Goal: Task Accomplishment & Management: Complete application form

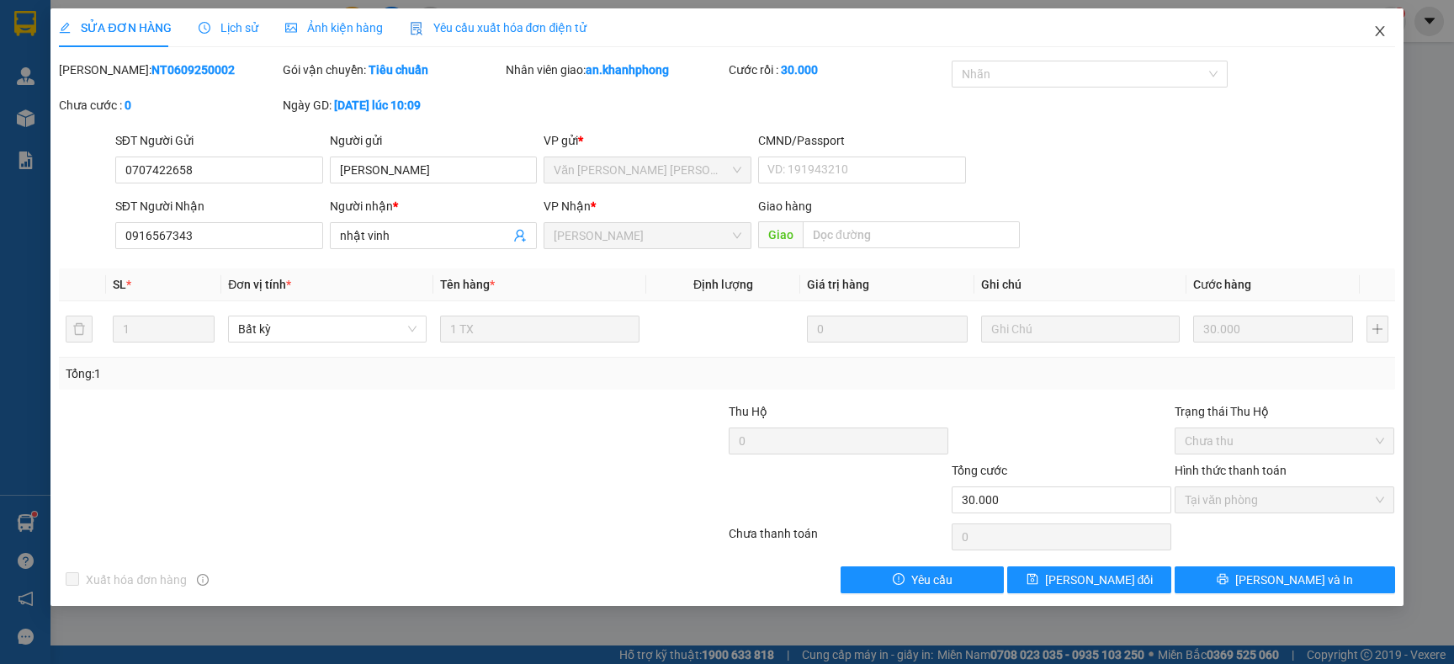
drag, startPoint x: 1375, startPoint y: 41, endPoint x: 1341, endPoint y: 40, distance: 34.5
click at [1376, 41] on span "Close" at bounding box center [1380, 31] width 47 height 47
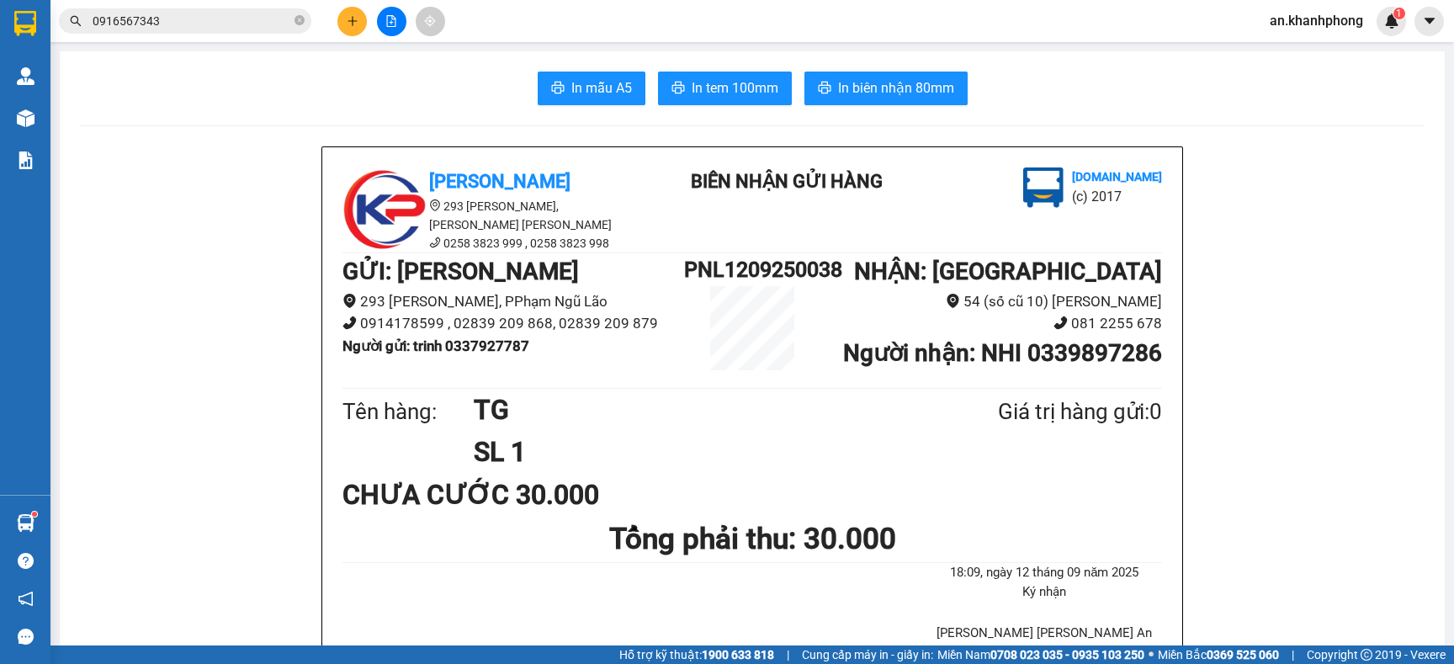
click at [216, 36] on div "Kết quả tìm kiếm ( 1 ) Bộ lọc Mã ĐH Trạng thái Món hàng Thu hộ Tổng cước Chưa c…" at bounding box center [727, 21] width 1454 height 42
click at [218, 29] on input "0916567343" at bounding box center [192, 21] width 199 height 19
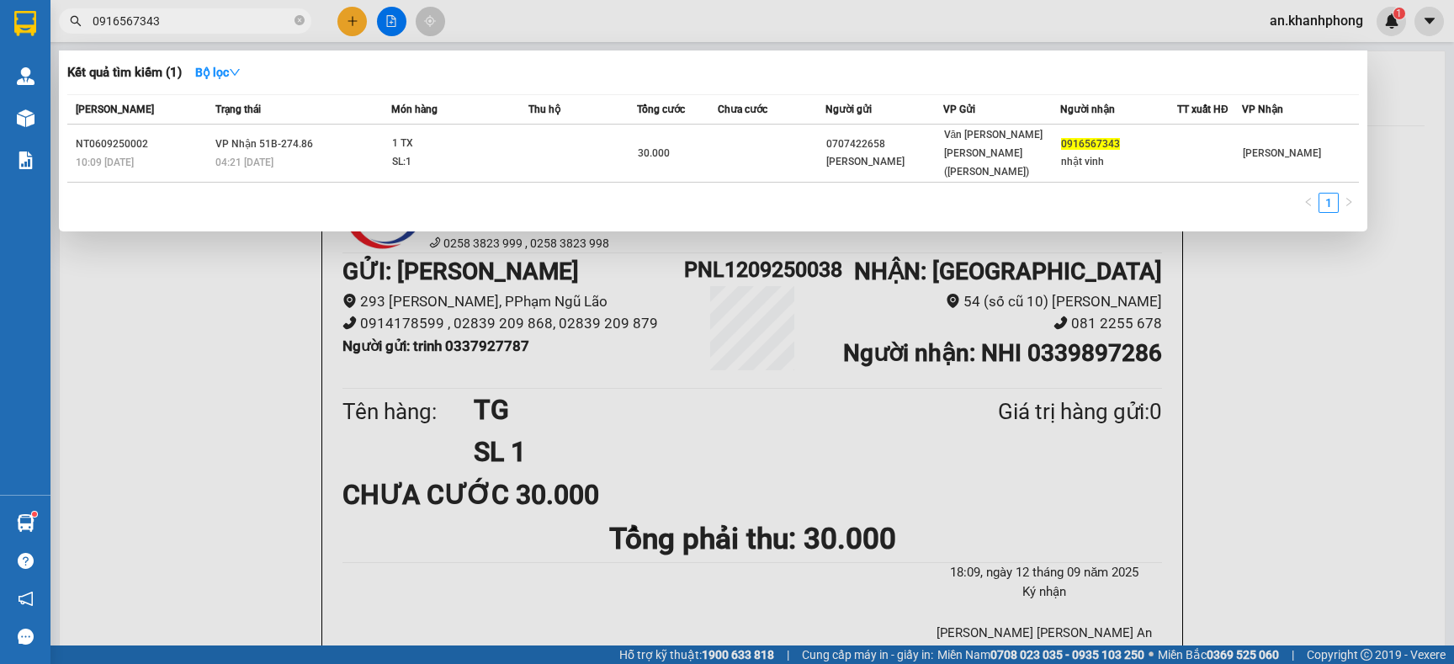
click at [218, 29] on input "0916567343" at bounding box center [192, 21] width 199 height 19
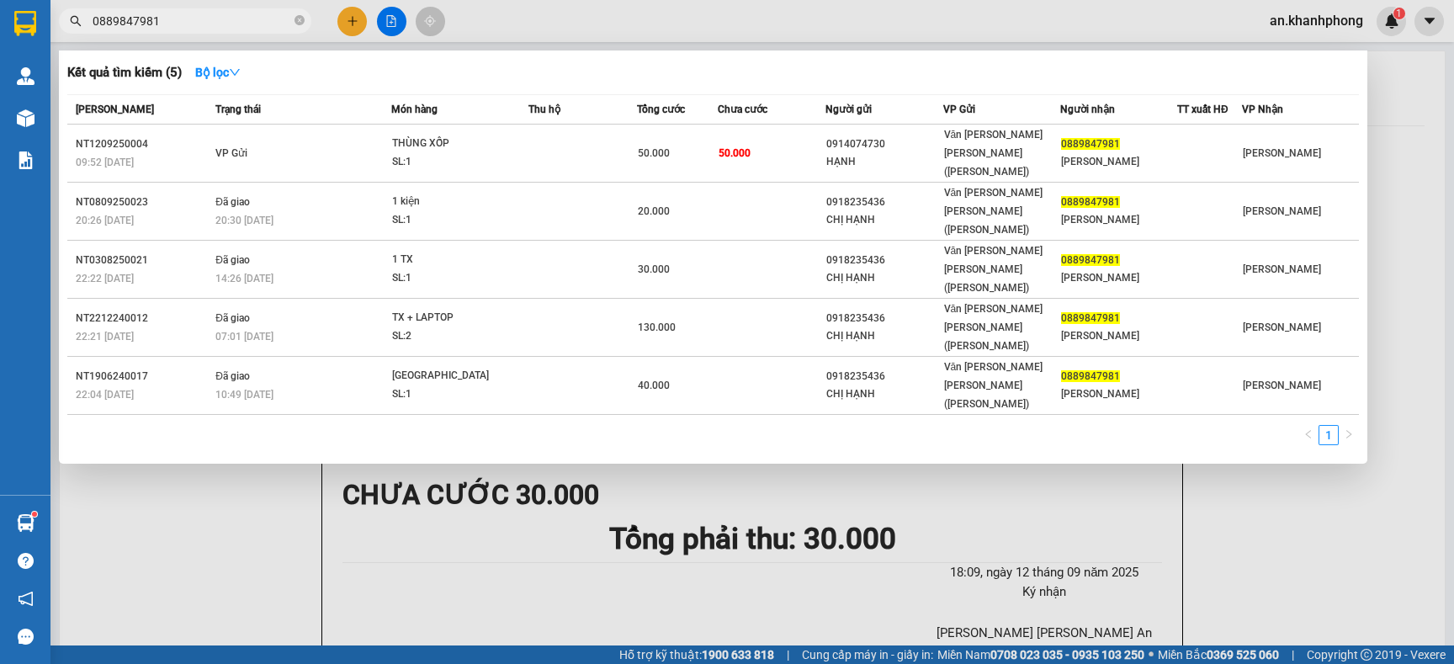
type input "0889847981"
click at [349, 16] on div at bounding box center [727, 332] width 1454 height 664
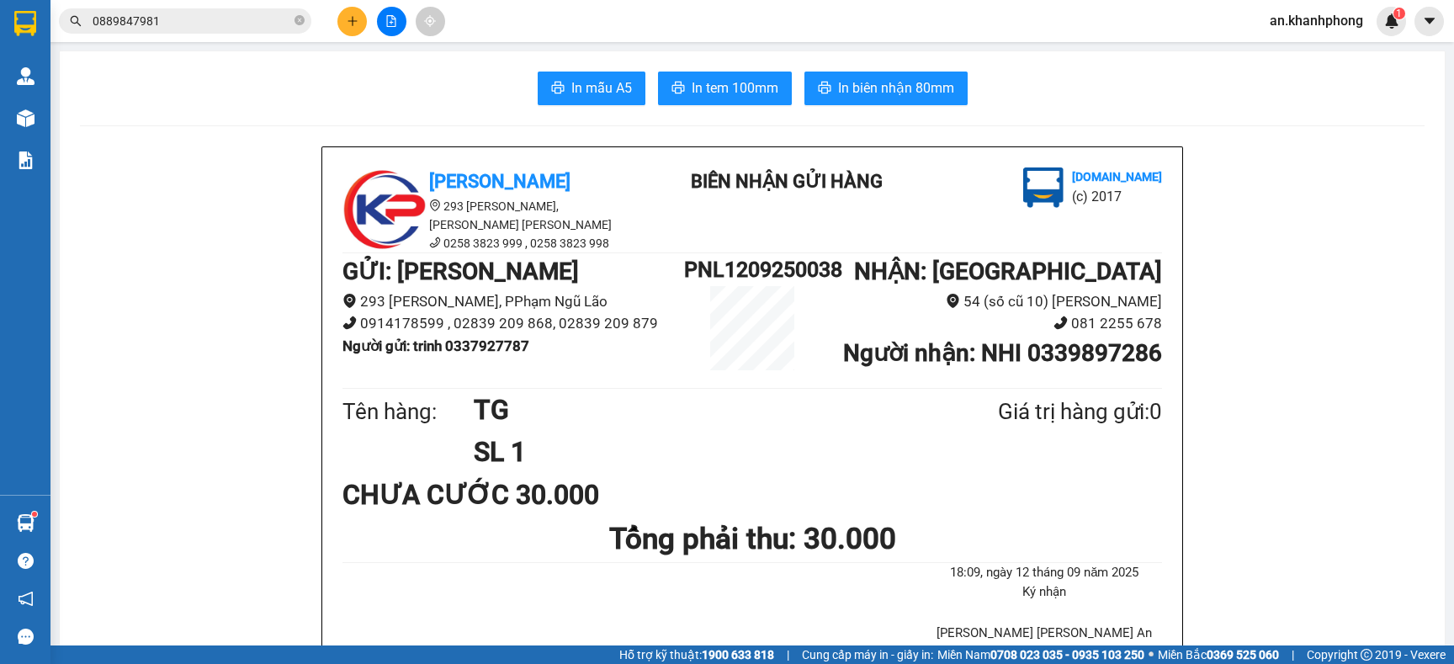
click at [345, 14] on button at bounding box center [352, 21] width 29 height 29
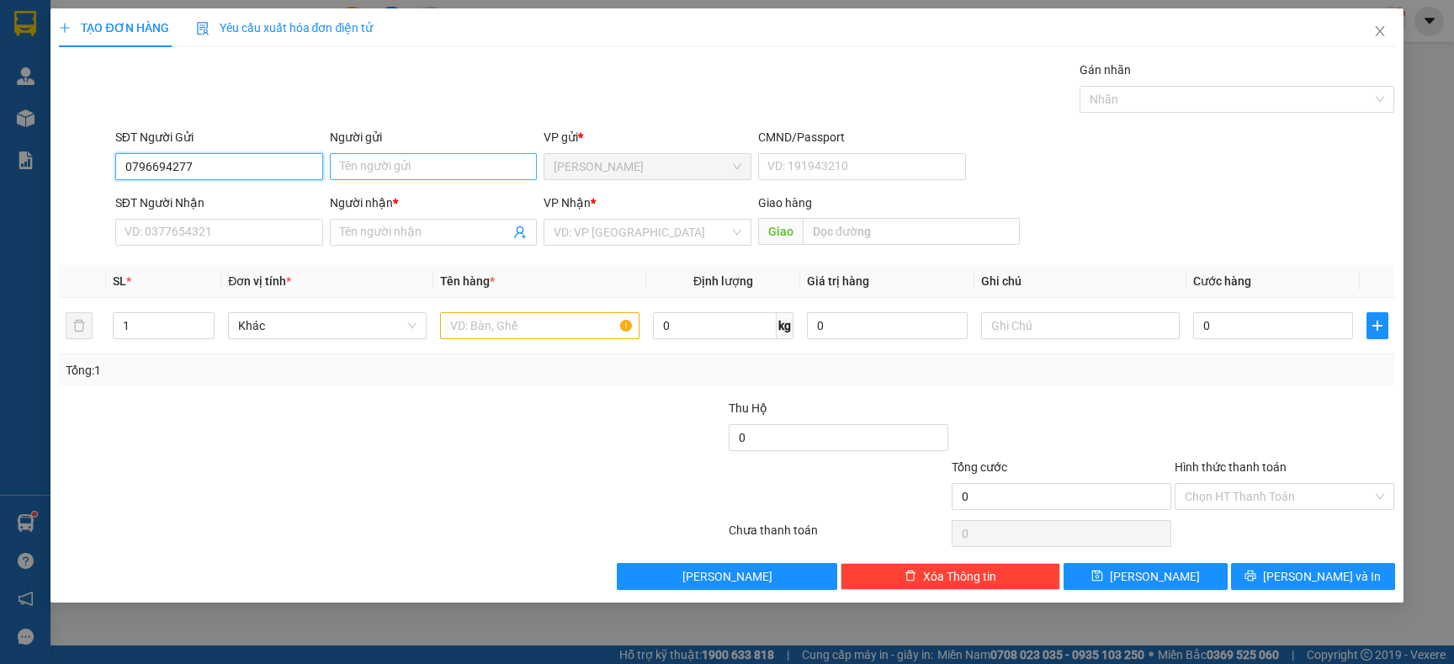
type input "0796694277"
click at [418, 154] on input "Người gửi" at bounding box center [434, 166] width 208 height 27
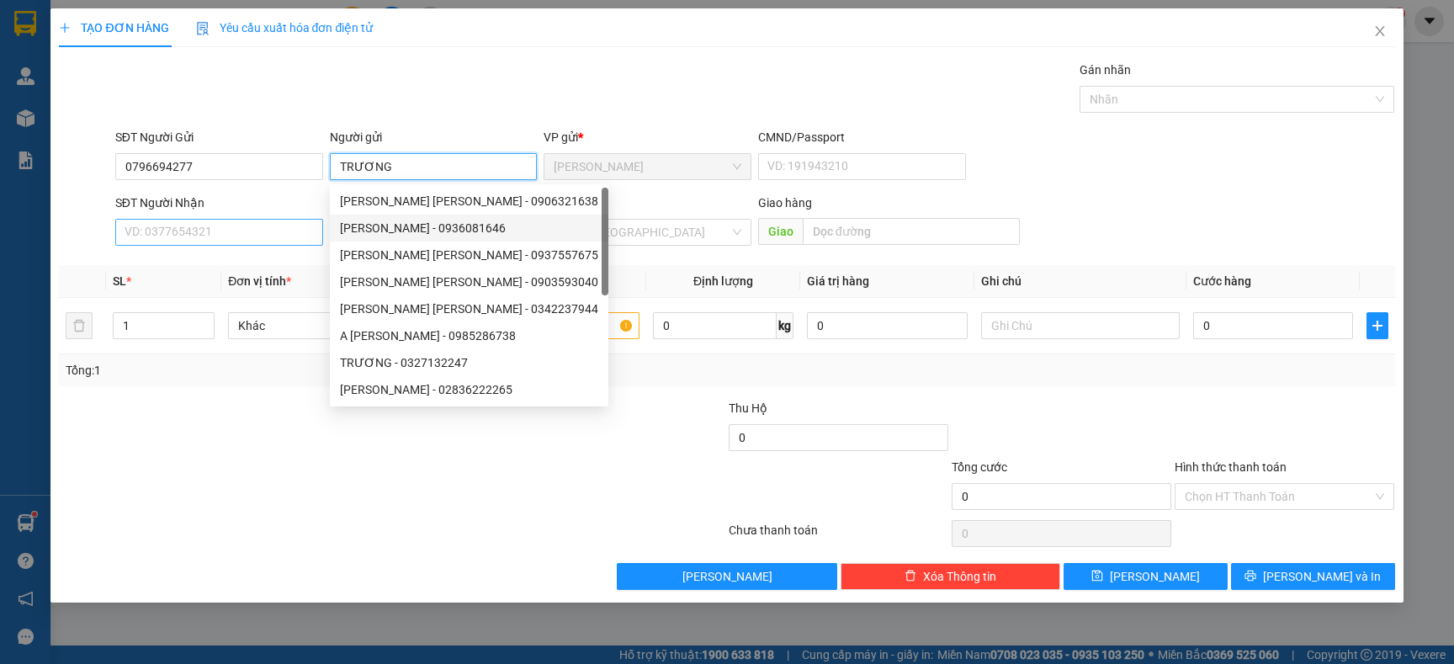
type input "TRƯƠNG"
click at [256, 239] on input "SĐT Người Nhận" at bounding box center [219, 232] width 208 height 27
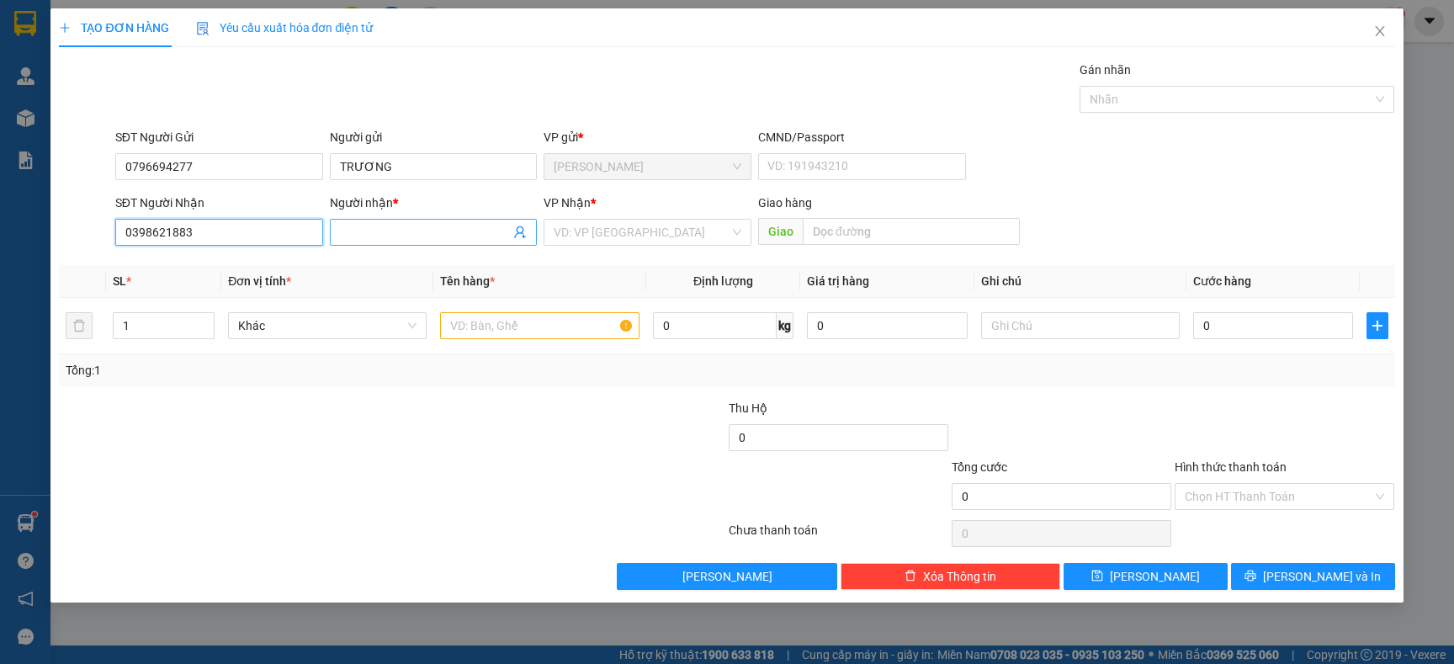
type input "0398621883"
click at [397, 225] on input "Người nhận *" at bounding box center [425, 232] width 171 height 19
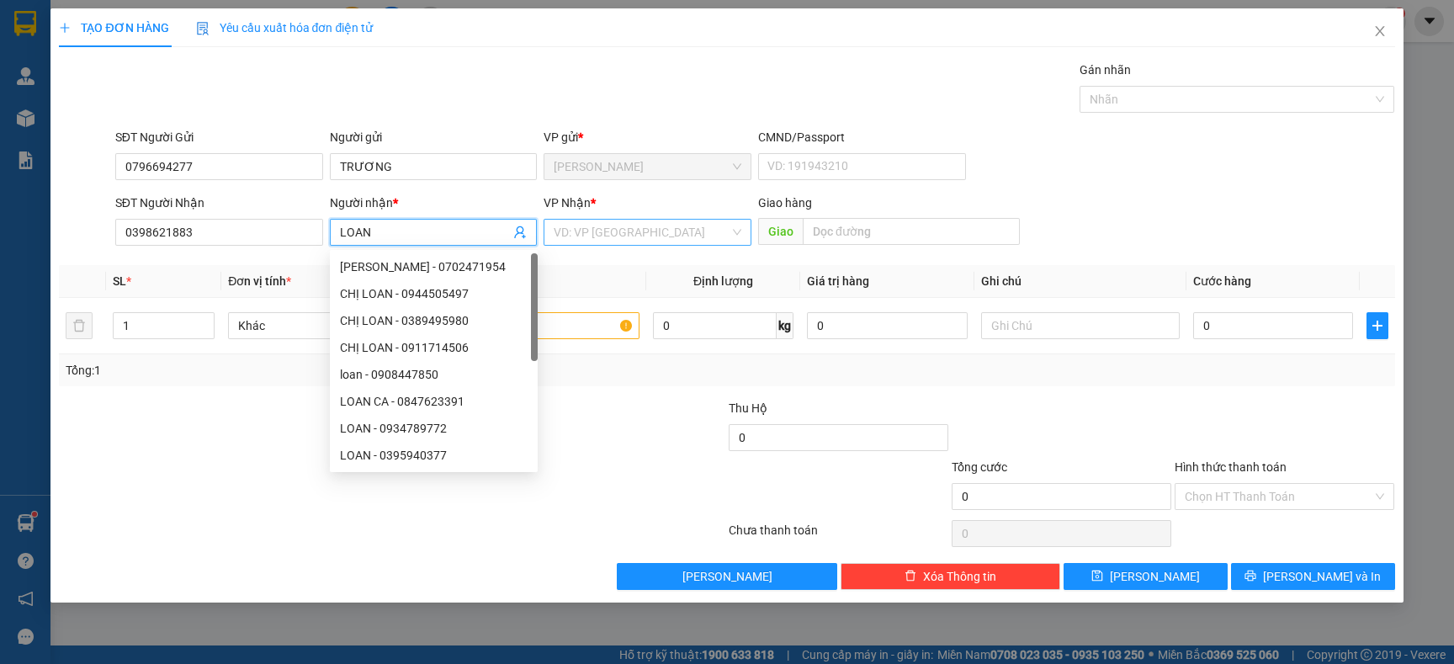
type input "LOAN"
click at [653, 226] on input "search" at bounding box center [642, 232] width 176 height 25
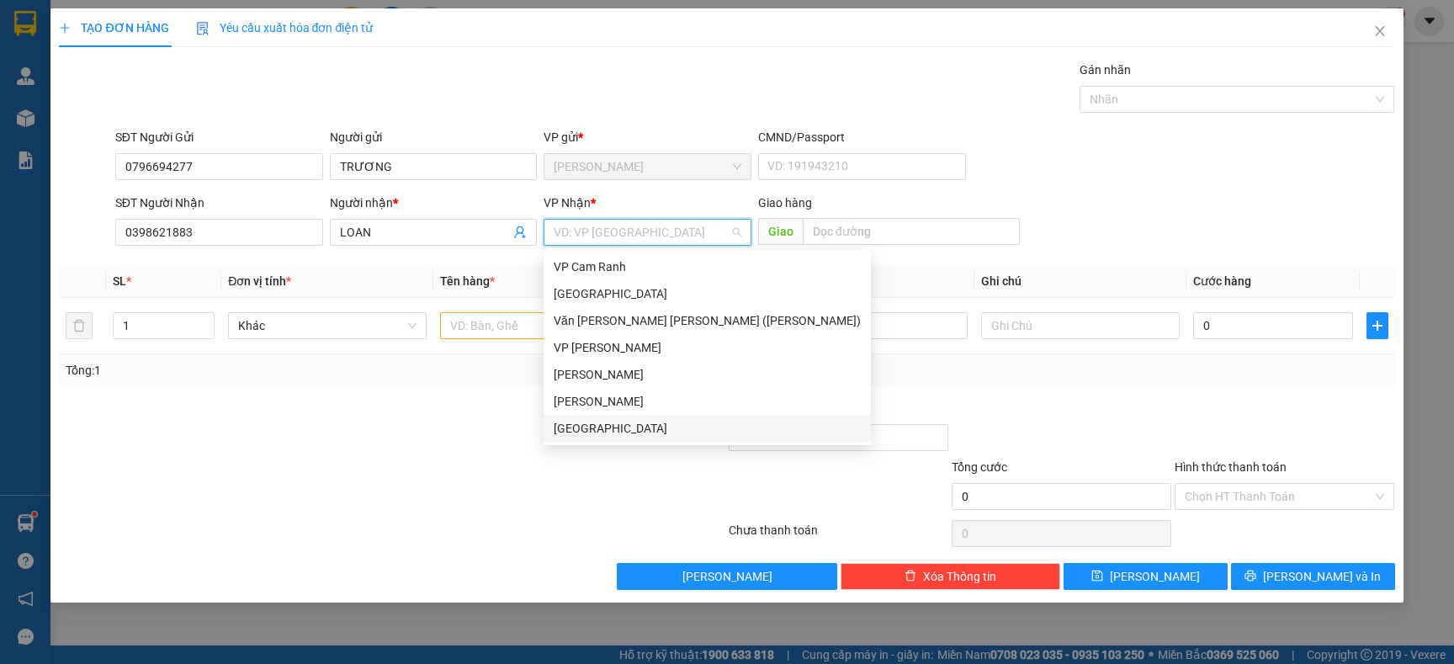
click at [583, 422] on div "[GEOGRAPHIC_DATA]" at bounding box center [707, 428] width 307 height 19
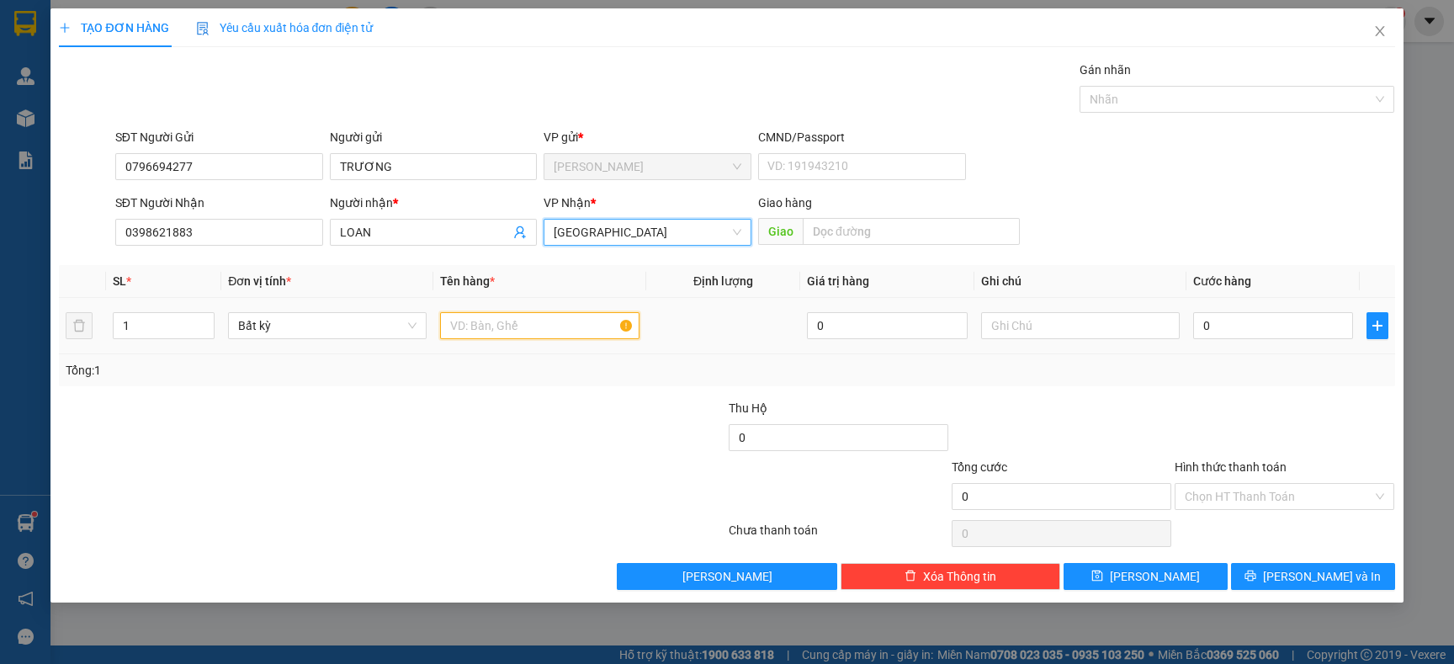
click at [484, 328] on input "text" at bounding box center [539, 325] width 199 height 27
type input "Y"
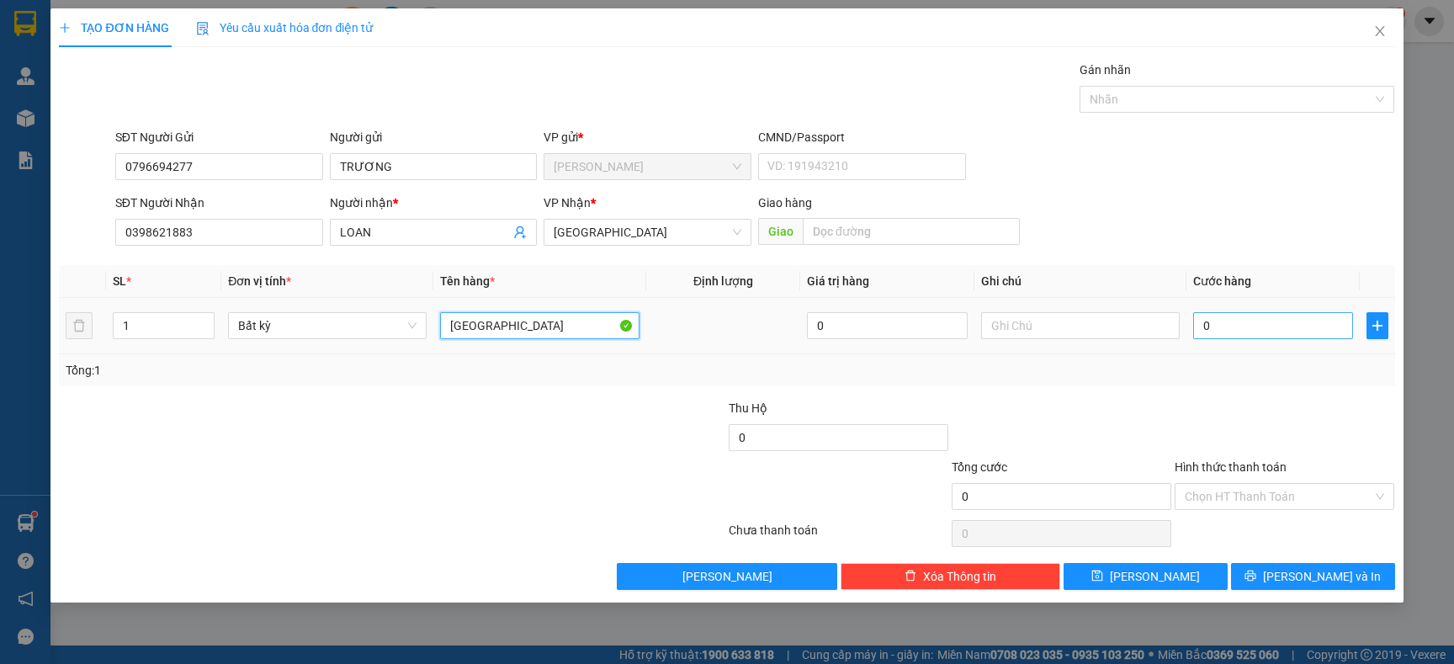
type input "TX"
click at [1225, 316] on input "0" at bounding box center [1273, 325] width 160 height 27
type input "5"
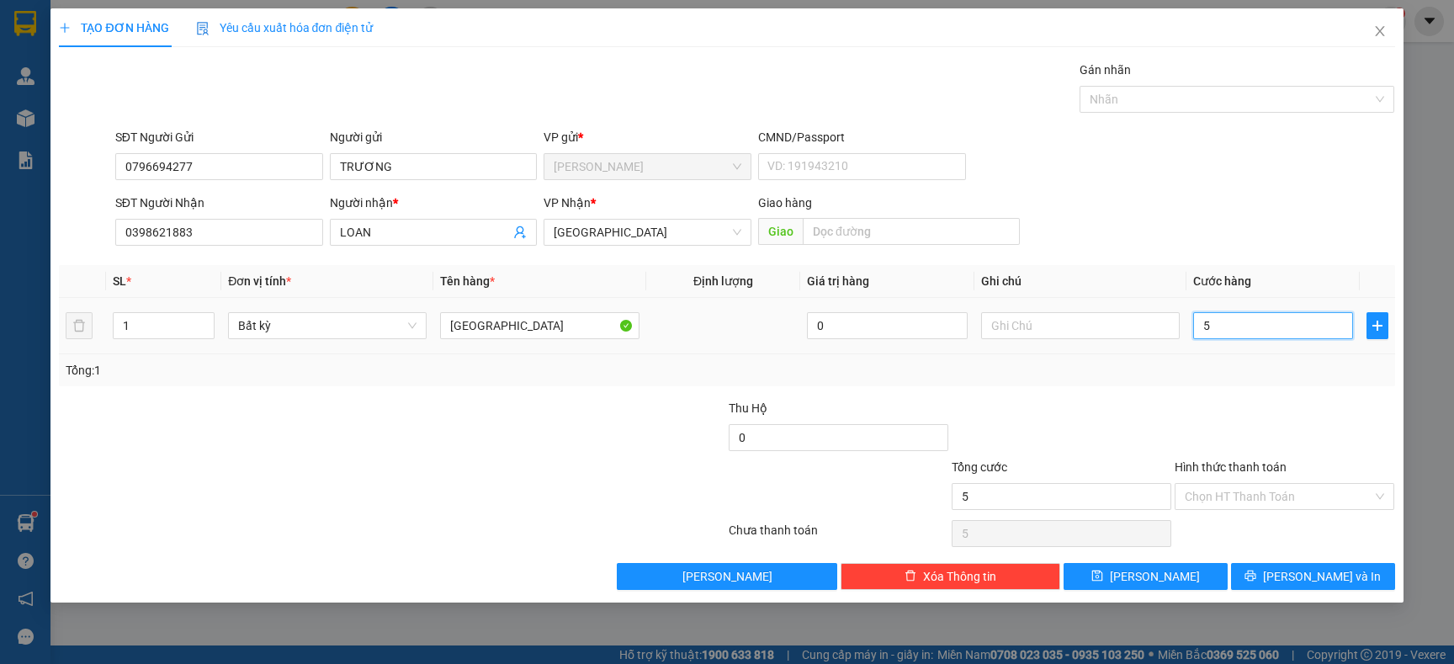
type input "50"
type input "50.000"
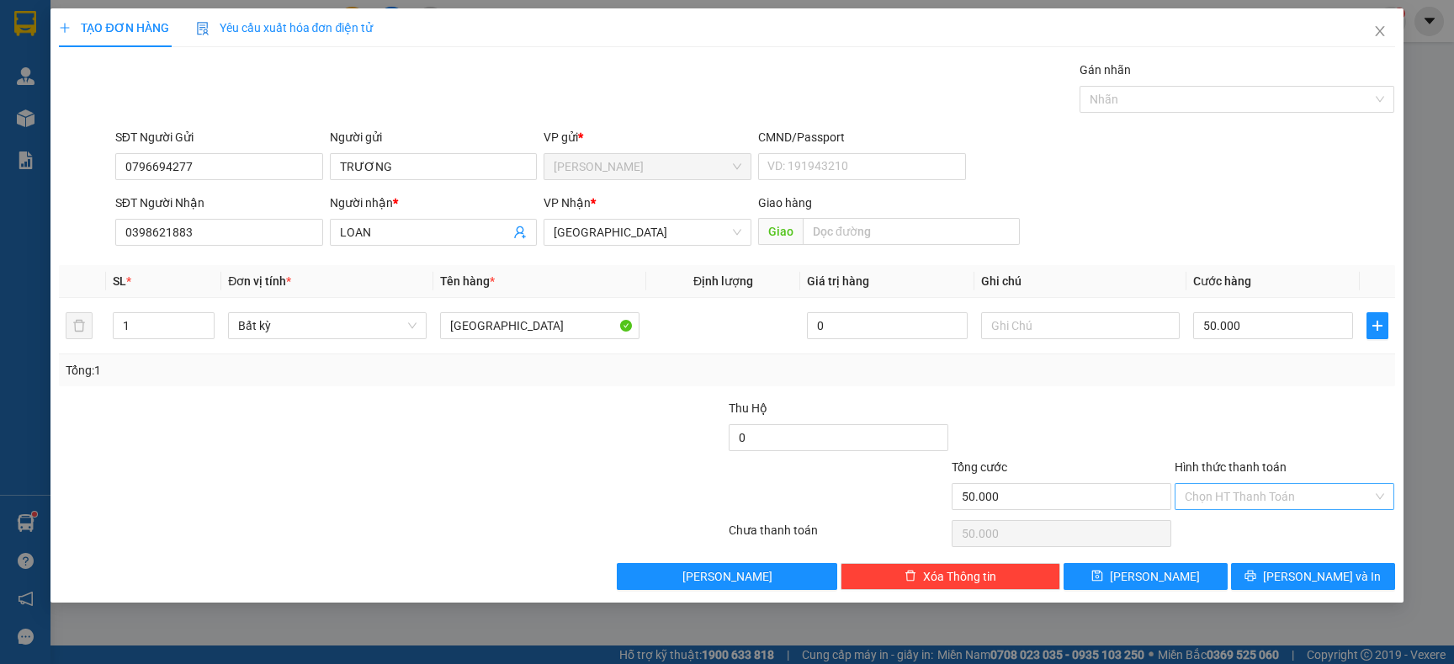
click at [1285, 499] on input "Hình thức thanh toán" at bounding box center [1279, 496] width 188 height 25
click at [1268, 527] on div "Tại văn phòng" at bounding box center [1284, 531] width 199 height 19
type input "0"
click at [1337, 576] on span "[PERSON_NAME] và In" at bounding box center [1322, 576] width 118 height 19
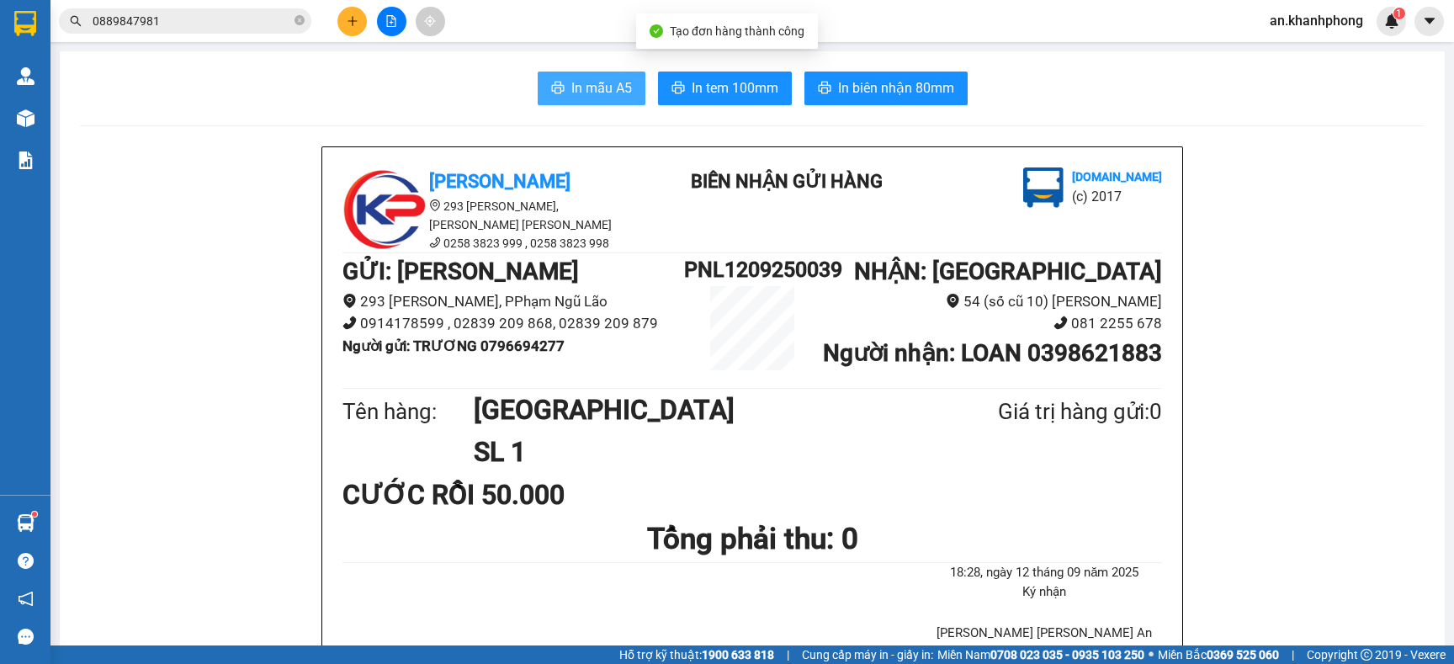
click at [618, 97] on span "In mẫu A5" at bounding box center [601, 87] width 61 height 21
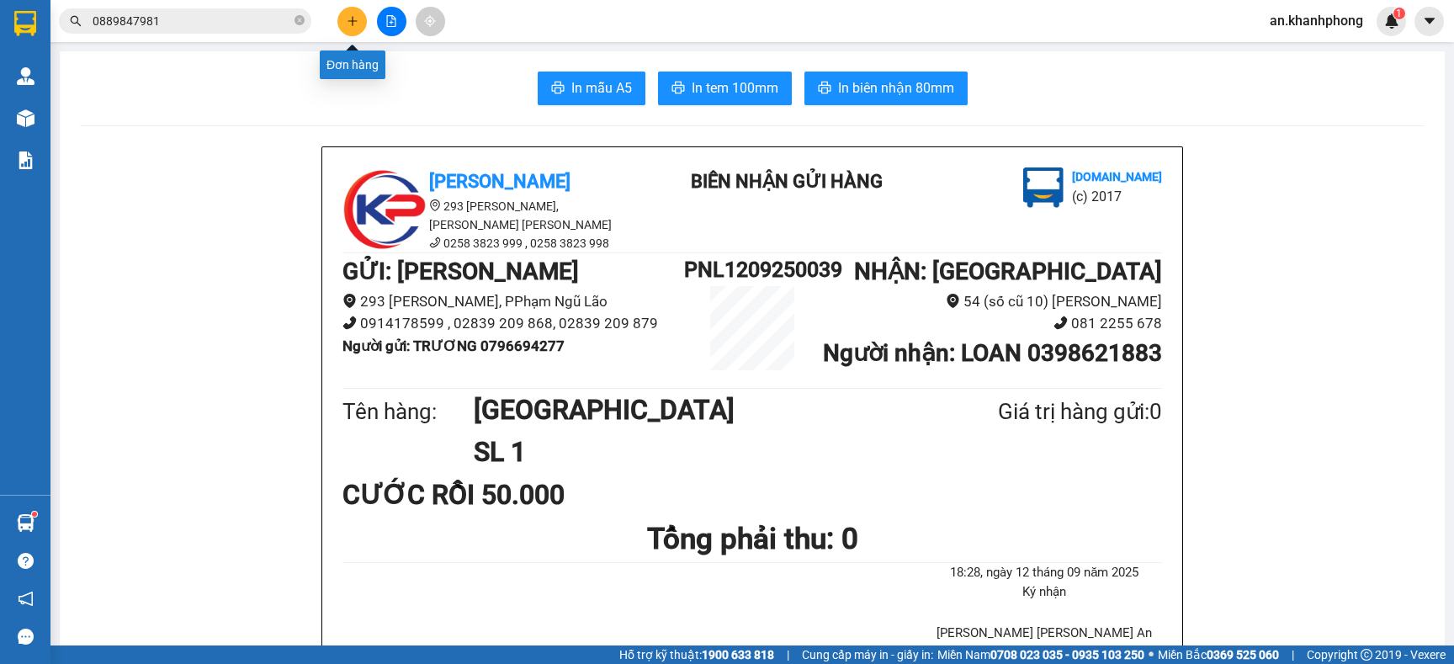
click at [362, 16] on button at bounding box center [352, 21] width 29 height 29
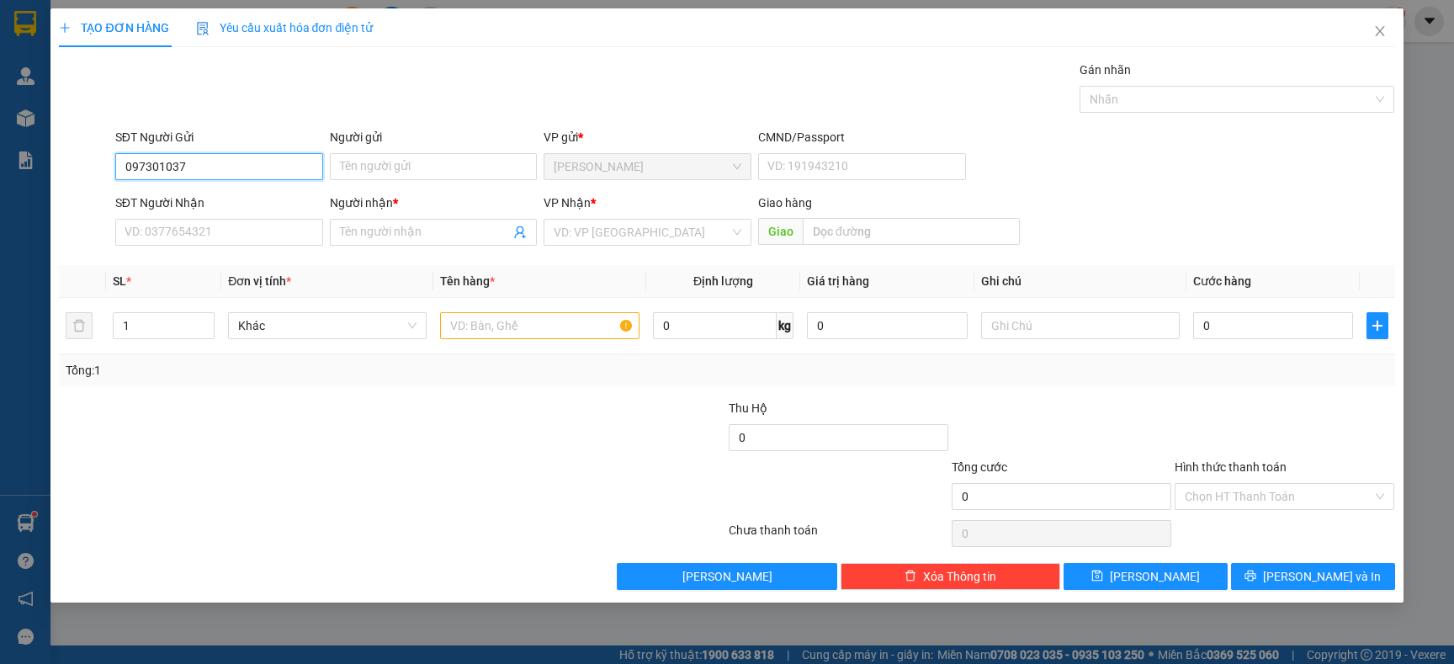
type input "0973010379"
drag, startPoint x: 226, startPoint y: 194, endPoint x: 223, endPoint y: 221, distance: 28.0
click at [226, 194] on div "0973010379 - ANH VIỆT" at bounding box center [222, 201] width 194 height 19
type input "ANH VIỆT"
type input "0973010379"
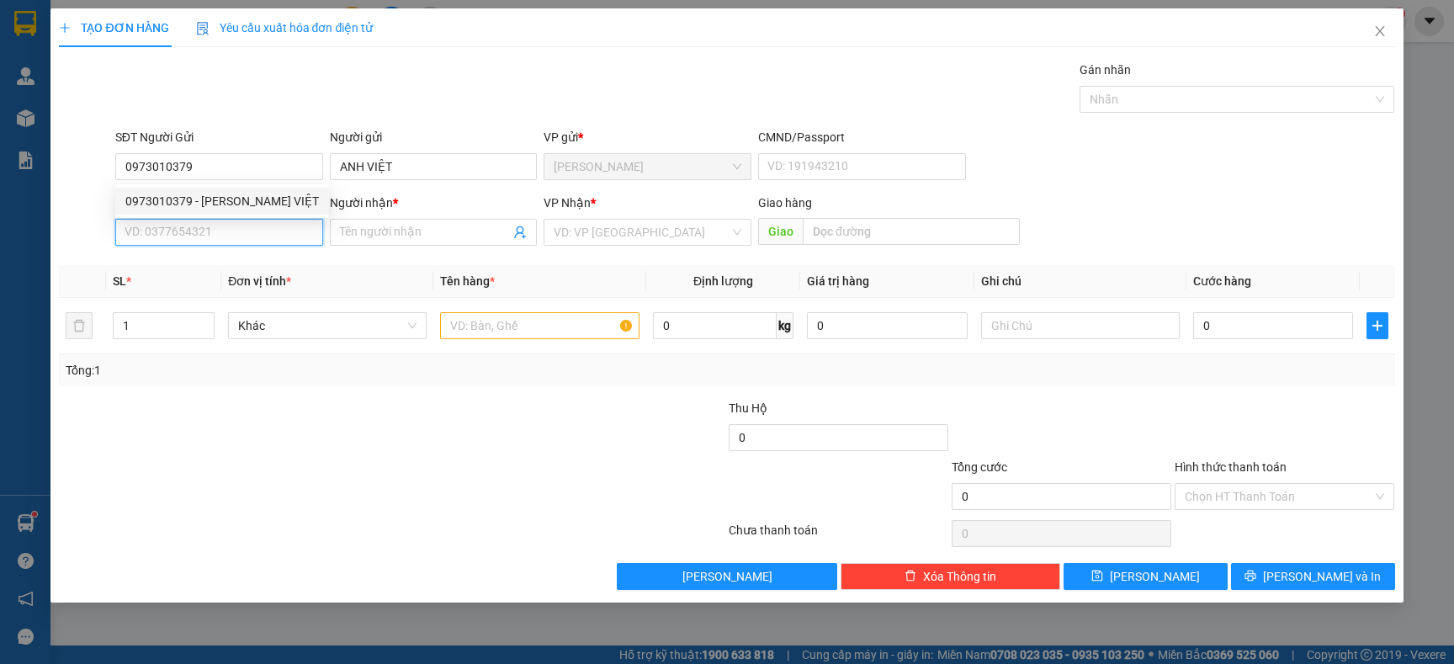
click at [221, 229] on input "SĐT Người Nhận" at bounding box center [219, 232] width 208 height 27
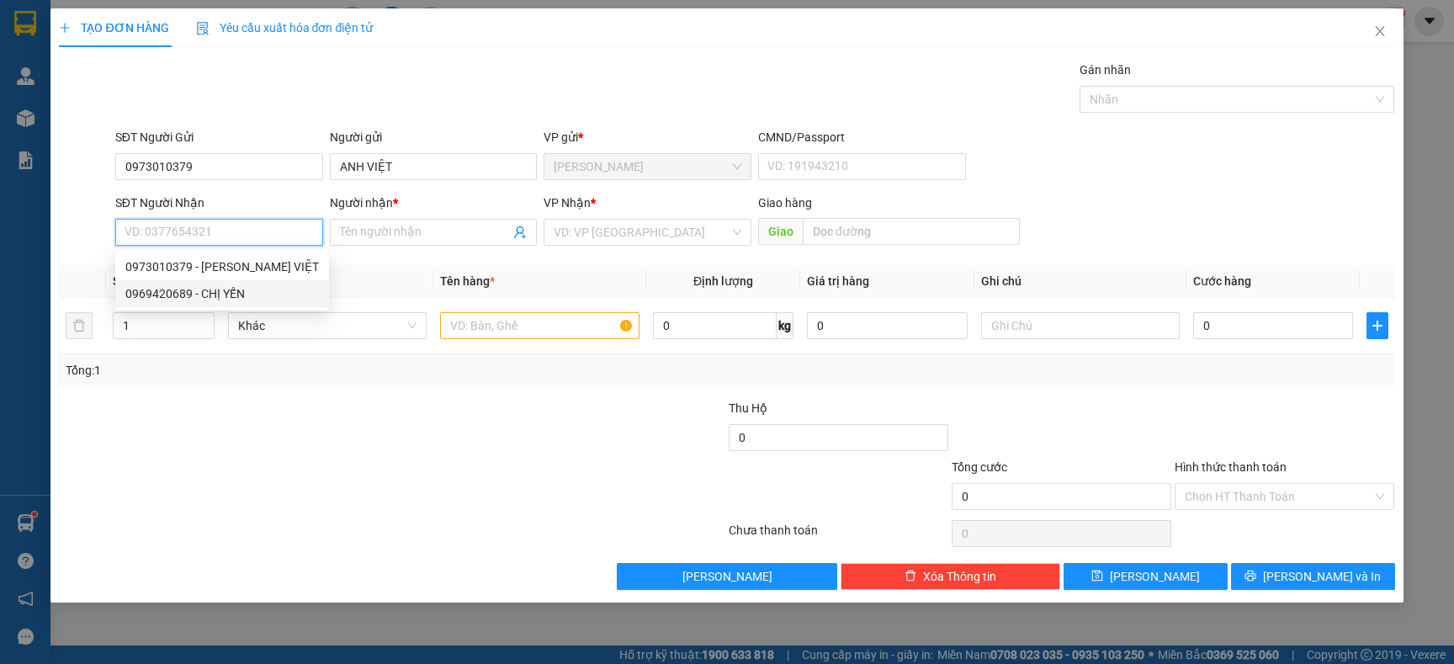
click at [240, 294] on div "0969420689 - CHỊ YẾN" at bounding box center [222, 293] width 194 height 19
type input "0969420689"
type input "CHỊ YẾN"
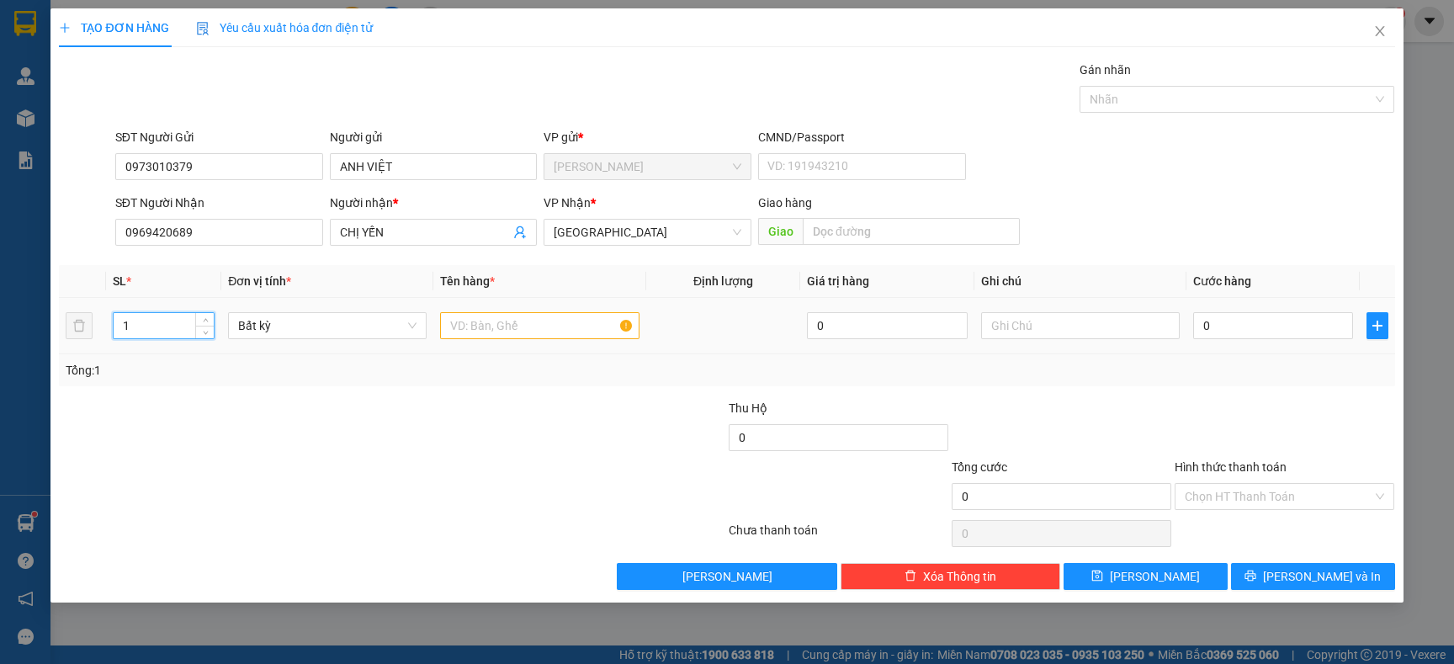
click at [165, 315] on input "1" at bounding box center [164, 325] width 101 height 25
type input "3"
click at [540, 318] on input "text" at bounding box center [539, 325] width 199 height 27
type input "CỤC ĐEN"
click at [1238, 338] on input "0" at bounding box center [1273, 325] width 160 height 27
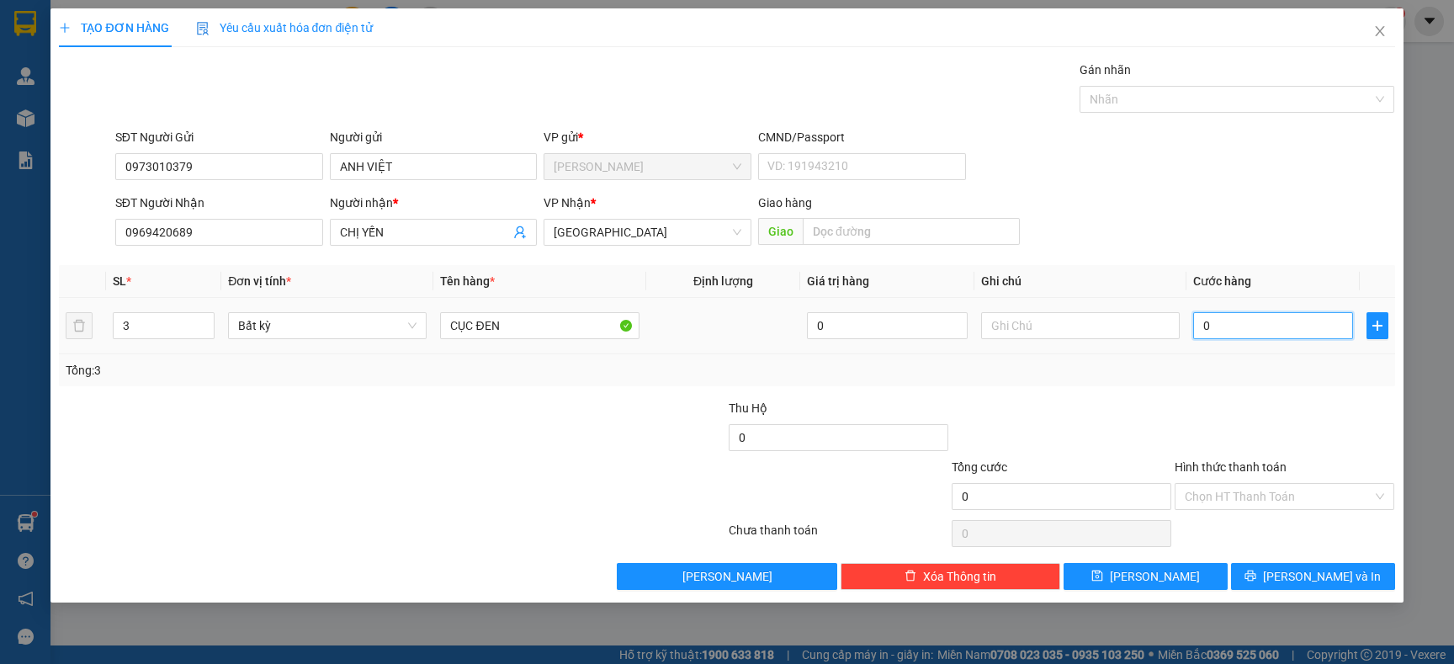
type input "2"
type input "24"
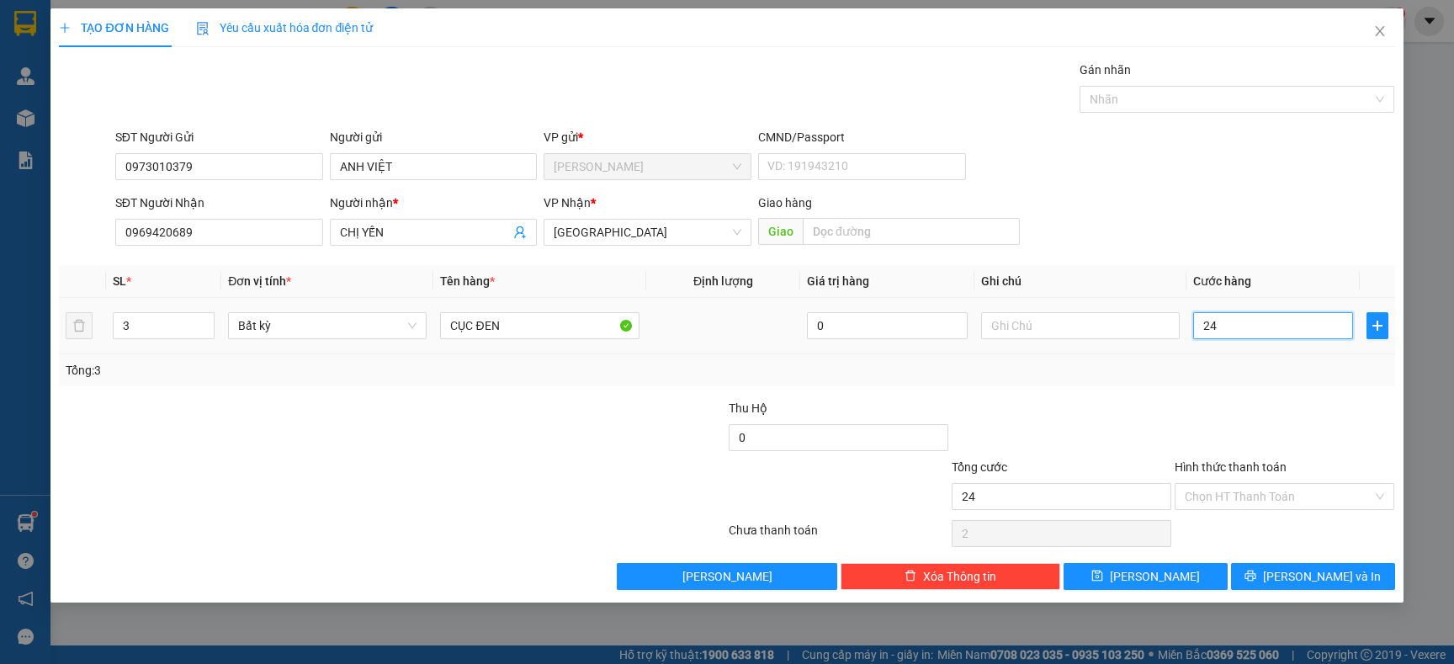
type input "24"
type input "240"
type input "240.000"
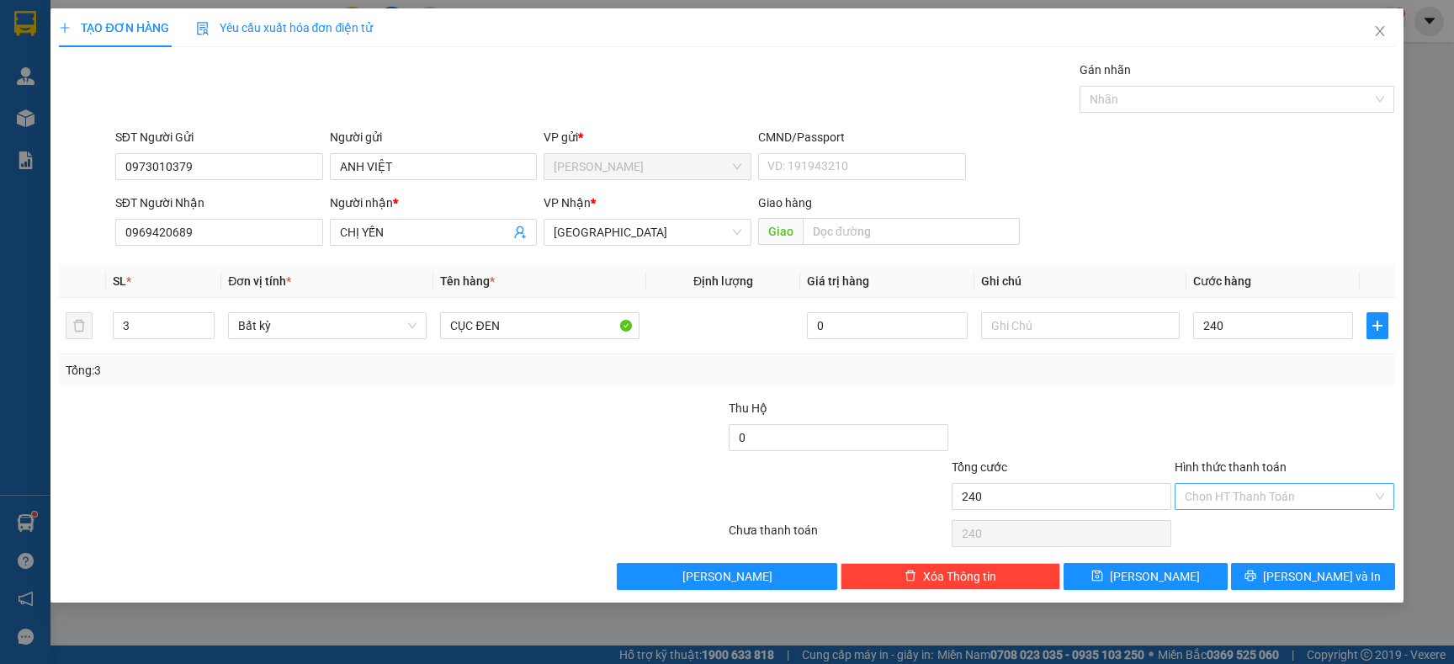
type input "240.000"
click at [1280, 497] on input "Hình thức thanh toán" at bounding box center [1279, 496] width 188 height 25
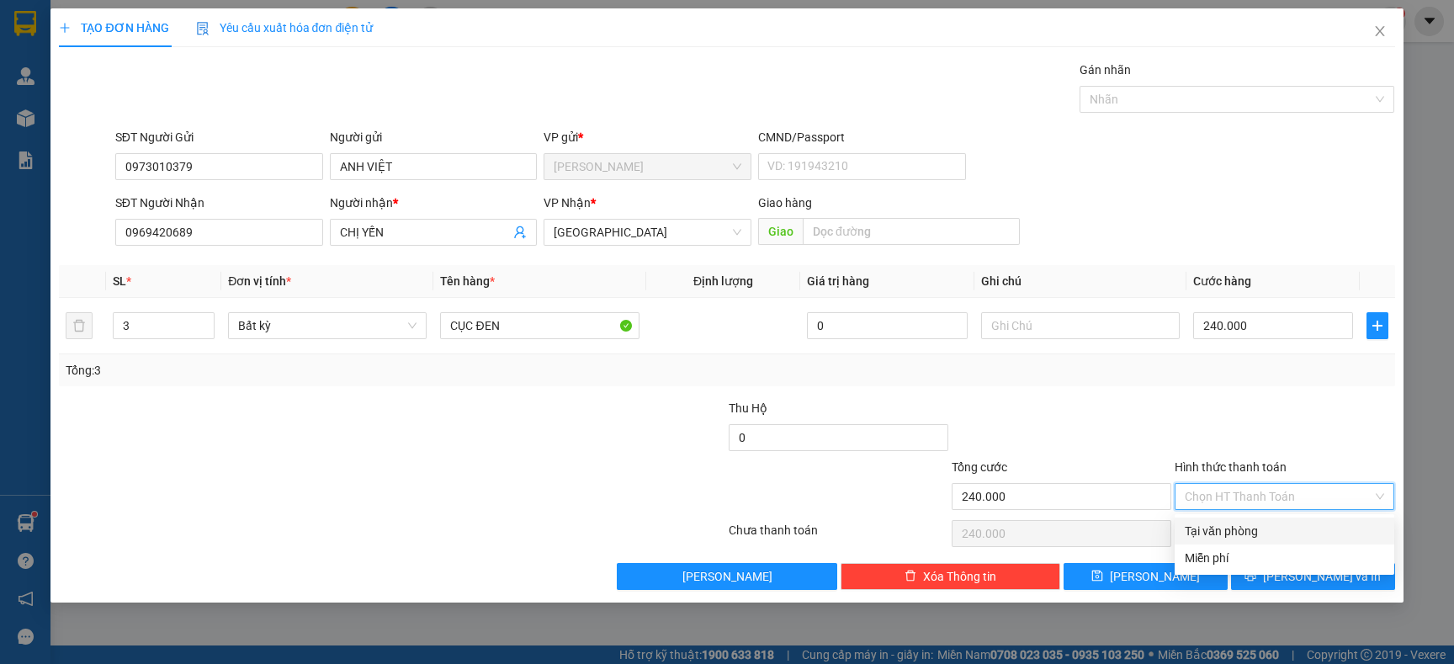
click at [1230, 528] on div "Tại văn phòng" at bounding box center [1284, 531] width 199 height 19
type input "0"
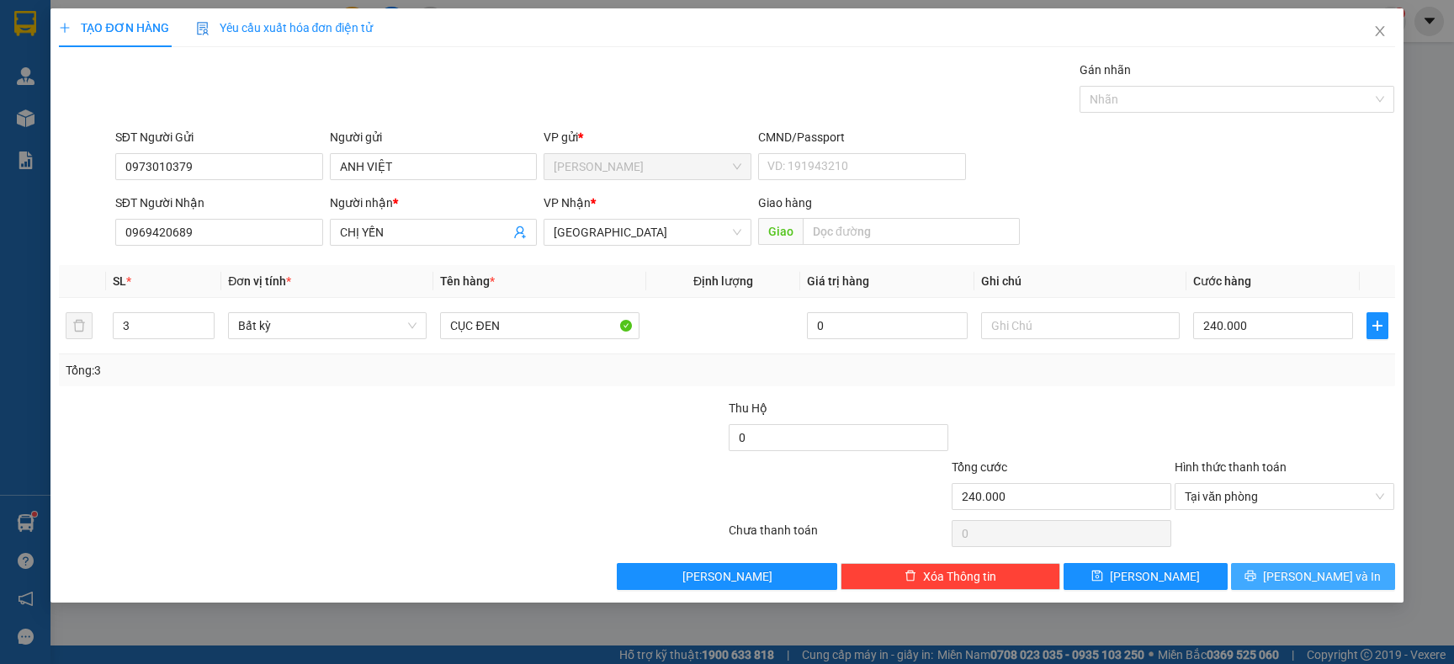
click at [1297, 581] on button "[PERSON_NAME] và In" at bounding box center [1313, 576] width 164 height 27
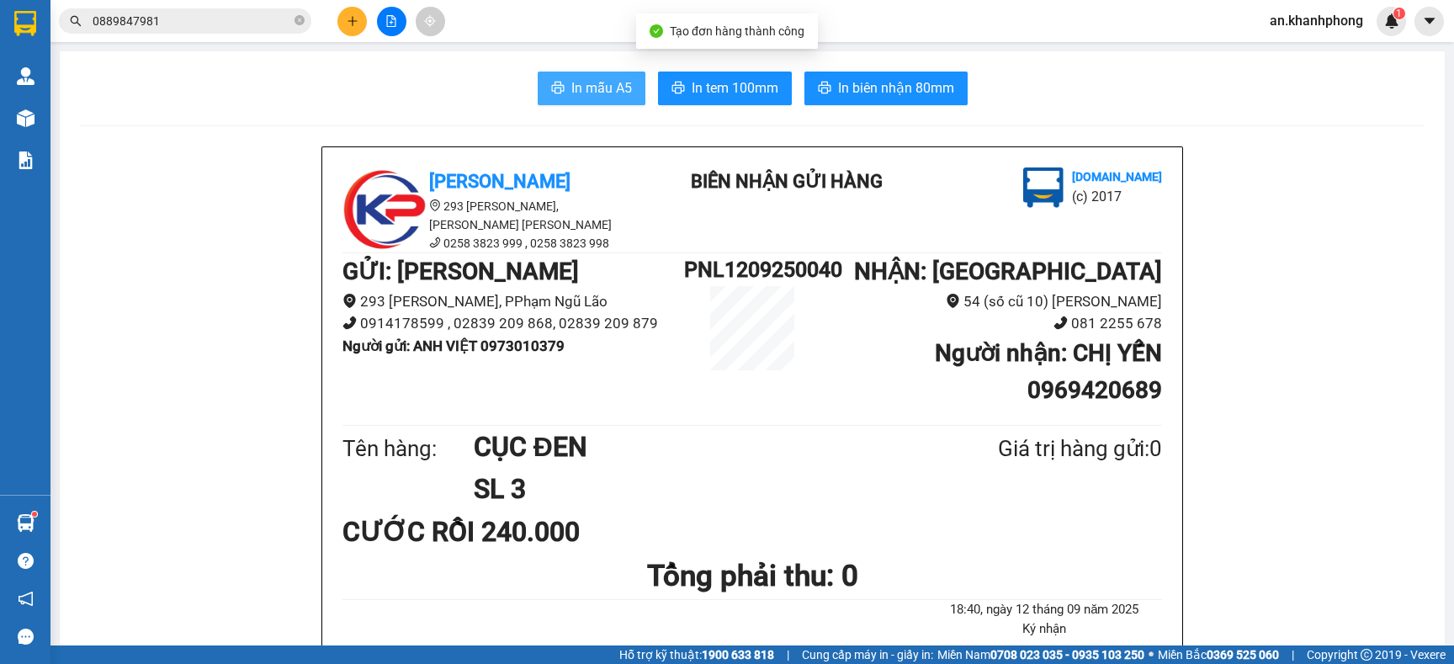
click at [580, 93] on span "In mẫu A5" at bounding box center [601, 87] width 61 height 21
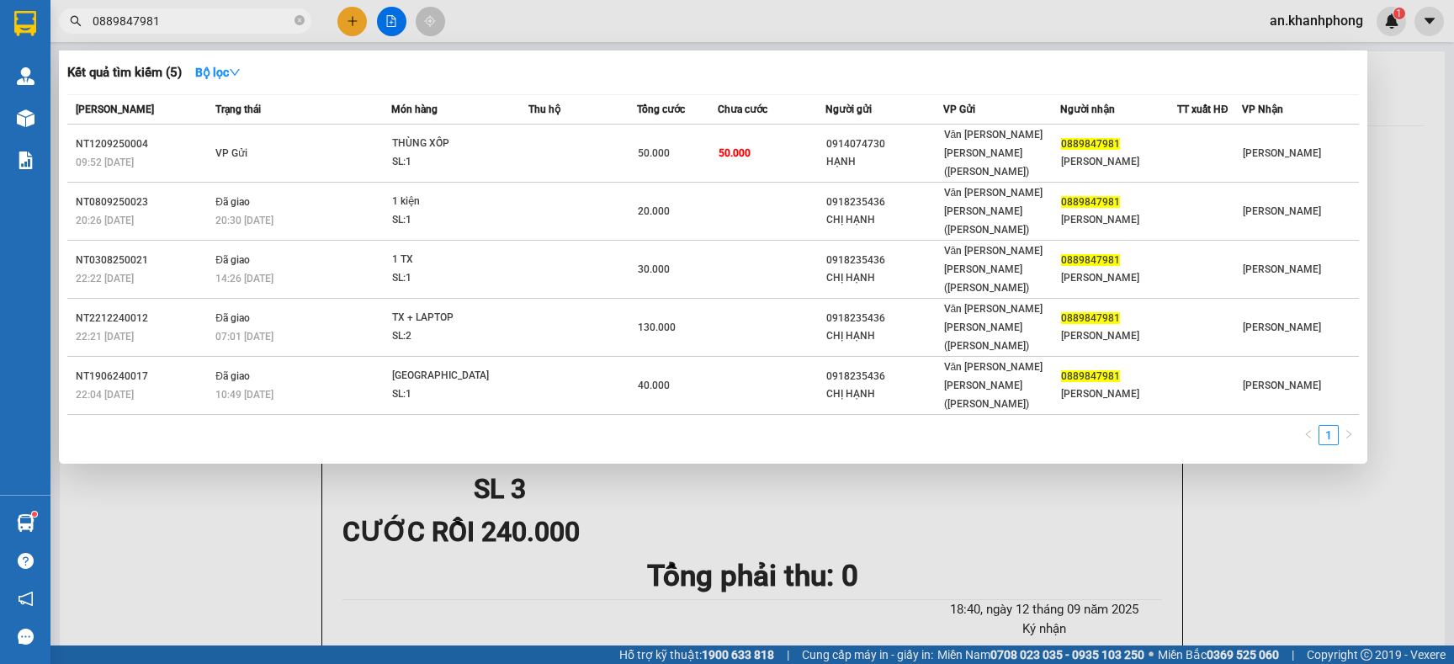
click at [210, 23] on input "0889847981" at bounding box center [192, 21] width 199 height 19
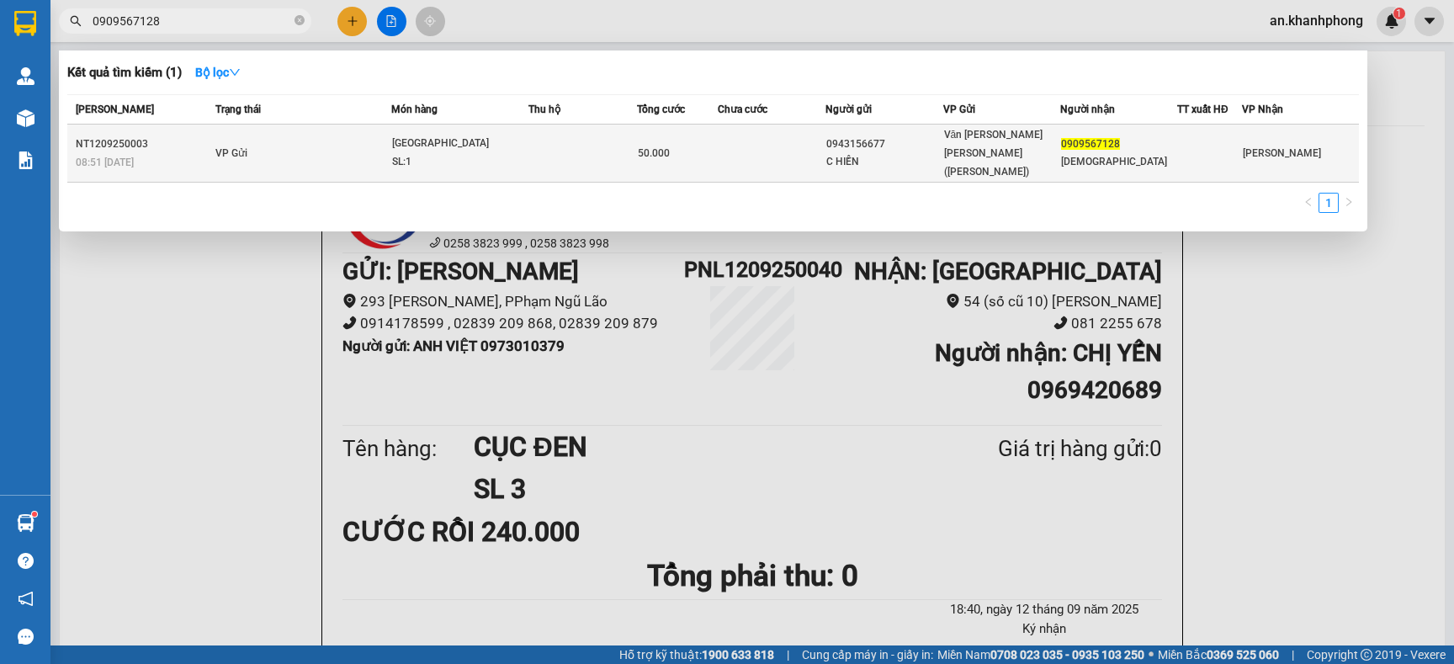
type input "0909567128"
click at [587, 144] on td at bounding box center [583, 154] width 108 height 58
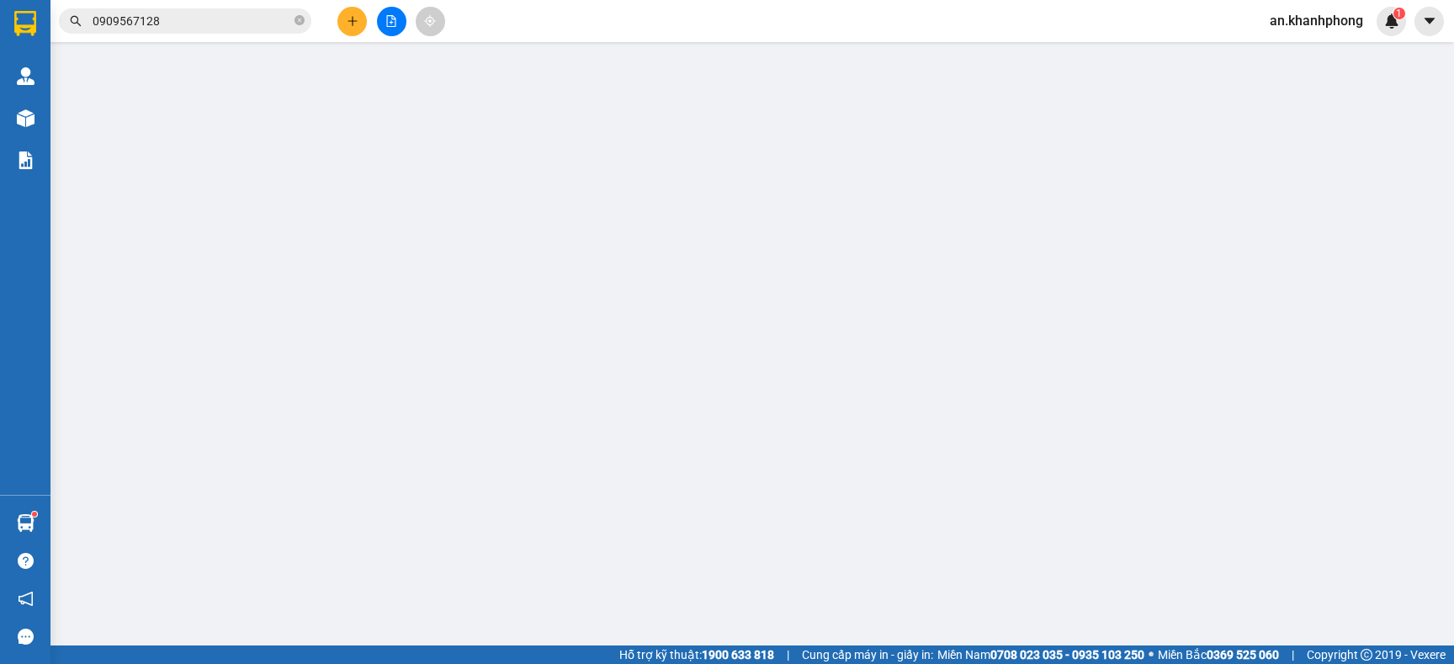
type input "0943156677"
type input "C HIỀN"
type input "0909567128"
type input "A THÁI"
type input "50.000"
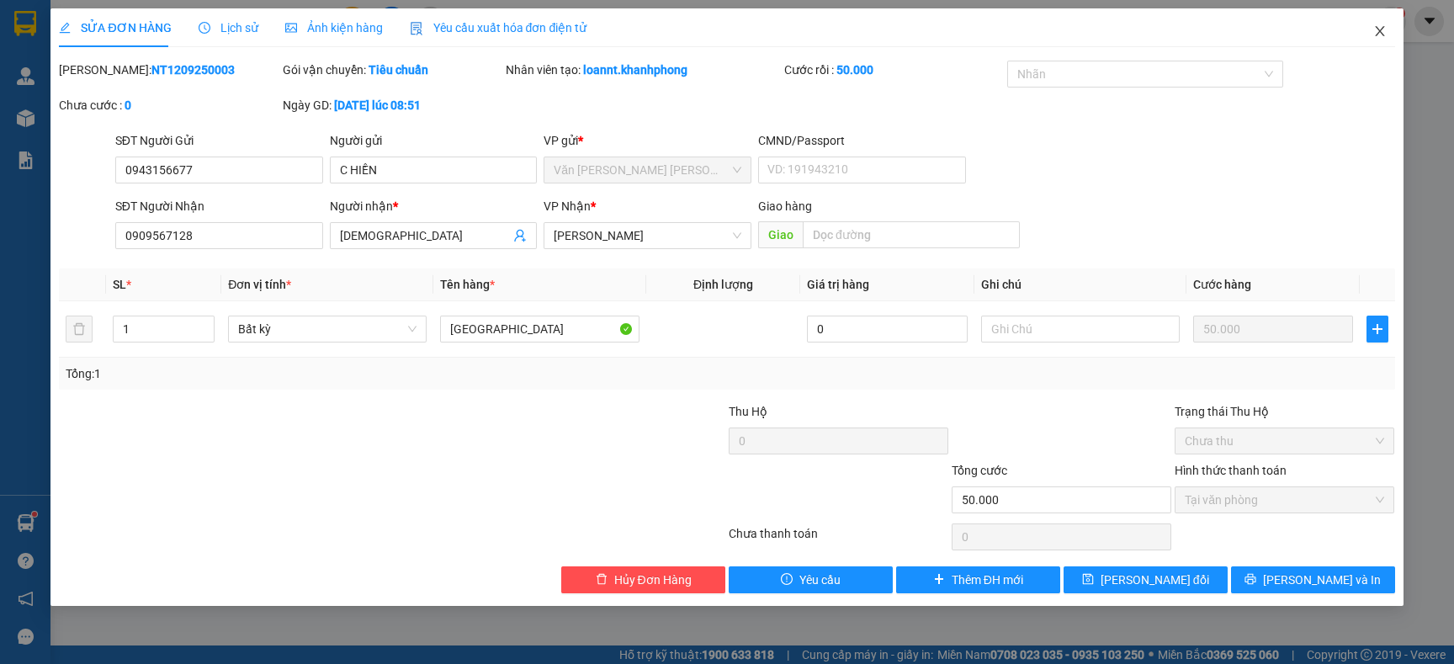
click at [1371, 27] on span "Close" at bounding box center [1380, 31] width 47 height 47
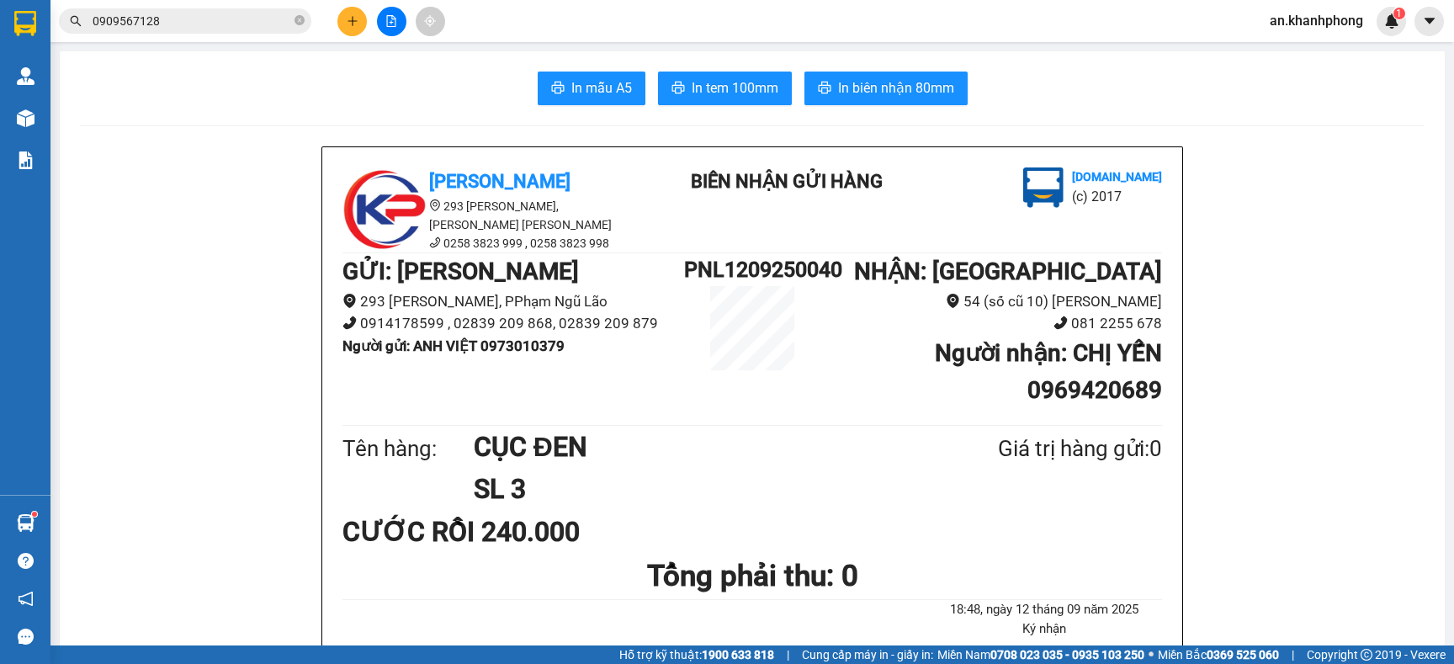
click at [234, 10] on span "0909567128" at bounding box center [185, 20] width 252 height 25
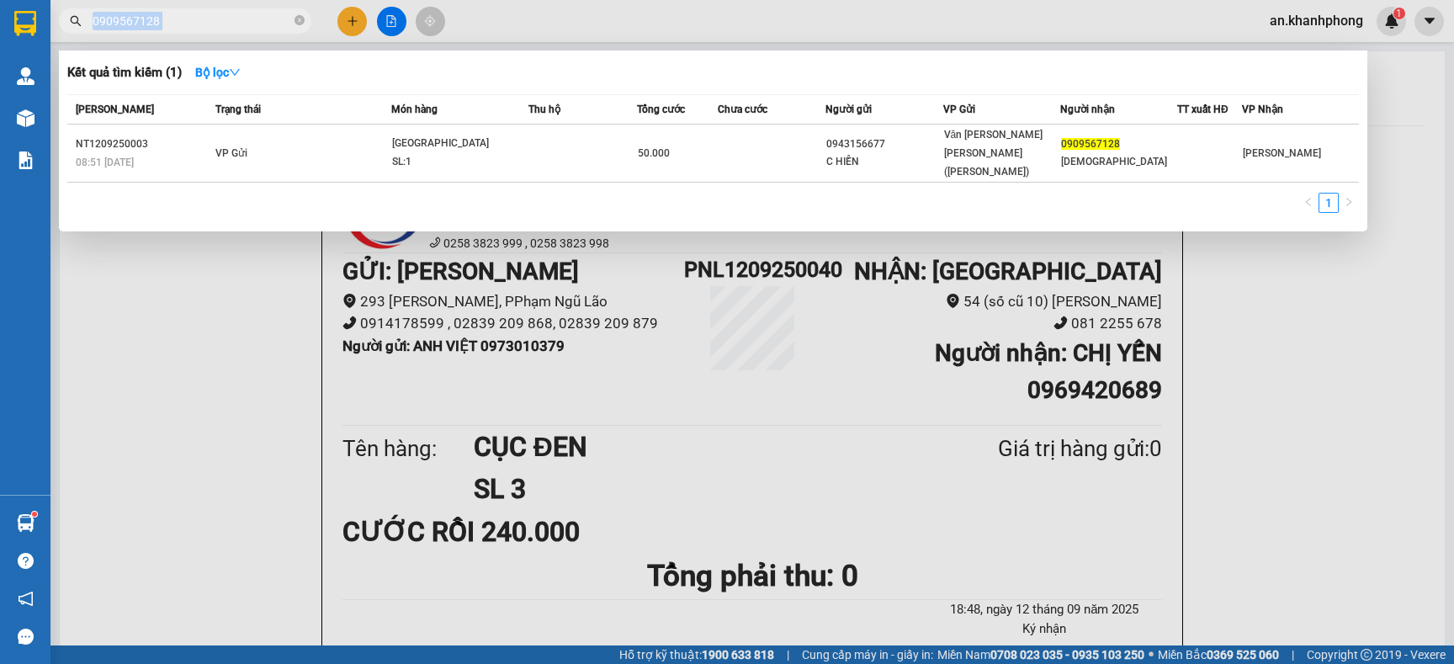
click at [234, 10] on span "0909567128" at bounding box center [185, 20] width 252 height 25
click at [216, 17] on input "0909567128" at bounding box center [192, 21] width 199 height 19
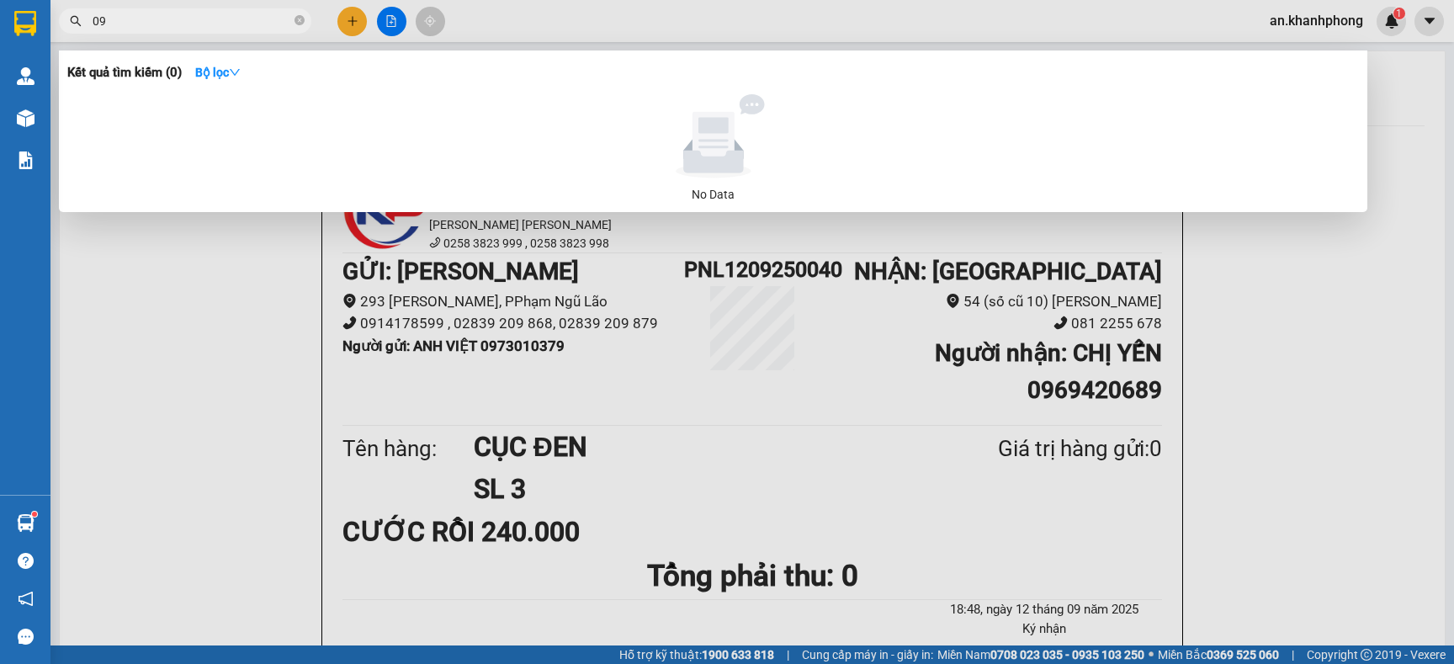
type input "0"
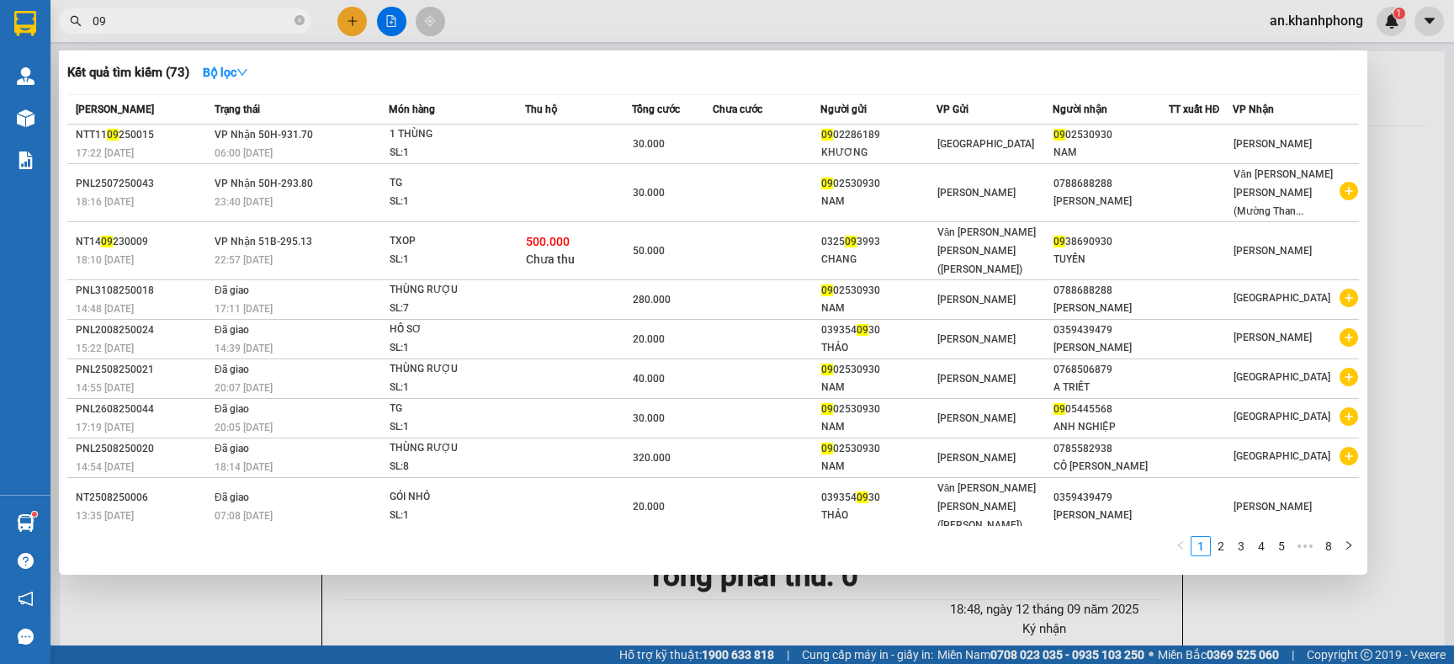
type input "0"
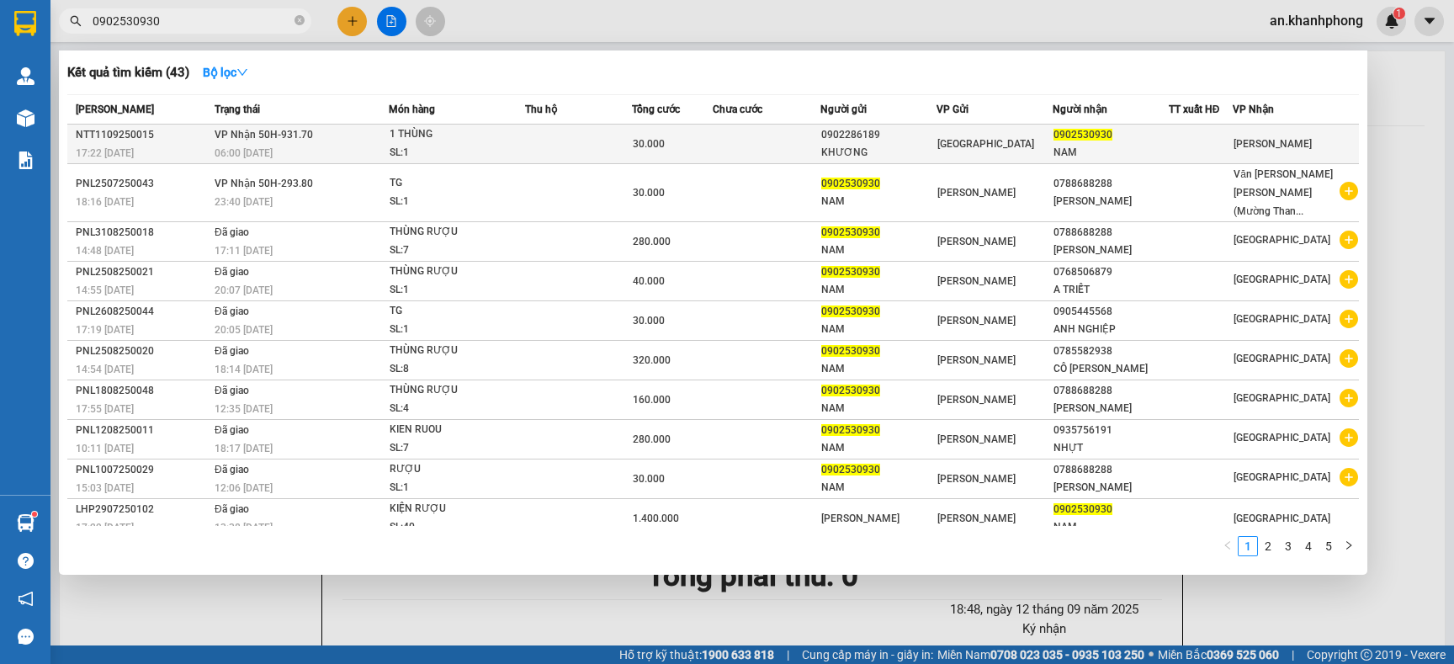
type input "0902530930"
click at [489, 136] on div "1 THÙNG" at bounding box center [453, 134] width 126 height 19
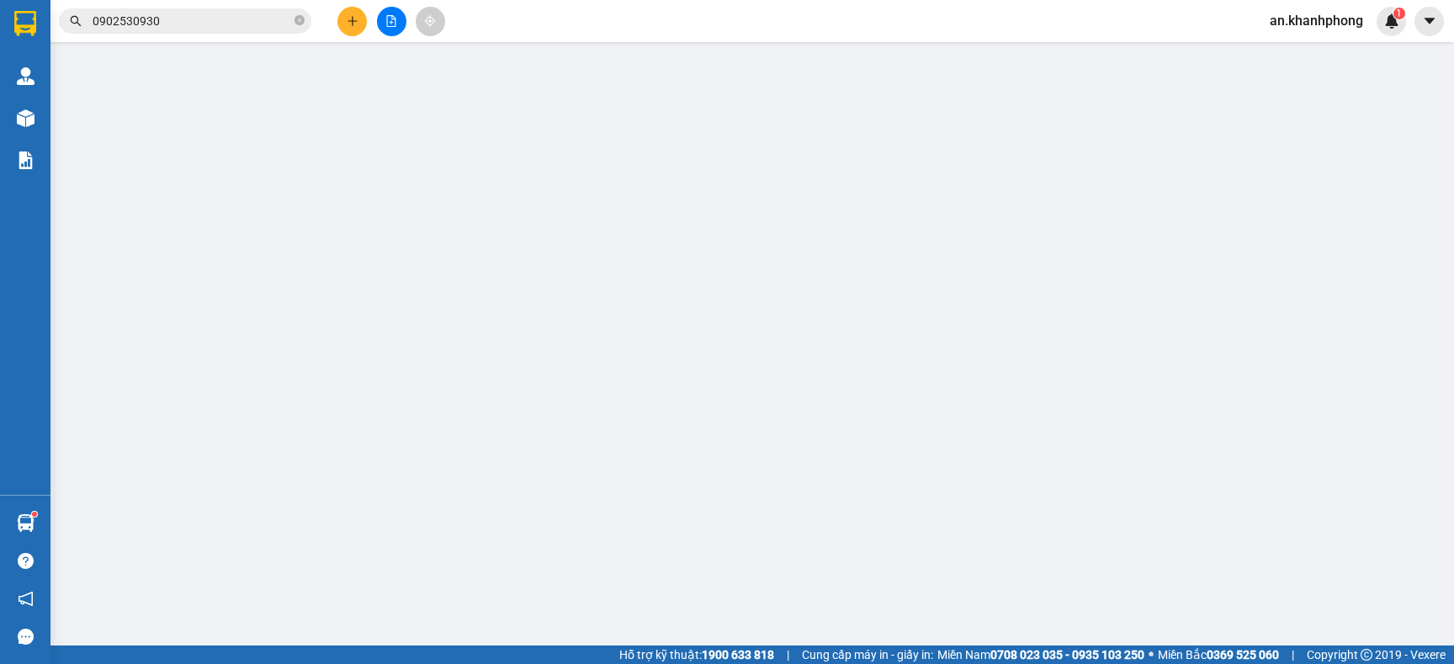
type input "0902286189"
type input "KHƯƠNG"
type input "0902530930"
type input "NAM"
type input "30.000"
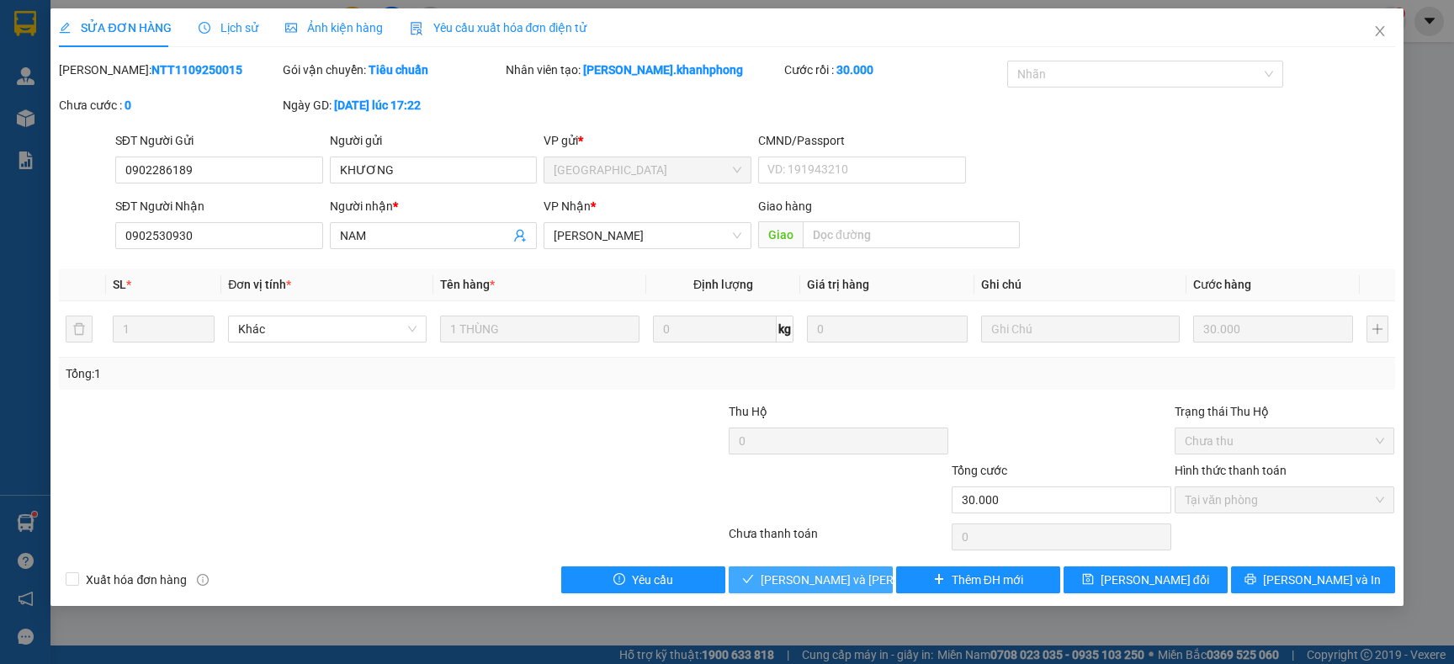
click at [800, 581] on span "Lưu và Giao hàng" at bounding box center [874, 580] width 227 height 19
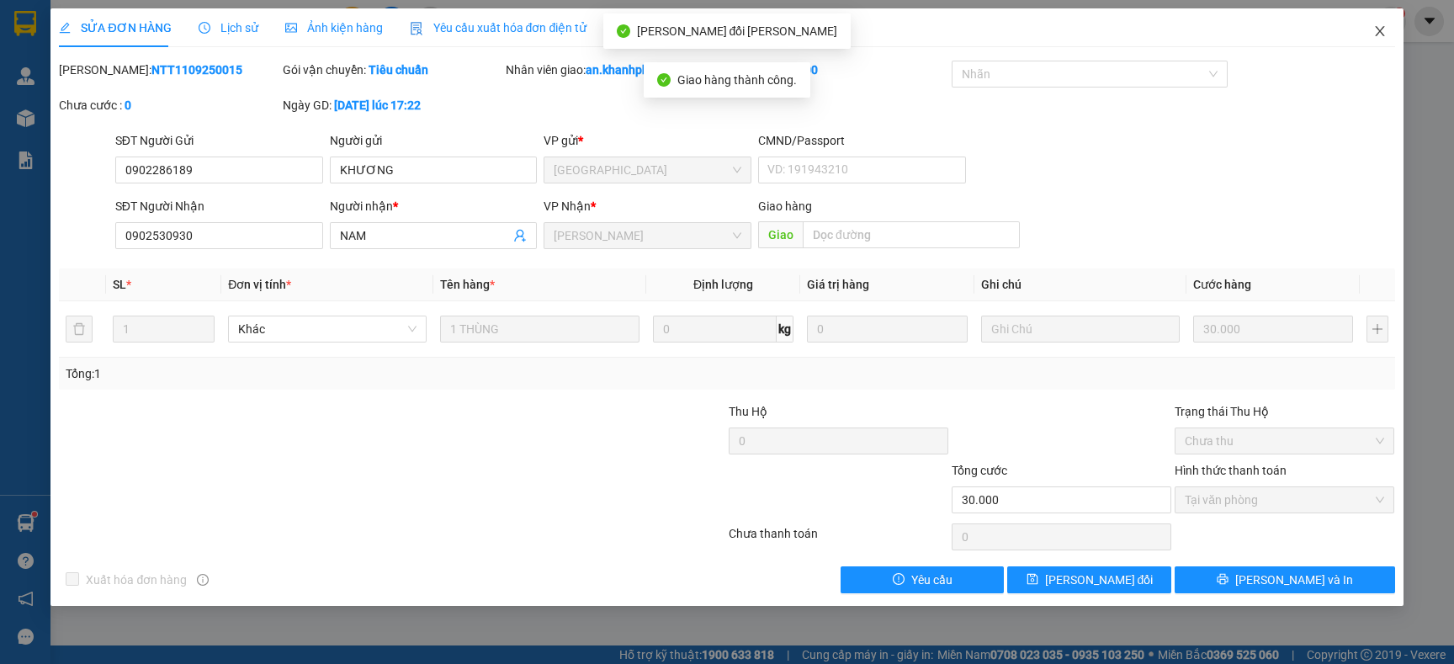
click at [1371, 33] on span "Close" at bounding box center [1380, 31] width 47 height 47
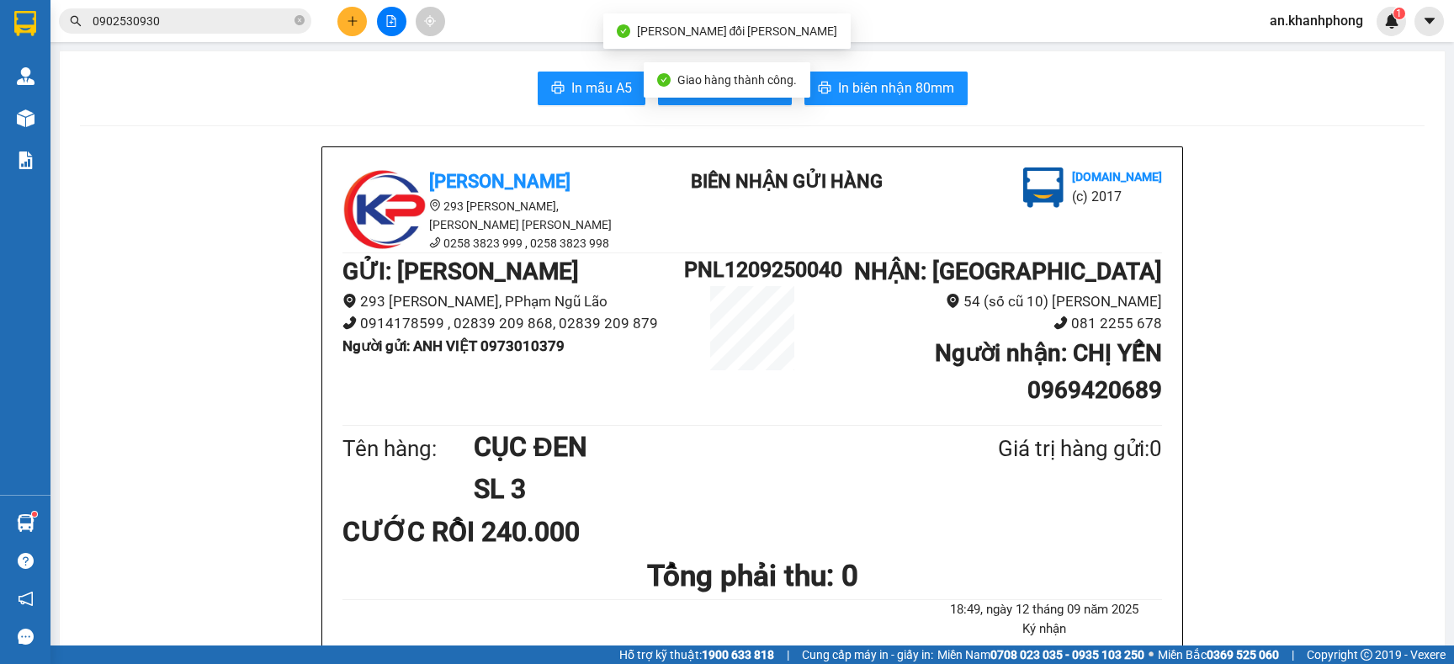
click at [219, 25] on input "0902530930" at bounding box center [192, 21] width 199 height 19
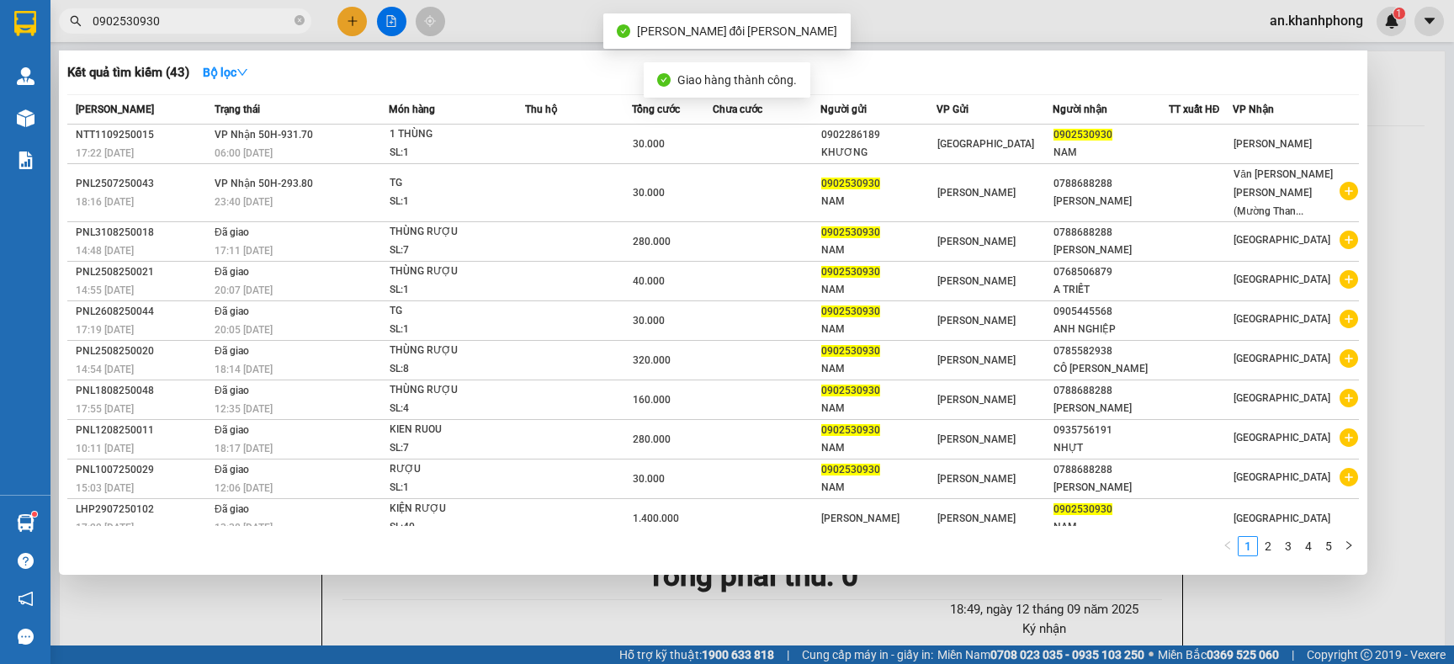
click at [350, 23] on div at bounding box center [727, 332] width 1454 height 664
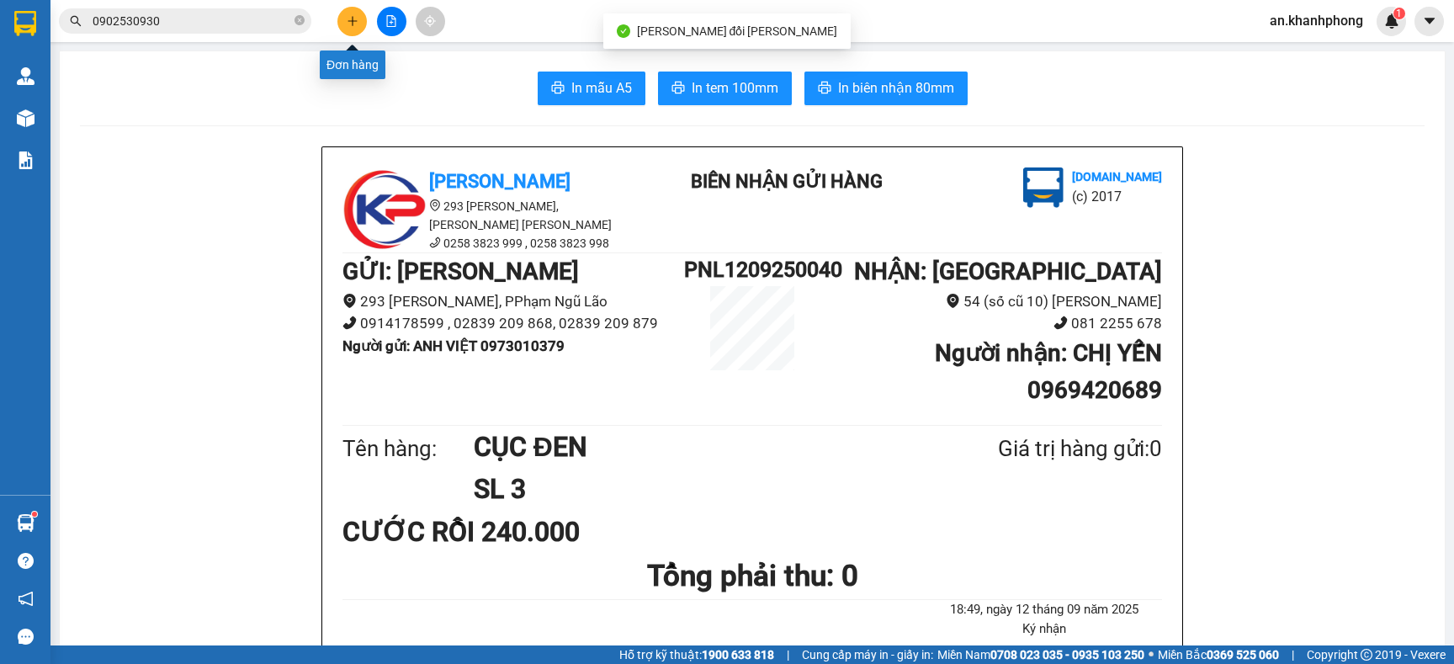
click at [350, 23] on icon "plus" at bounding box center [353, 21] width 12 height 12
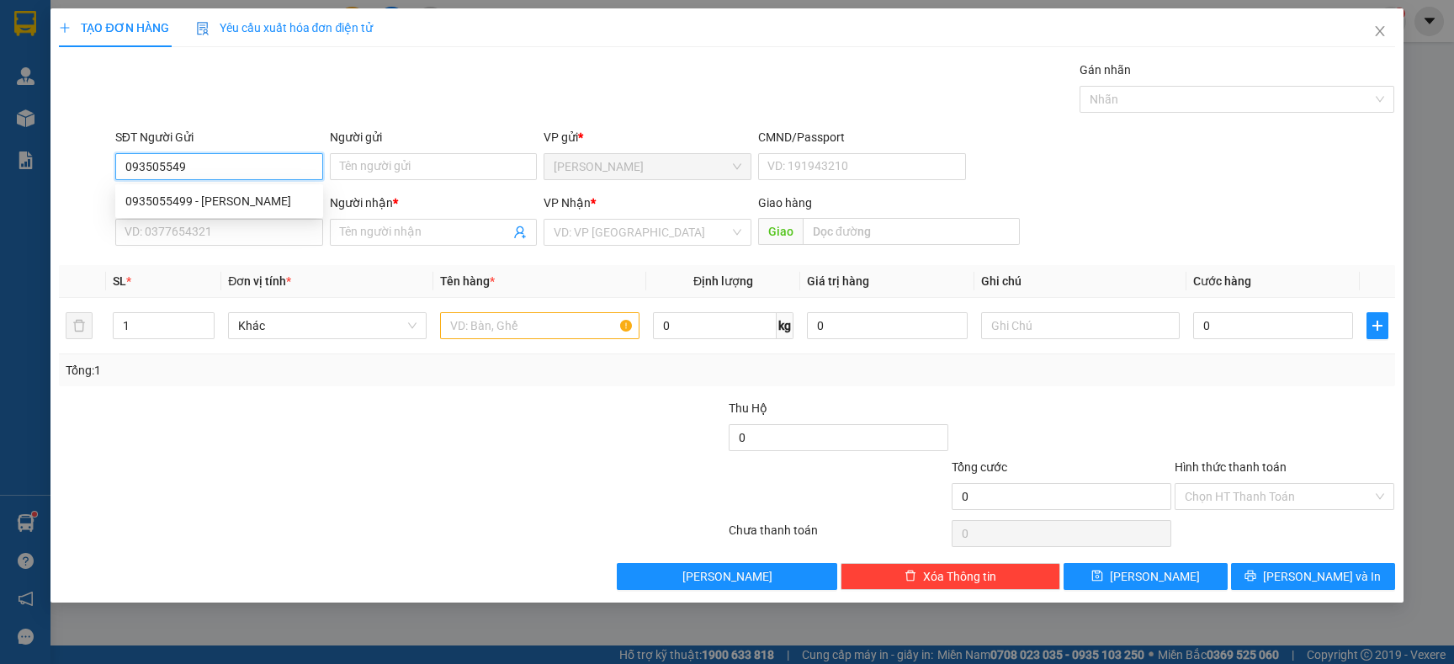
type input "0935055499"
click at [247, 201] on div "0935055499 - KHÁNH HẠ" at bounding box center [219, 201] width 188 height 19
type input "KHÁNH HẠ"
type input "0935055499"
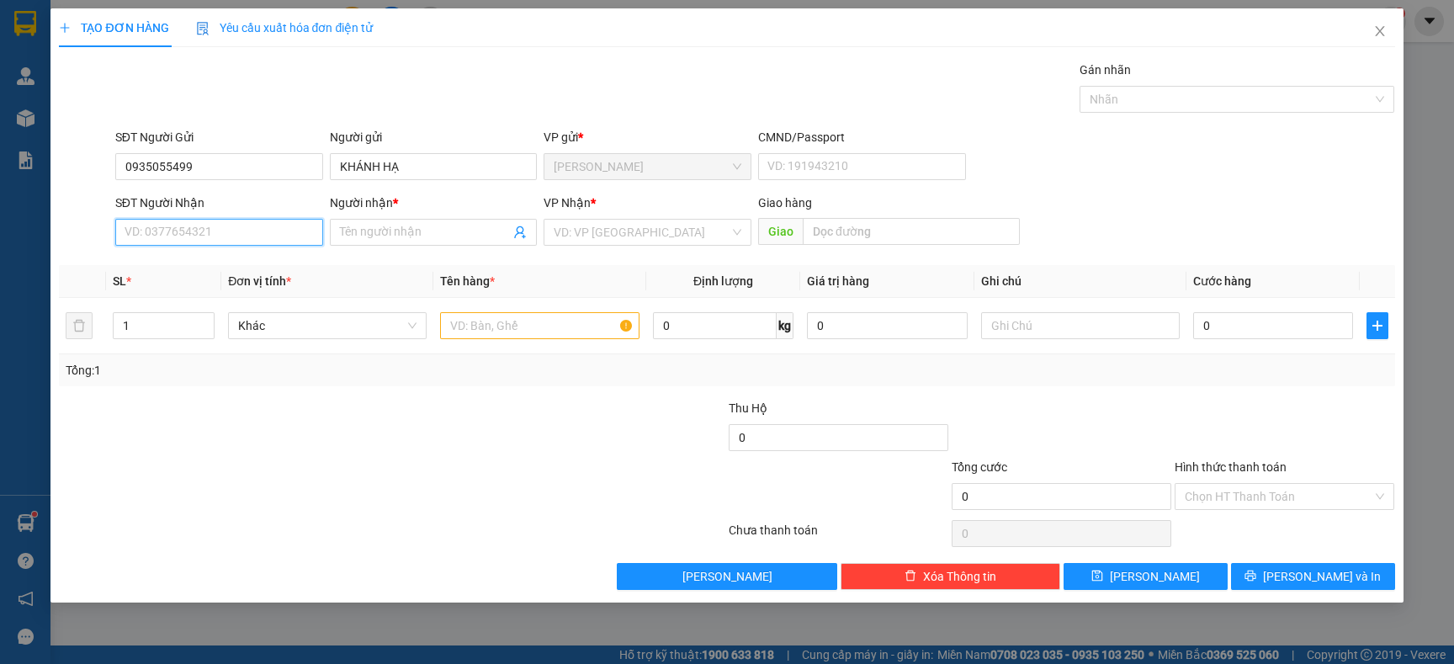
click at [247, 223] on input "SĐT Người Nhận" at bounding box center [219, 232] width 208 height 27
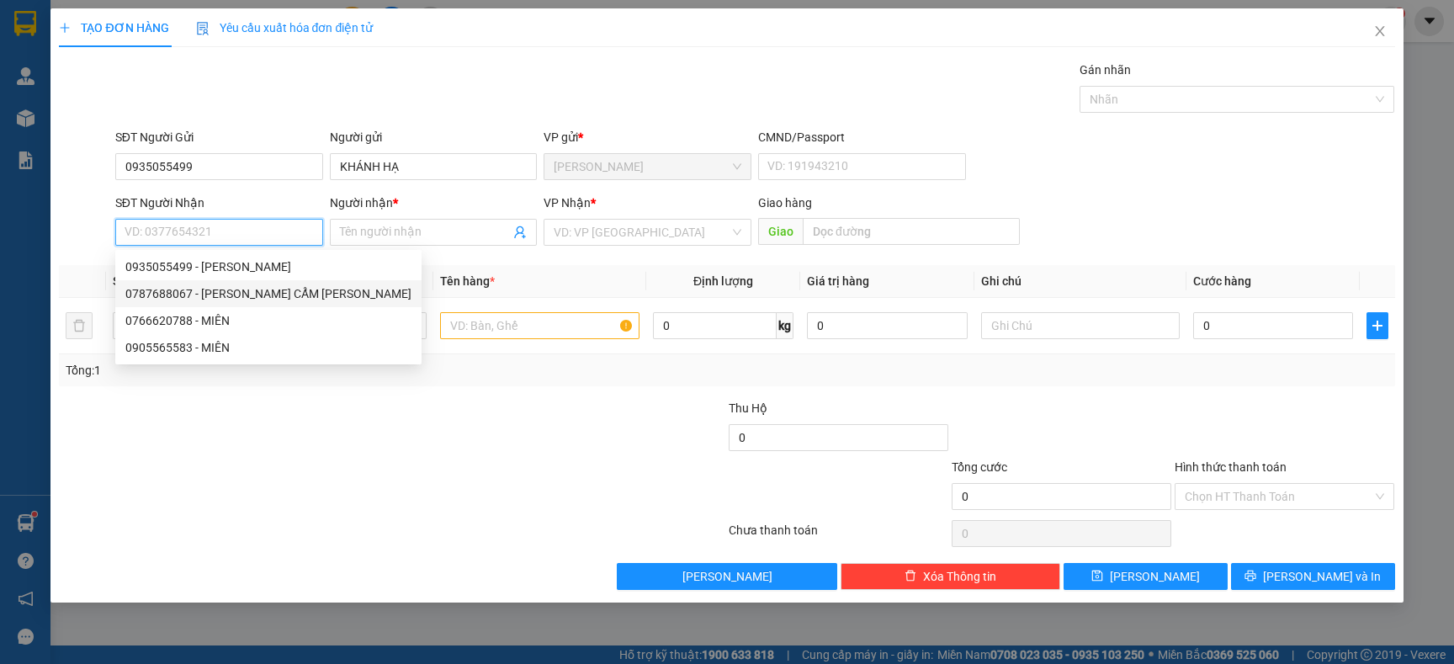
click at [260, 293] on div "0787688067 - NGUYỄN THỊ CẨM THÚY" at bounding box center [268, 293] width 286 height 19
type input "0787688067"
type input "NGUYỄN THỊ CẨM THÚY"
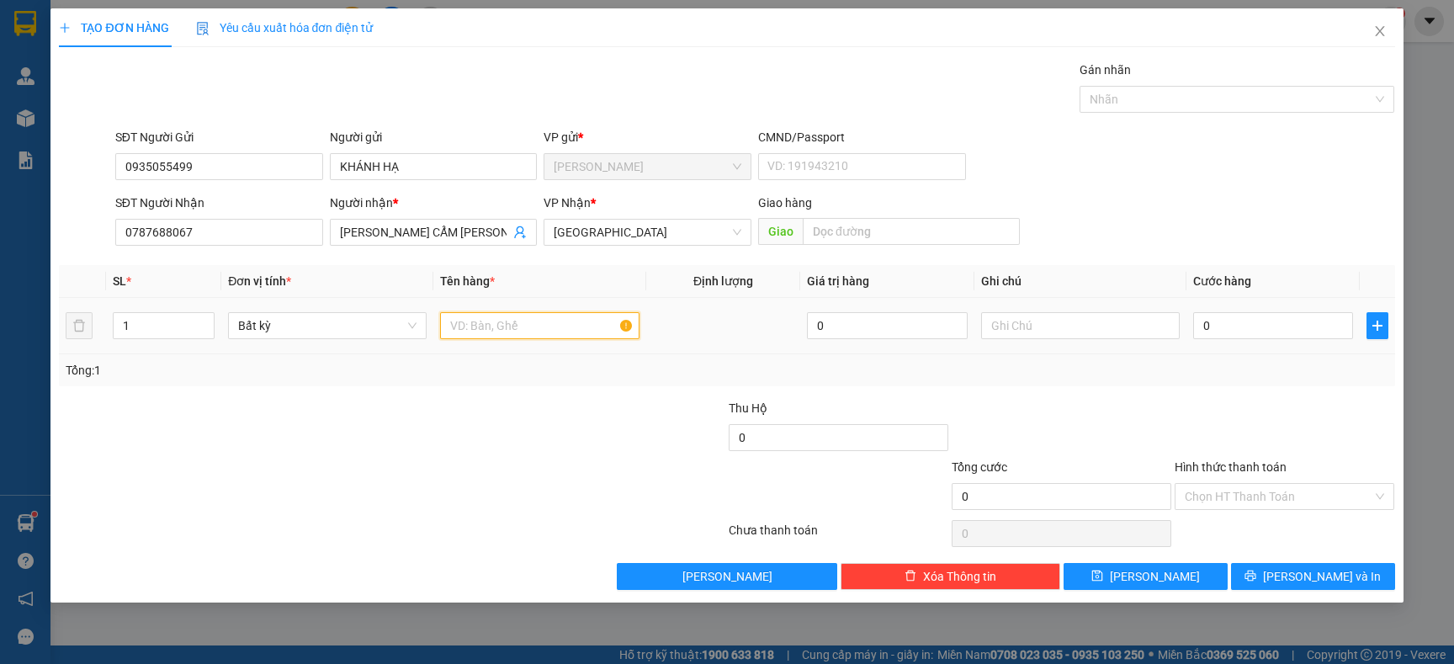
click at [473, 315] on input "text" at bounding box center [539, 325] width 199 height 27
type input "TG"
click at [1267, 321] on input "0" at bounding box center [1273, 325] width 160 height 27
type input "3"
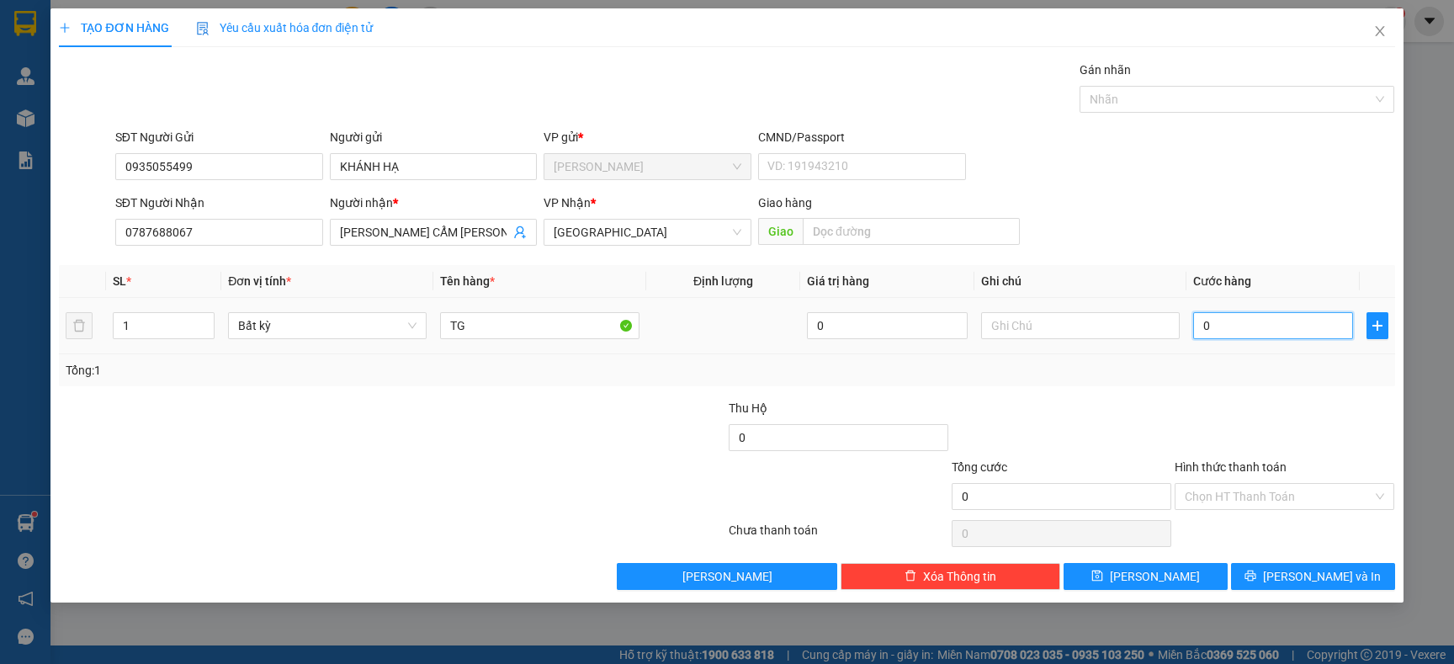
type input "3"
type input "30"
type input "30.000"
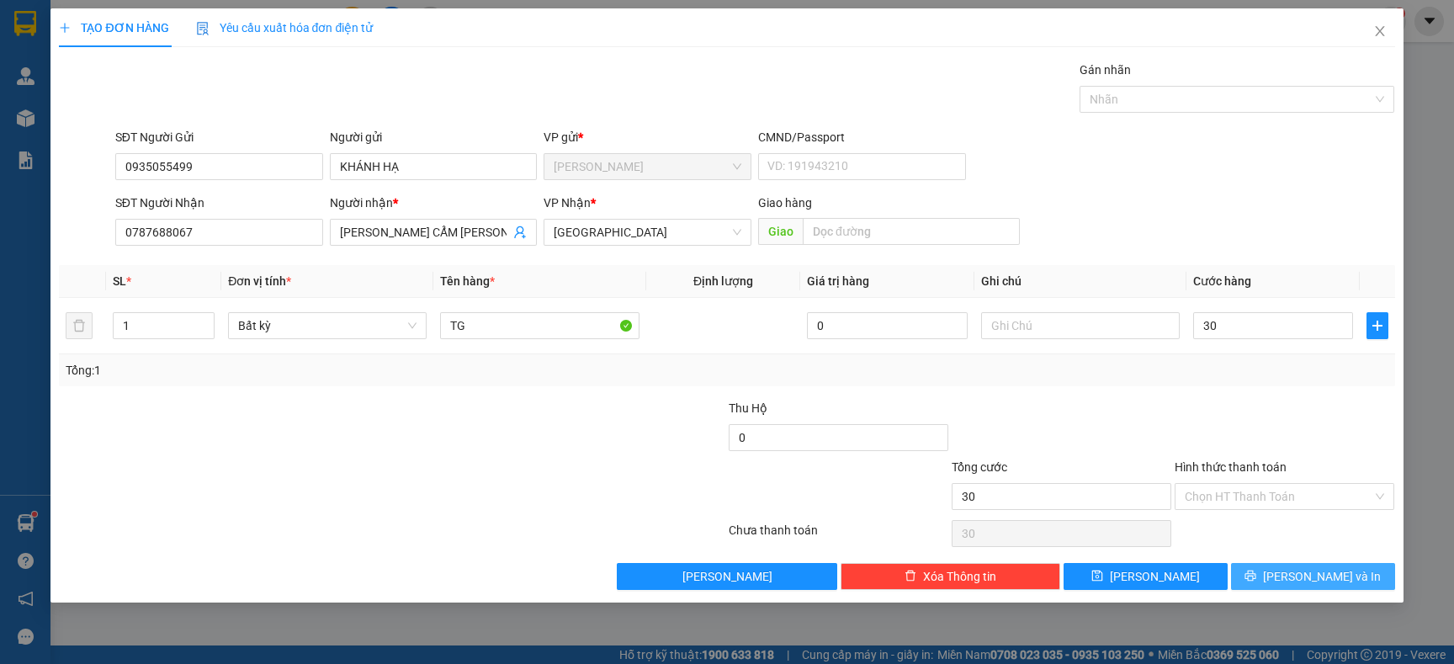
type input "30.000"
click at [1312, 577] on span "[PERSON_NAME] và In" at bounding box center [1322, 576] width 118 height 19
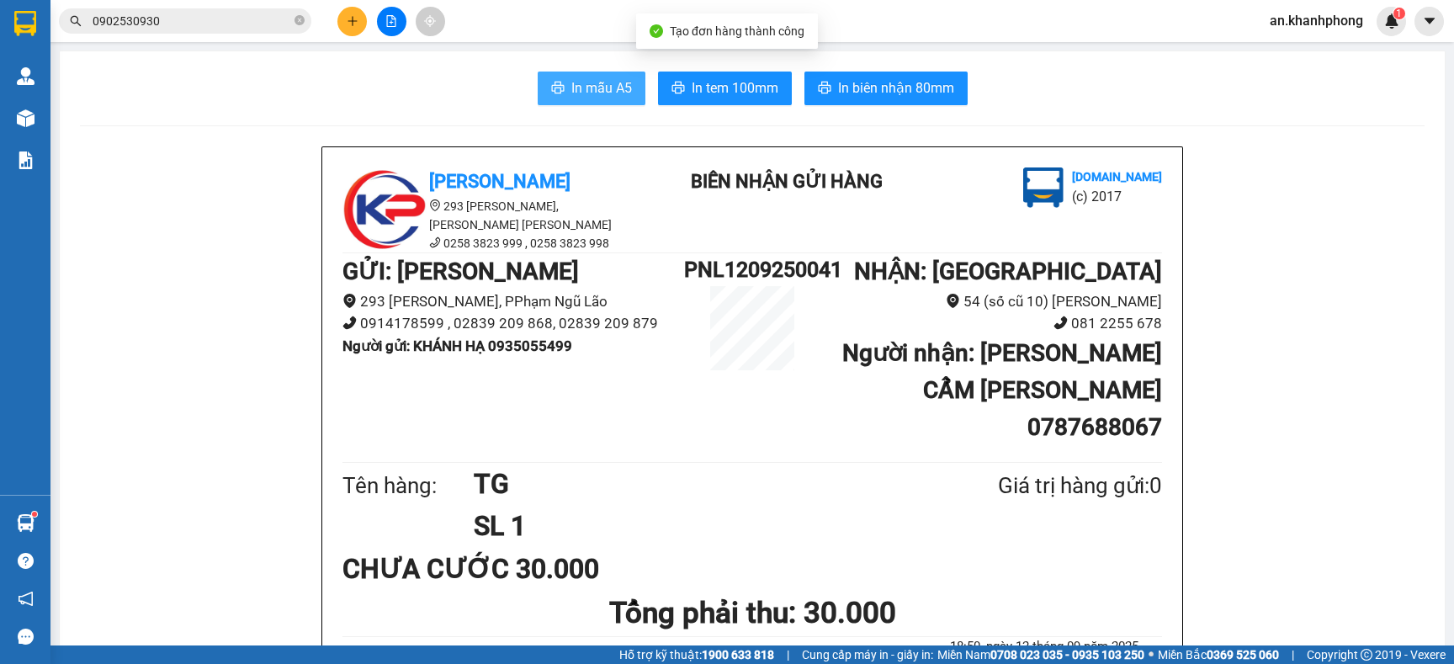
click at [571, 92] on span "In mẫu A5" at bounding box center [601, 87] width 61 height 21
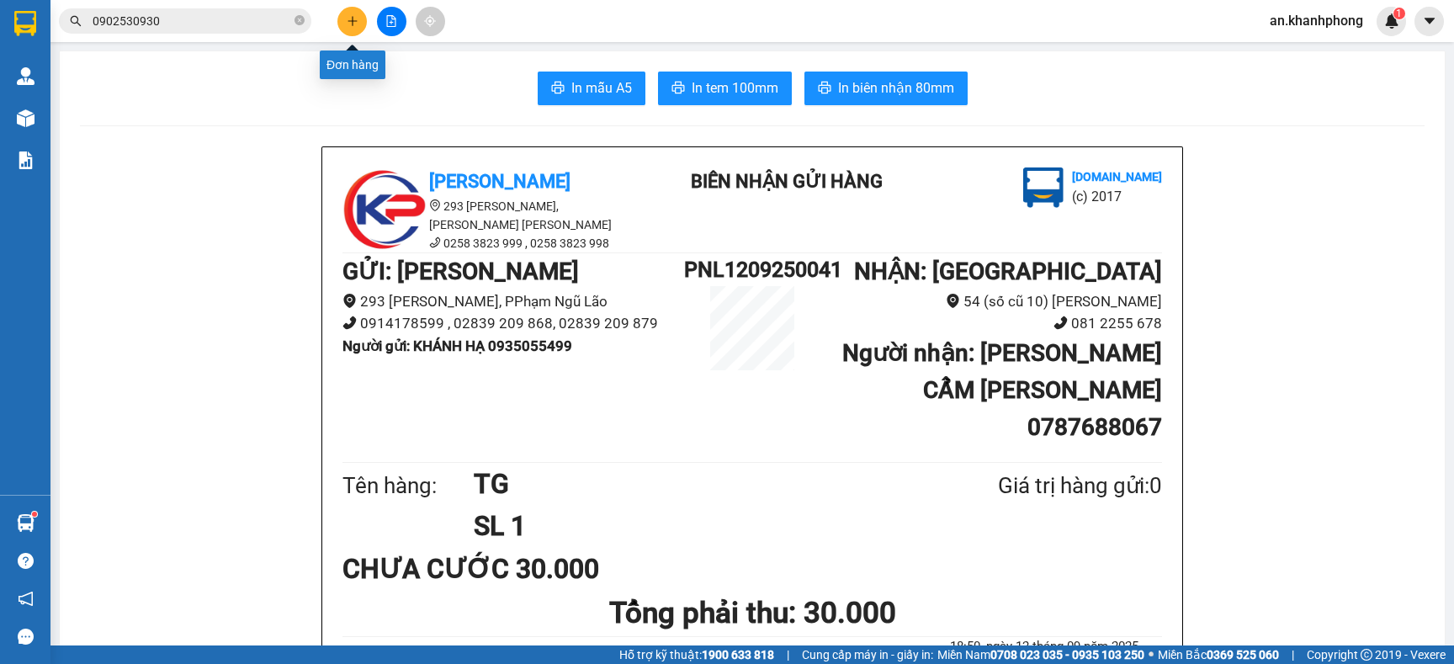
click at [352, 24] on icon "plus" at bounding box center [353, 21] width 12 height 12
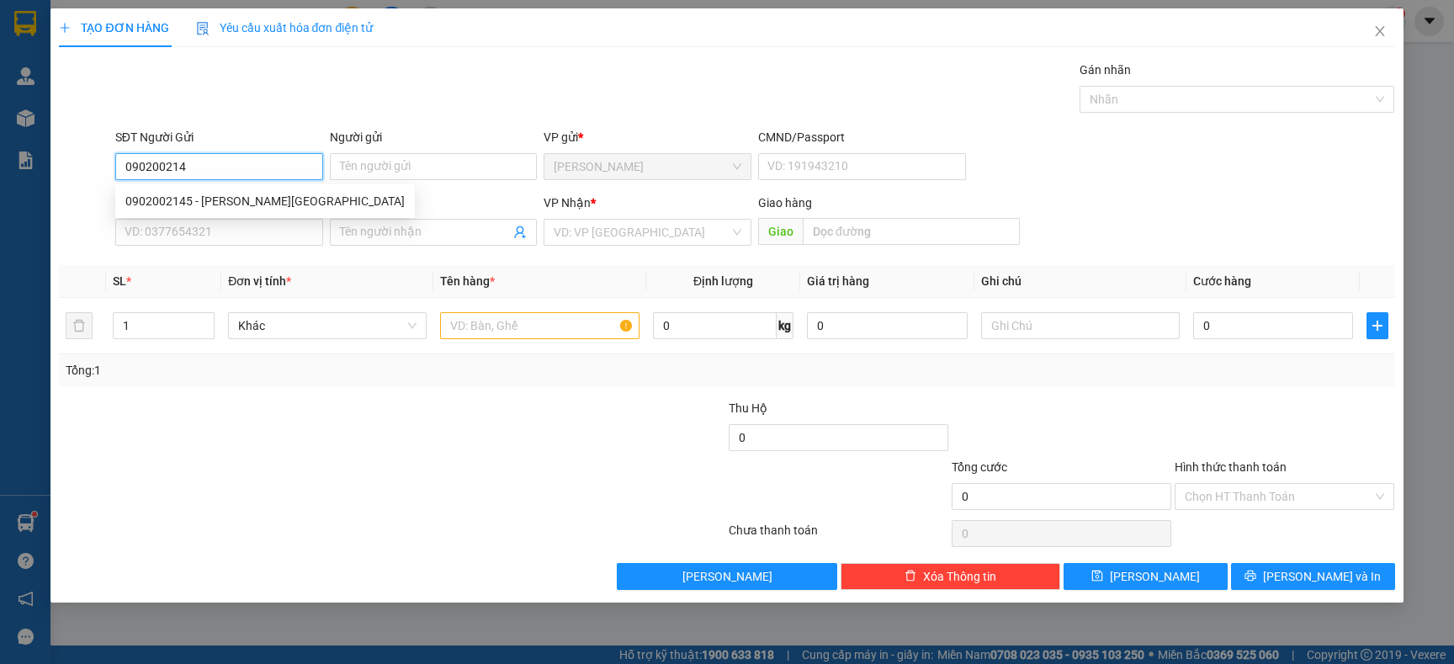
type input "0902002145"
click at [236, 193] on div "0902002145 - ANH THÁI" at bounding box center [264, 201] width 279 height 19
type input "ANH THÁI"
type input "0902002145"
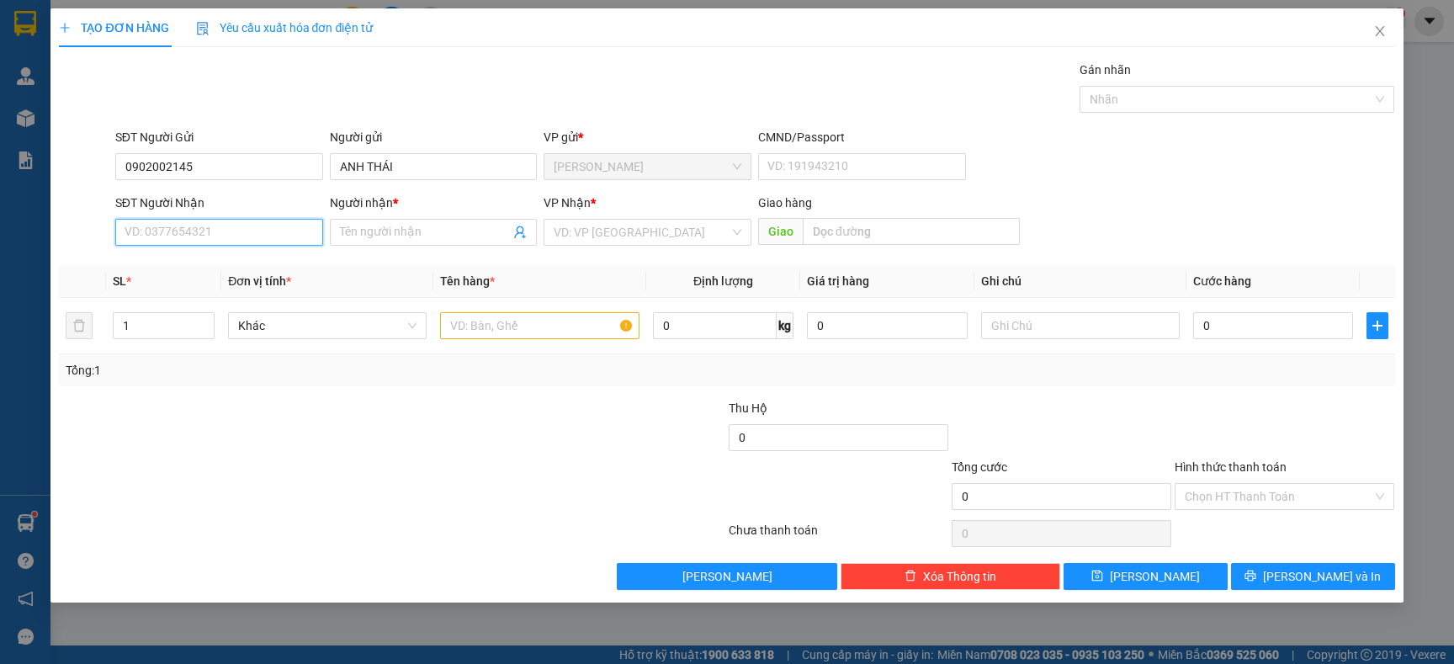
click at [231, 237] on input "SĐT Người Nhận" at bounding box center [219, 232] width 208 height 27
type input "0"
type input "0964455776"
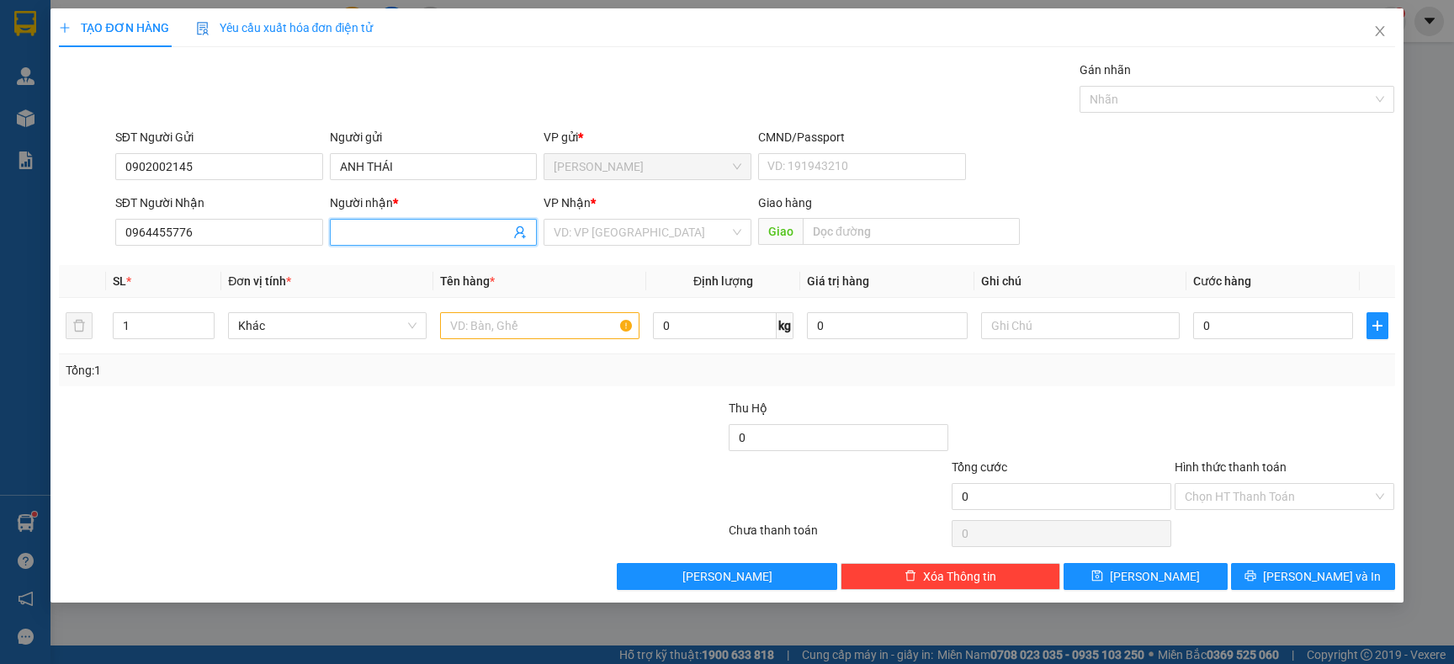
click at [396, 225] on input "Người nhận *" at bounding box center [425, 232] width 171 height 19
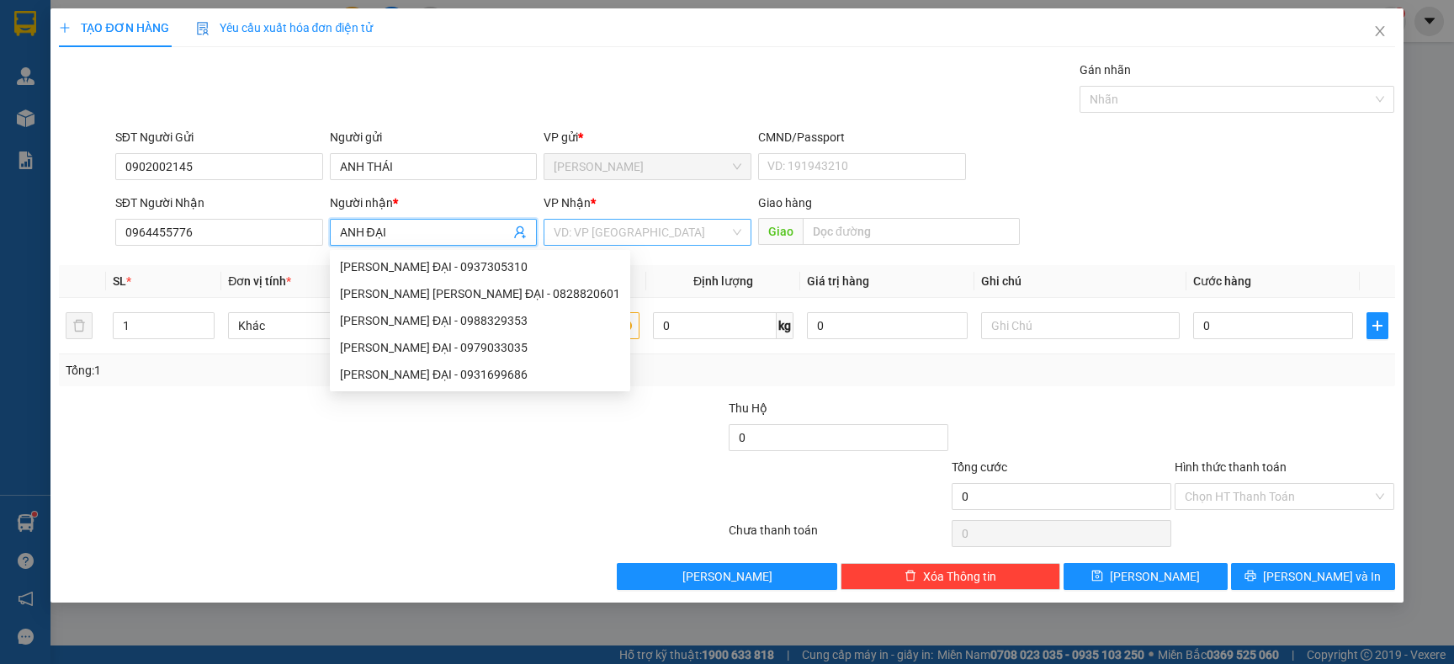
click at [609, 219] on div "VD: VP [GEOGRAPHIC_DATA]" at bounding box center [648, 232] width 208 height 27
type input "ANH ĐẠI"
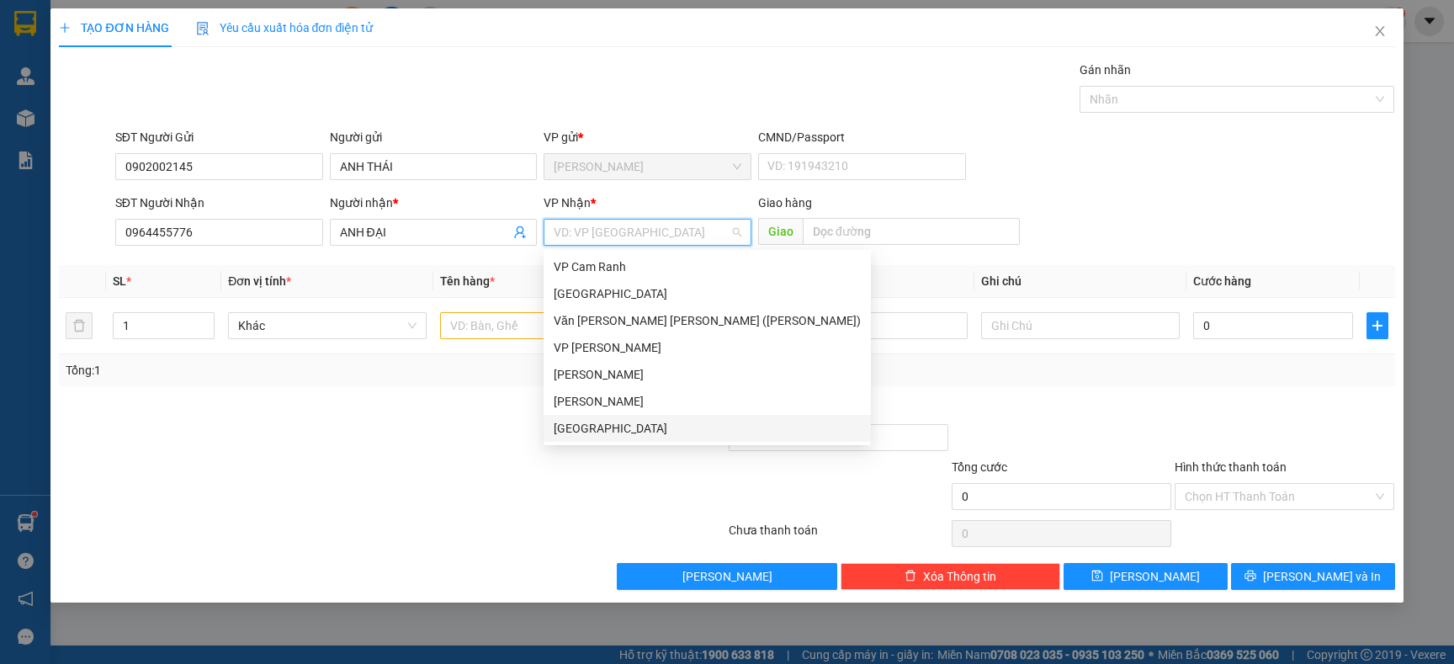
click at [594, 433] on div "[GEOGRAPHIC_DATA]" at bounding box center [707, 428] width 307 height 19
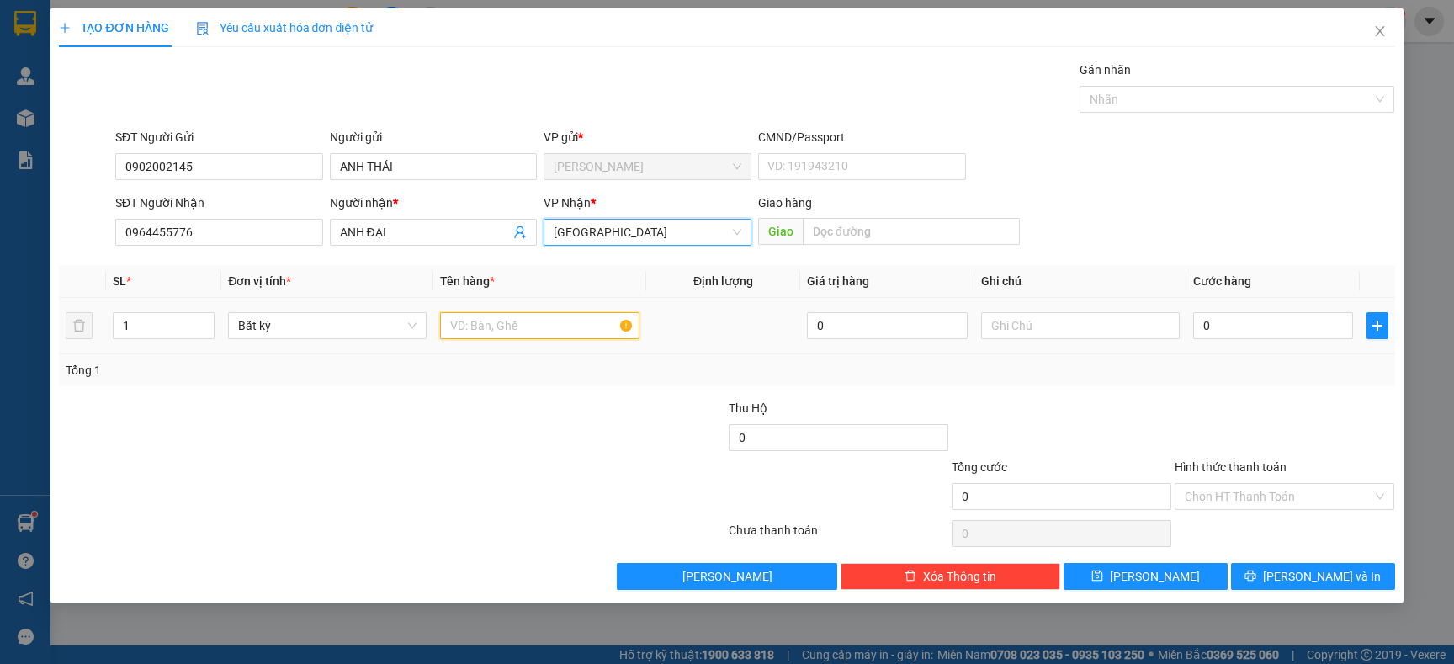
click at [488, 336] on input "text" at bounding box center [539, 325] width 199 height 27
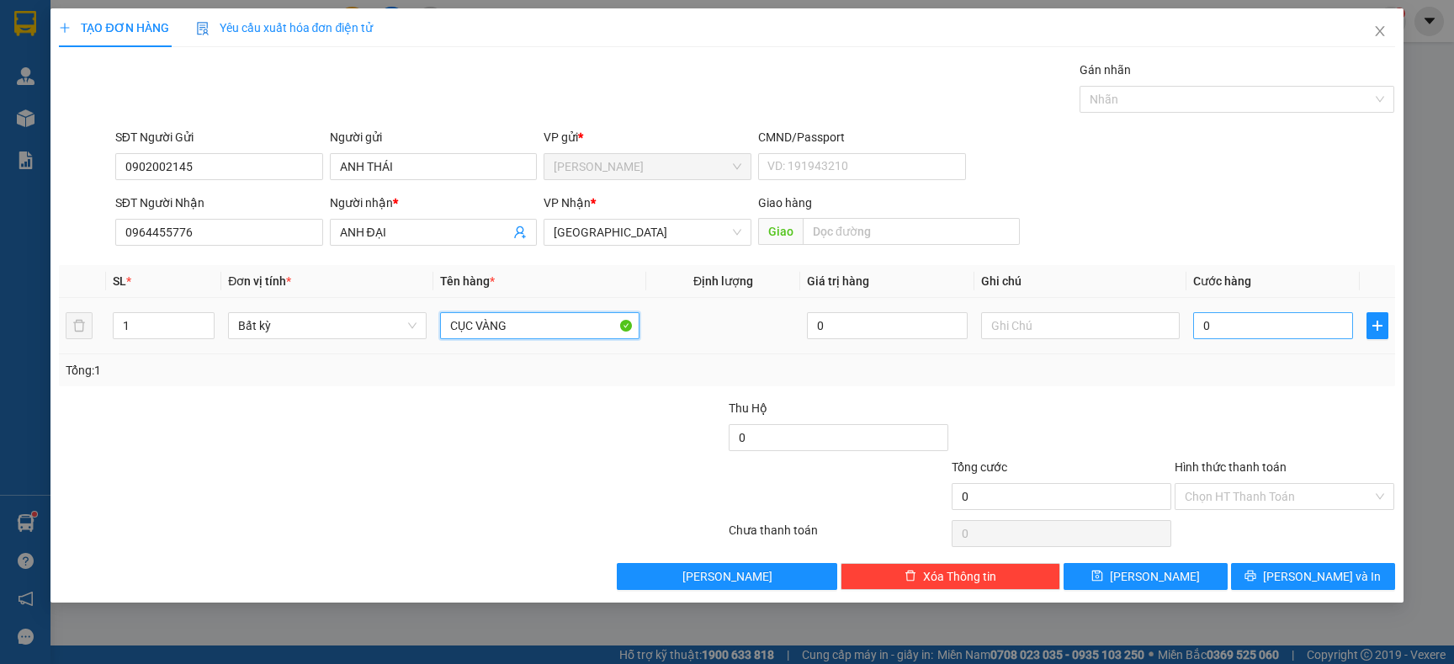
type input "CỤC VÀNG"
click at [1251, 334] on input "0" at bounding box center [1273, 325] width 160 height 27
type input "2"
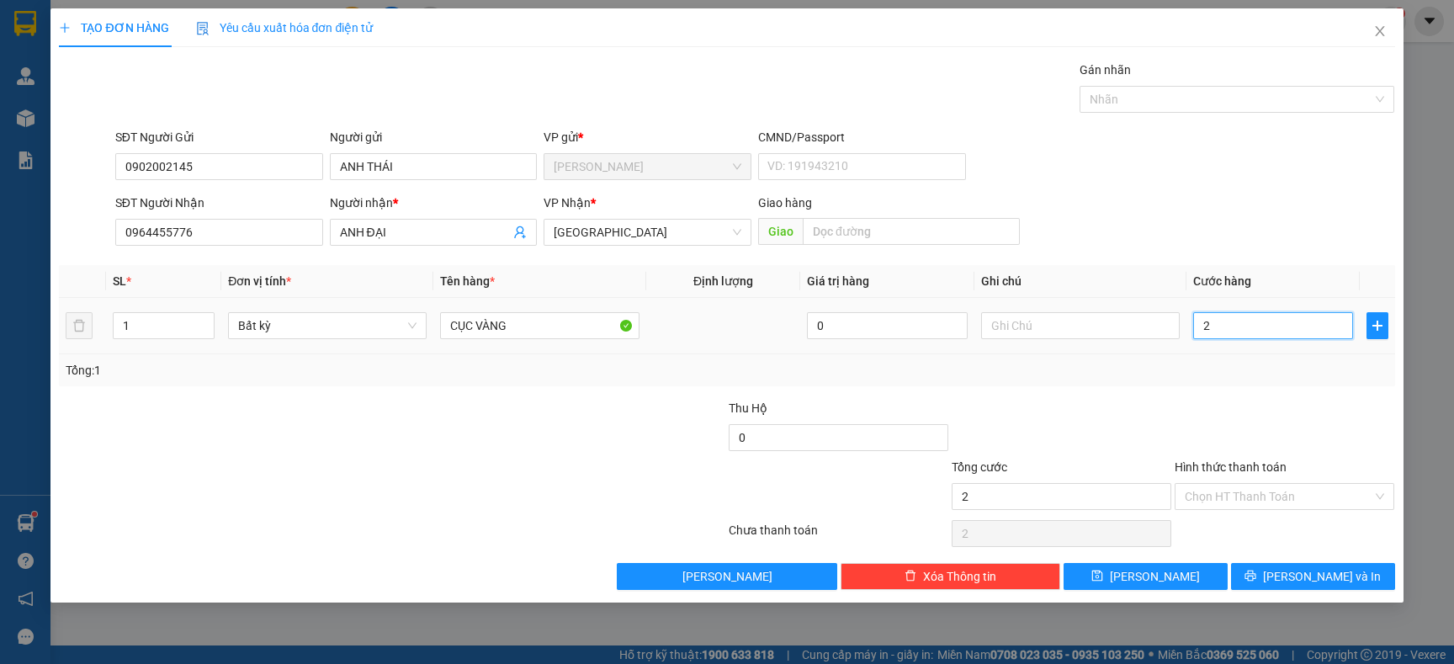
type input "20"
type input "20.000"
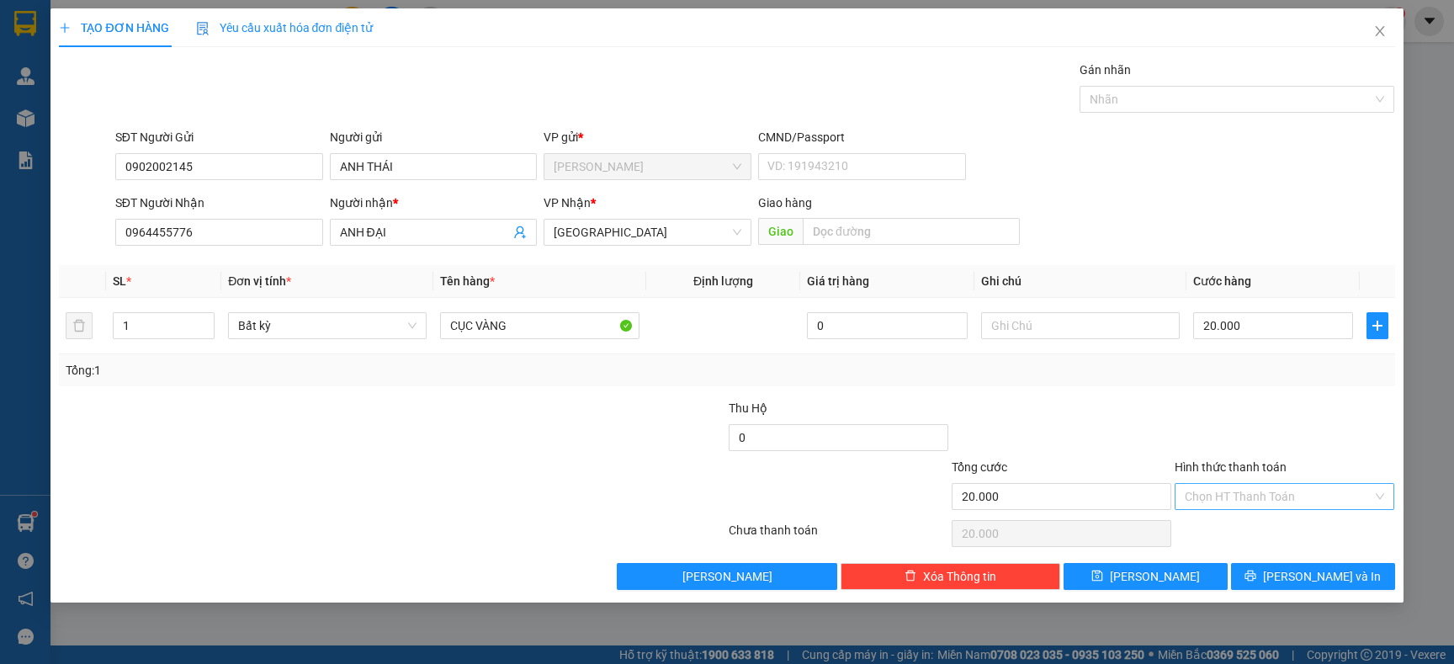
click at [1230, 494] on input "Hình thức thanh toán" at bounding box center [1279, 496] width 188 height 25
click at [1229, 525] on div "Tại văn phòng" at bounding box center [1284, 531] width 199 height 19
type input "0"
drag, startPoint x: 1275, startPoint y: 557, endPoint x: 1275, endPoint y: 570, distance: 12.6
click at [1275, 563] on div "Transit Pickup Surcharge Ids Transit Deliver Surcharge Ids Transit Deliver Surc…" at bounding box center [727, 325] width 1336 height 529
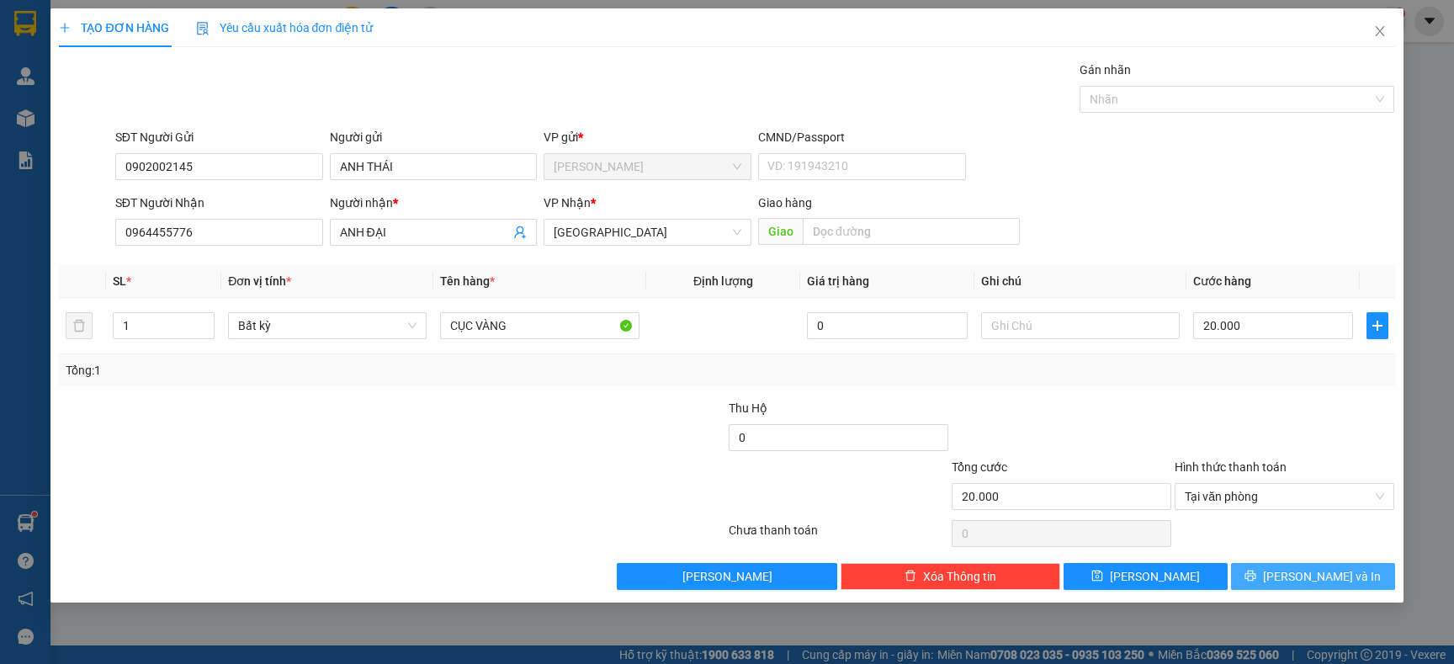
click at [1275, 571] on button "[PERSON_NAME] và In" at bounding box center [1313, 576] width 164 height 27
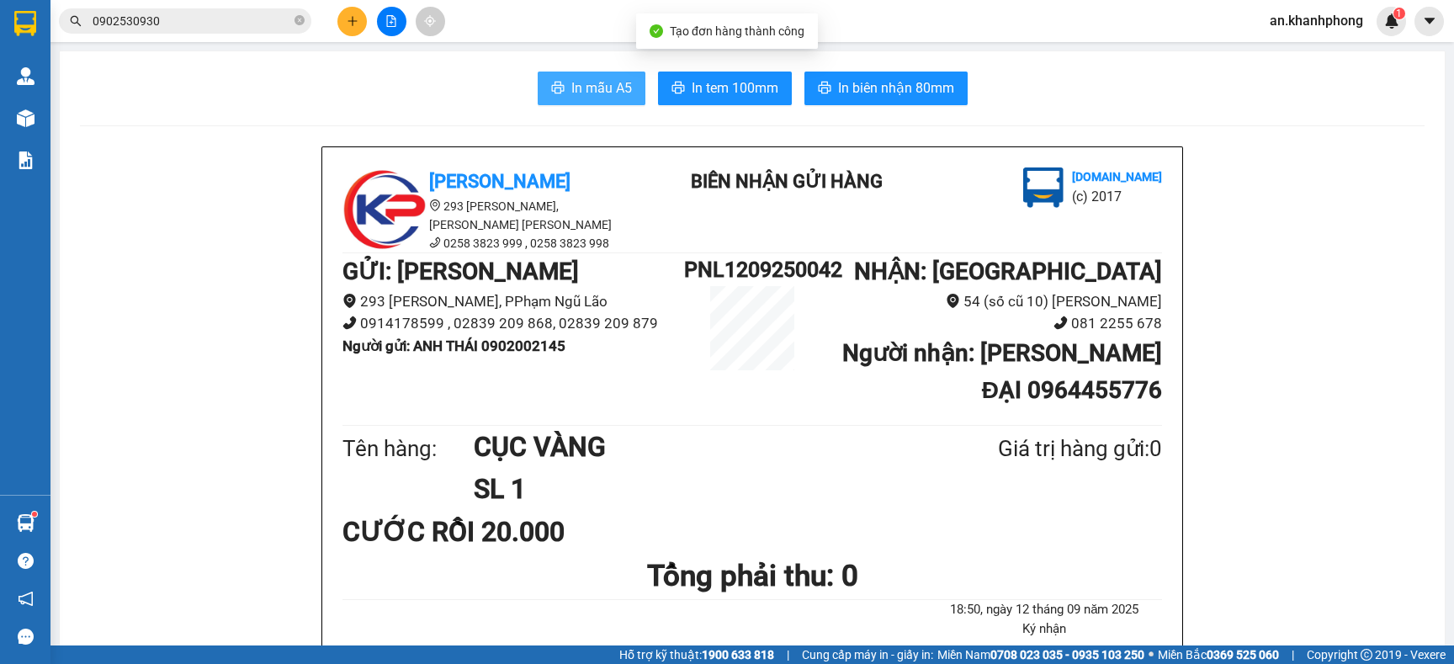
click at [598, 95] on span "In mẫu A5" at bounding box center [601, 87] width 61 height 21
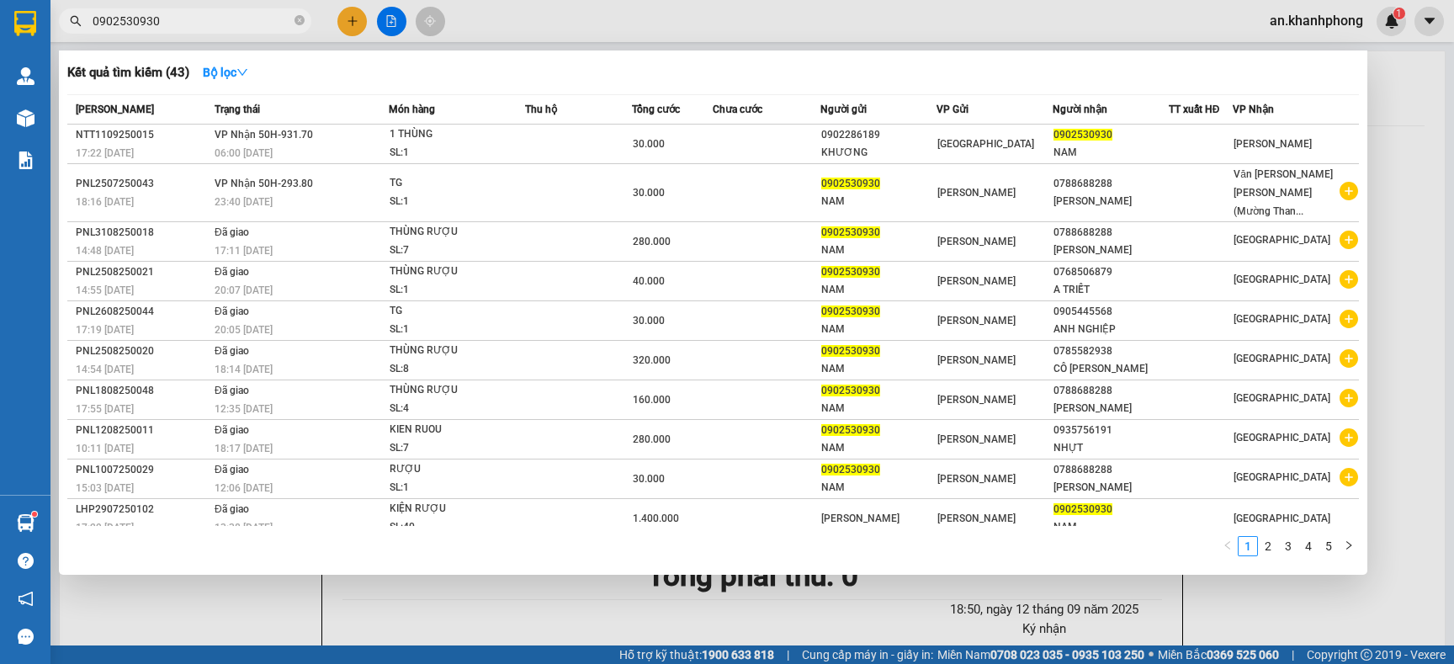
click at [213, 27] on input "0902530930" at bounding box center [192, 21] width 199 height 19
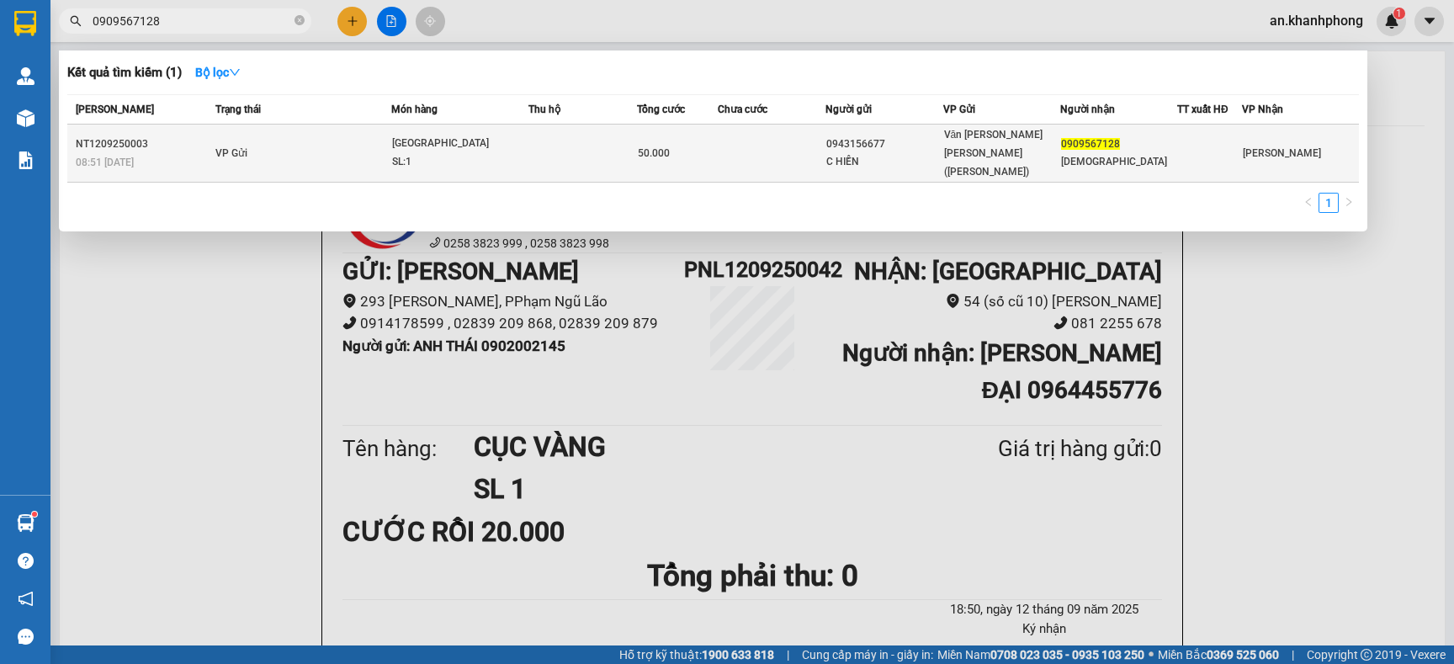
type input "0909567128"
click at [767, 157] on td at bounding box center [772, 154] width 108 height 58
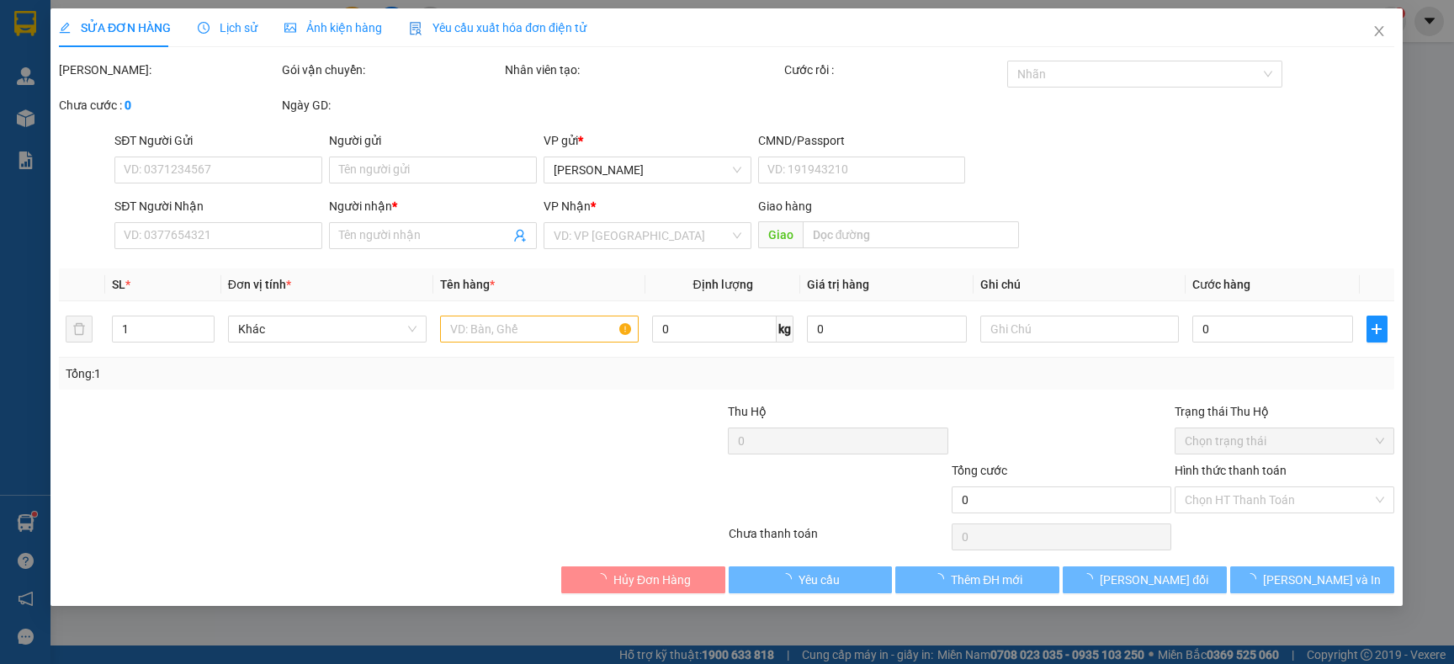
type input "0943156677"
type input "C HIỀN"
type input "0909567128"
type input "A THÁI"
type input "50.000"
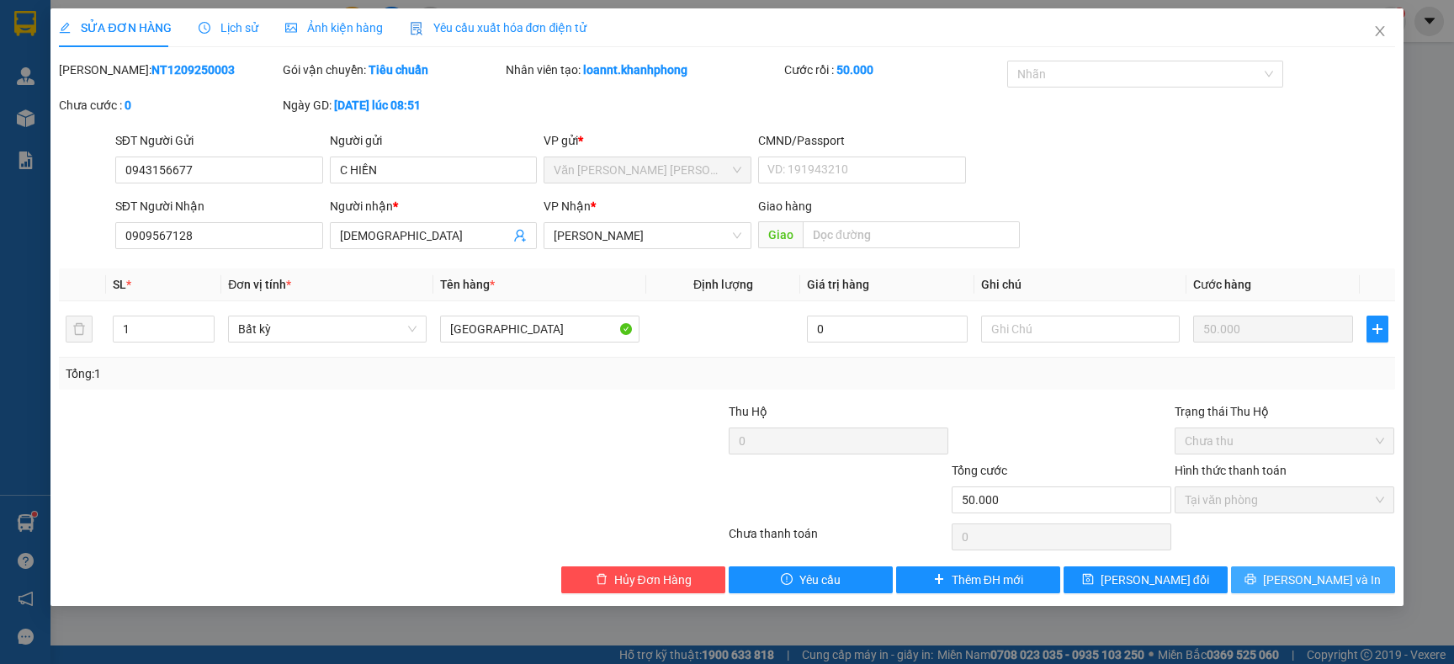
click at [1316, 580] on span "[PERSON_NAME] và In" at bounding box center [1322, 580] width 118 height 19
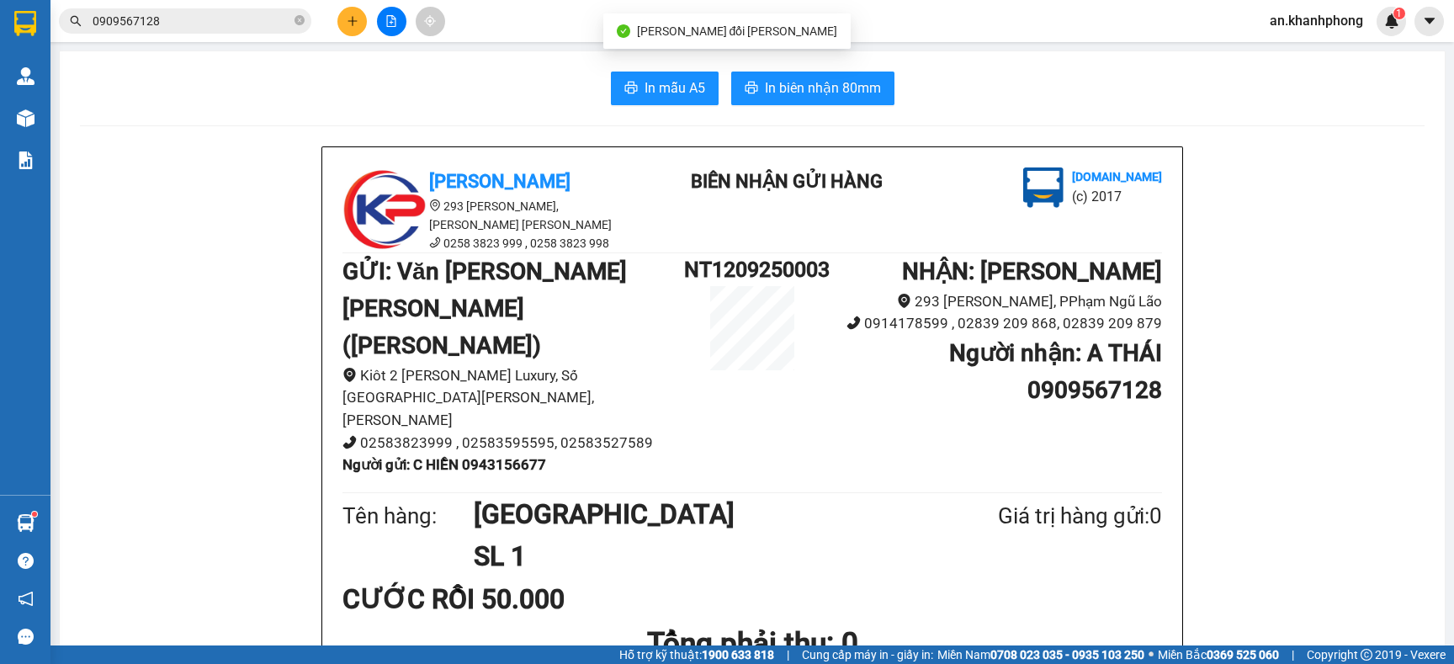
click at [598, 78] on div "In mẫu A5 In biên nhận 80mm" at bounding box center [752, 89] width 1345 height 34
click at [656, 83] on span "In mẫu A5" at bounding box center [675, 87] width 61 height 21
click at [370, 21] on div at bounding box center [391, 21] width 126 height 29
click at [340, 24] on button at bounding box center [352, 21] width 29 height 29
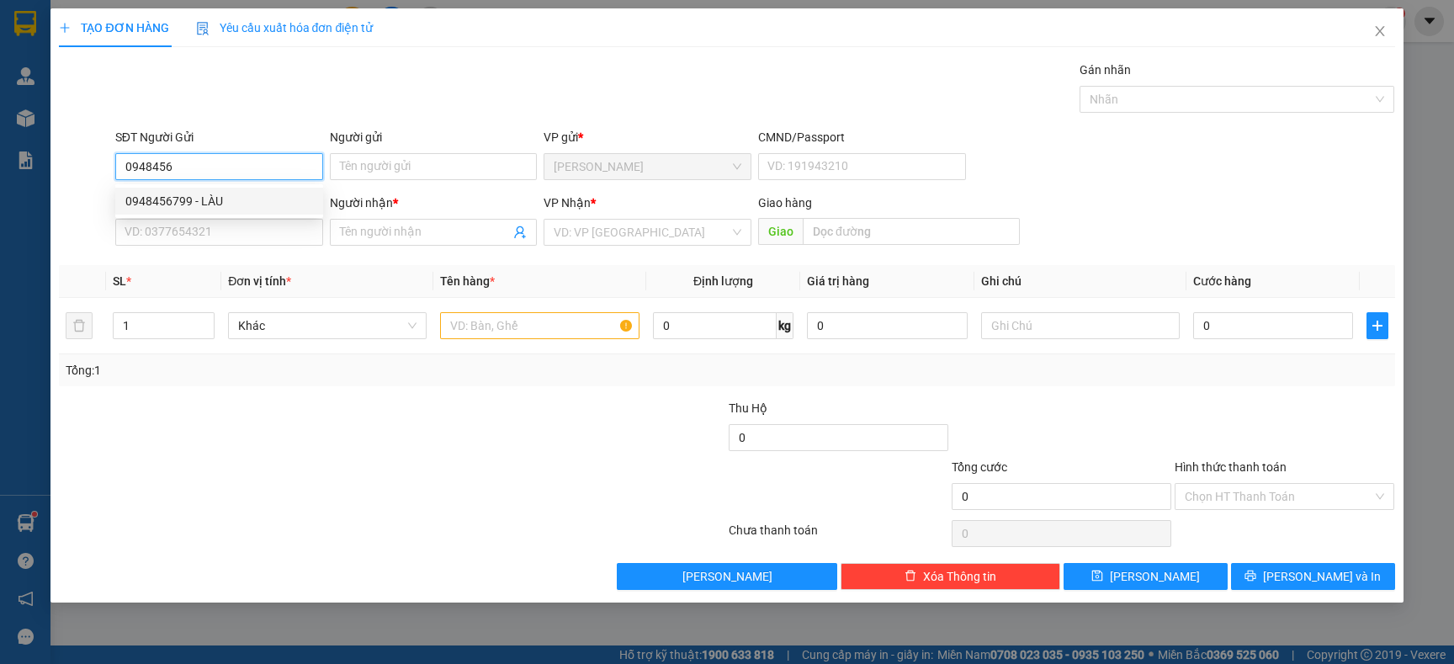
click at [238, 205] on div "0948456799 - LÀU" at bounding box center [219, 201] width 188 height 19
type input "0948456799"
type input "LÀU"
type input "0948456799"
click at [237, 238] on input "SĐT Người Nhận" at bounding box center [219, 232] width 208 height 27
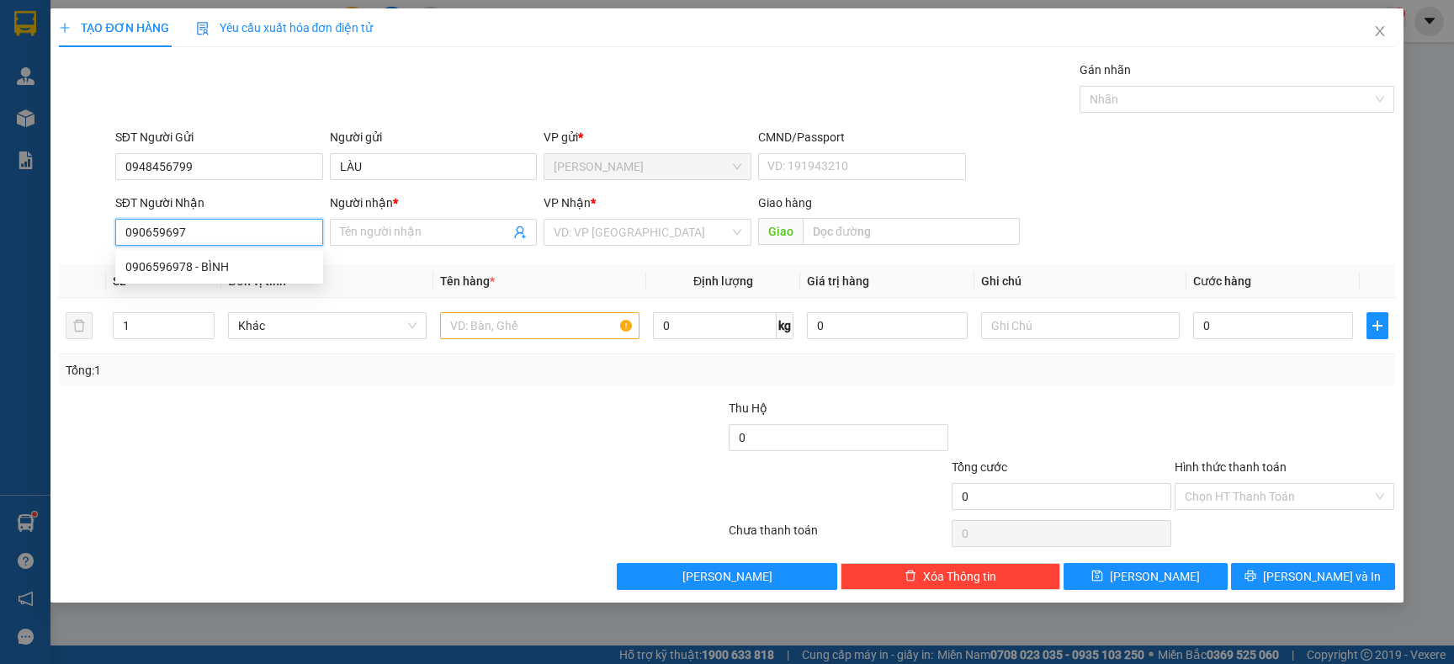
type input "0906596978"
click at [231, 264] on div "0906596978 - BÌNH" at bounding box center [219, 267] width 188 height 19
type input "BÌNH"
type input "0906596978"
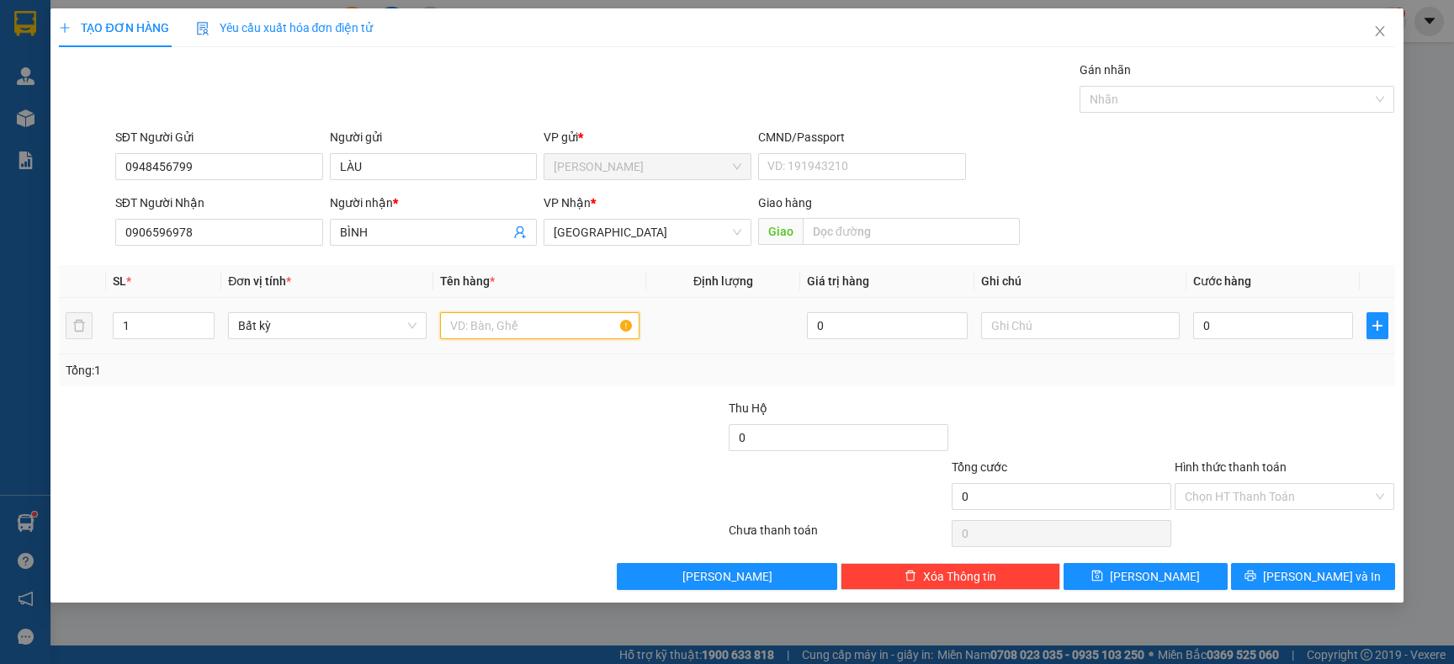
click at [551, 338] on input "text" at bounding box center [539, 325] width 199 height 27
type input "THÙNG CHIM"
click at [1268, 323] on input "0" at bounding box center [1273, 325] width 160 height 27
type input "2"
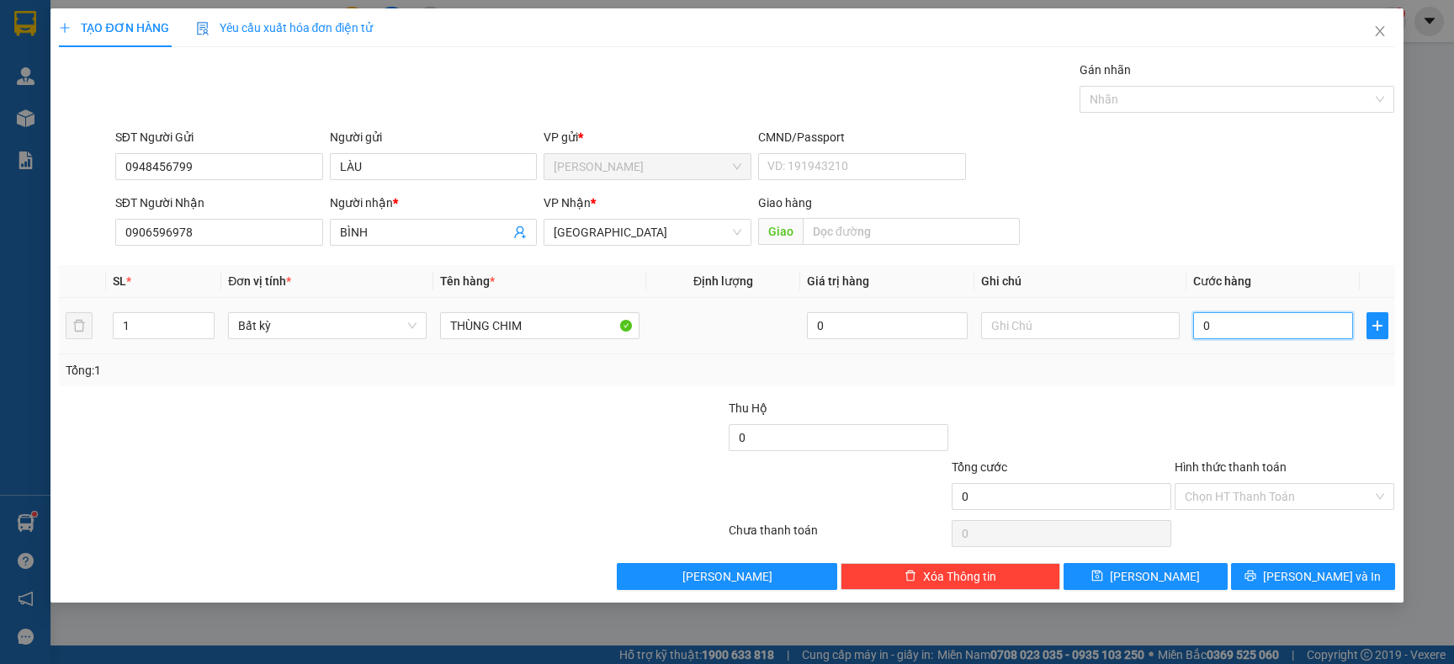
type input "2"
type input "20"
type input "20.000"
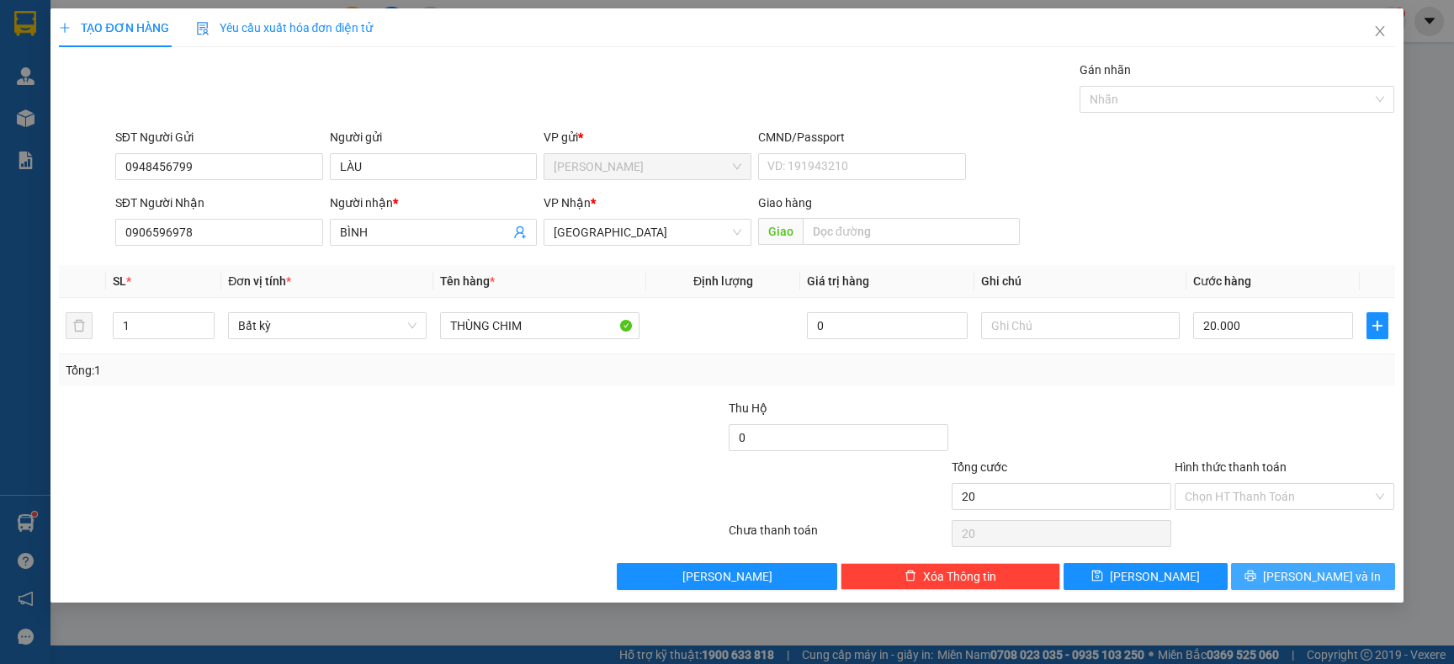
type input "20.000"
click at [1280, 570] on button "[PERSON_NAME] và In" at bounding box center [1313, 576] width 164 height 27
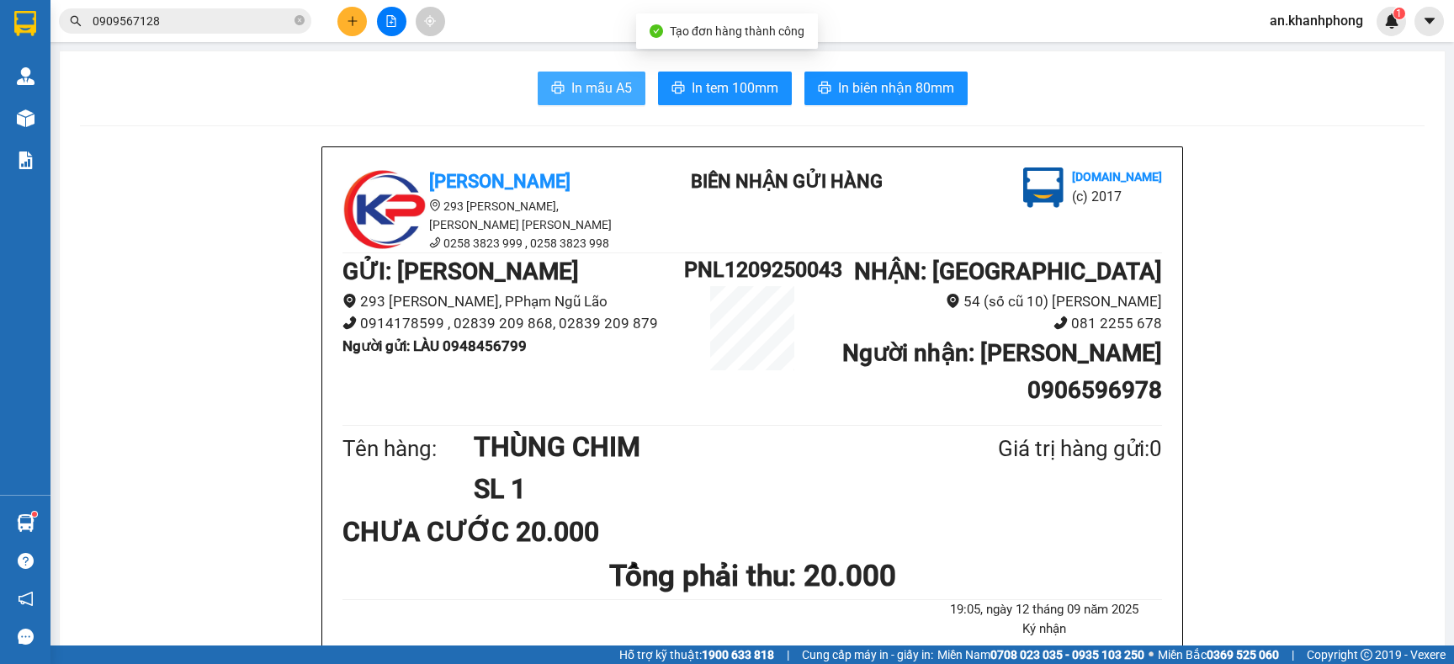
click at [603, 104] on button "In mẫu A5" at bounding box center [592, 89] width 108 height 34
click at [348, 21] on icon "plus" at bounding box center [352, 20] width 9 height 1
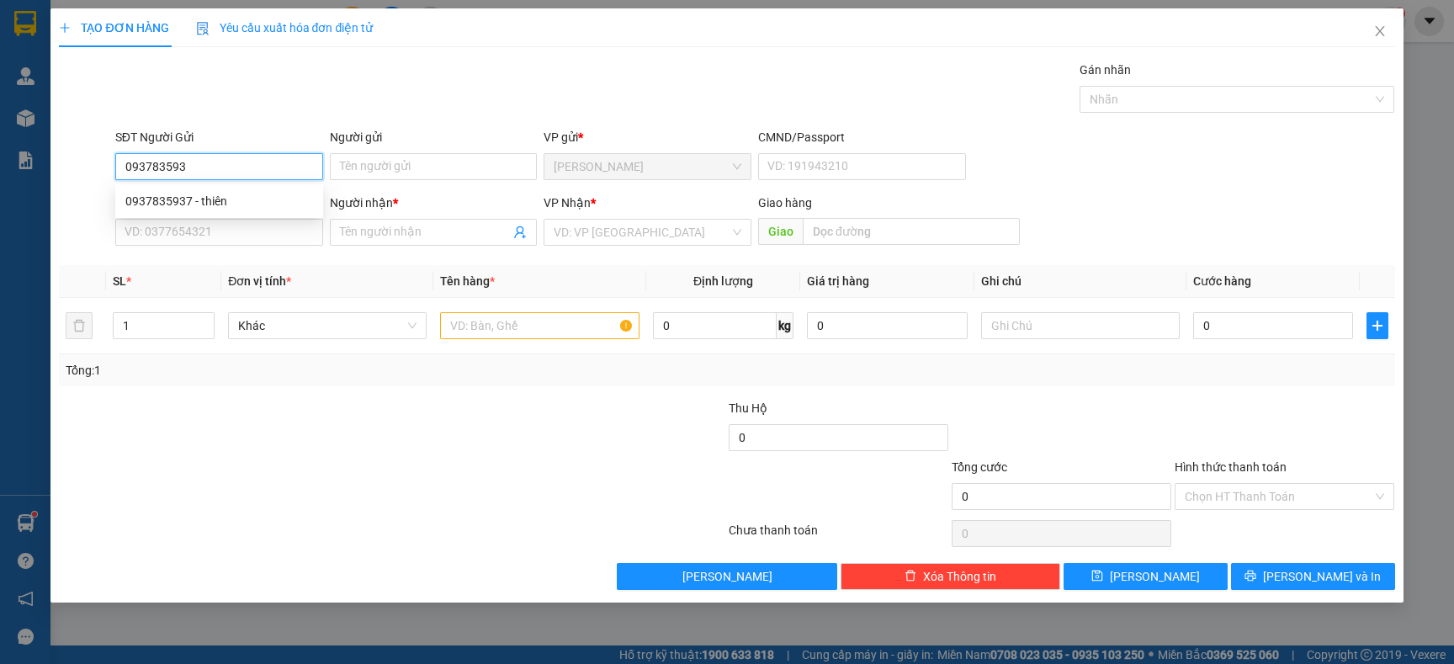
type input "0937835937"
click at [238, 196] on div "0937835937 - thiên" at bounding box center [219, 201] width 188 height 19
type input "thiên"
type input "0937835937"
click at [238, 223] on input "SĐT Người Nhận" at bounding box center [219, 232] width 208 height 27
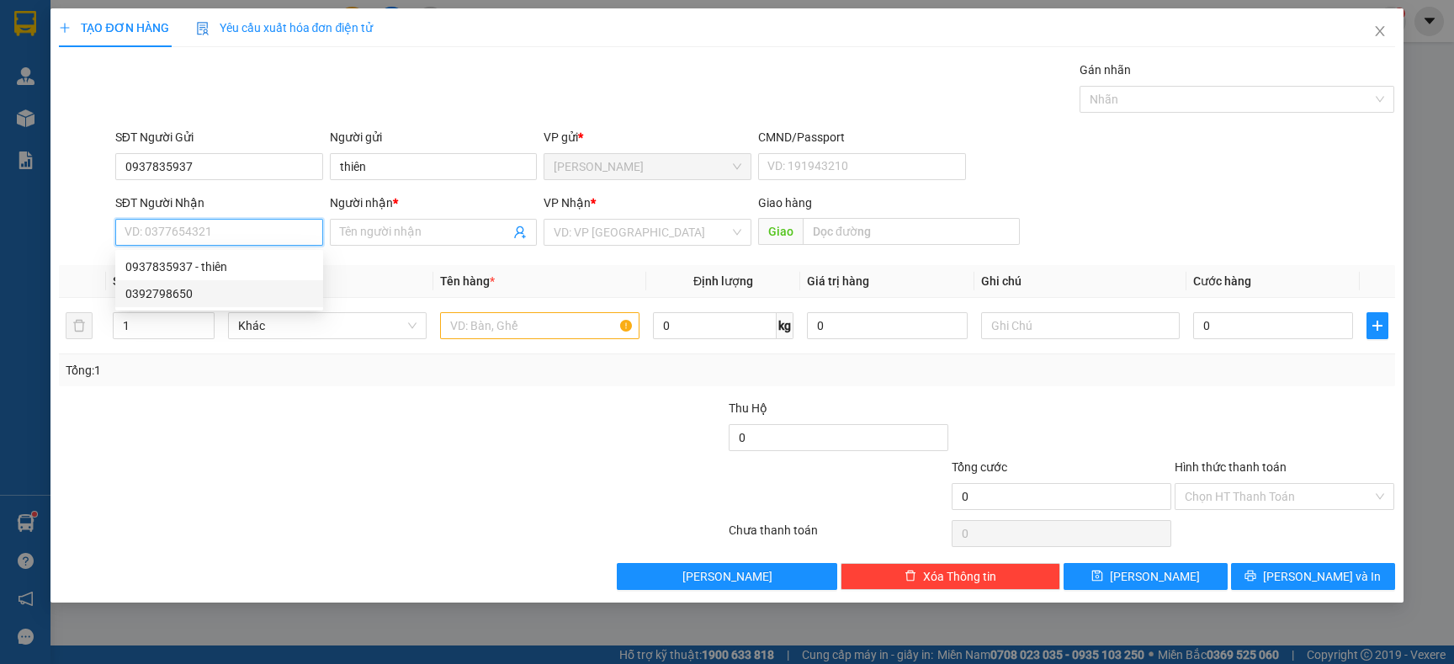
click at [247, 294] on div "0392798650" at bounding box center [219, 293] width 188 height 19
type input "0392798650"
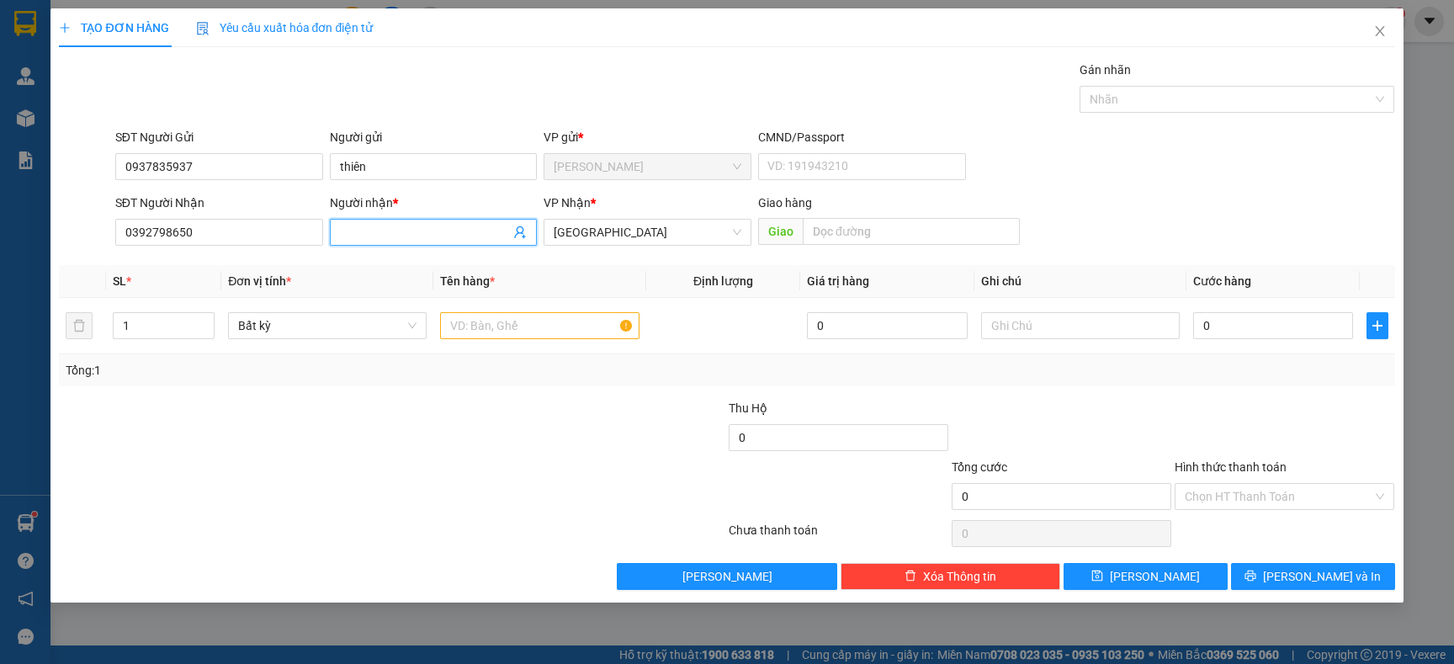
click at [358, 234] on input "Người nhận *" at bounding box center [425, 232] width 171 height 19
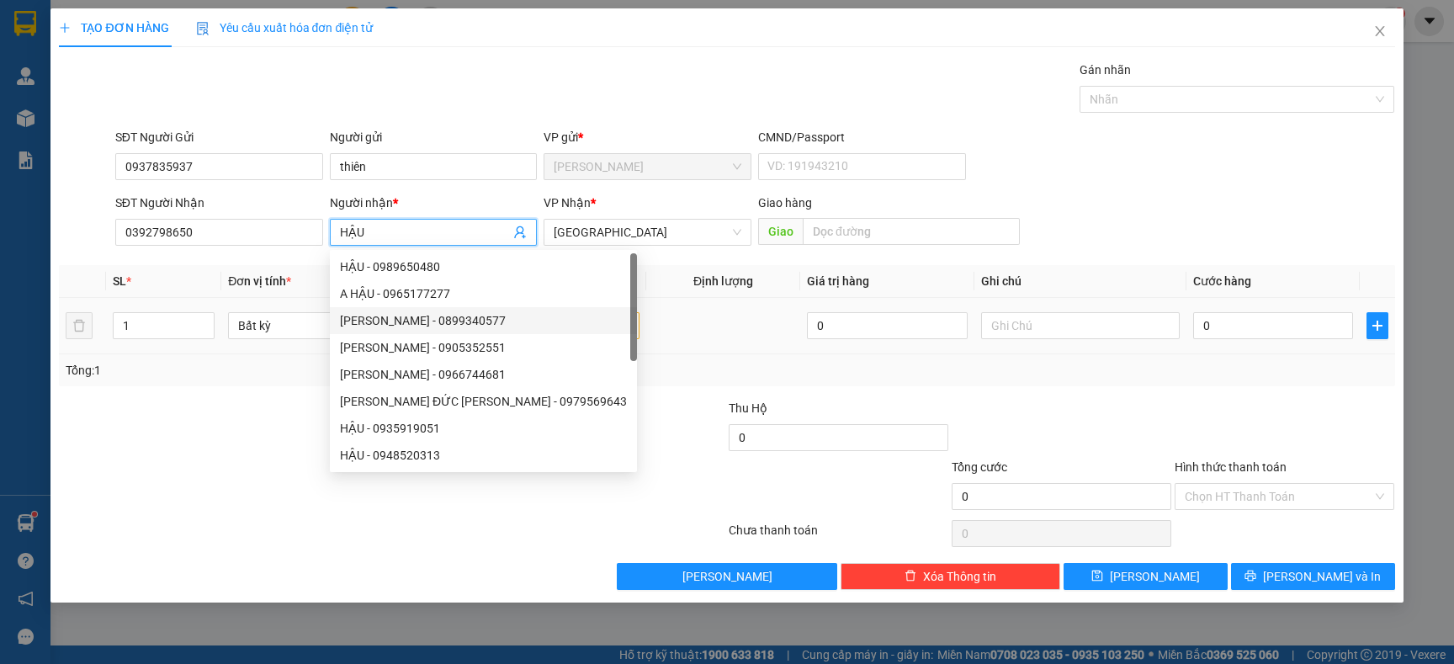
type input "HẬU"
click at [603, 332] on input "text" at bounding box center [539, 325] width 199 height 27
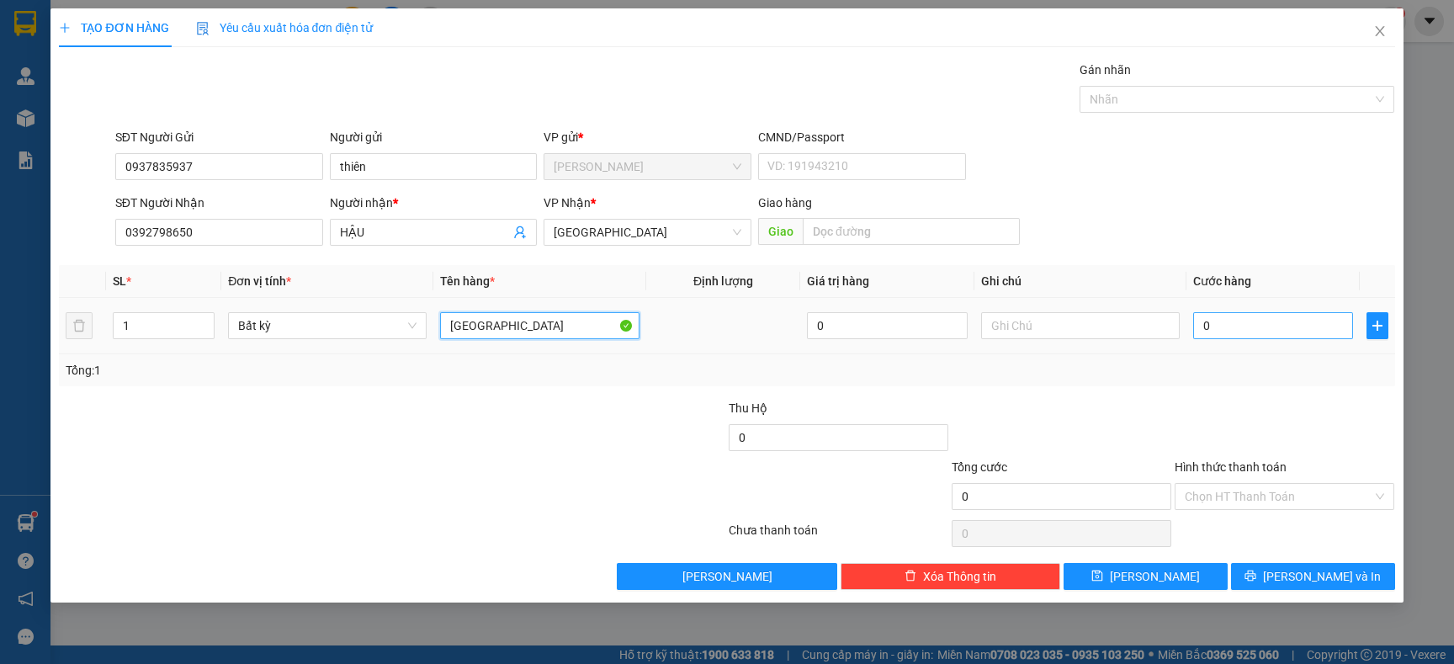
type input "TX"
click at [1244, 329] on input "0" at bounding box center [1273, 325] width 160 height 27
type input "6"
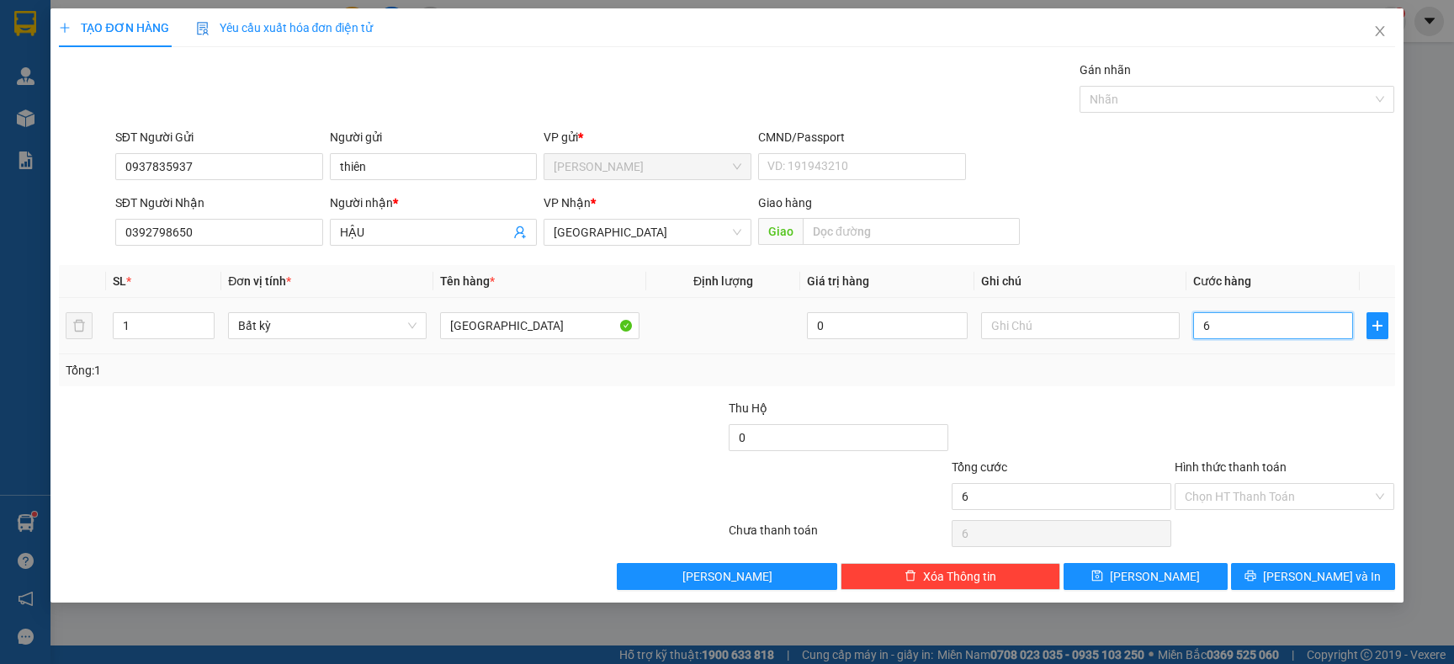
type input "60"
type input "60.000"
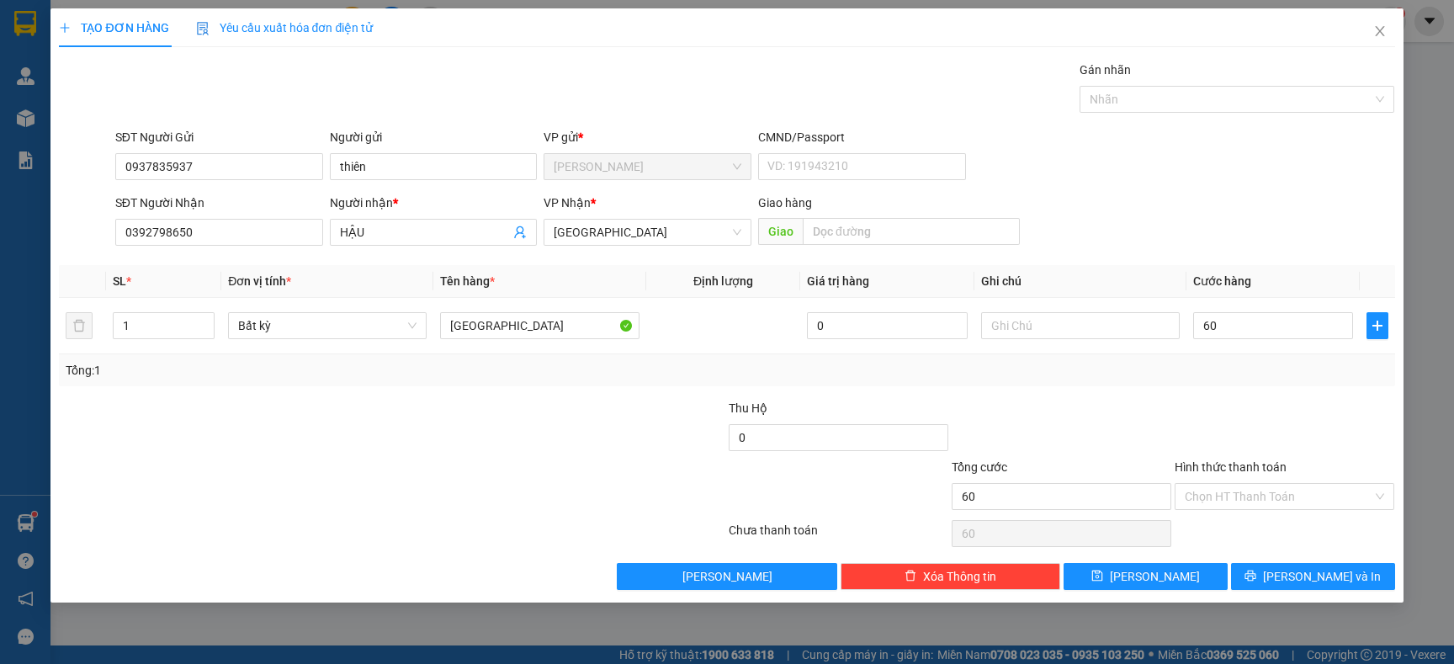
type input "60.000"
click at [1271, 560] on div "Transit Pickup Surcharge Ids Transit Deliver Surcharge Ids Transit Deliver Surc…" at bounding box center [727, 325] width 1336 height 529
click at [1271, 561] on div "Transit Pickup Surcharge Ids Transit Deliver Surcharge Ids Transit Deliver Surc…" at bounding box center [727, 325] width 1336 height 529
click at [1271, 567] on button "[PERSON_NAME] và In" at bounding box center [1313, 576] width 164 height 27
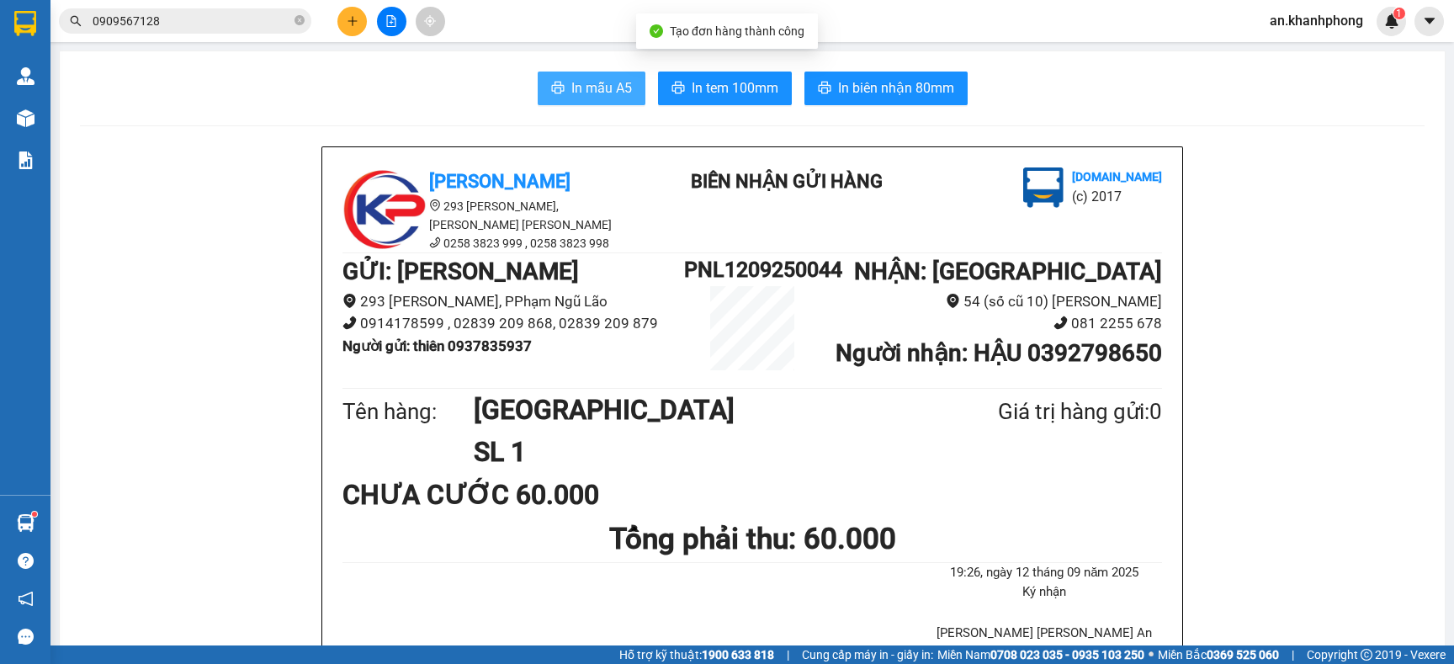
click at [599, 93] on span "In mẫu A5" at bounding box center [601, 87] width 61 height 21
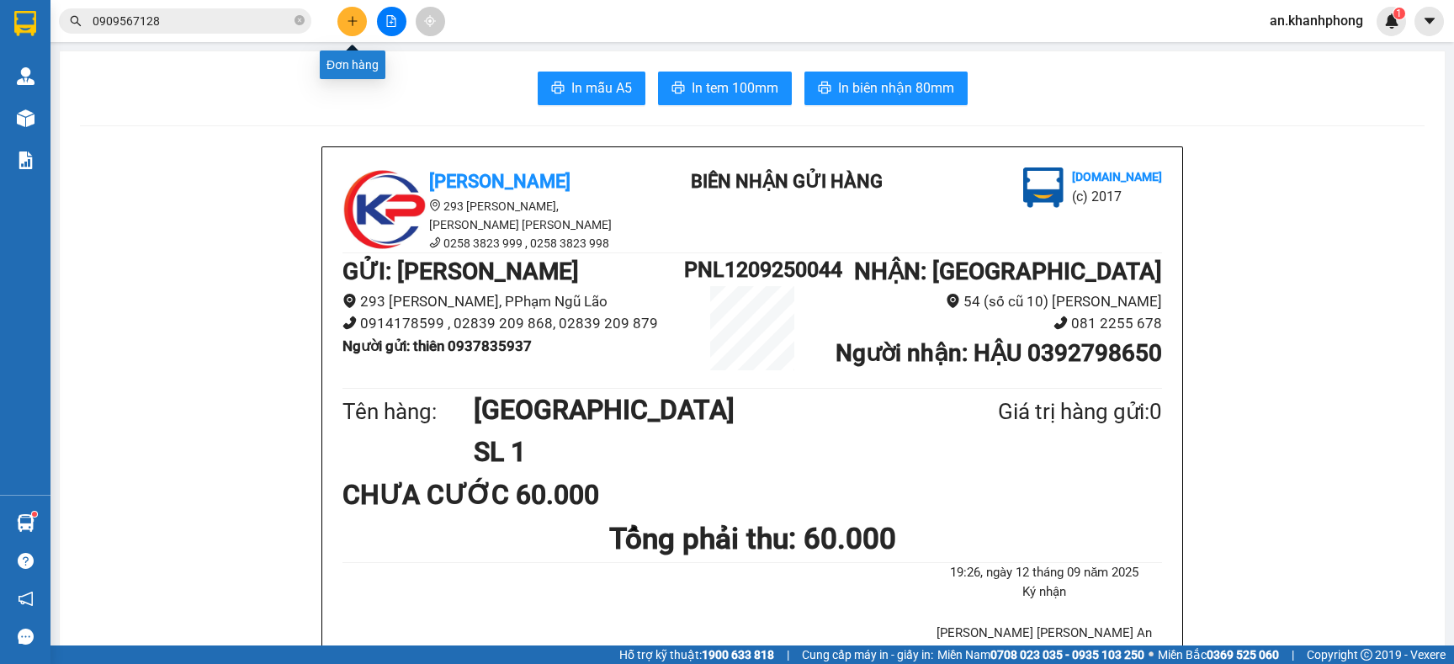
click at [354, 18] on icon "plus" at bounding box center [353, 21] width 12 height 12
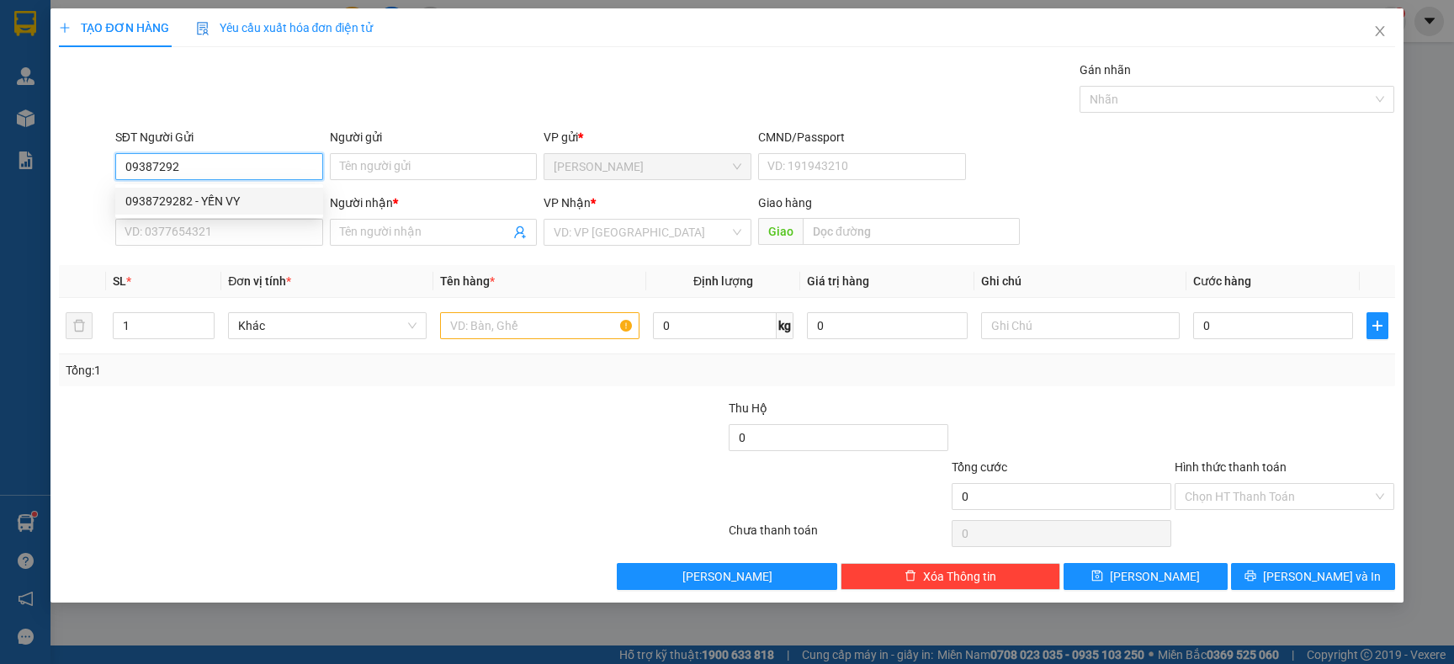
click at [235, 193] on div "0938729282 - YẾN VY" at bounding box center [219, 201] width 188 height 19
type input "0938729282"
type input "YẾN VY"
type input "0938729282"
click at [224, 242] on input "SĐT Người Nhận" at bounding box center [219, 232] width 208 height 27
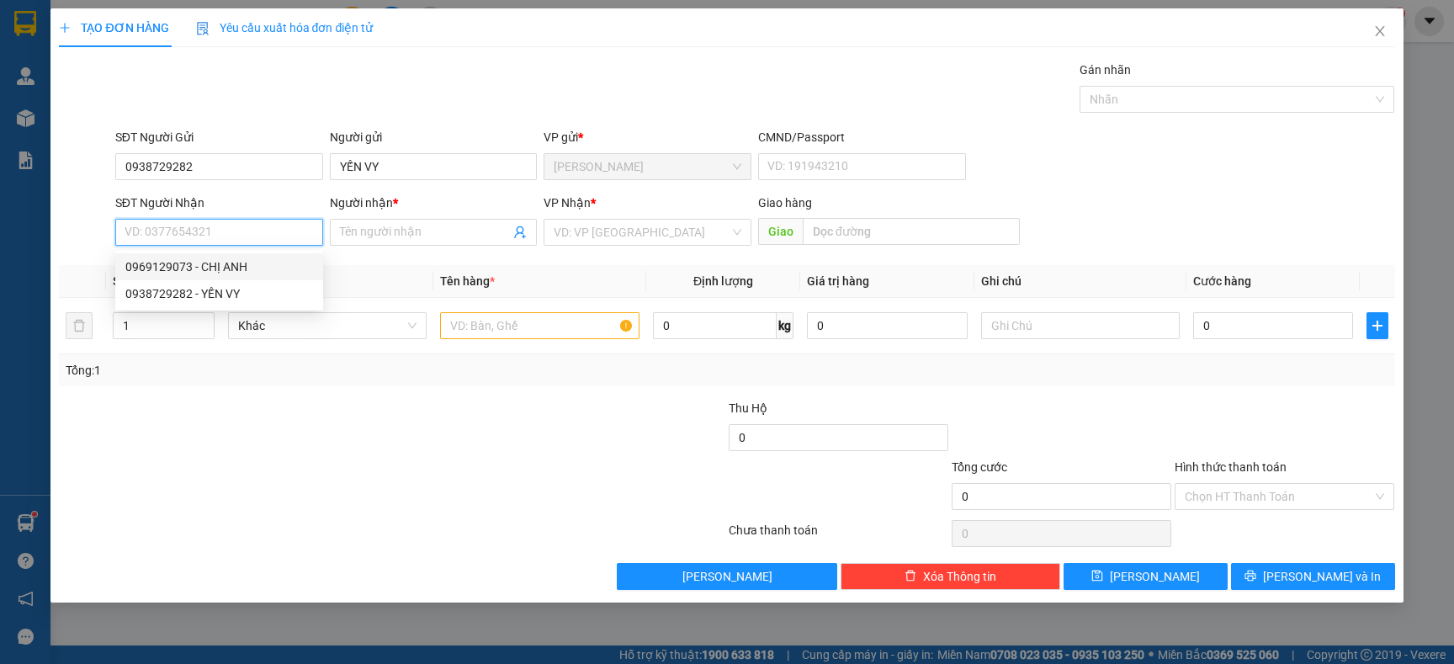
click at [234, 272] on div "0969129073 - CHỊ ANH" at bounding box center [219, 267] width 188 height 19
type input "0969129073"
type input "CHỊ ANH"
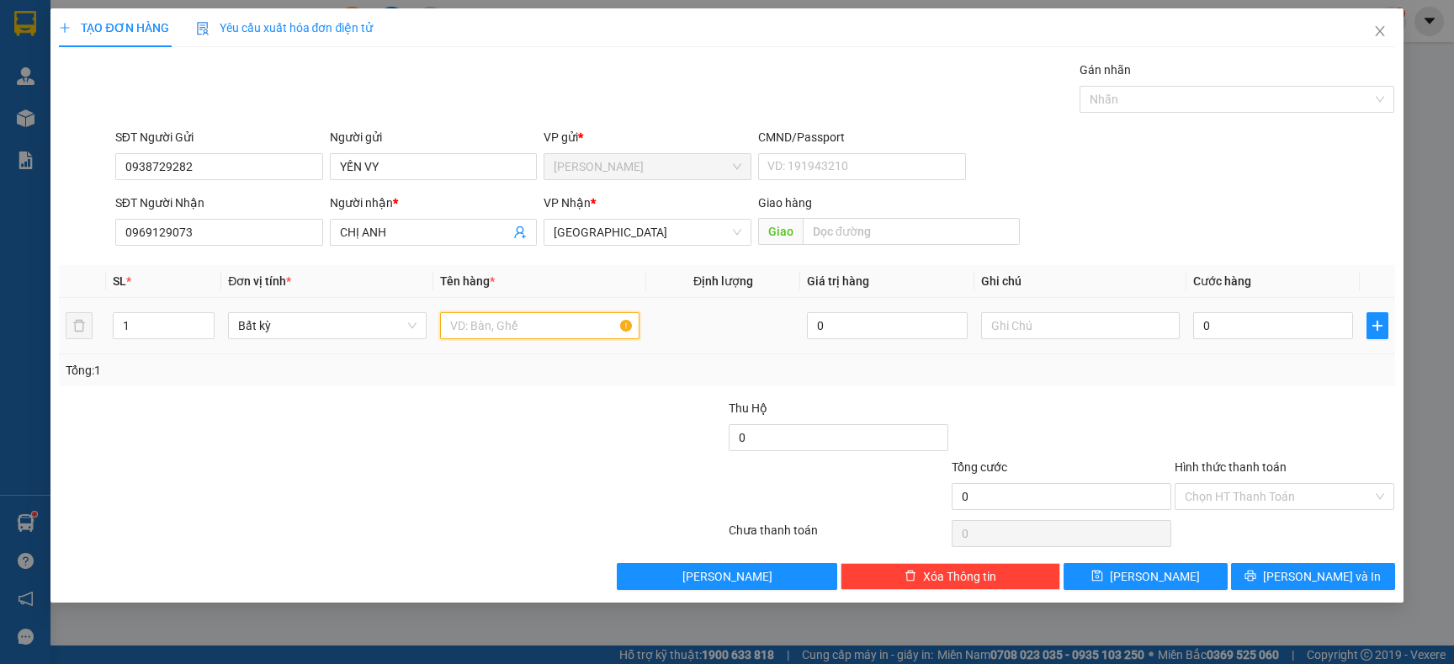
click at [527, 333] on input "text" at bounding box center [539, 325] width 199 height 27
type input "TX"
click at [1251, 325] on input "0" at bounding box center [1273, 325] width 160 height 27
type input "02"
type input "2"
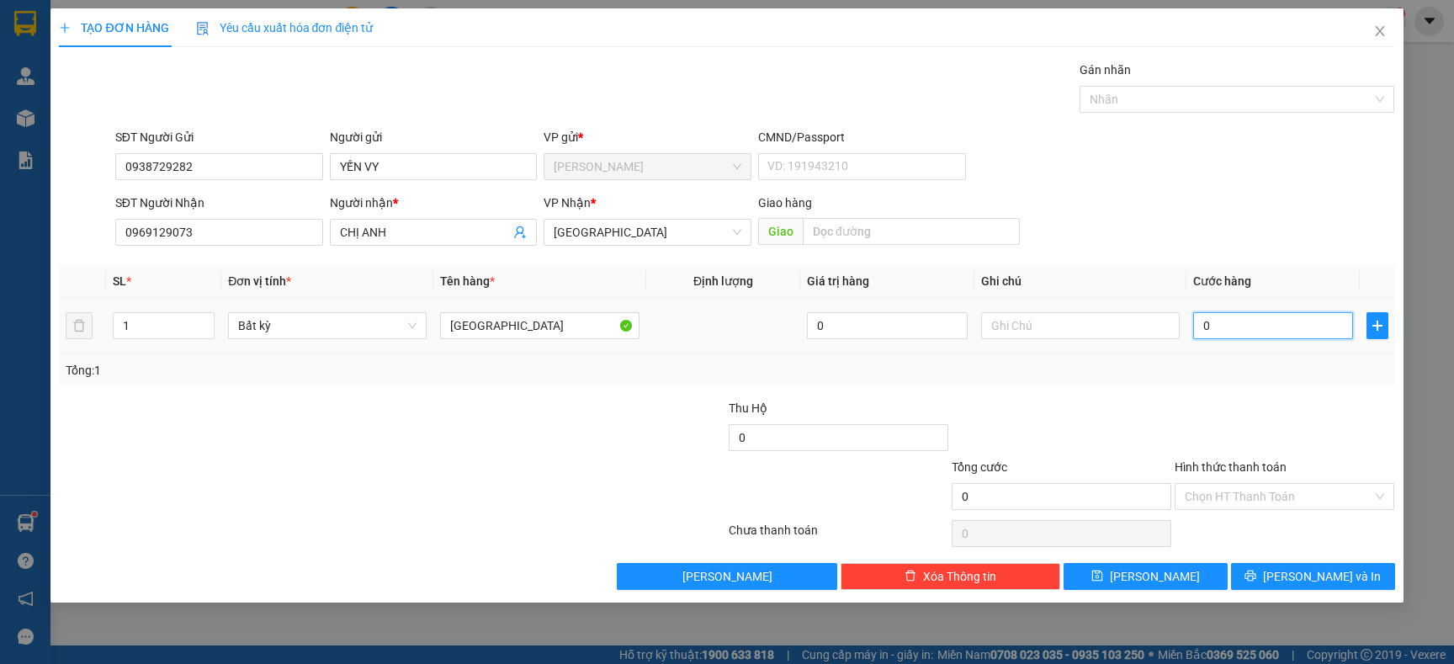
type input "2"
type input "020"
type input "20"
type input "20.000"
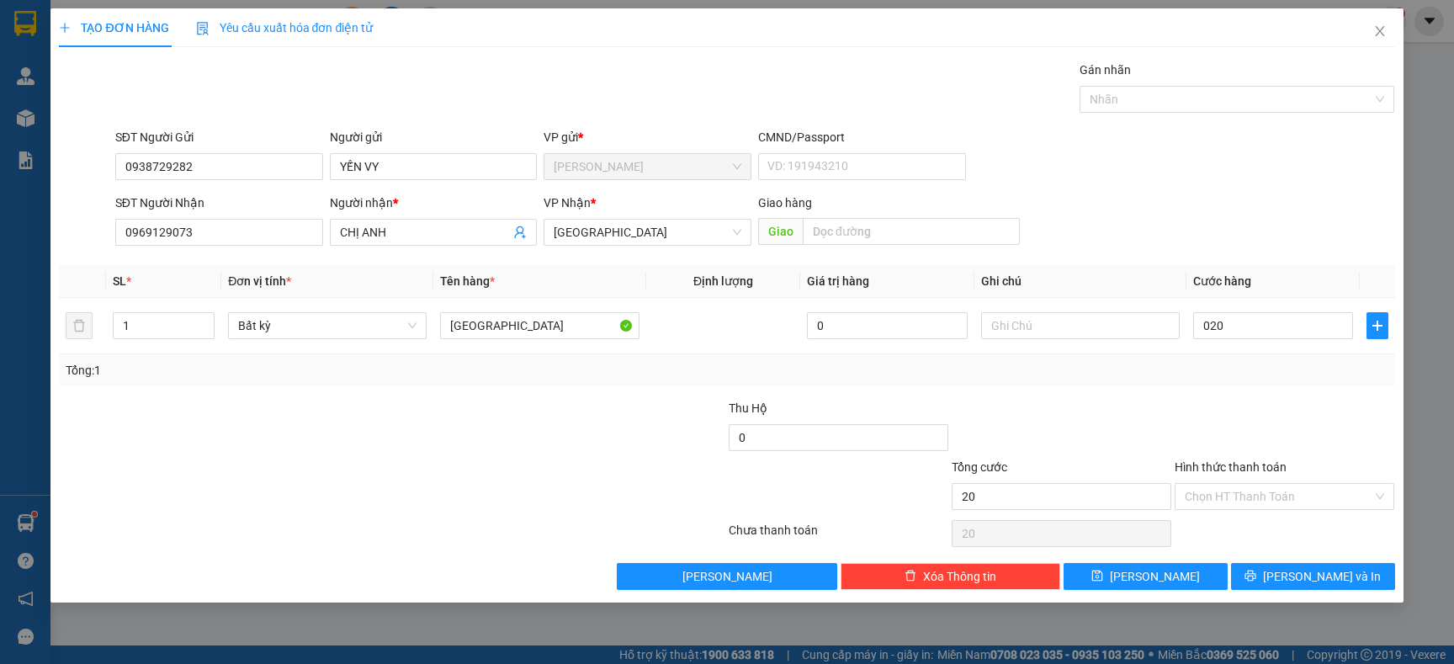
type input "20.000"
click at [1194, 413] on div at bounding box center [1284, 428] width 223 height 59
click at [1270, 336] on input "20.000" at bounding box center [1273, 325] width 160 height 27
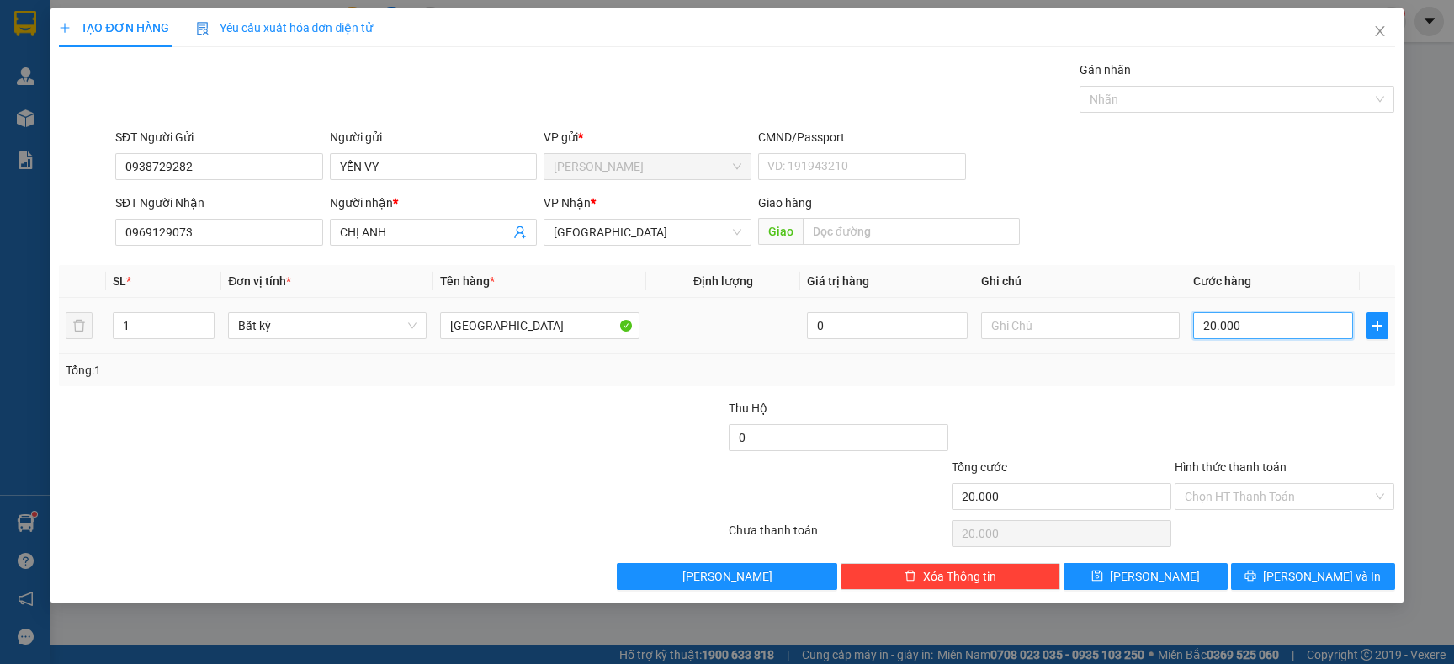
type input "3"
type input "30"
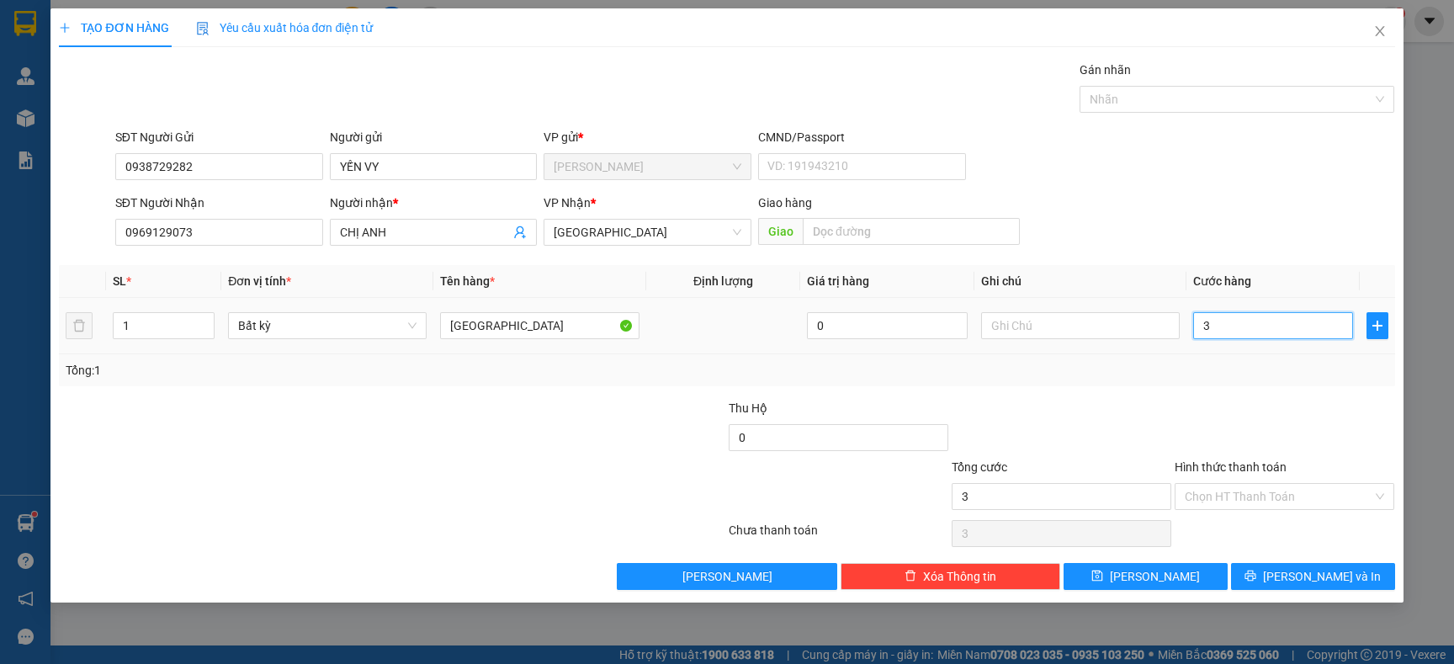
type input "30"
type input "30.000"
click at [1186, 399] on div at bounding box center [1284, 428] width 223 height 59
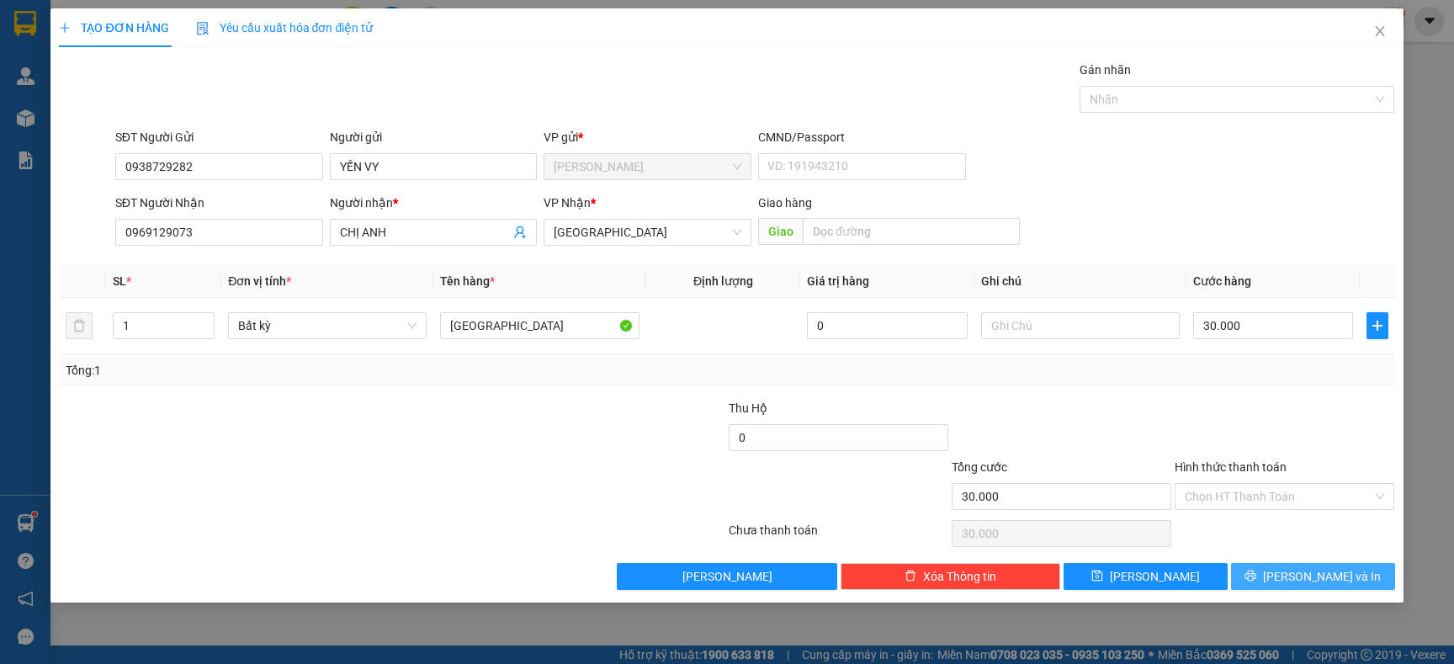
click at [1327, 575] on span "[PERSON_NAME] và In" at bounding box center [1322, 576] width 118 height 19
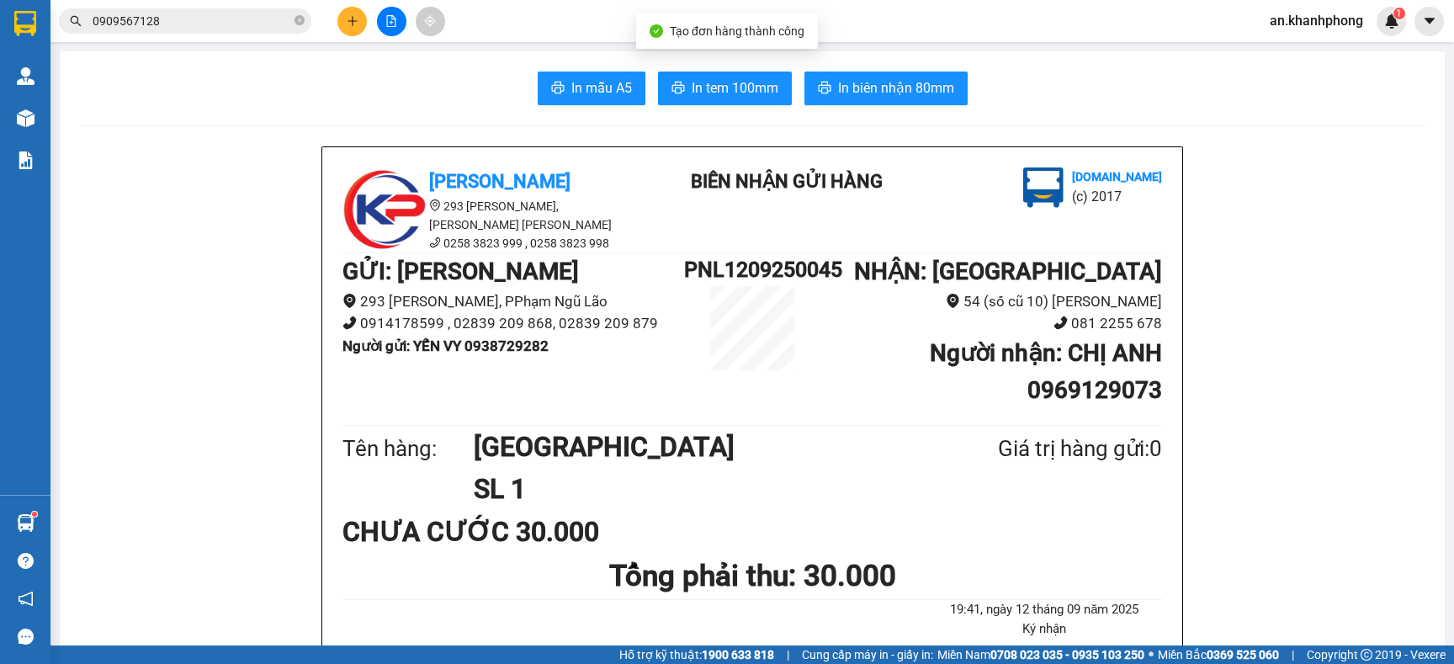
click at [590, 90] on span "In mẫu A5" at bounding box center [601, 87] width 61 height 21
click at [1058, 148] on div "Khanh Phong 293 Phạm Ngũ Lão, Phường Phạm Ngũ Lão 0258 3823 999 , 0258 3823 998…" at bounding box center [752, 507] width 860 height 721
click at [208, 23] on input "0909567128" at bounding box center [192, 21] width 199 height 19
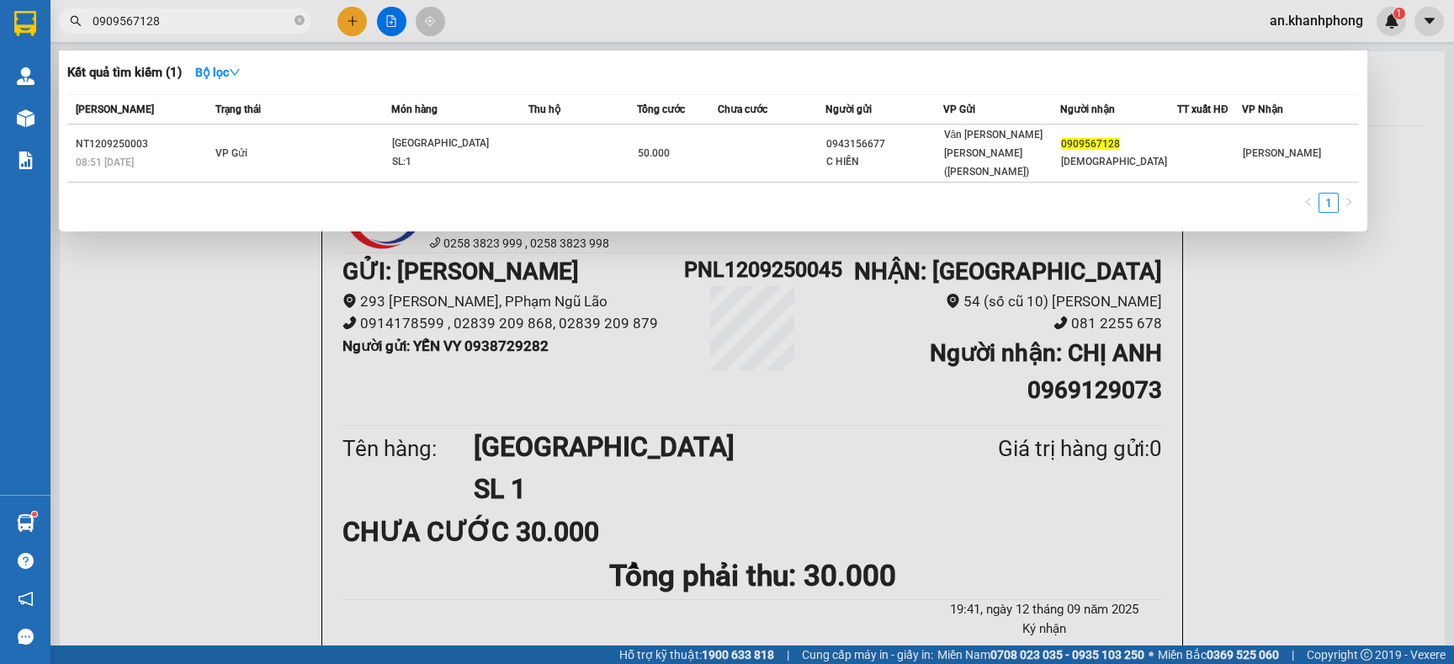
click at [208, 23] on input "0909567128" at bounding box center [192, 21] width 199 height 19
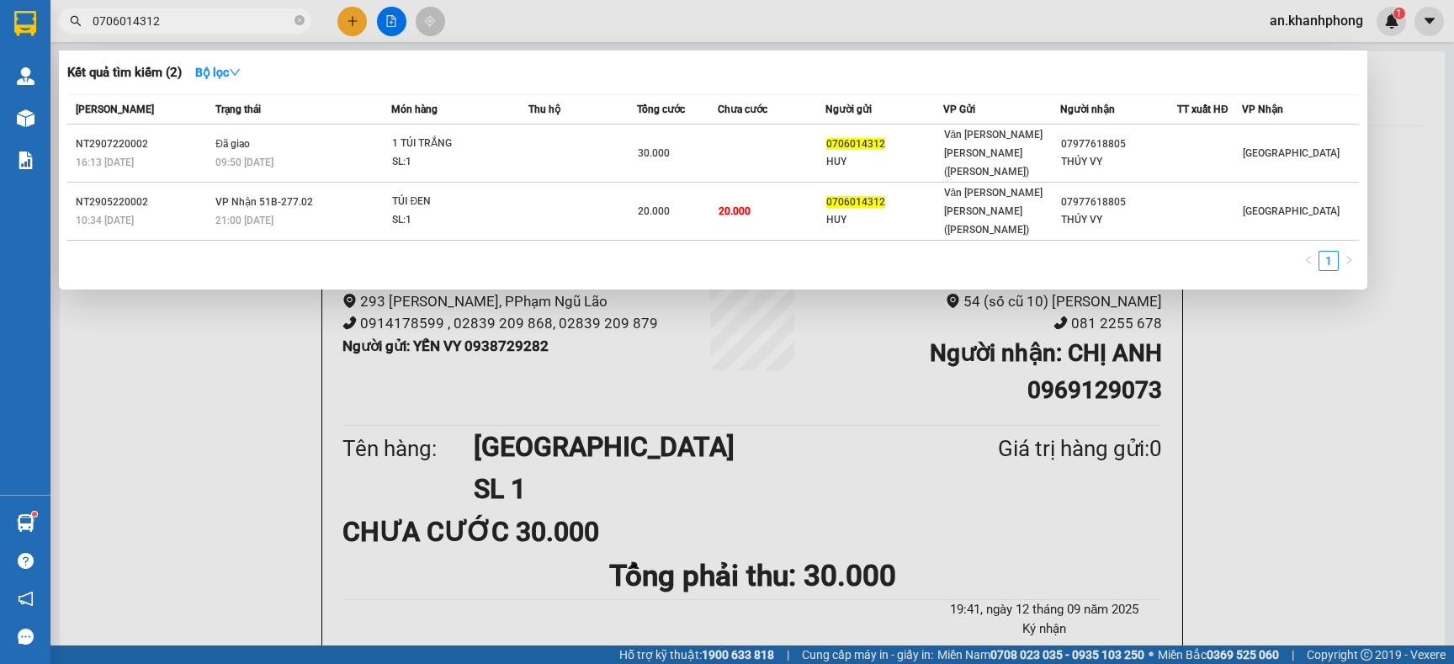
click at [185, 26] on input "0706014312" at bounding box center [192, 21] width 199 height 19
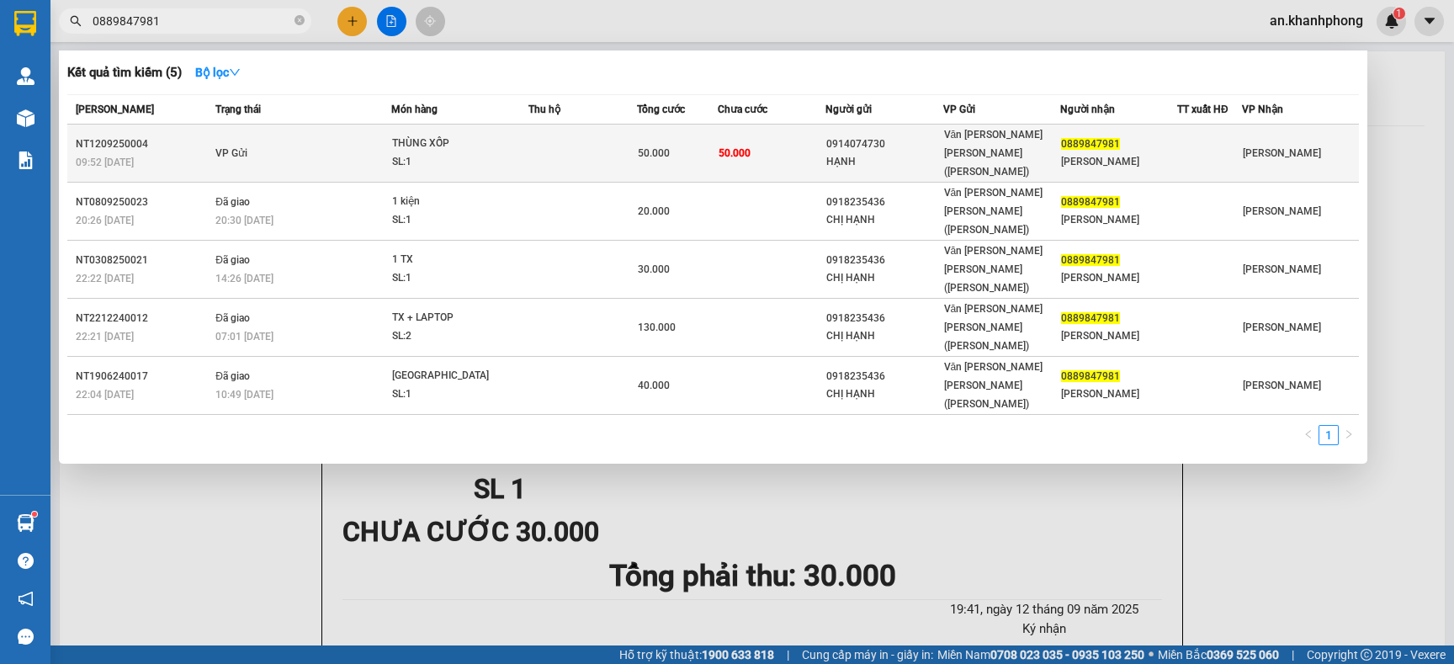
type input "0889847981"
click at [881, 142] on div "0914074730" at bounding box center [884, 145] width 115 height 18
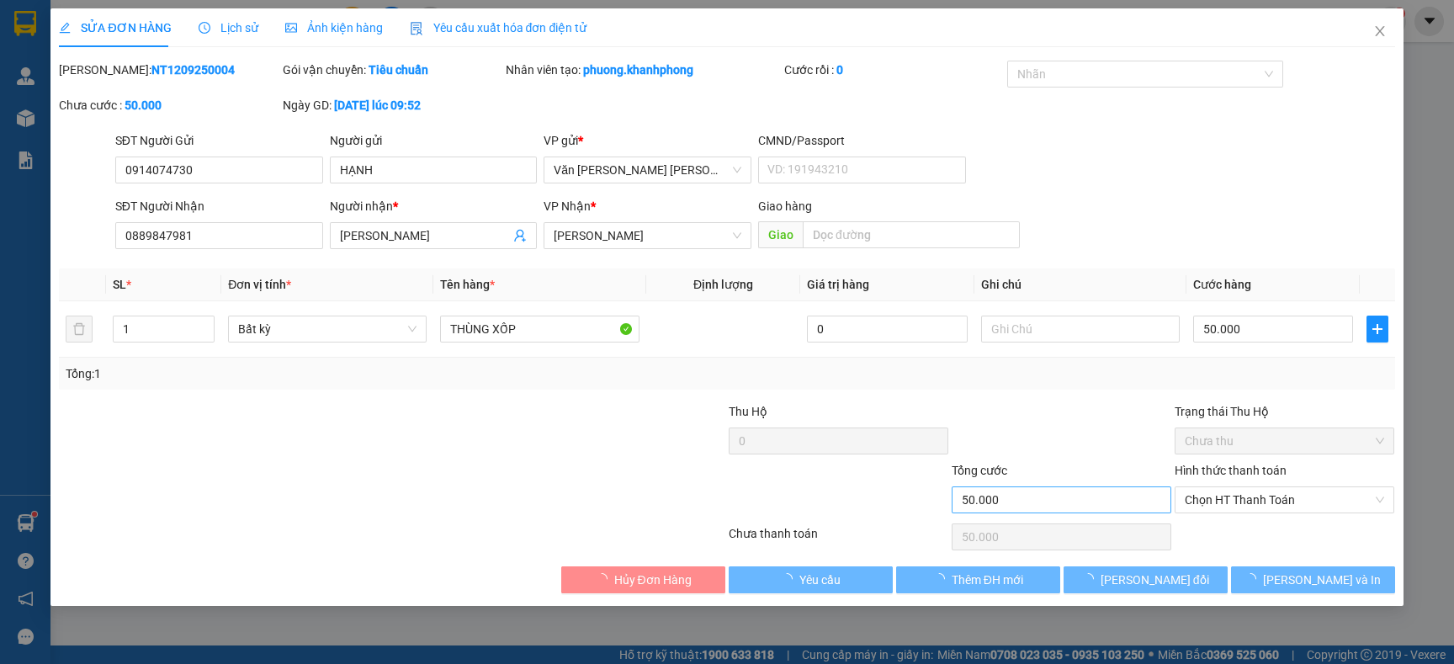
type input "0914074730"
type input "HẠNH"
type input "0889847981"
type input "THÁI HUY"
type input "50.000"
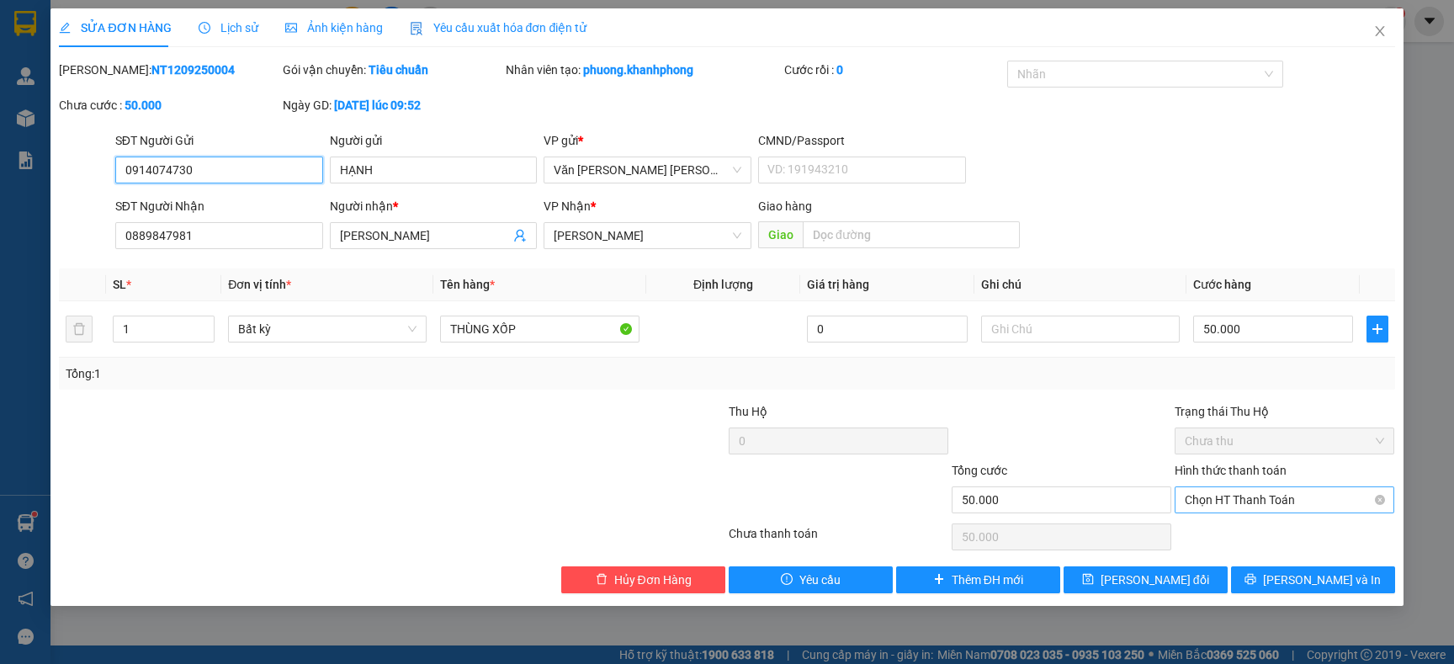
click at [1301, 507] on span "Chọn HT Thanh Toán" at bounding box center [1284, 499] width 199 height 25
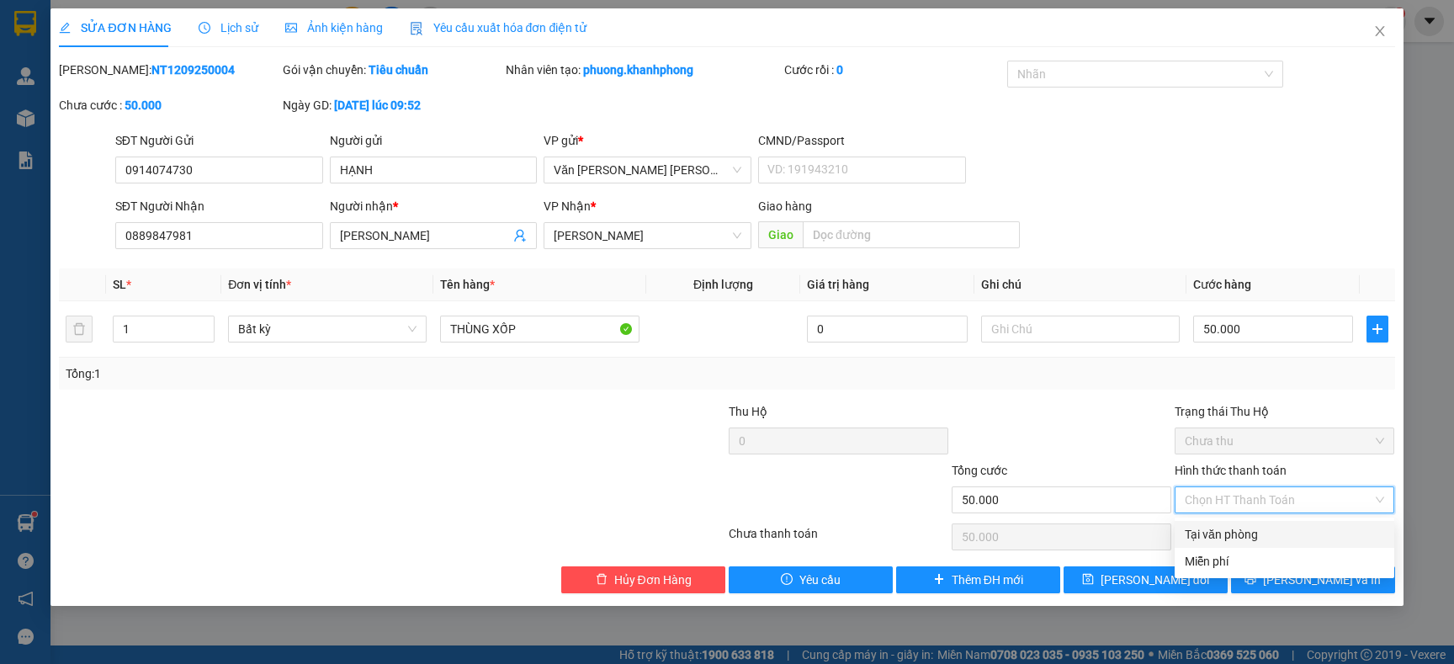
click at [1248, 533] on div "Tại văn phòng" at bounding box center [1284, 534] width 199 height 19
type input "0"
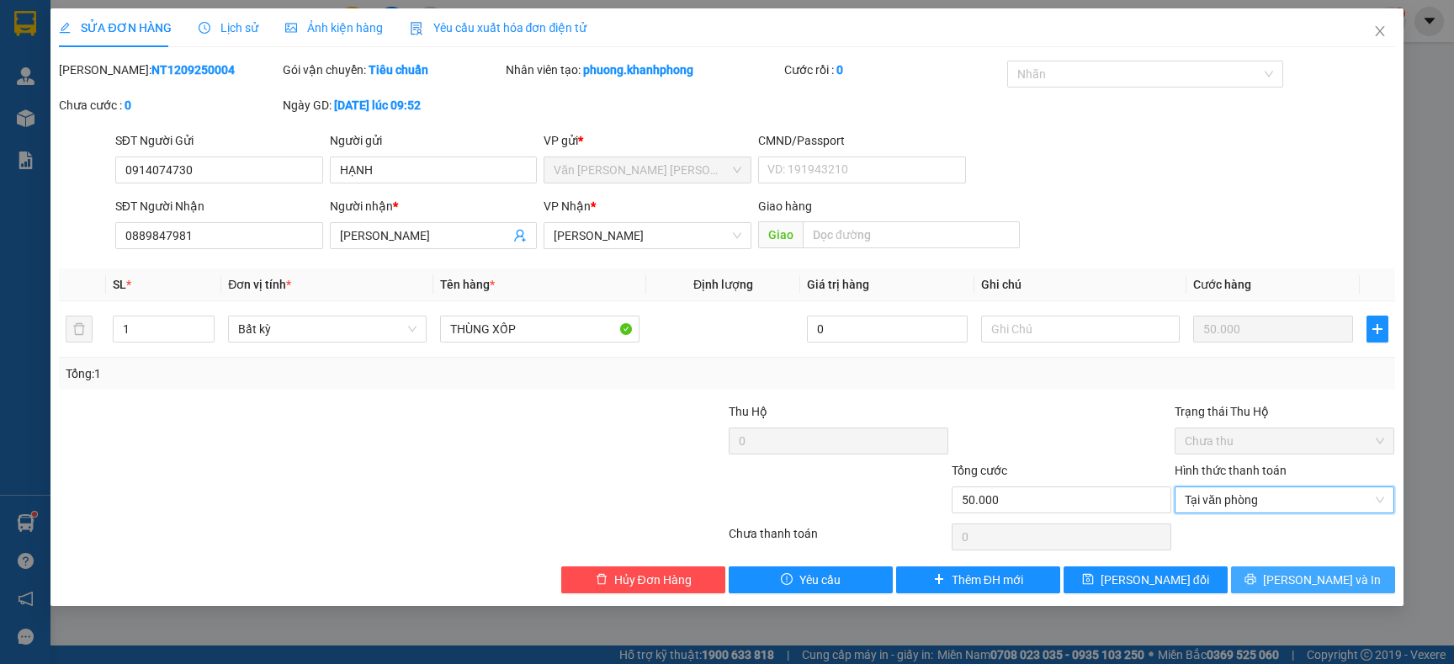
click at [1342, 578] on span "[PERSON_NAME] và In" at bounding box center [1322, 580] width 118 height 19
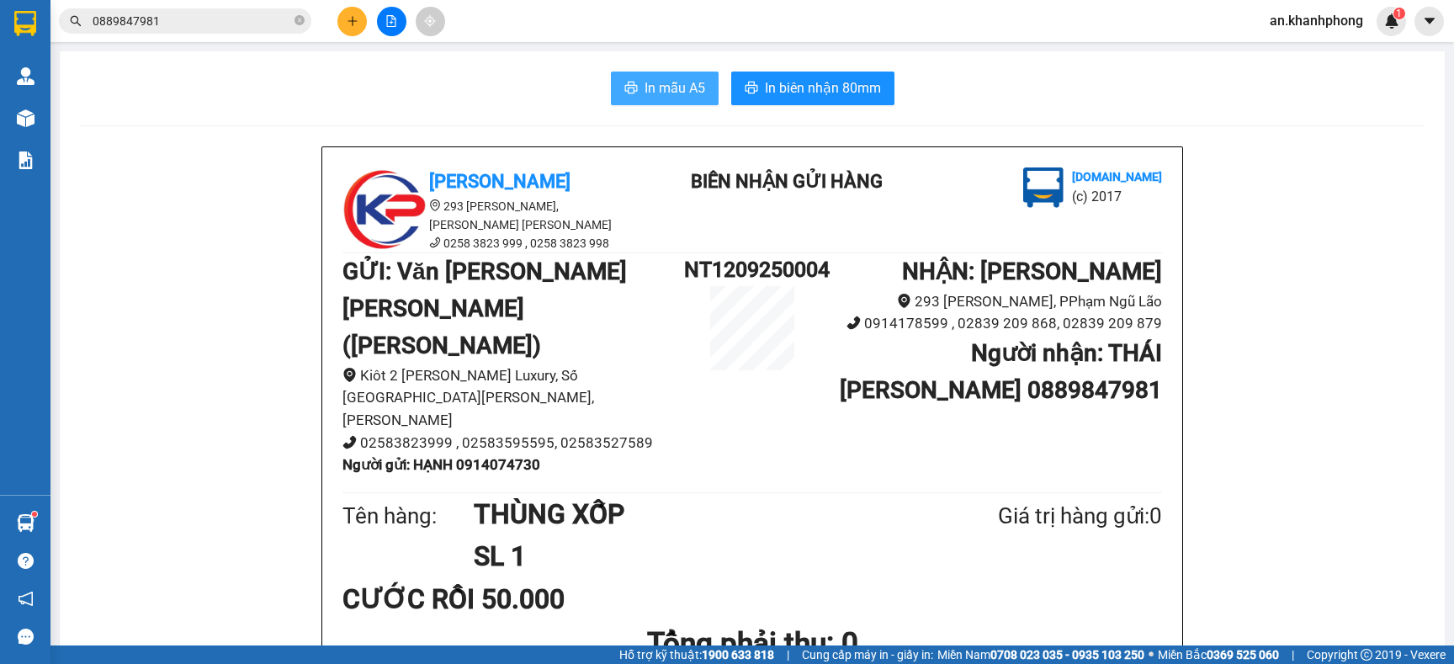
click at [645, 88] on span "In mẫu A5" at bounding box center [675, 87] width 61 height 21
click at [349, 33] on button at bounding box center [352, 21] width 29 height 29
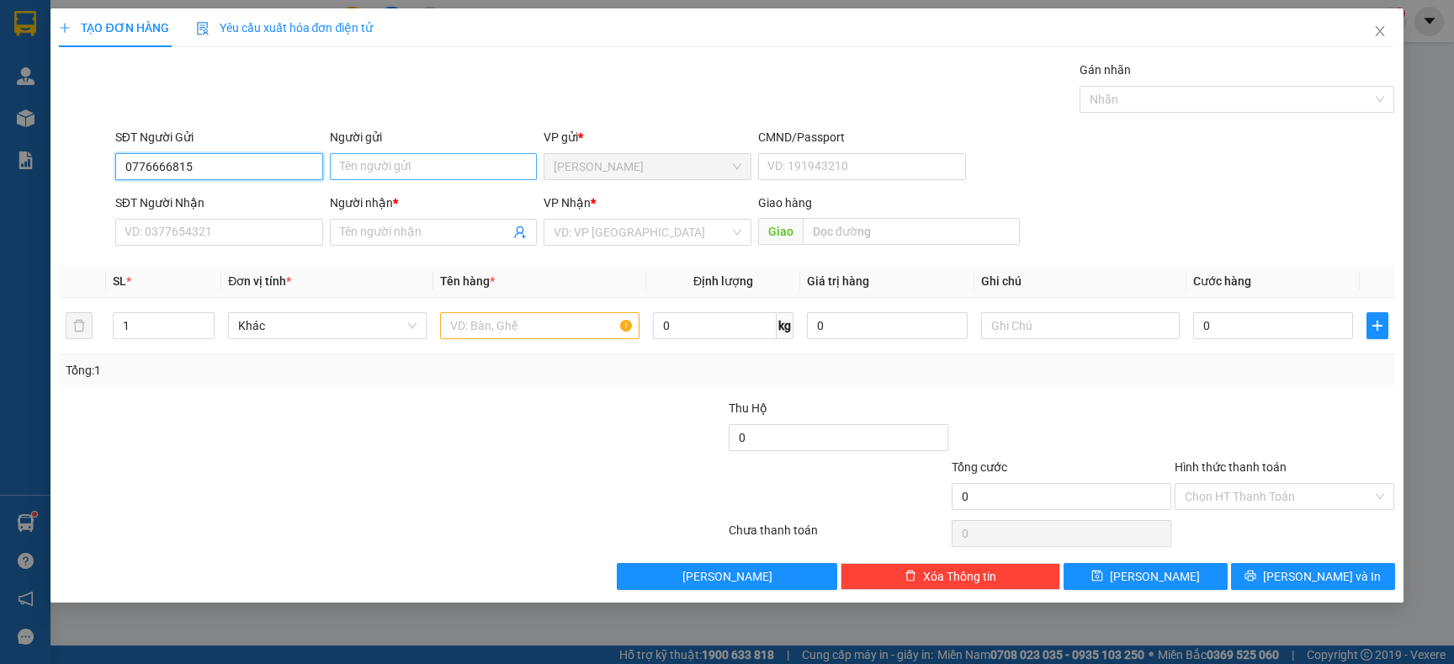
type input "0776666815"
click at [393, 172] on input "Người gửi" at bounding box center [434, 166] width 208 height 27
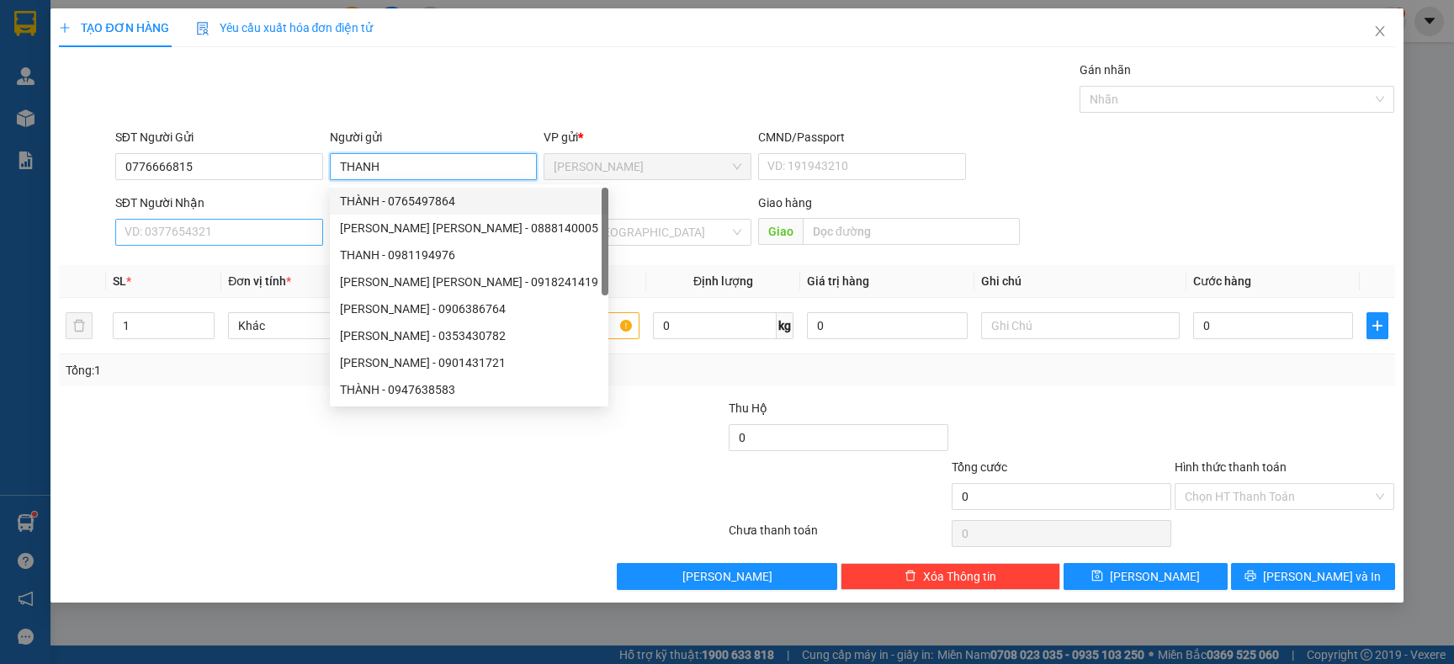
type input "THANH"
click at [220, 230] on input "SĐT Người Nhận" at bounding box center [219, 232] width 208 height 27
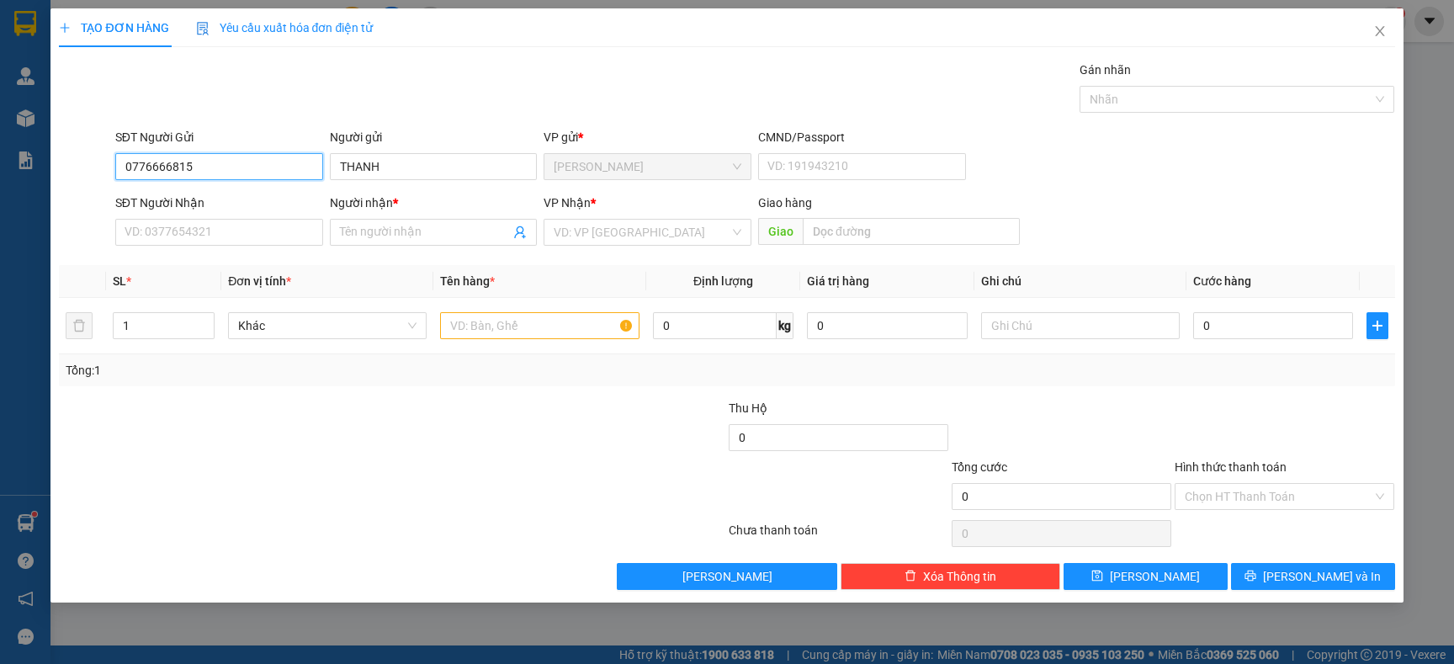
drag, startPoint x: 243, startPoint y: 168, endPoint x: 18, endPoint y: 174, distance: 225.6
click at [18, 174] on div "TẠO ĐƠN HÀNG Yêu cầu xuất hóa đơn điện tử Transit Pickup Surcharge Ids Transit …" at bounding box center [727, 332] width 1454 height 664
click at [200, 231] on input "SĐT Người Nhận" at bounding box center [219, 232] width 208 height 27
paste input "0776666815"
type input "0776666815"
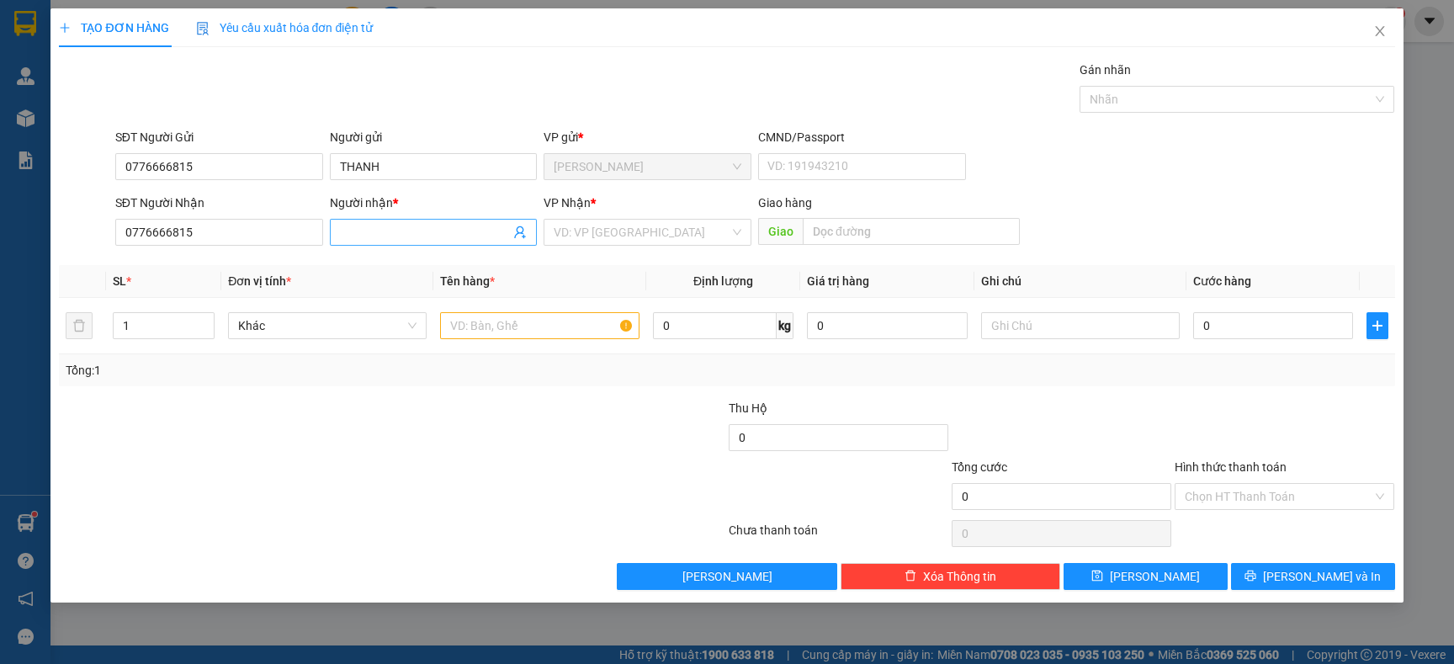
click at [380, 230] on input "Người nhận *" at bounding box center [425, 232] width 171 height 19
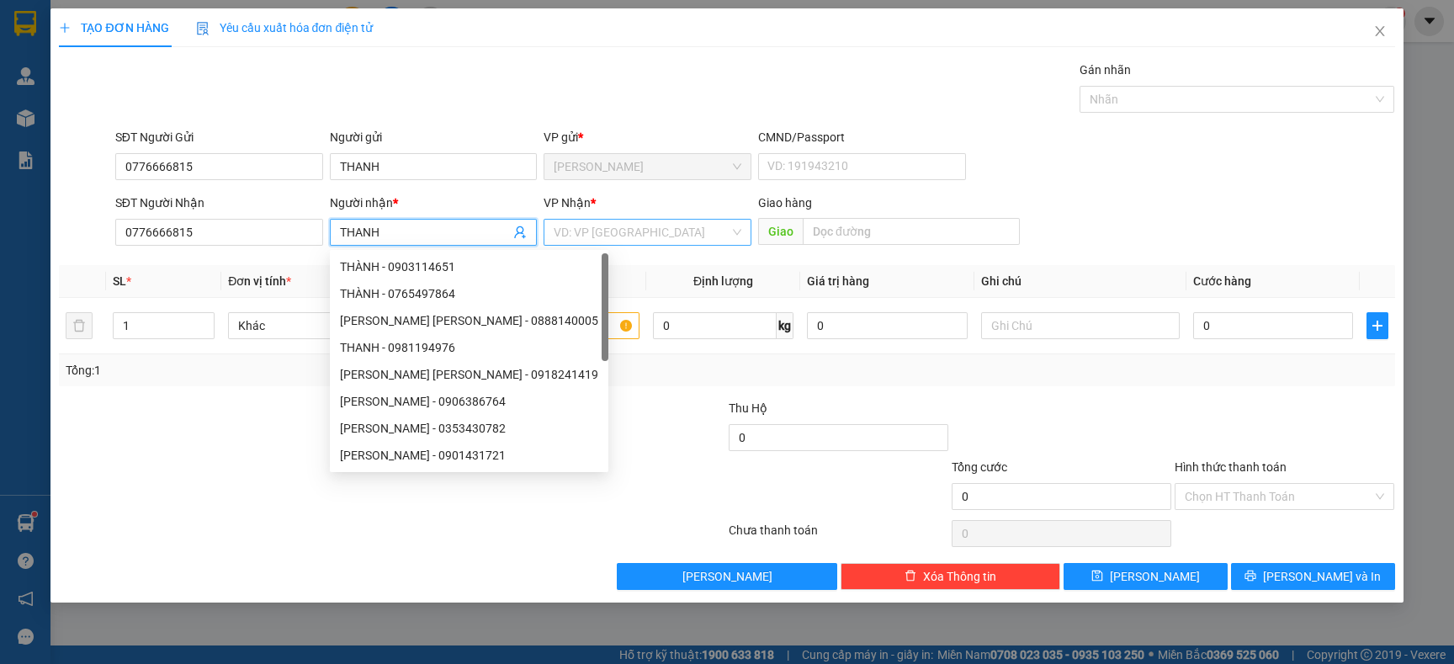
type input "THANH"
click at [629, 229] on input "search" at bounding box center [642, 232] width 176 height 25
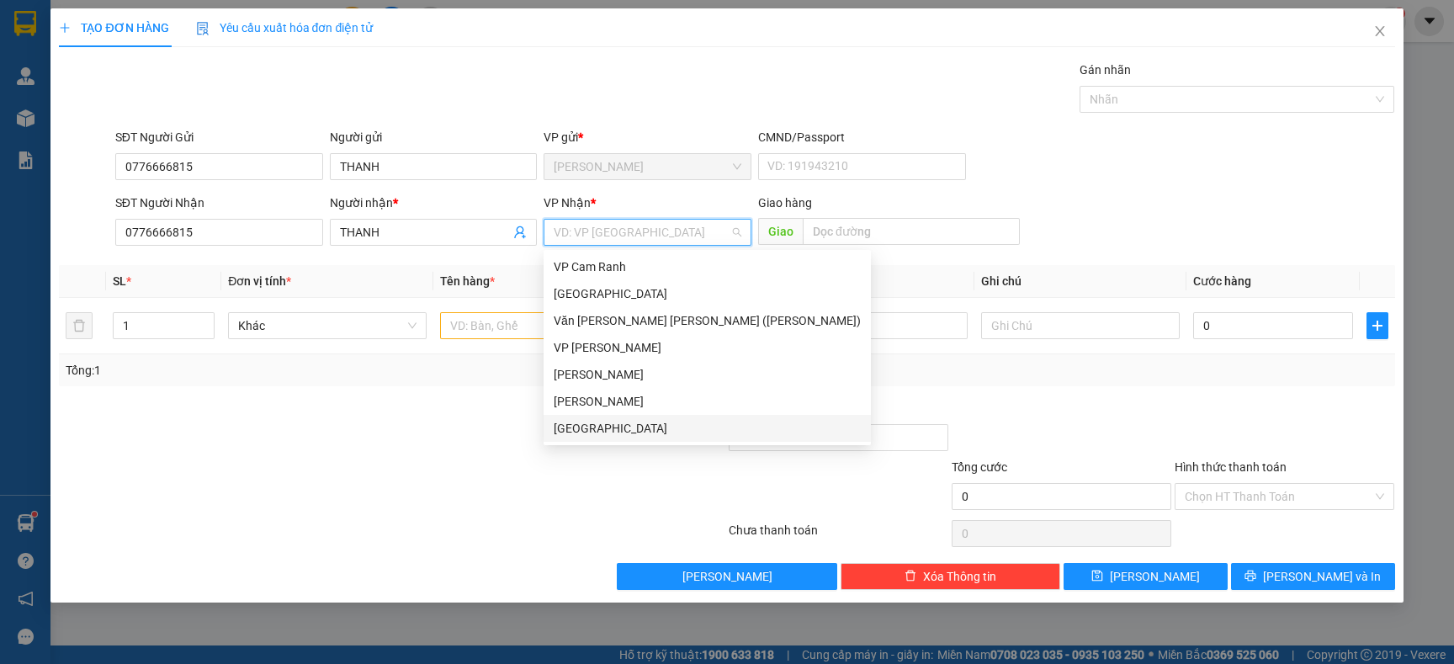
click at [578, 431] on div "[GEOGRAPHIC_DATA]" at bounding box center [707, 428] width 307 height 19
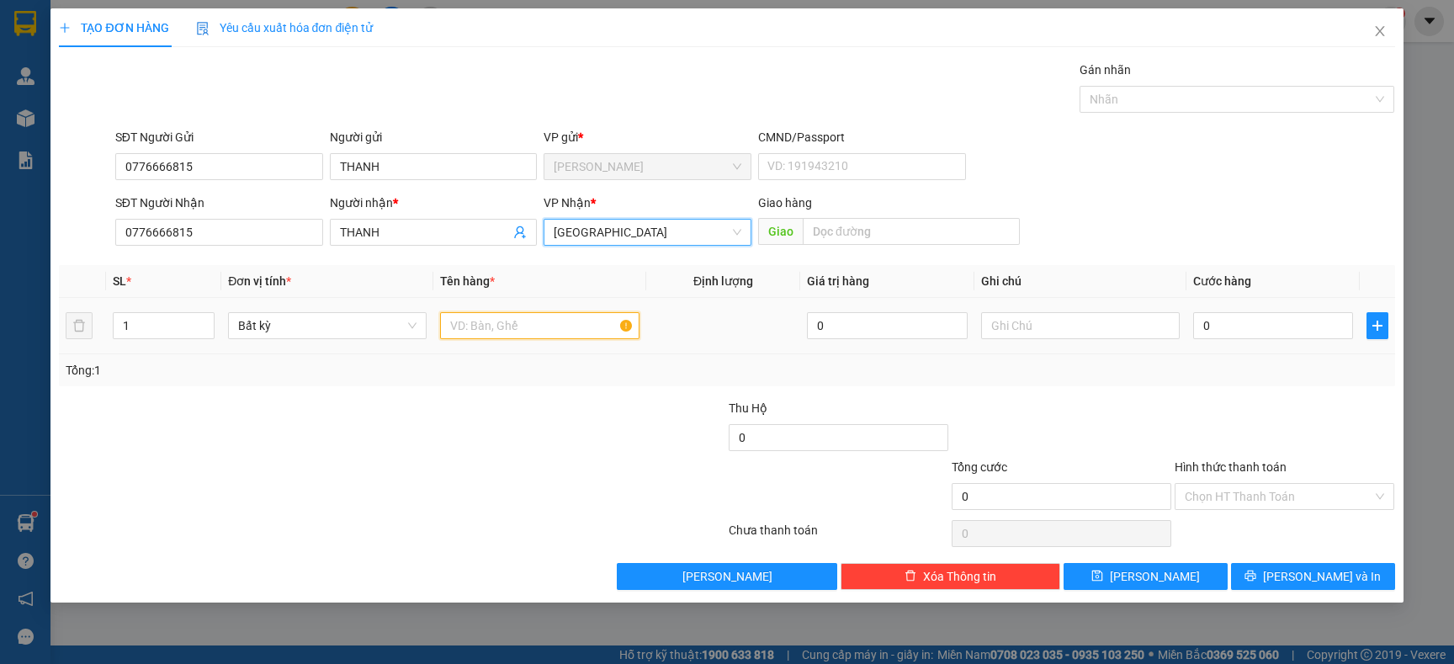
click at [464, 333] on input "text" at bounding box center [539, 325] width 199 height 27
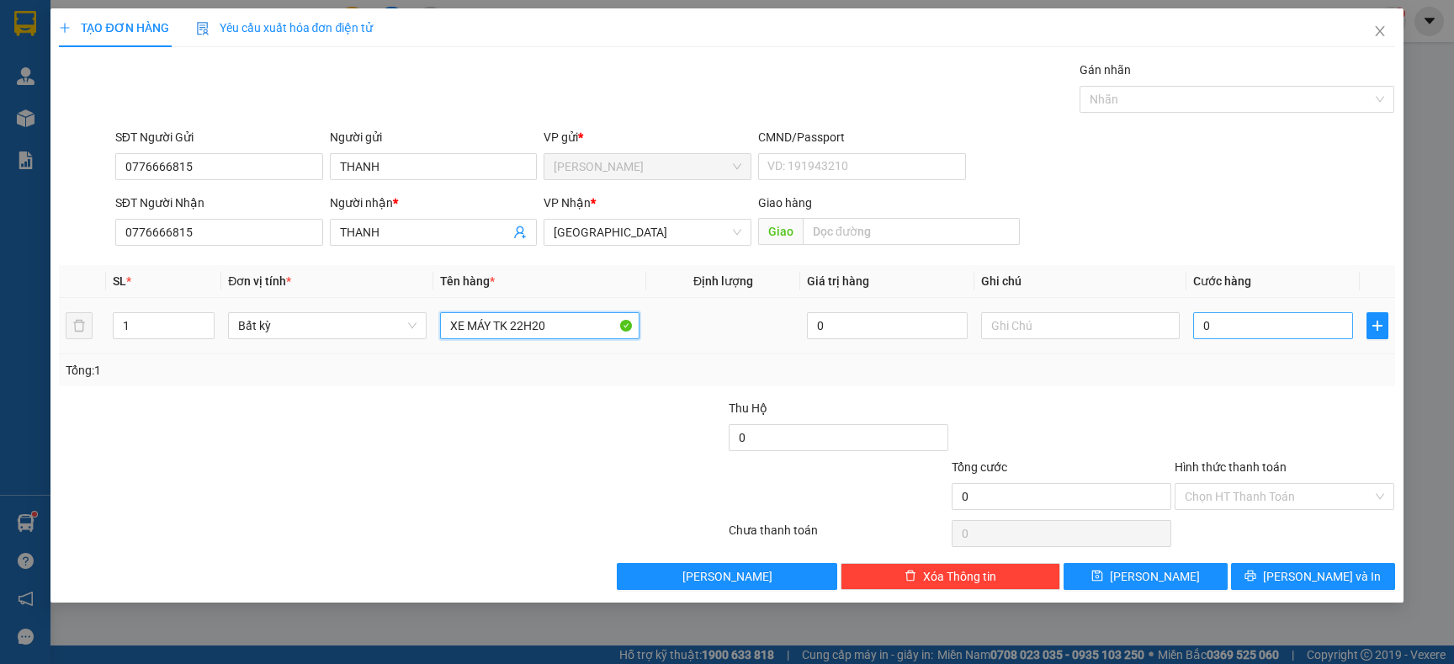
type input "XE MÁY TK 22H20"
click at [1306, 321] on input "0" at bounding box center [1273, 325] width 160 height 27
type input "6"
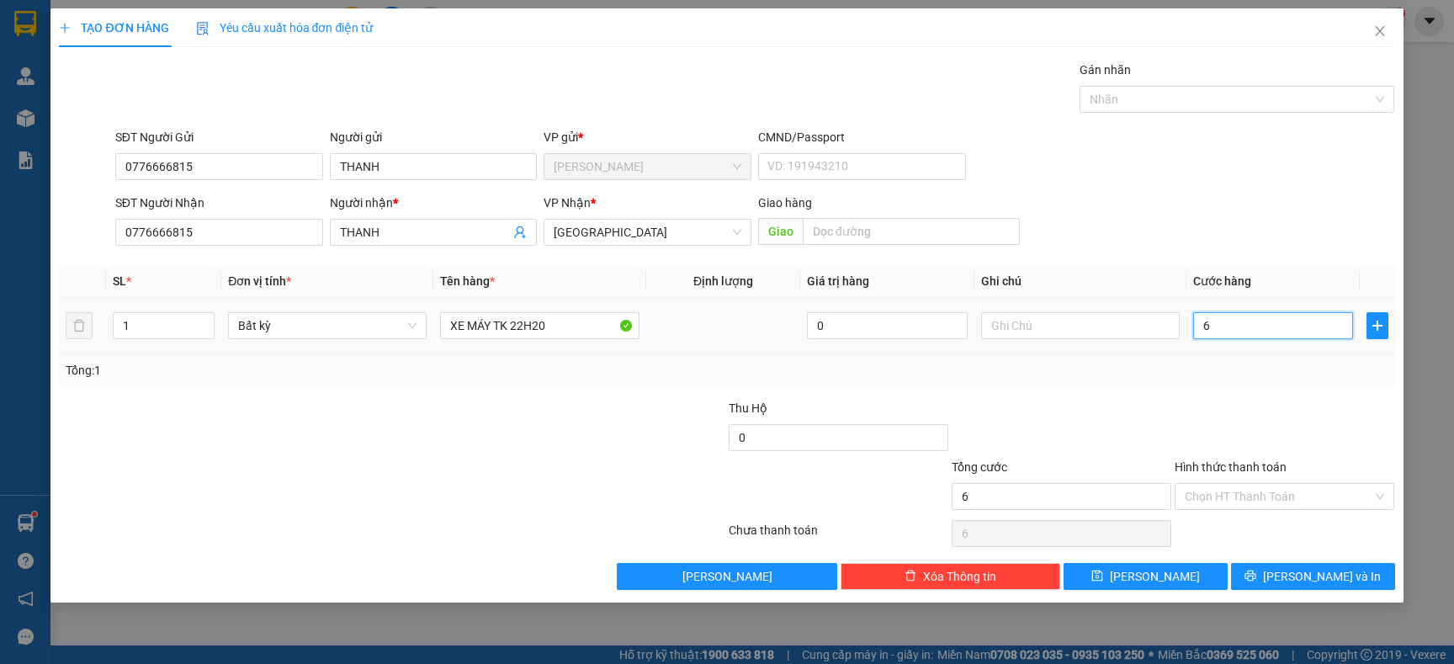
type input "65"
type input "650"
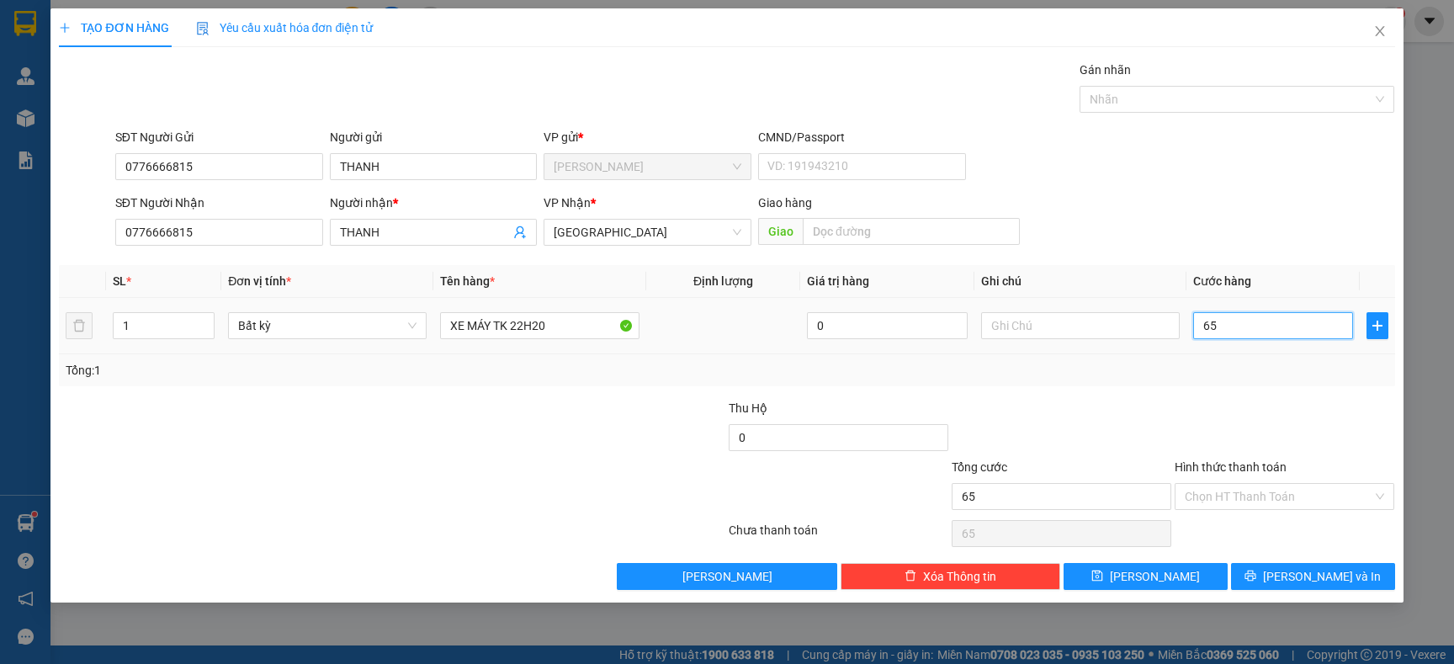
type input "650"
type input "65"
type input "0"
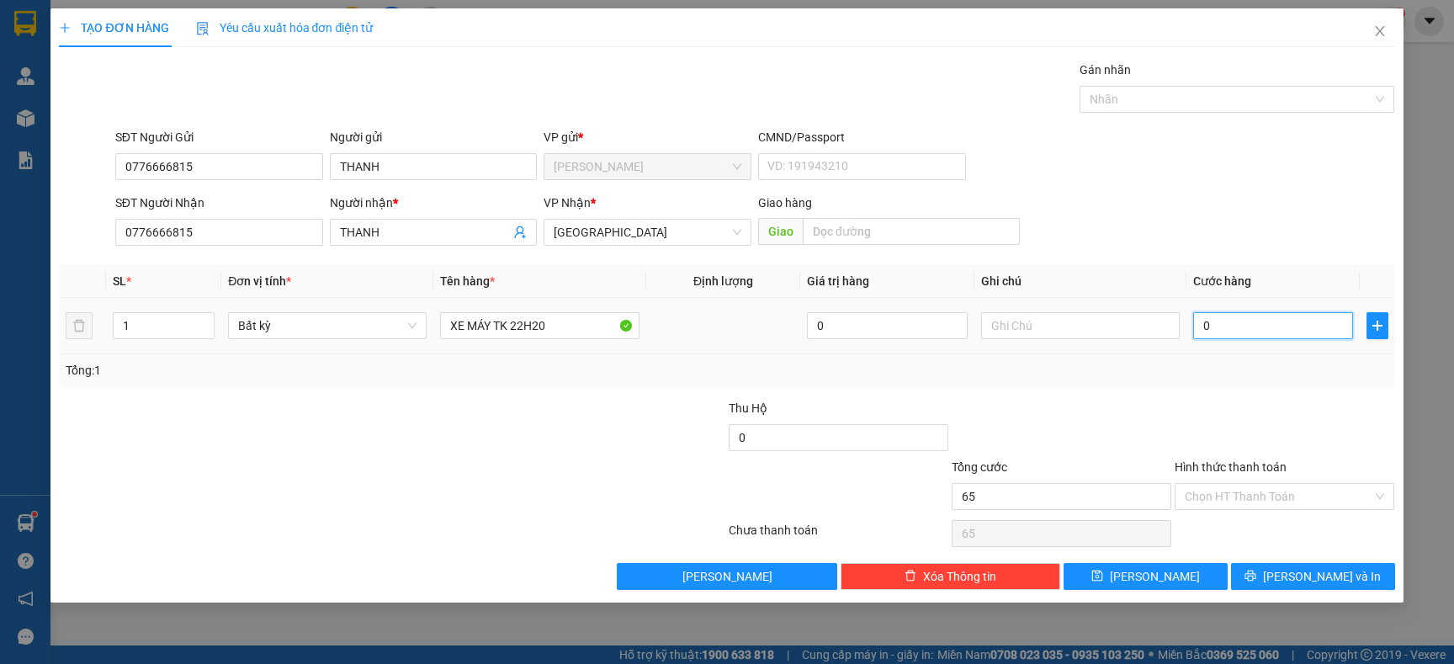
type input "0"
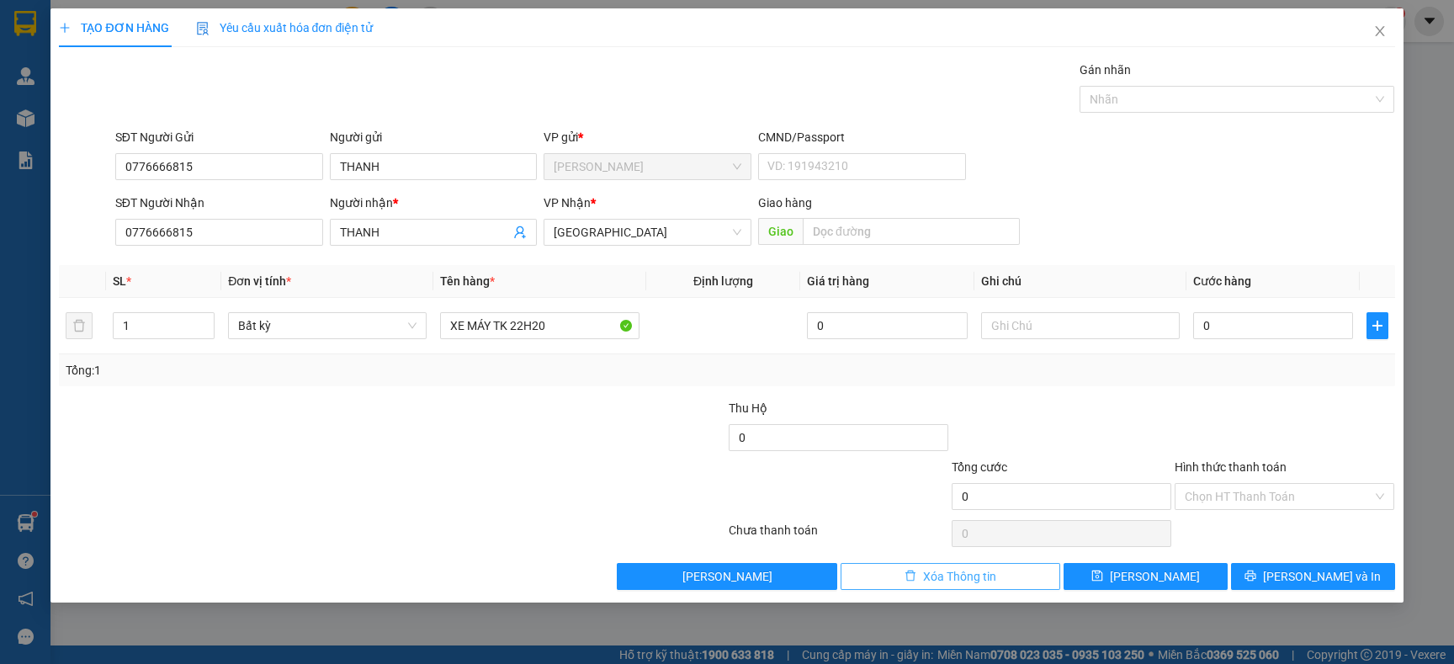
click at [991, 581] on span "Xóa Thông tin" at bounding box center [959, 576] width 73 height 19
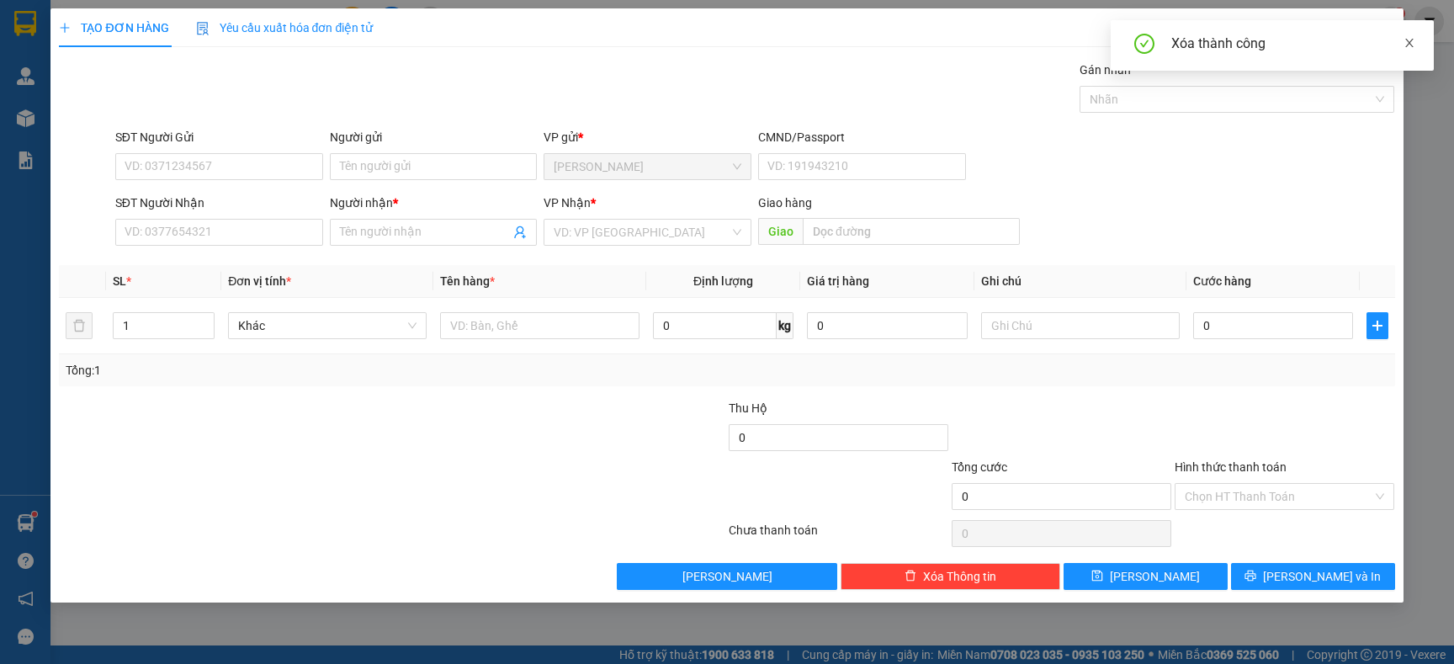
click at [1412, 40] on icon "close" at bounding box center [1410, 43] width 12 height 12
click at [1386, 25] on span "Close" at bounding box center [1380, 31] width 47 height 47
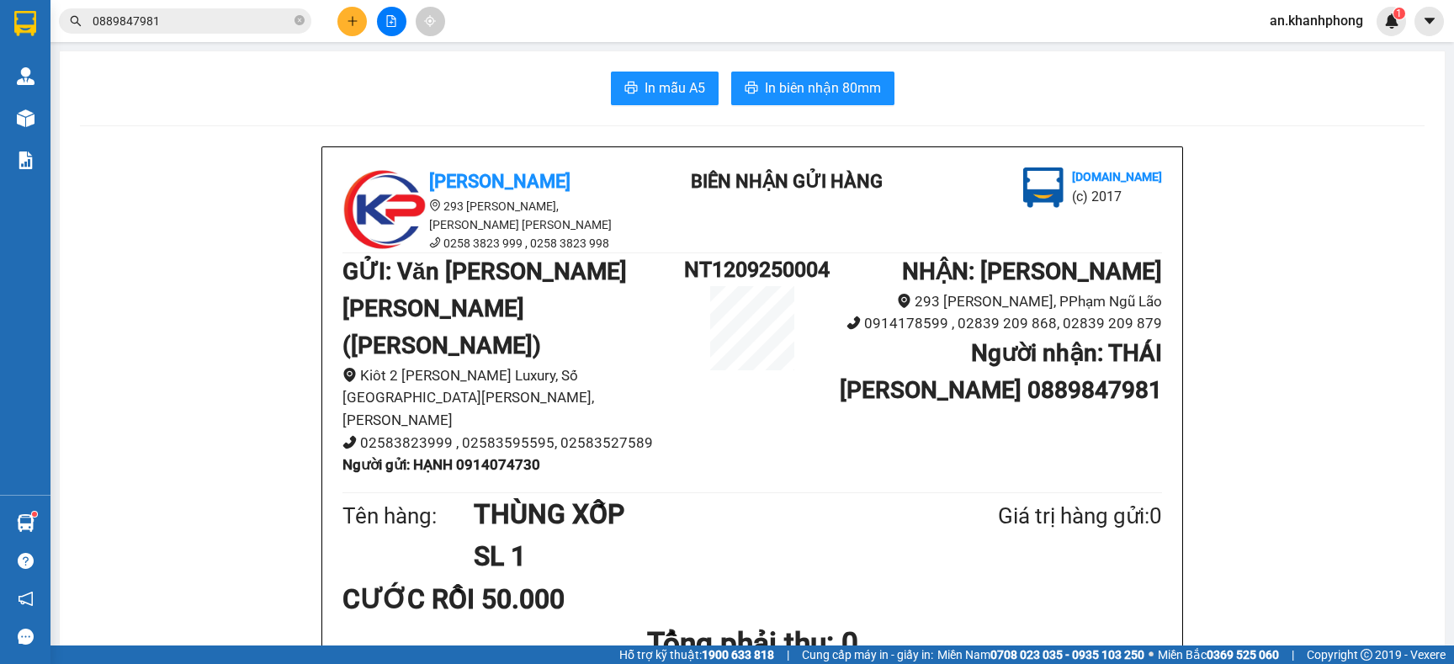
click at [352, 17] on icon "plus" at bounding box center [352, 20] width 1 height 9
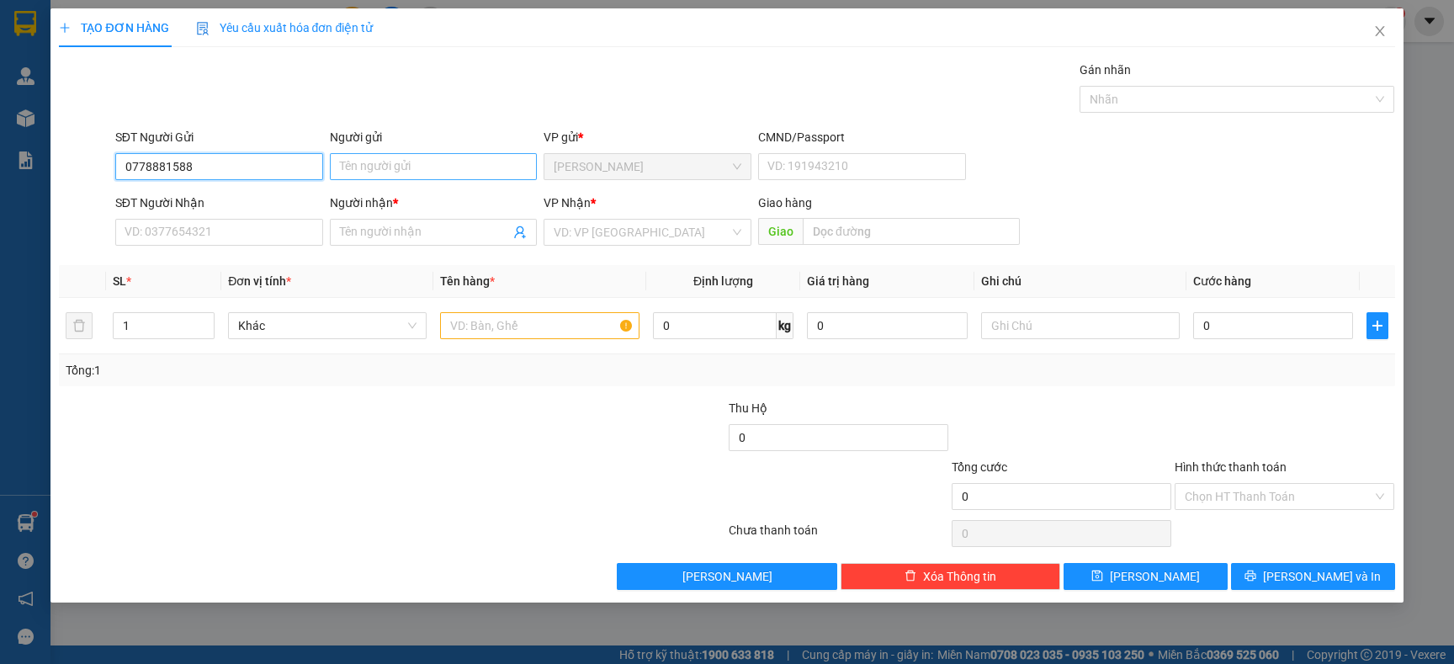
type input "0778881588"
click at [372, 176] on input "Người gửi" at bounding box center [434, 166] width 208 height 27
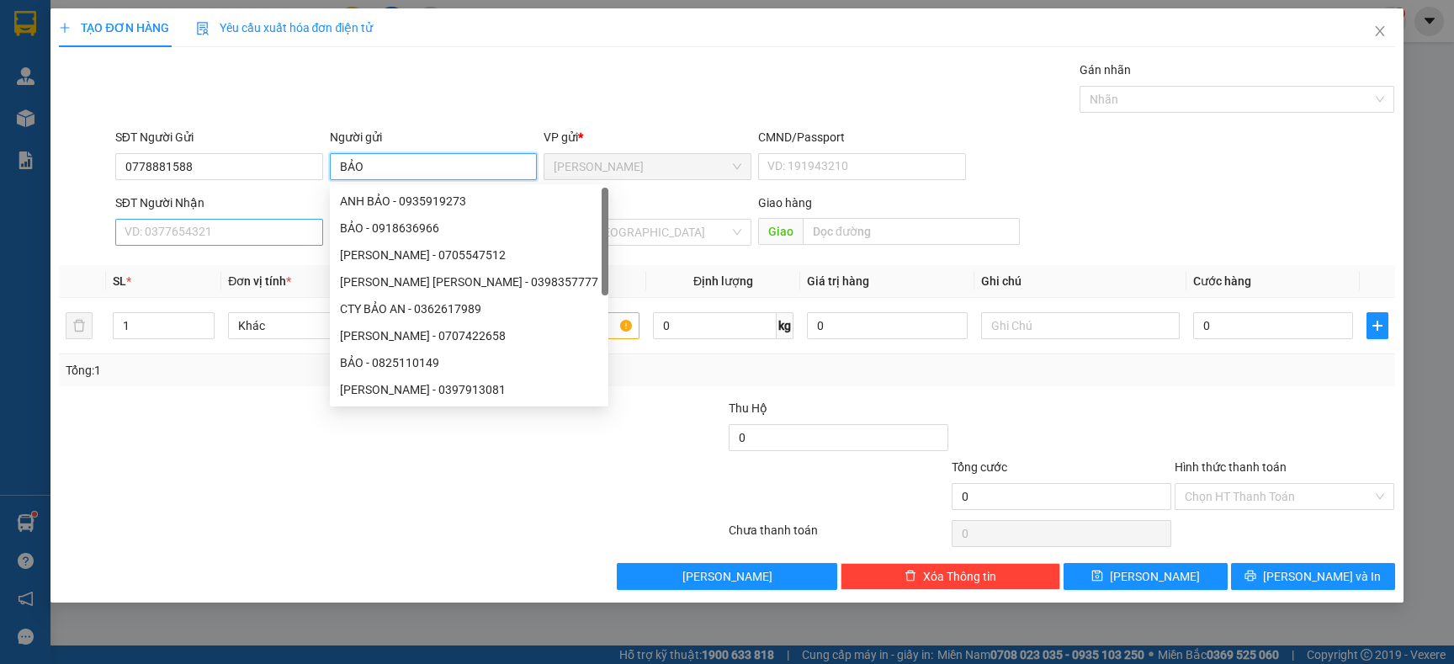
type input "BẢO"
click at [266, 238] on input "SĐT Người Nhận" at bounding box center [219, 232] width 208 height 27
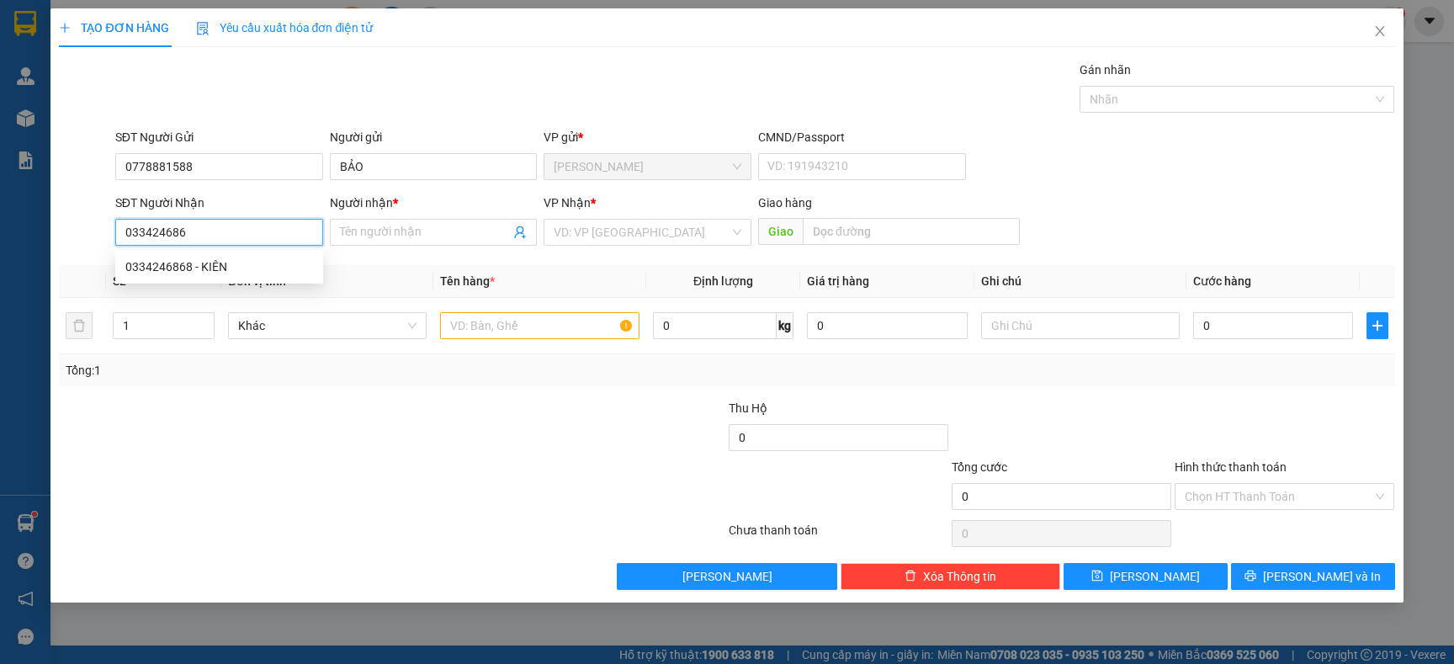
type input "0334246868"
click at [238, 258] on div "0334246868 - KIÊN" at bounding box center [219, 267] width 188 height 19
type input "KIÊN"
type input "0334246868"
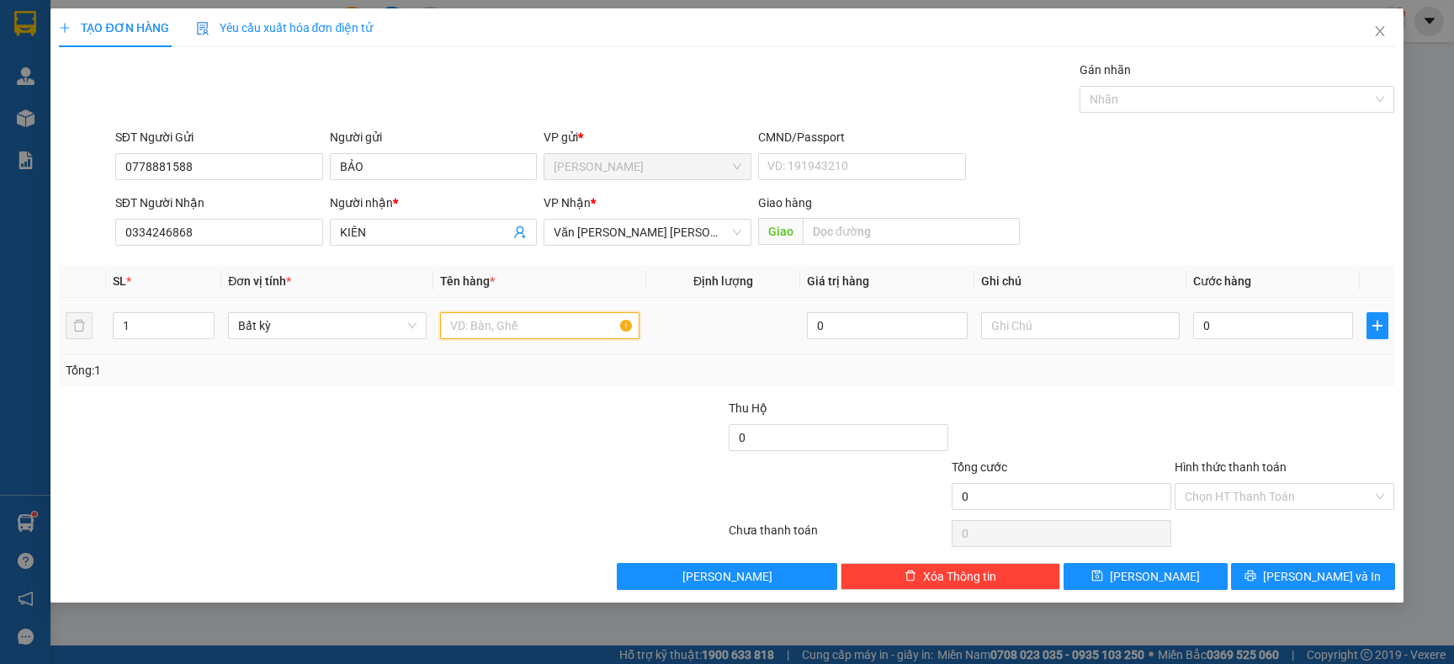
click at [497, 332] on input "text" at bounding box center [539, 325] width 199 height 27
type input "HỘP"
click at [1231, 325] on input "0" at bounding box center [1273, 325] width 160 height 27
type input "2"
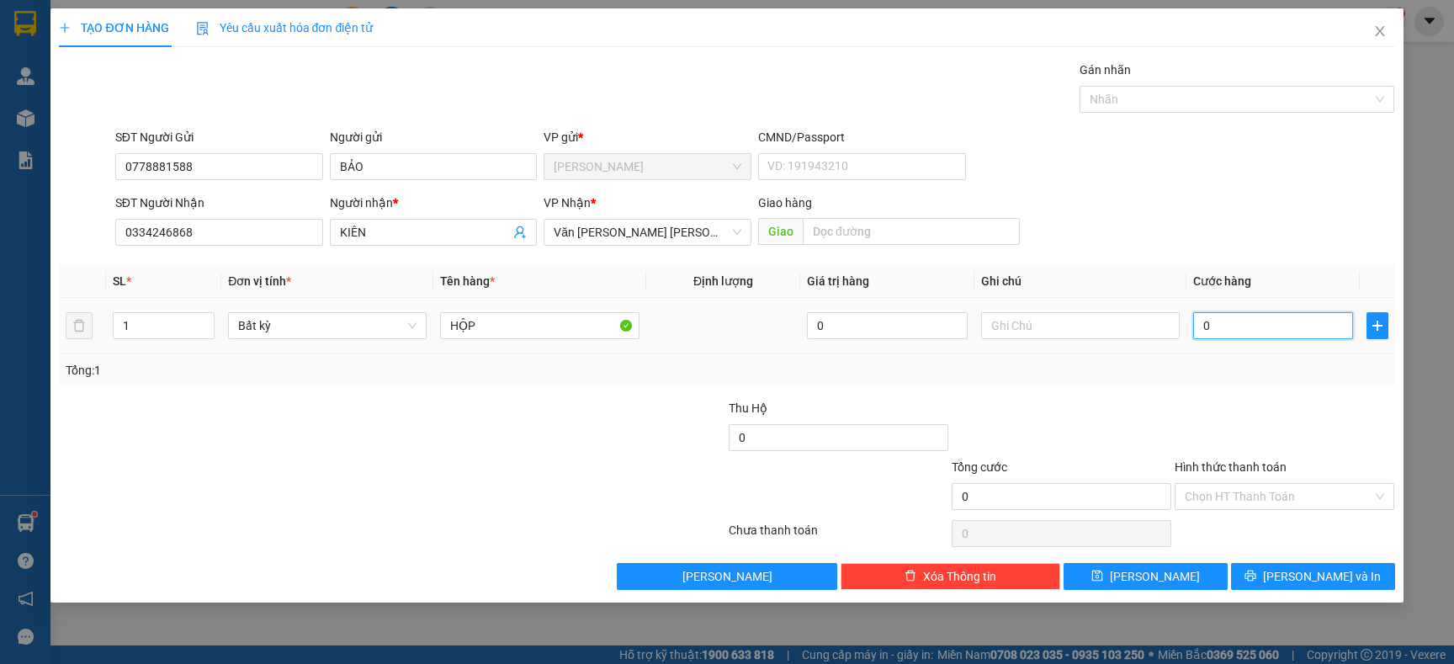
type input "2"
type input "20"
type input "20.000"
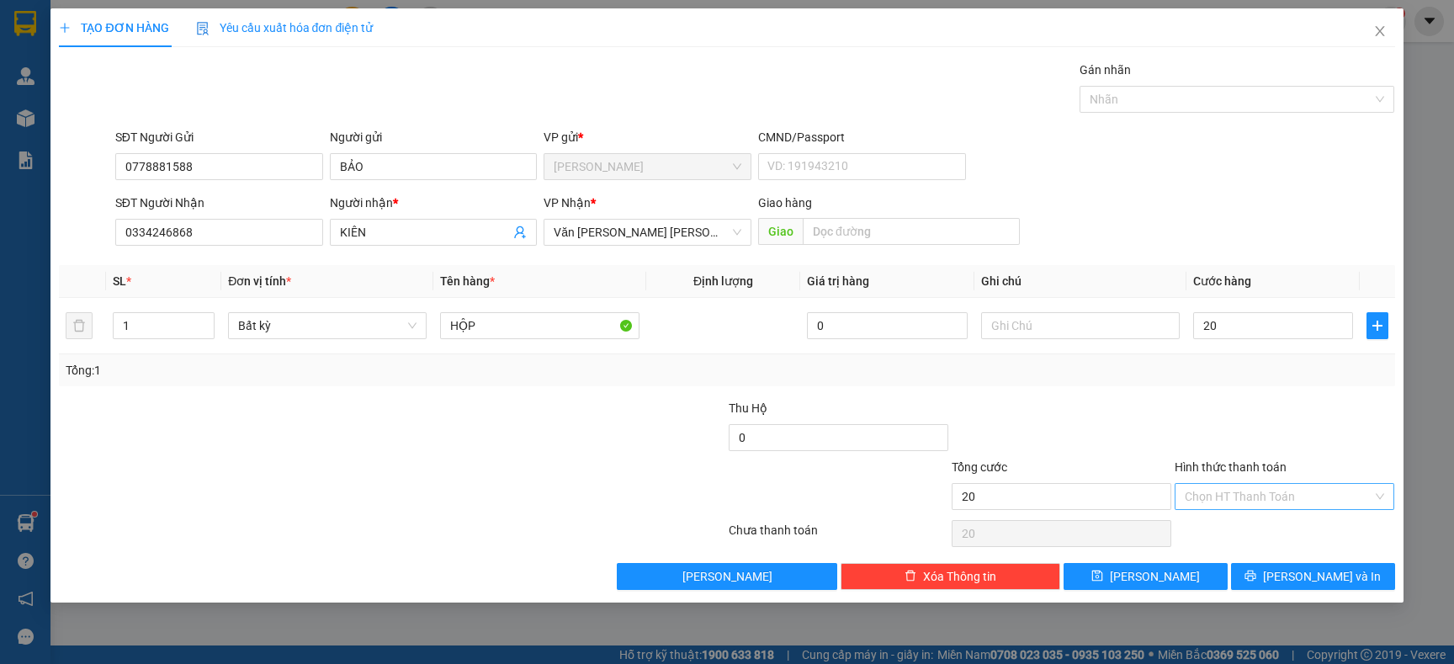
type input "20.000"
click at [1226, 492] on input "Hình thức thanh toán" at bounding box center [1279, 496] width 188 height 25
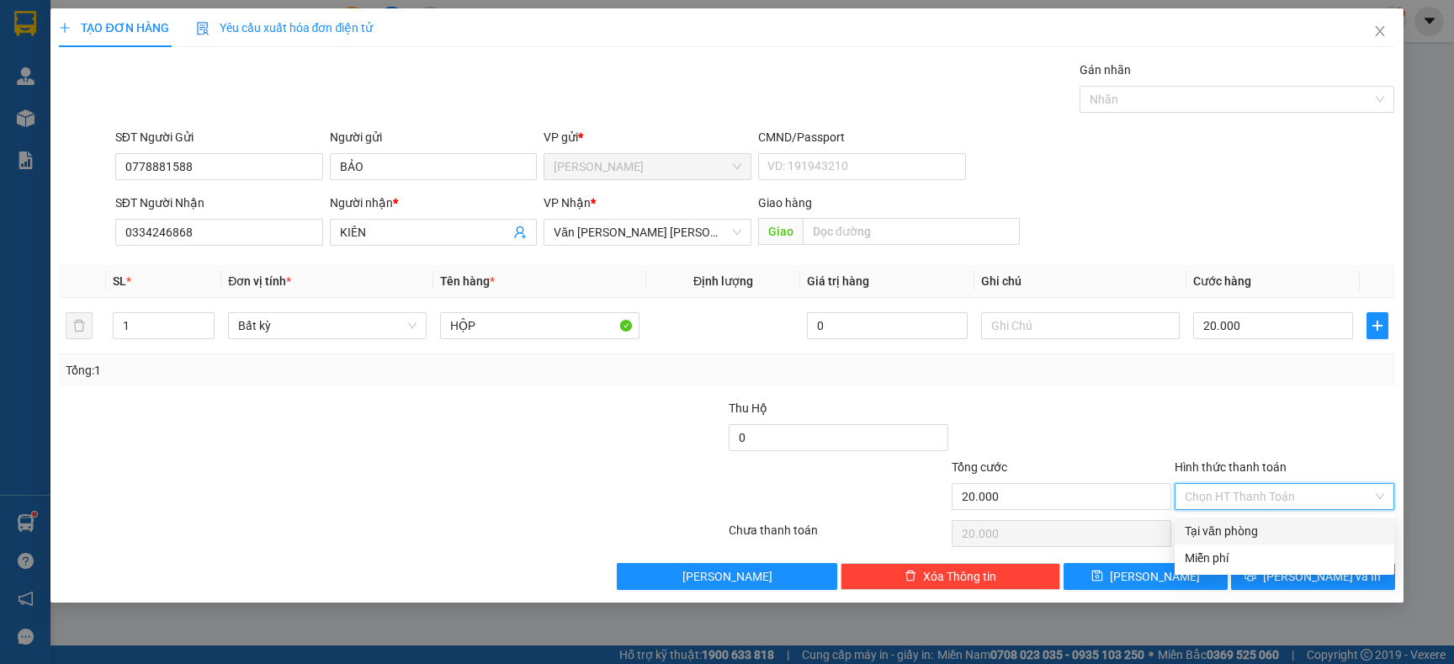
click at [1220, 536] on div "Tại văn phòng" at bounding box center [1284, 531] width 199 height 19
type input "0"
click at [1327, 555] on div "Transit Pickup Surcharge Ids Transit Deliver Surcharge Ids Transit Deliver Surc…" at bounding box center [727, 325] width 1336 height 529
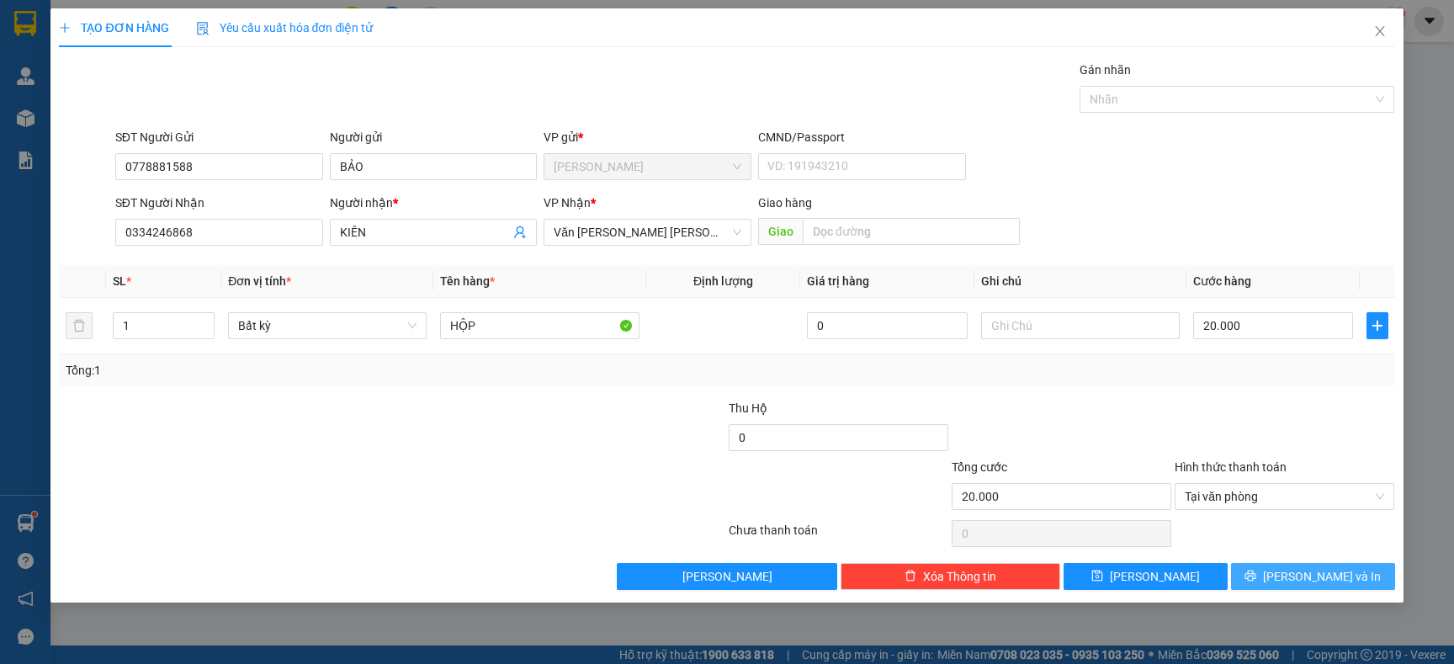
click at [1326, 573] on span "[PERSON_NAME] và In" at bounding box center [1322, 576] width 118 height 19
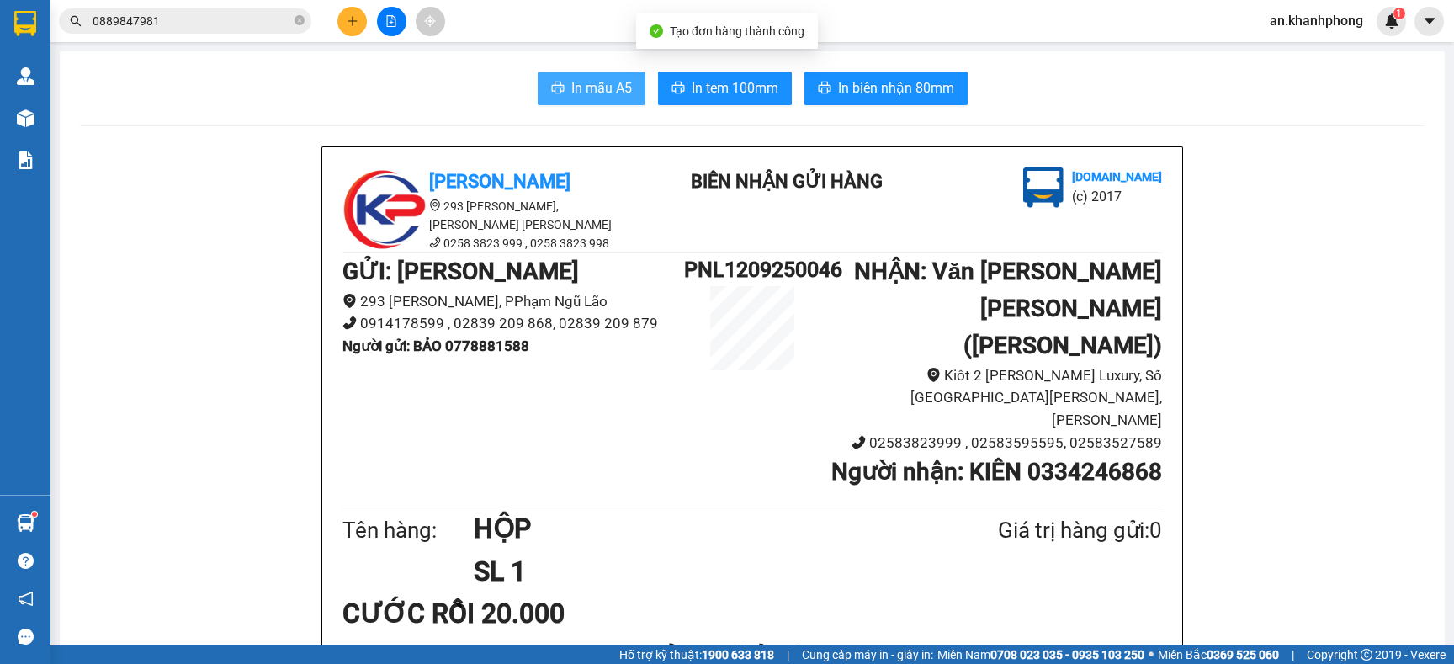
click at [587, 82] on span "In mẫu A5" at bounding box center [601, 87] width 61 height 21
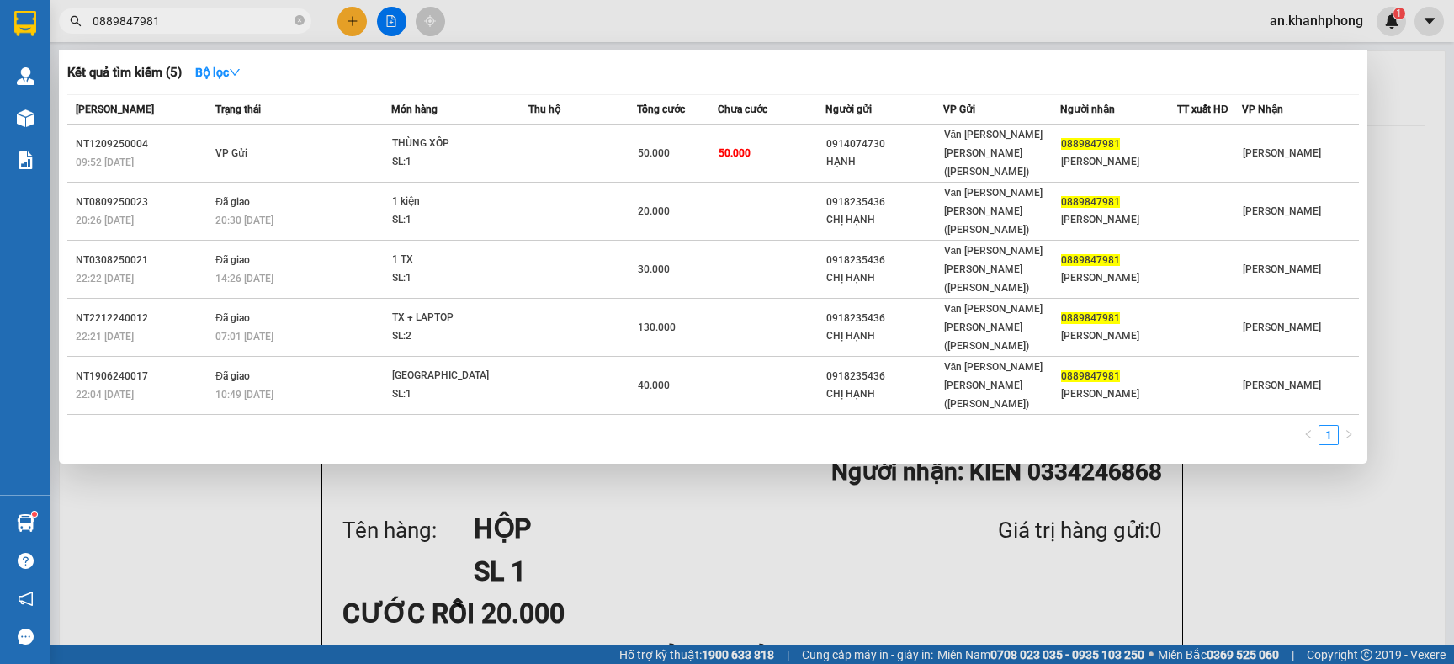
click at [189, 24] on input "0889847981" at bounding box center [192, 21] width 199 height 19
click at [188, 23] on input "0889847981" at bounding box center [192, 21] width 199 height 19
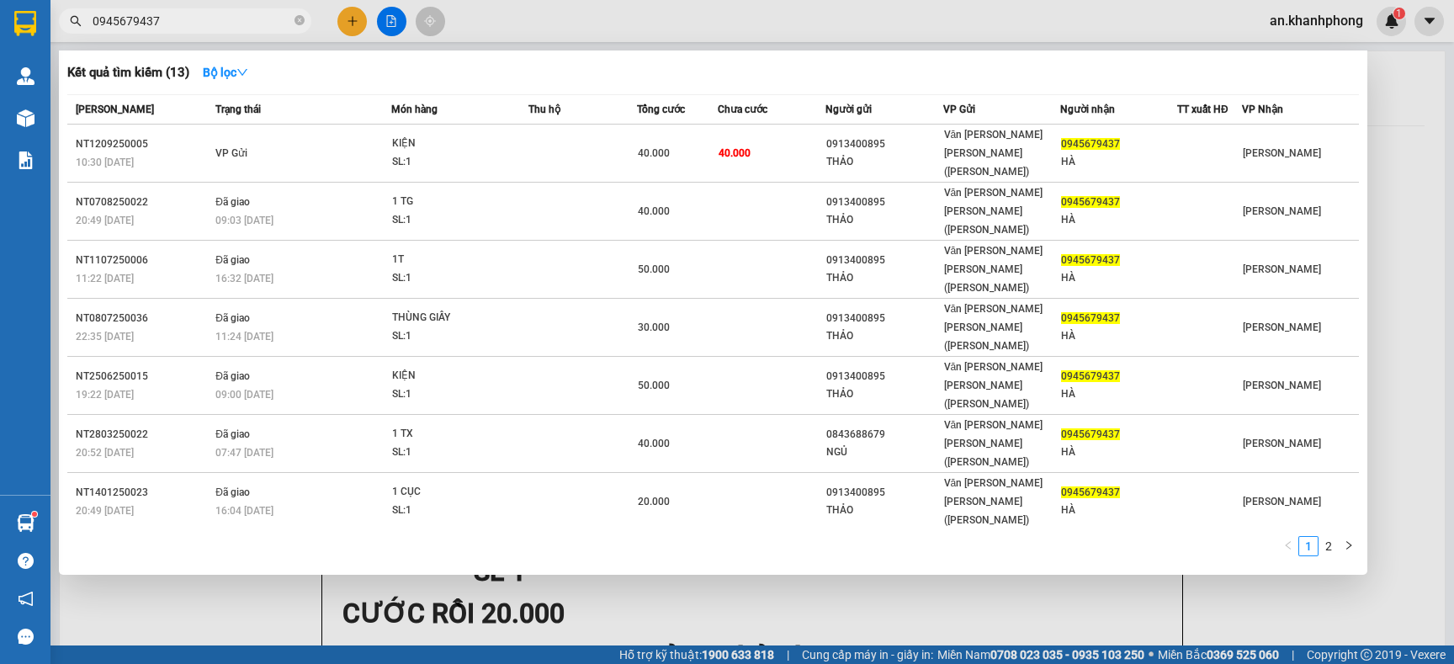
type input "0945679437"
click at [348, 30] on div at bounding box center [727, 332] width 1454 height 664
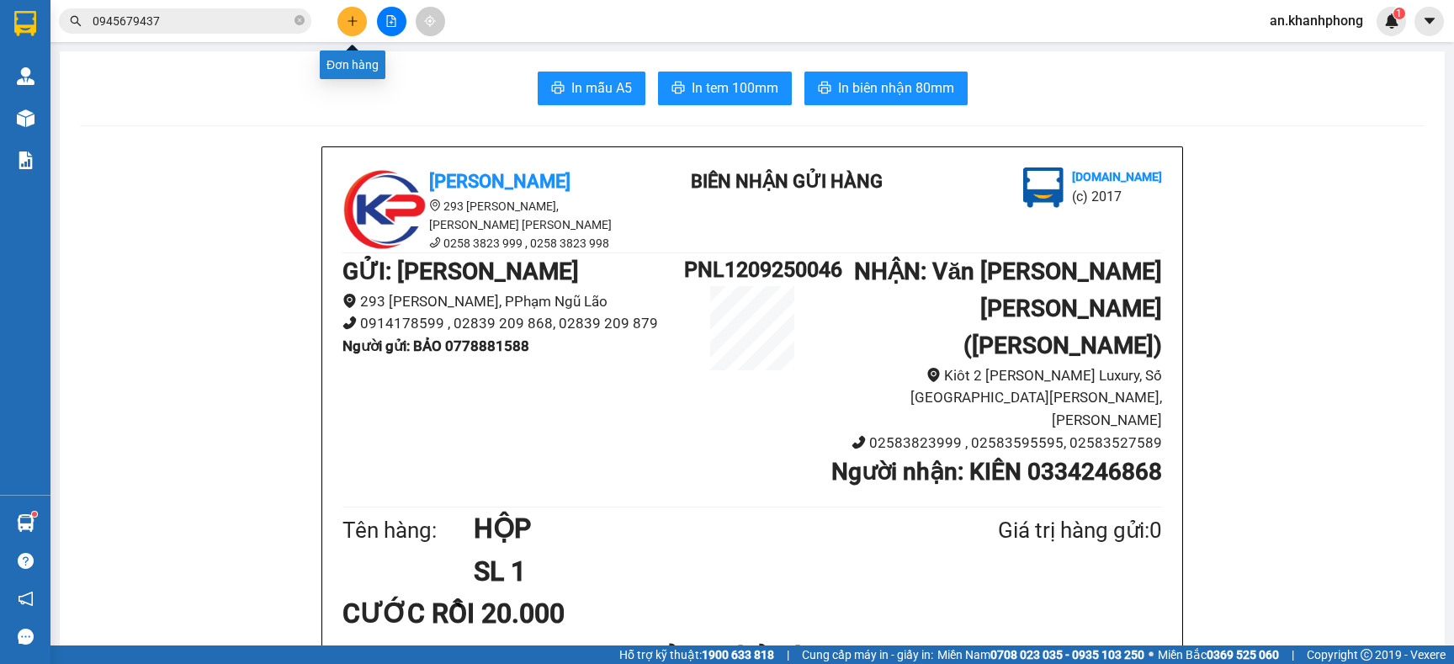
click at [347, 19] on icon "plus" at bounding box center [353, 21] width 12 height 12
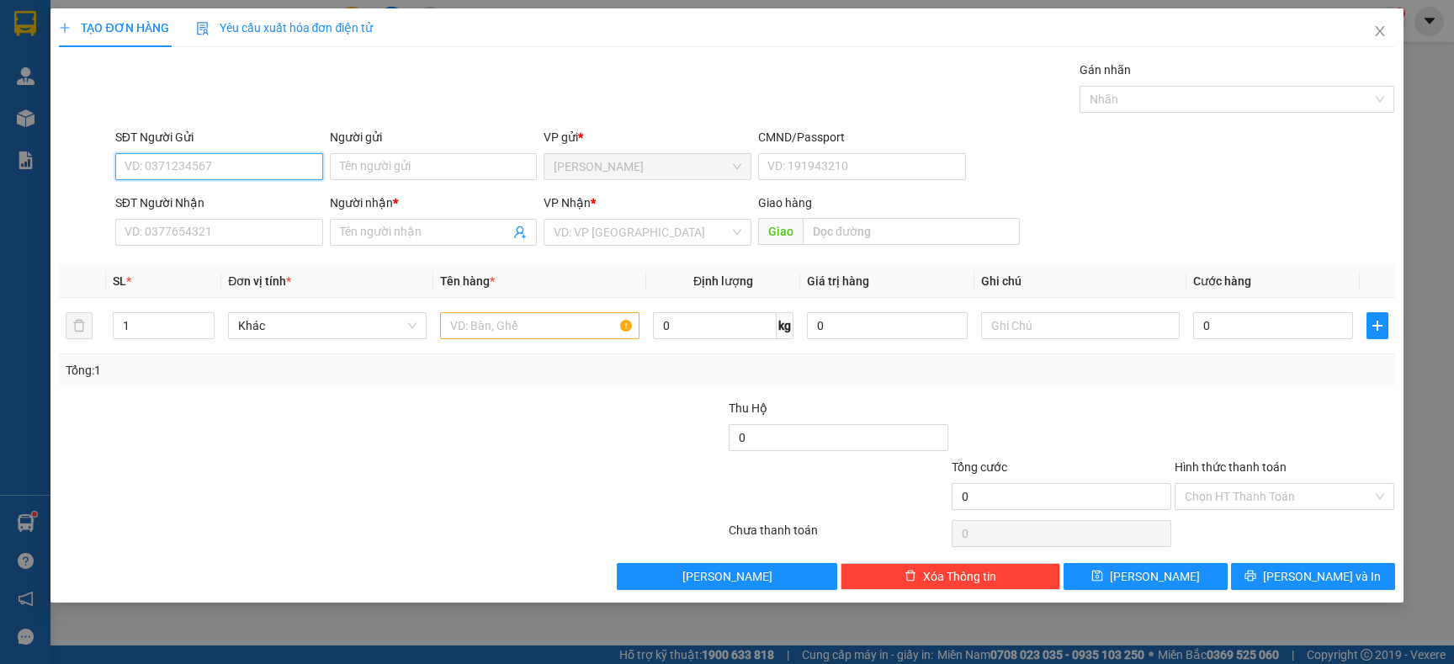
click at [194, 168] on input "SĐT Người Gửi" at bounding box center [219, 166] width 208 height 27
type input "0902792914"
click at [194, 199] on div "0902792914 - THẠCH" at bounding box center [219, 201] width 188 height 19
type input "THẠCH"
type input "0902792914"
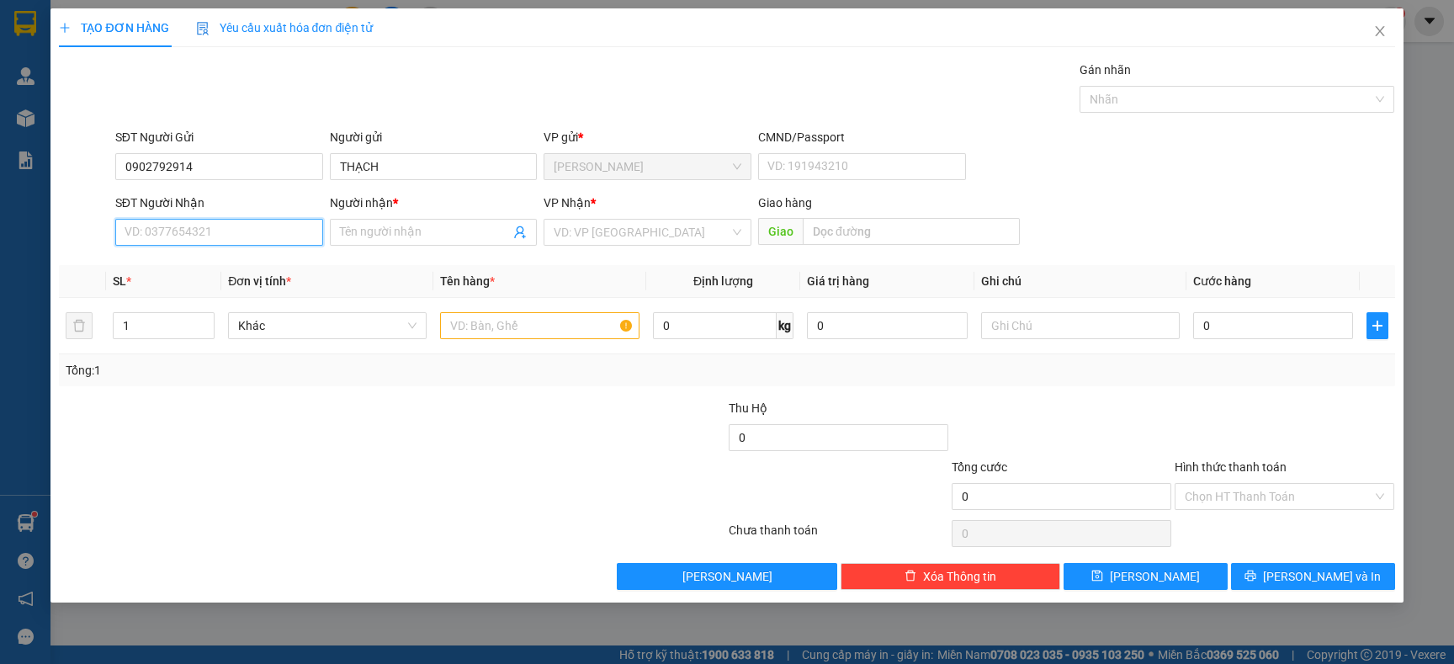
click at [205, 238] on input "SĐT Người Nhận" at bounding box center [219, 232] width 208 height 27
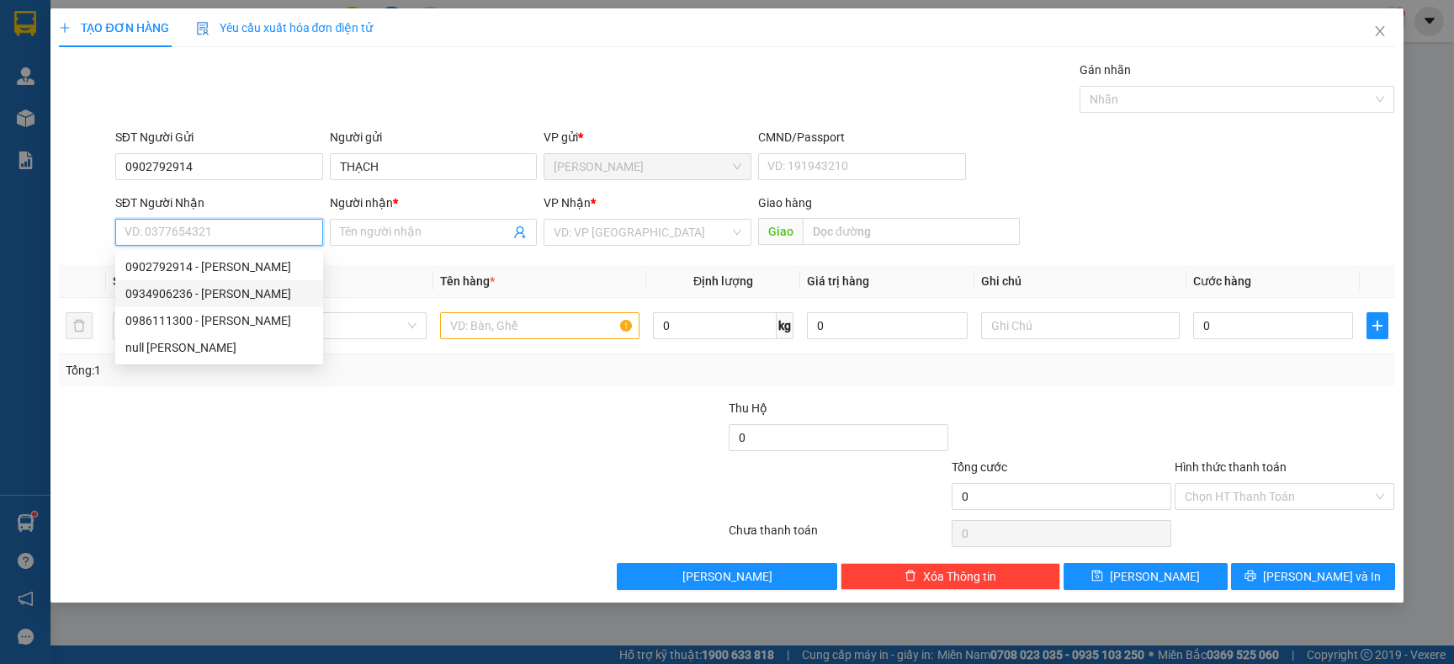
click at [238, 297] on div "0934906236 - CHỊ TRÂN" at bounding box center [219, 293] width 188 height 19
type input "0934906236"
type input "CHỊ TRÂN"
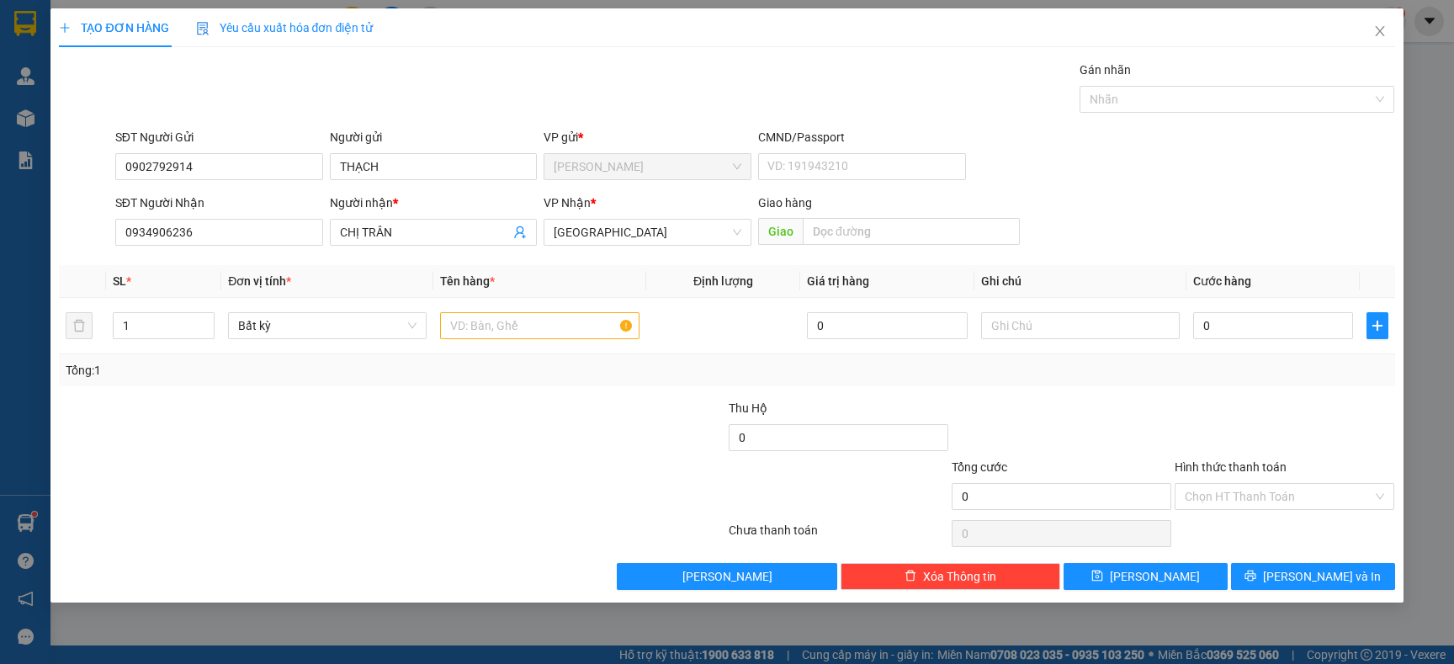
click at [417, 408] on div at bounding box center [280, 428] width 446 height 59
click at [493, 329] on input "text" at bounding box center [539, 325] width 199 height 27
type input "B"
type input "BỊCH BÁNH"
click at [603, 429] on div at bounding box center [615, 428] width 223 height 59
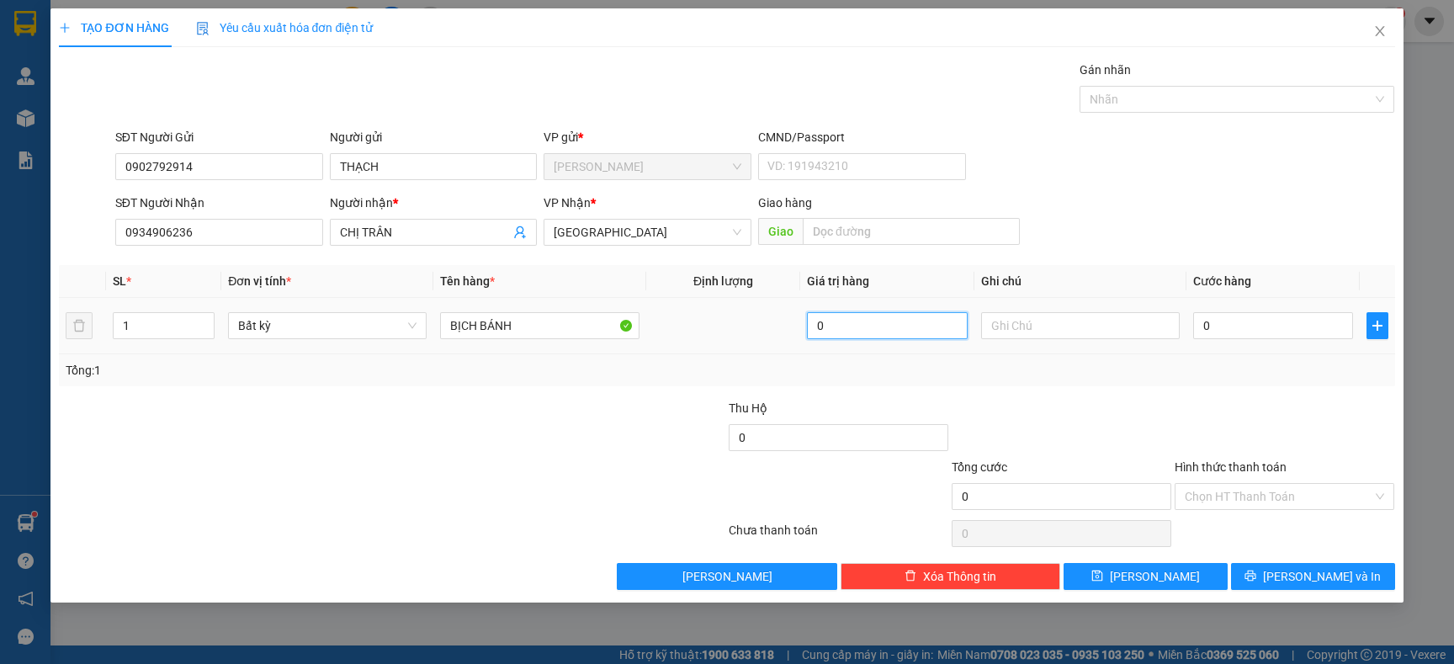
click at [871, 326] on input "0" at bounding box center [887, 325] width 160 height 27
click at [1231, 333] on input "0" at bounding box center [1273, 325] width 160 height 27
type input "3"
click at [1178, 408] on div at bounding box center [1284, 428] width 223 height 59
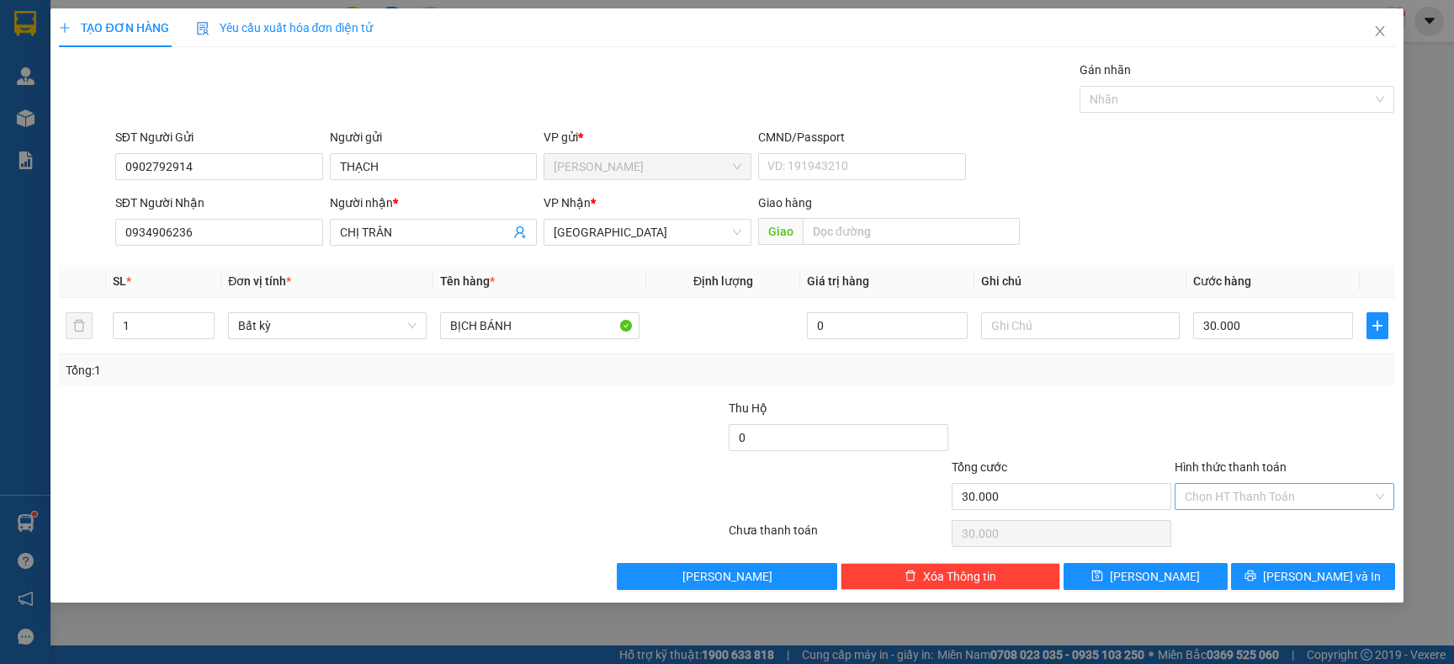
click at [1236, 497] on input "Hình thức thanh toán" at bounding box center [1279, 496] width 188 height 25
click at [1236, 529] on div "Tại văn phòng" at bounding box center [1284, 531] width 199 height 19
click at [1335, 581] on span "[PERSON_NAME] và In" at bounding box center [1322, 576] width 118 height 19
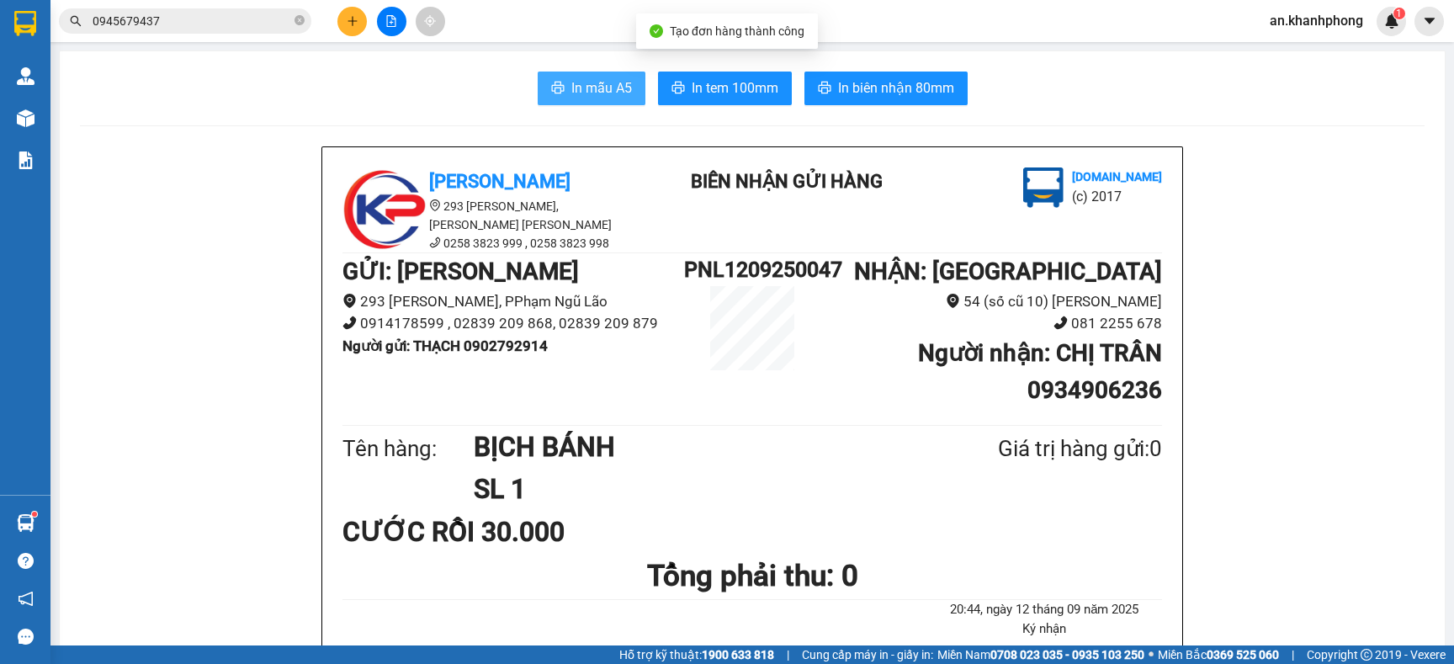
click at [571, 92] on span "In mẫu A5" at bounding box center [601, 87] width 61 height 21
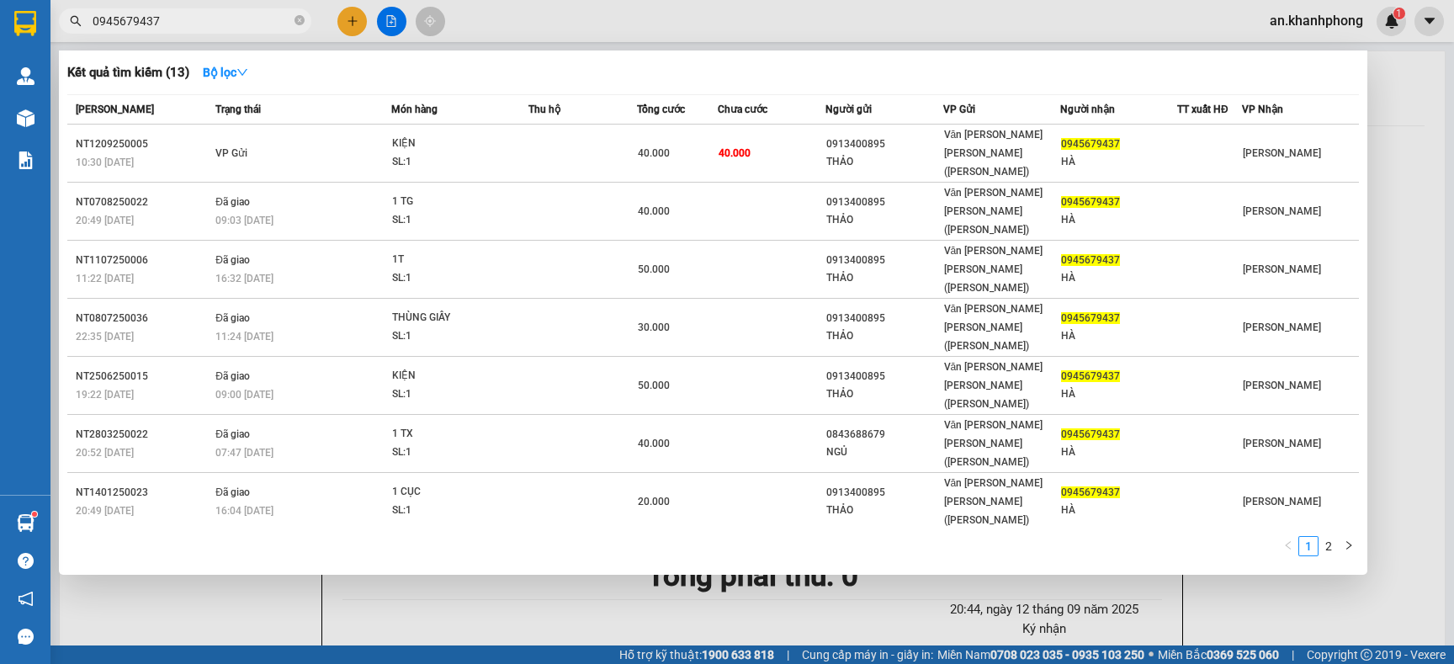
click at [173, 28] on input "0945679437" at bounding box center [192, 21] width 199 height 19
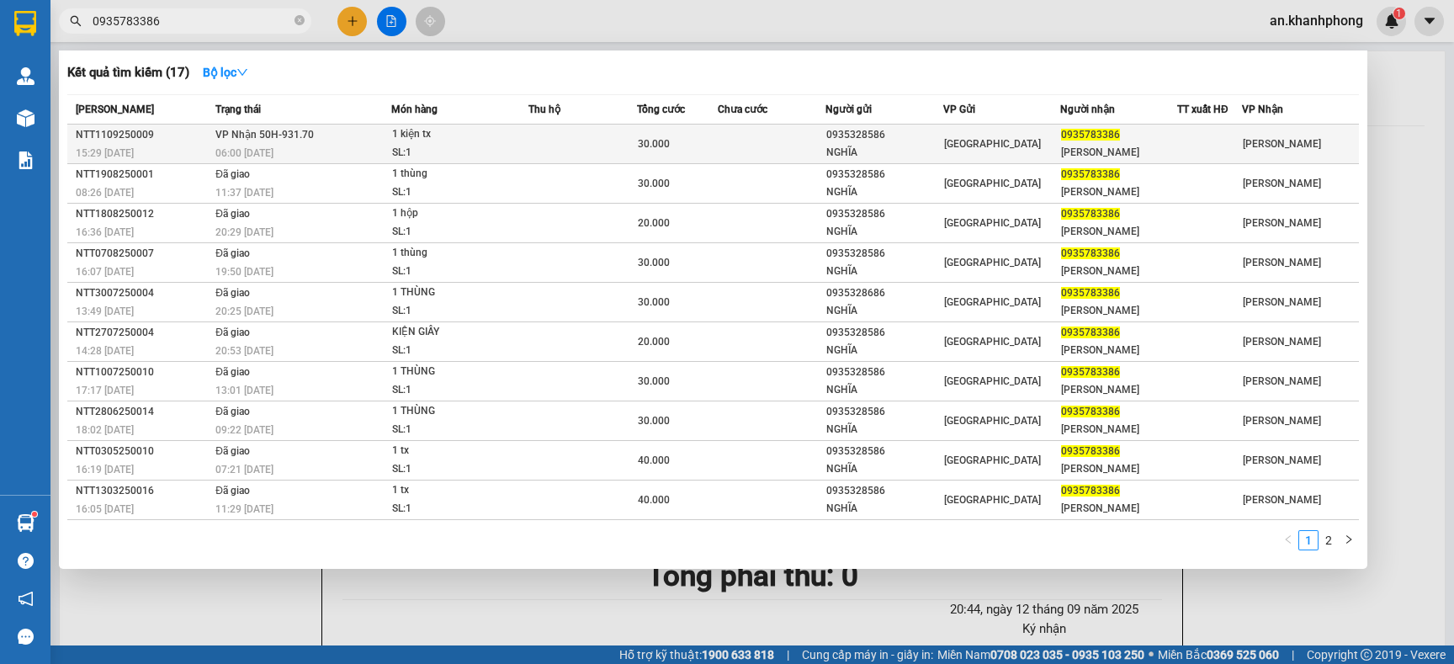
click at [339, 133] on td "VP Nhận 50H-931.70 06:00 - 12/09" at bounding box center [301, 145] width 180 height 40
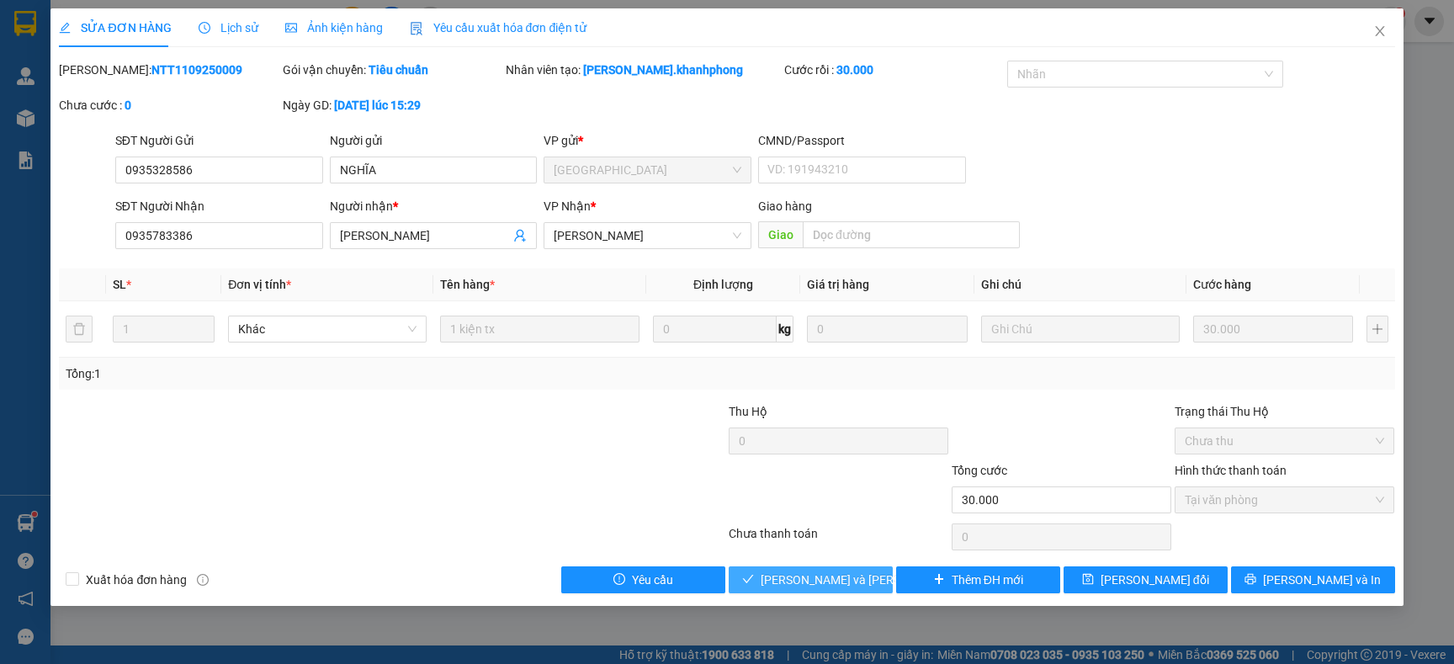
click at [815, 586] on span "Lưu và Giao hàng" at bounding box center [874, 580] width 227 height 19
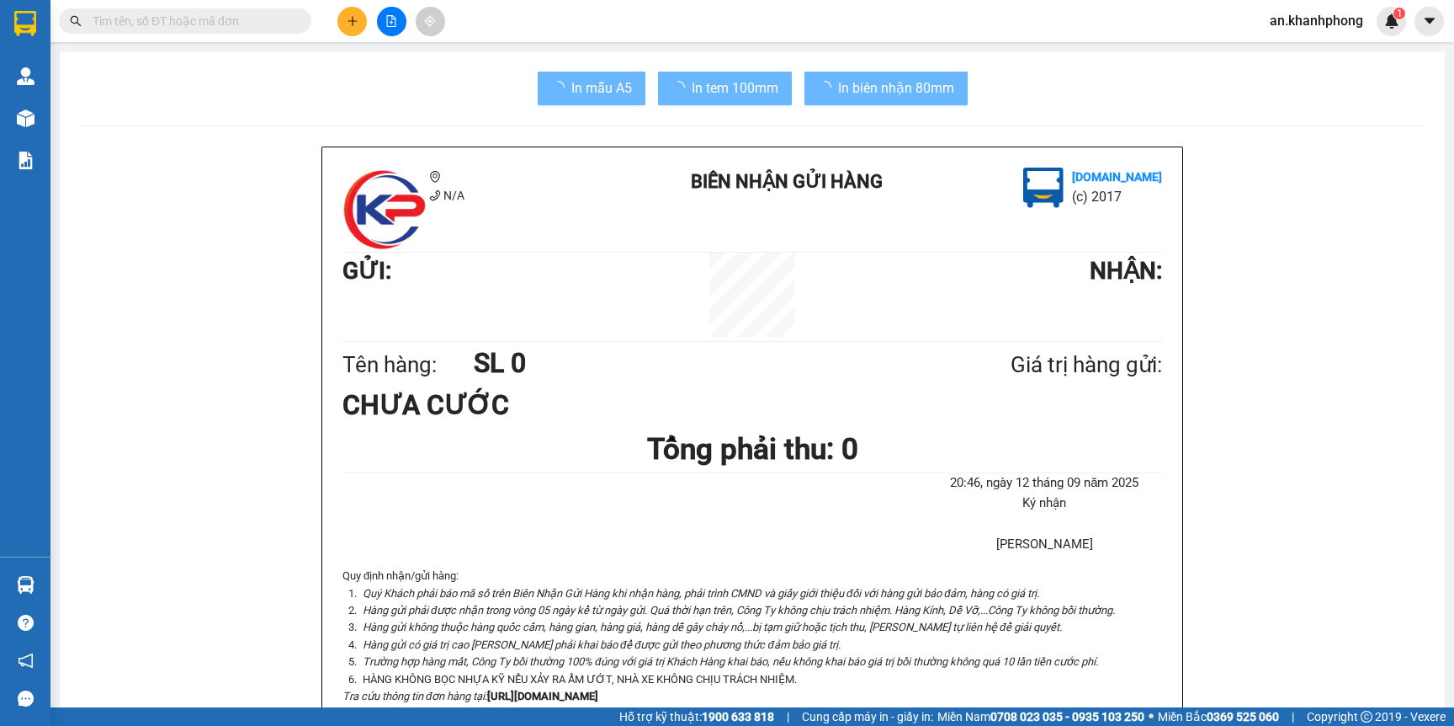
click at [189, 24] on input "text" at bounding box center [192, 21] width 199 height 19
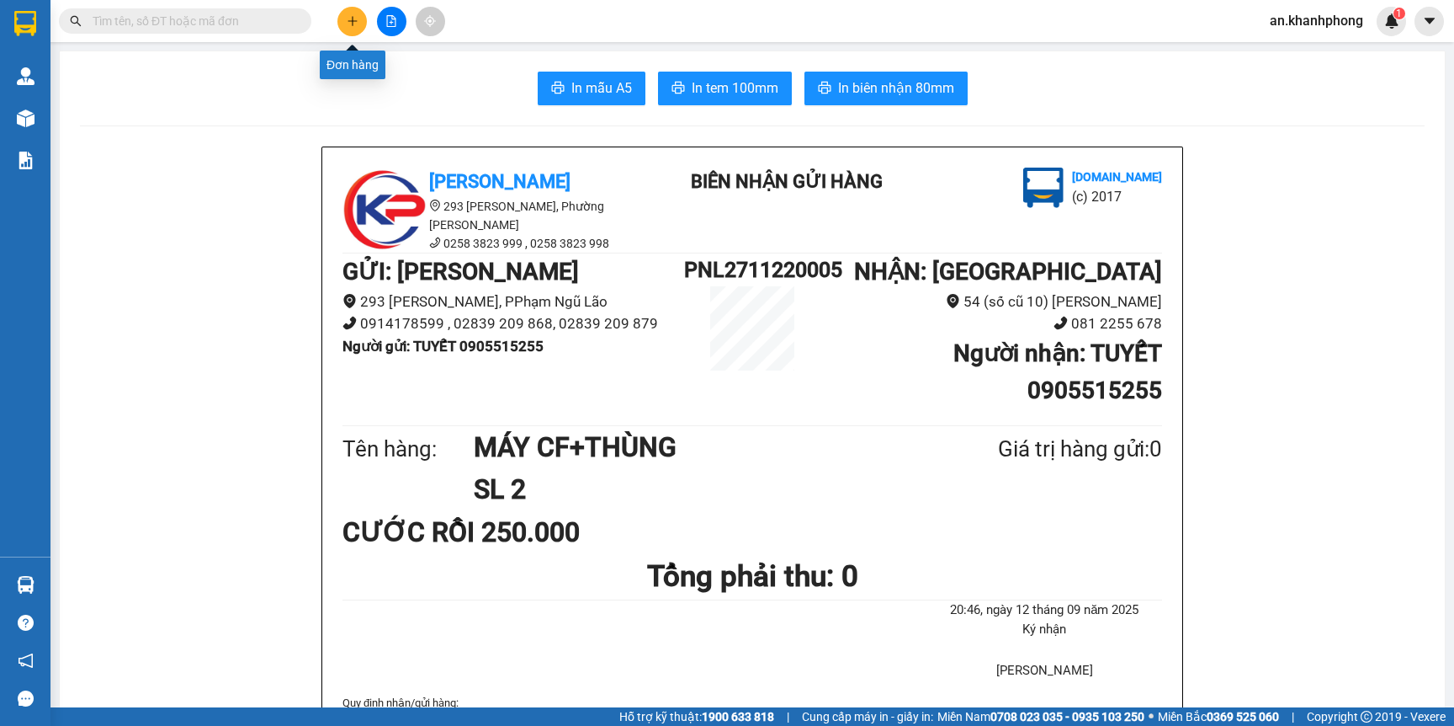
click at [352, 19] on icon "plus" at bounding box center [352, 20] width 1 height 9
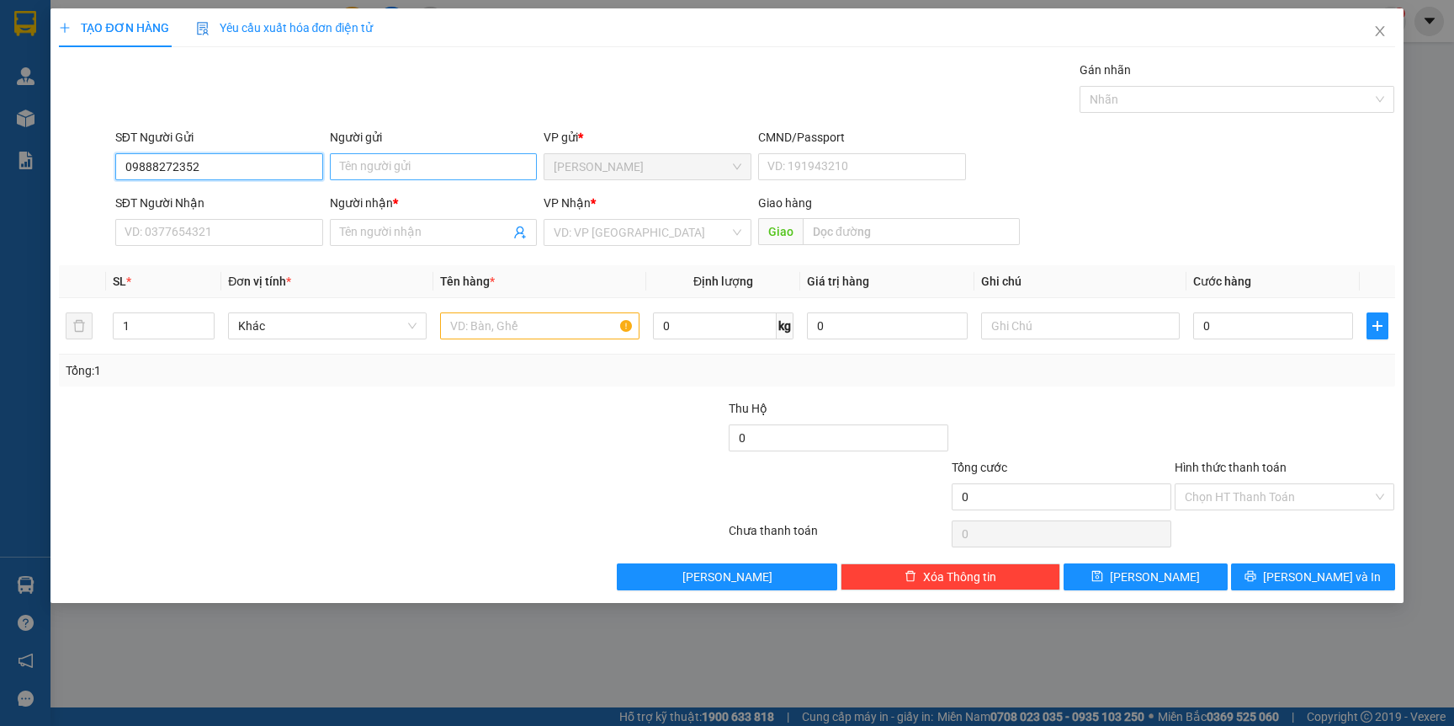
type input "09888272352"
click at [385, 155] on input "Người gửi" at bounding box center [434, 166] width 208 height 27
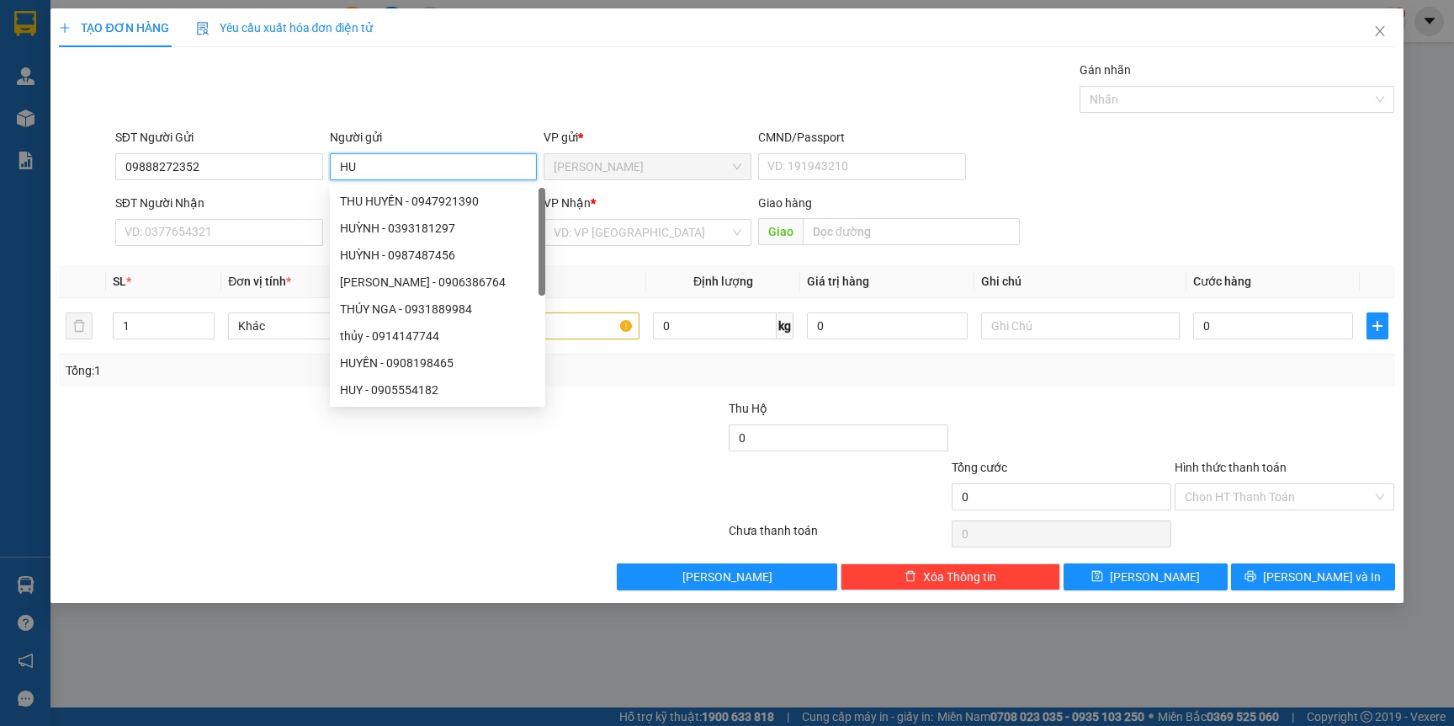
type input "H"
type input "VY"
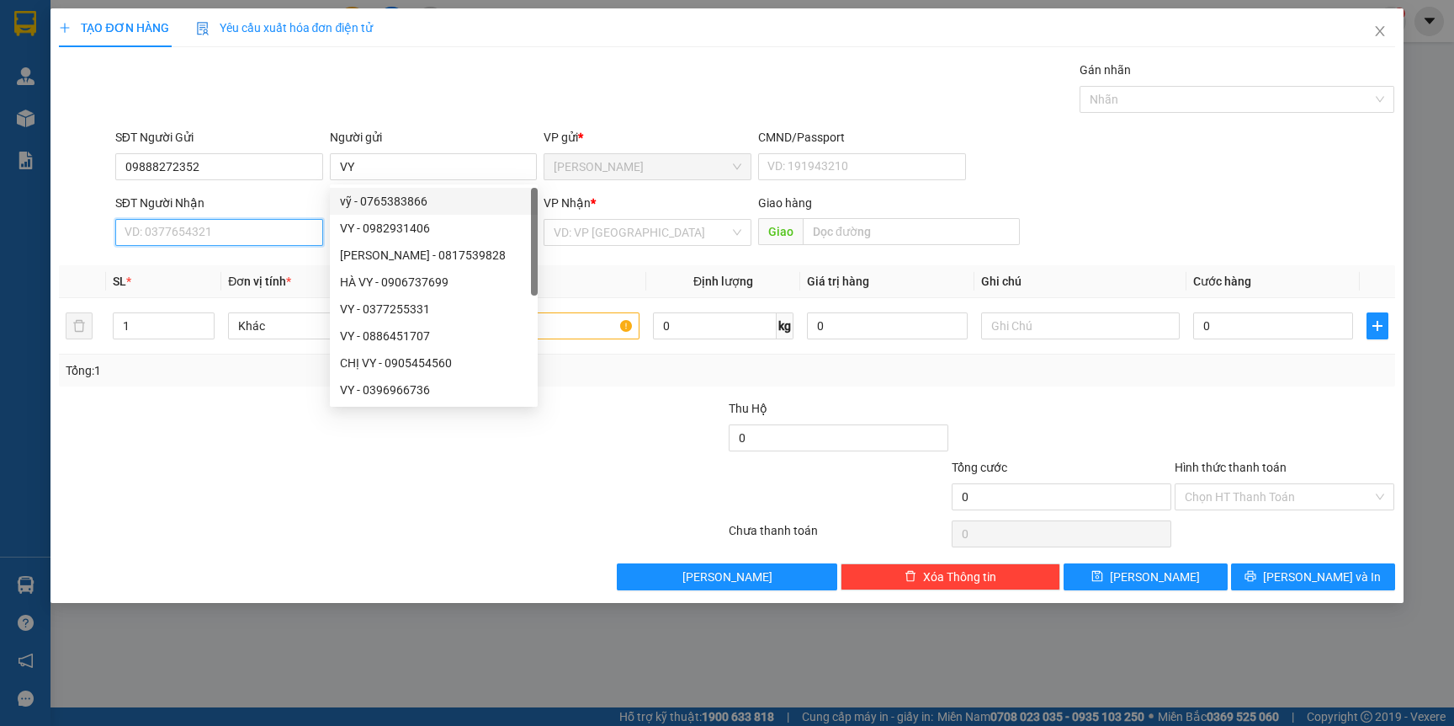
click at [229, 231] on input "SĐT Người Nhận" at bounding box center [219, 232] width 208 height 27
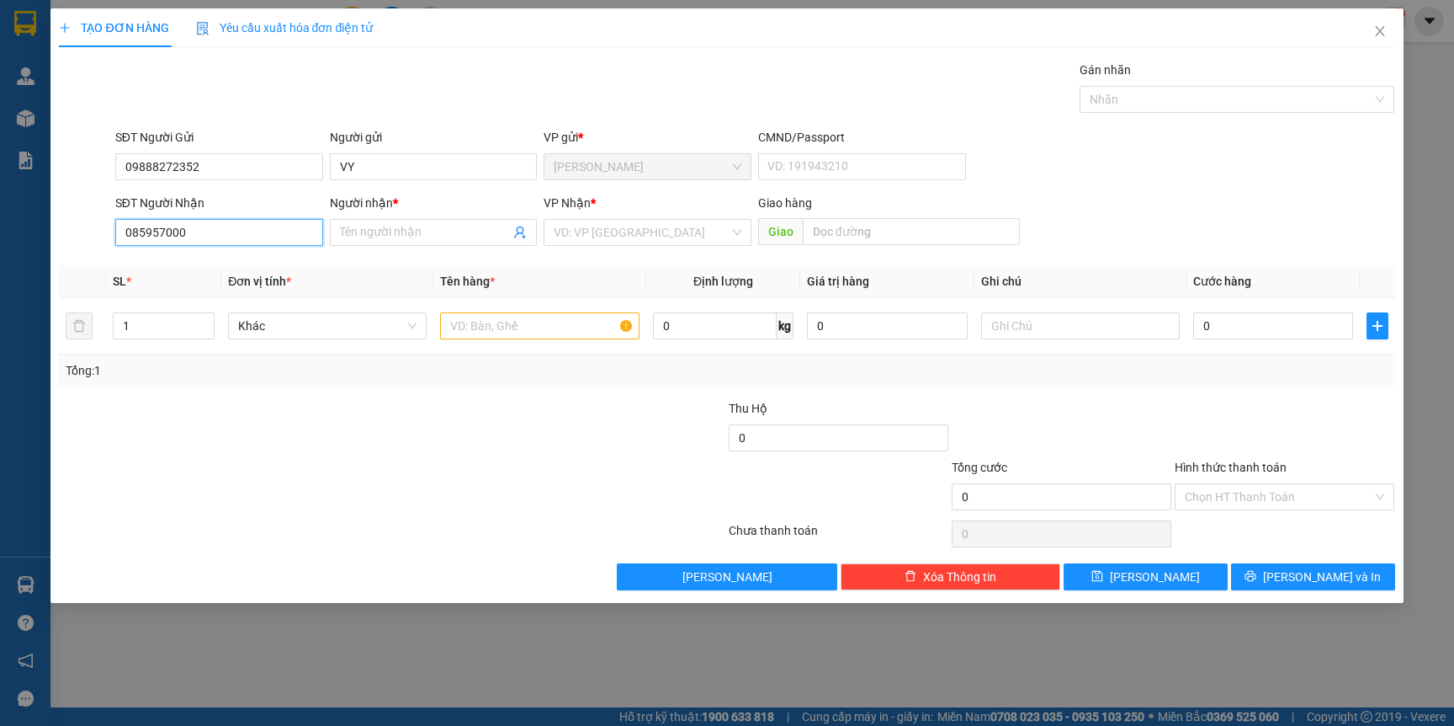
type input "0859570001"
click at [250, 271] on div "0859570001 - [PERSON_NAME]" at bounding box center [219, 267] width 188 height 19
type input "[PERSON_NAME]"
type input "0859570001"
click at [496, 322] on input "text" at bounding box center [539, 325] width 199 height 27
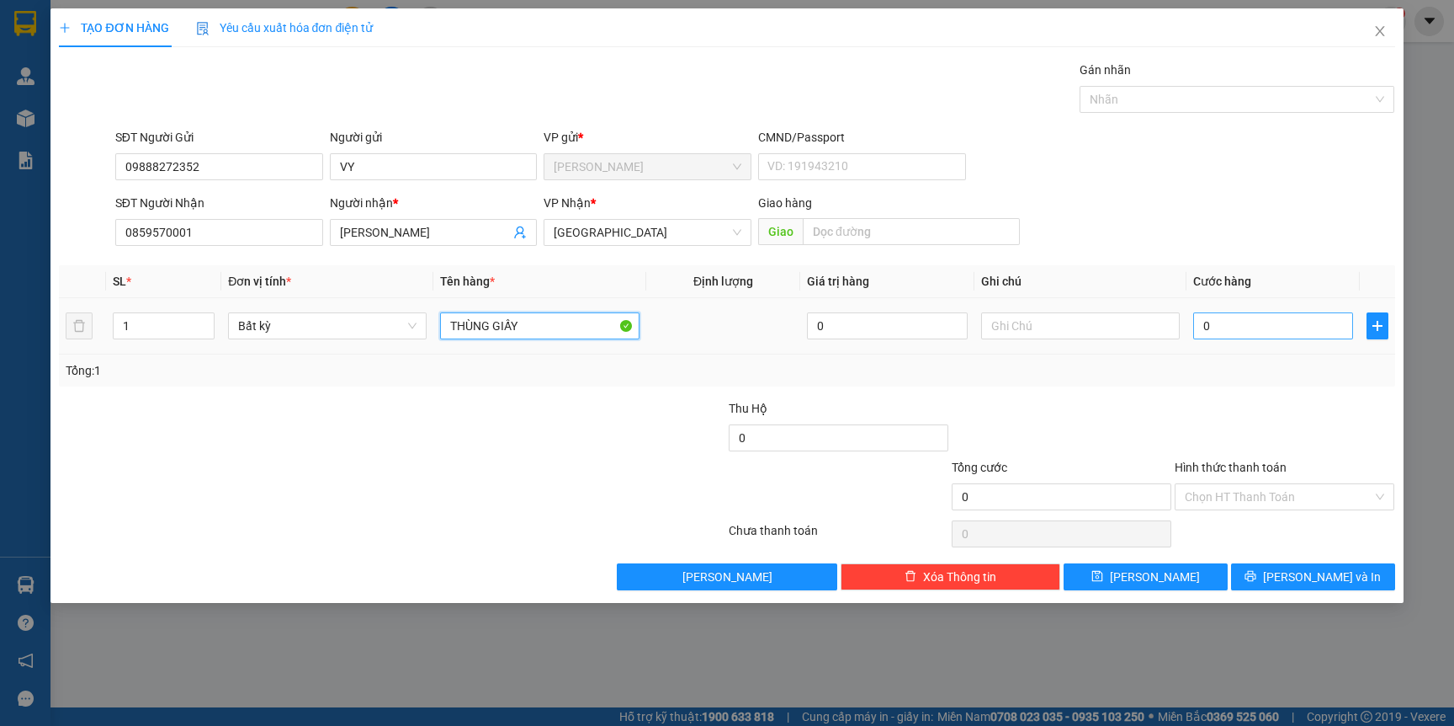
type input "THÙNG GIẤY"
click at [1294, 322] on input "0" at bounding box center [1273, 325] width 160 height 27
type input "4"
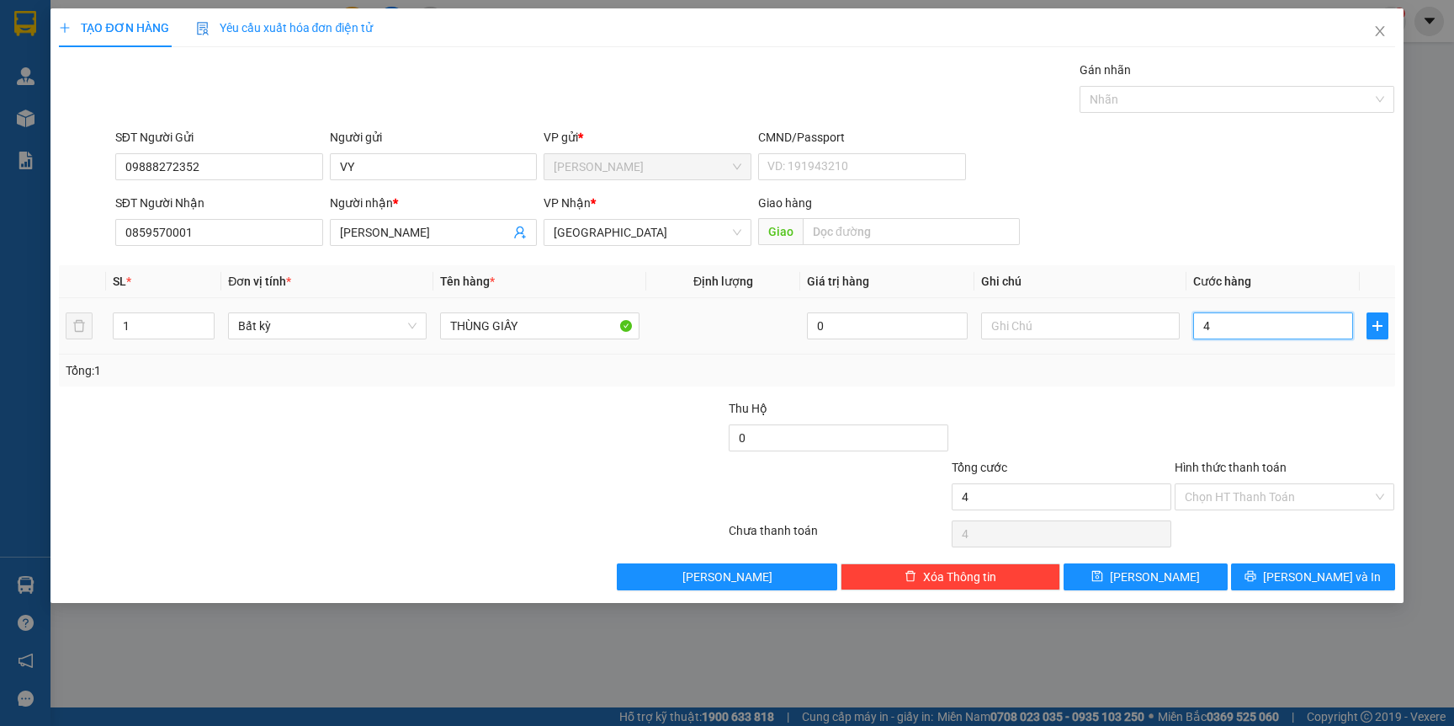
type input "40"
type input "40.000"
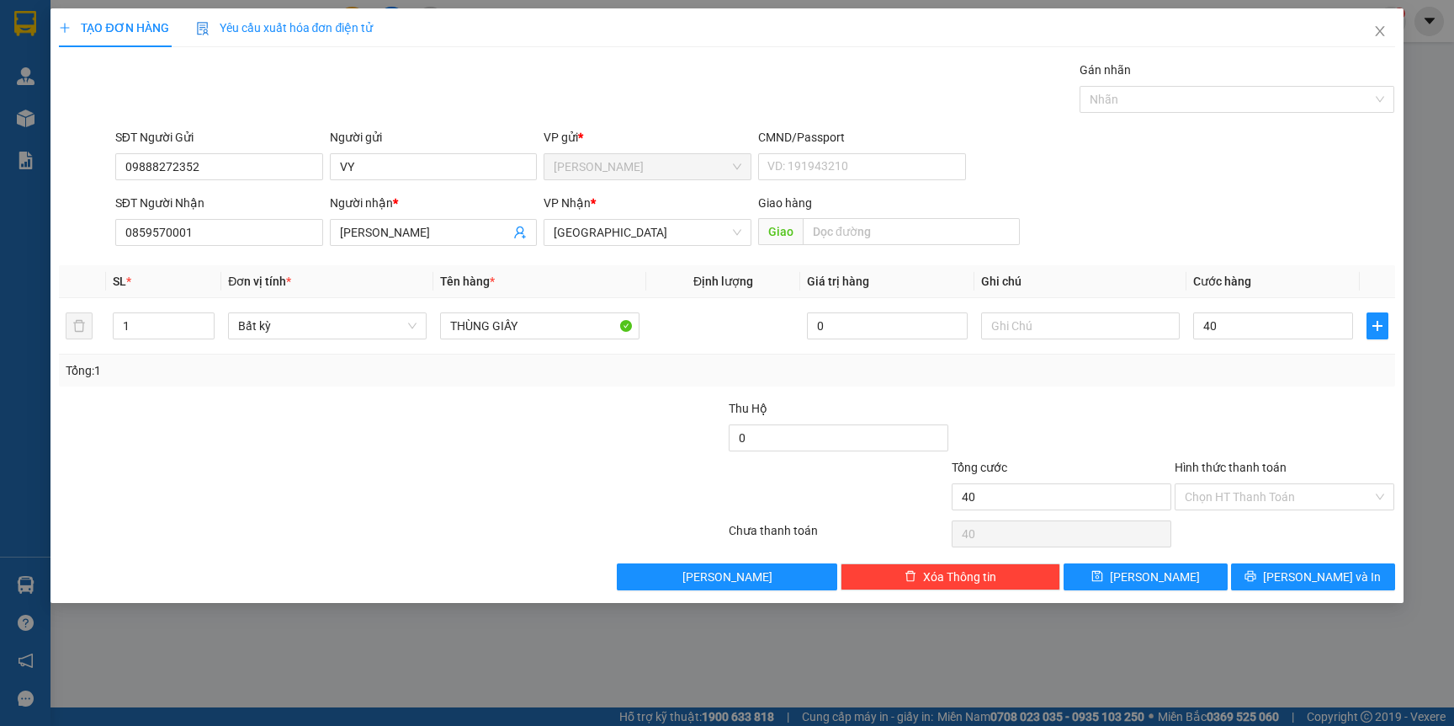
type input "40.000"
click at [1342, 451] on div at bounding box center [1284, 428] width 223 height 59
click at [1346, 565] on button "[PERSON_NAME] và In" at bounding box center [1313, 576] width 164 height 27
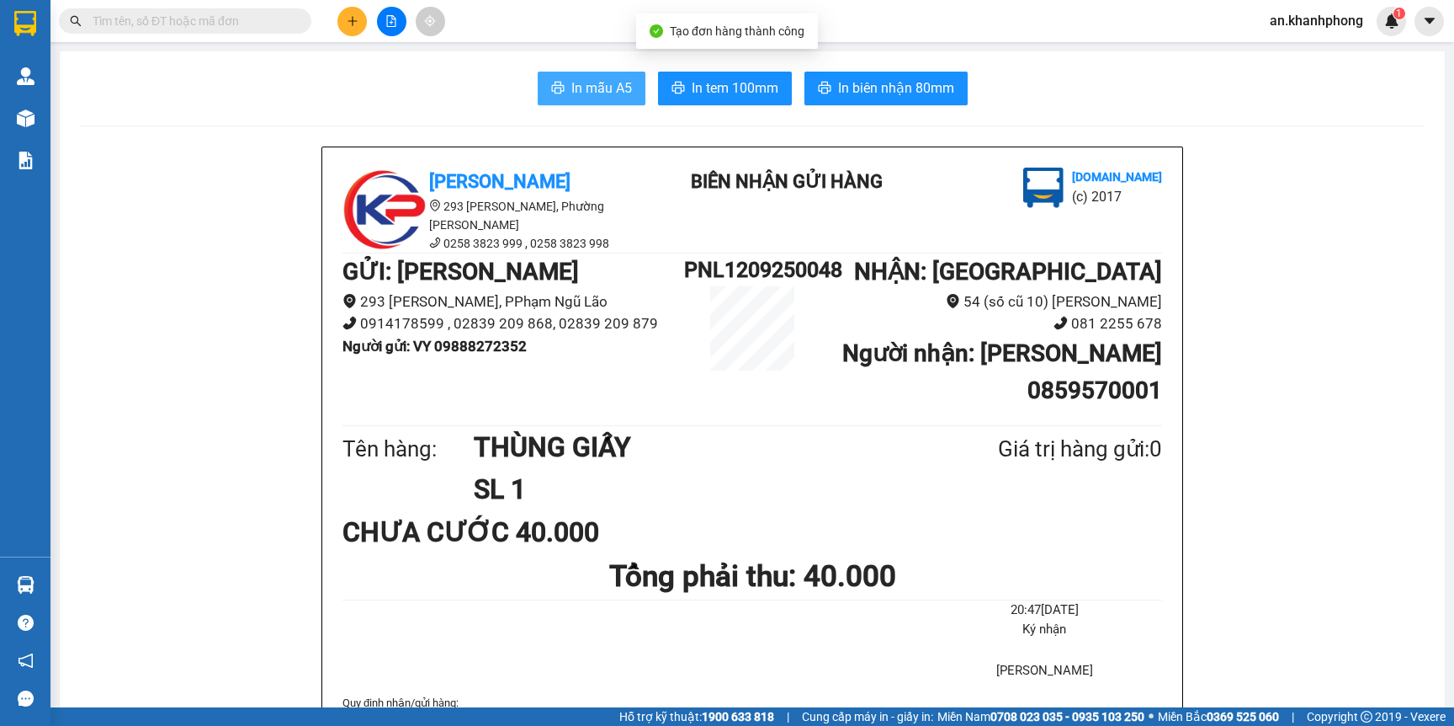
click at [599, 86] on span "In mẫu A5" at bounding box center [601, 87] width 61 height 21
click at [226, 25] on input "text" at bounding box center [192, 21] width 199 height 19
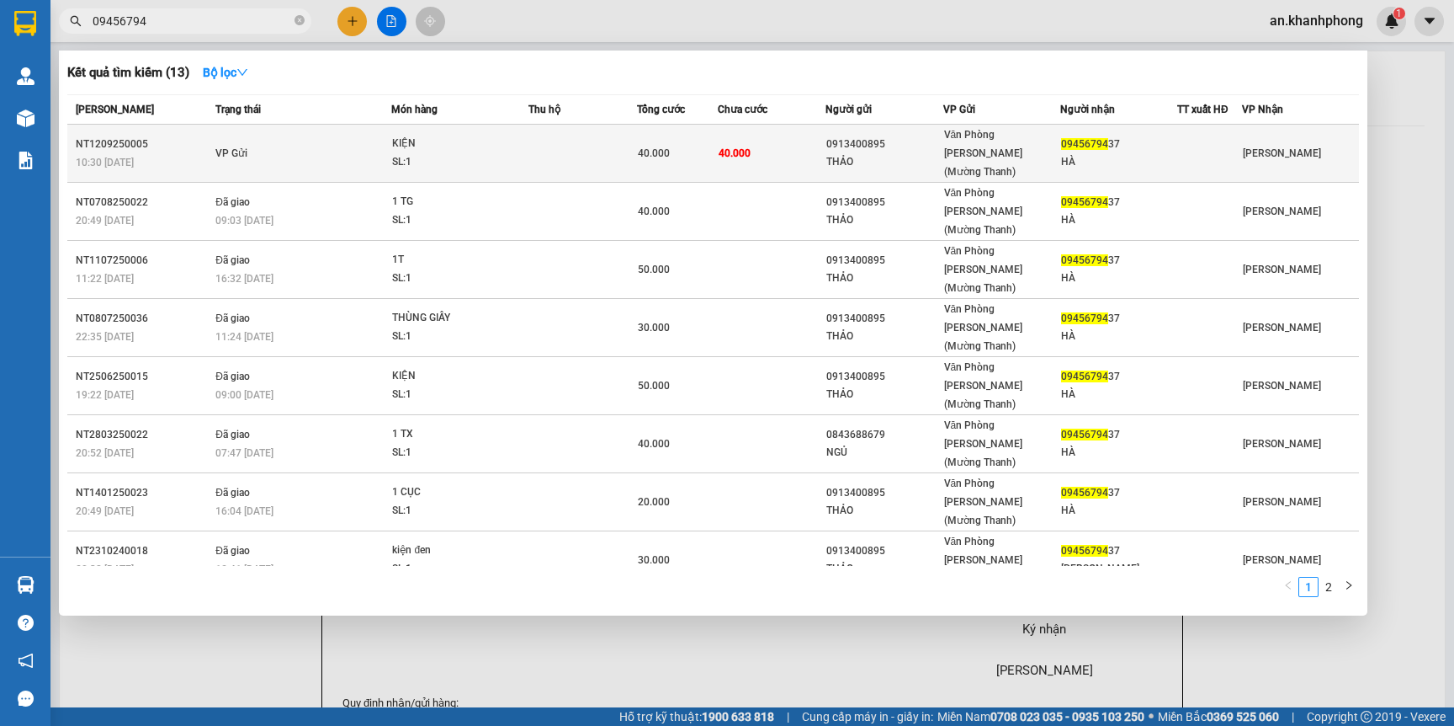
type input "09456794"
click at [588, 132] on td at bounding box center [583, 154] width 108 height 58
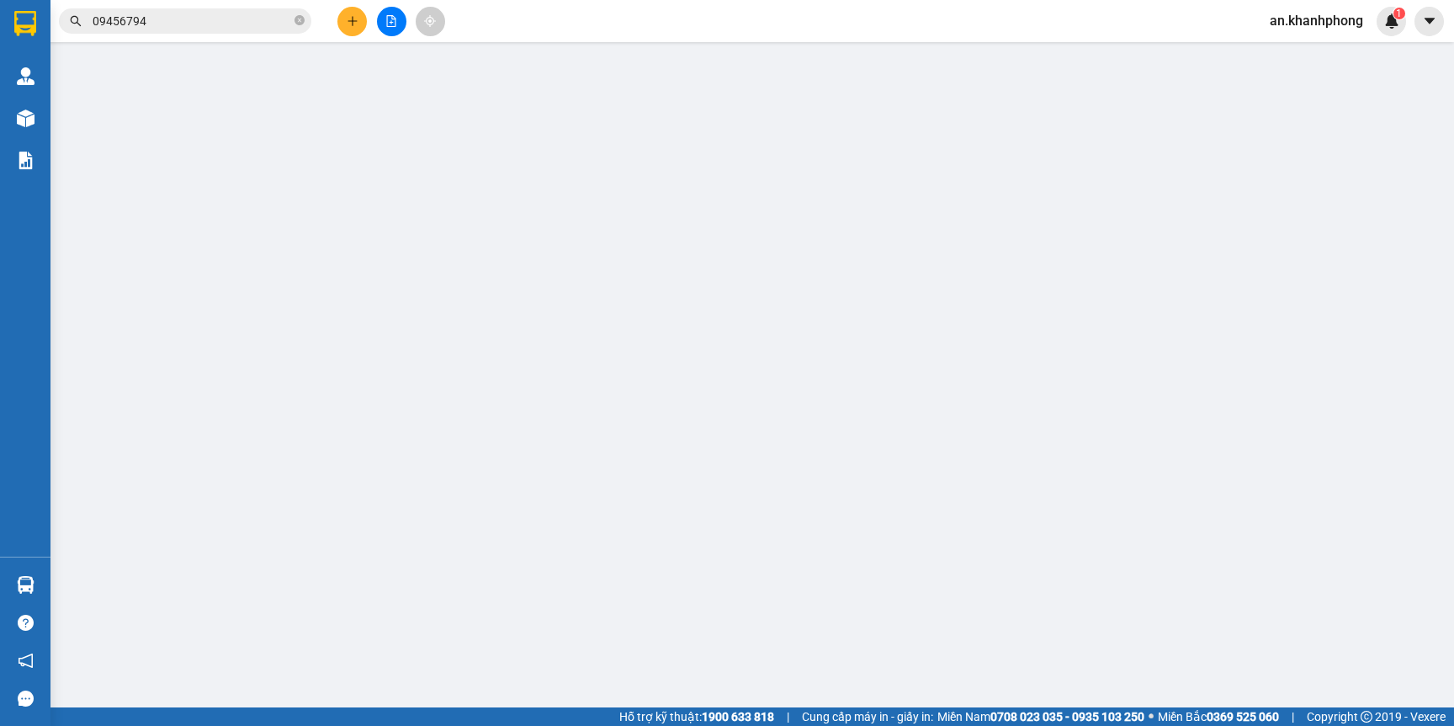
type input "0913400895"
type input "THẢO"
type input "0945679437"
type input "HÀ"
type input "40.000"
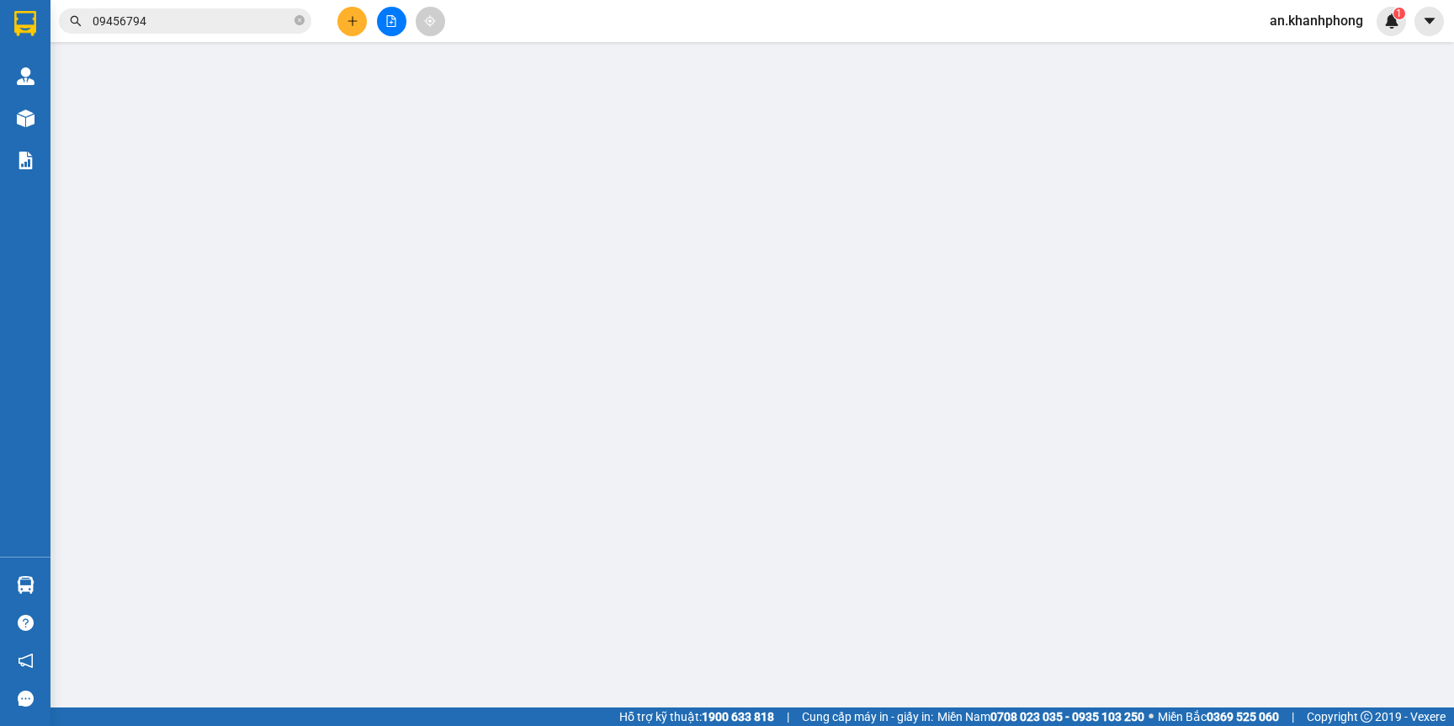
type input "40.000"
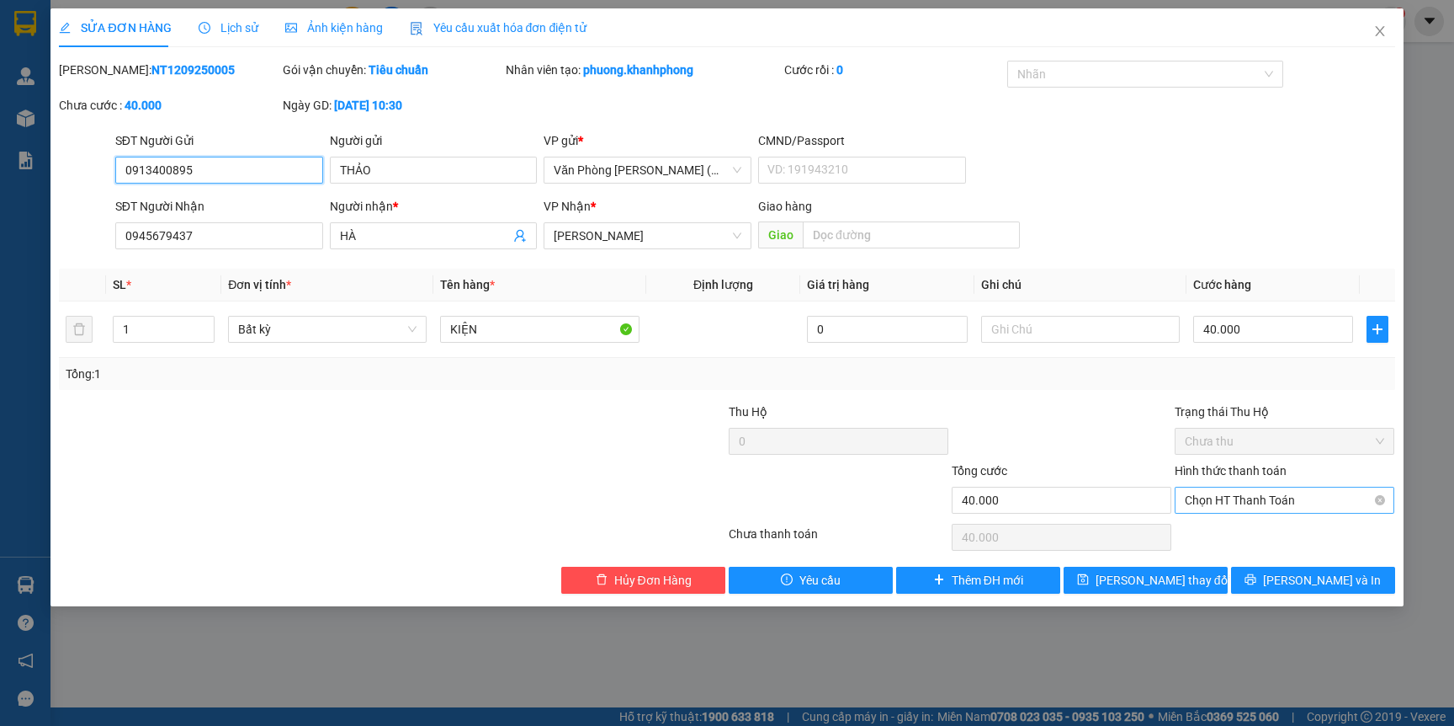
click at [1269, 504] on span "Chọn HT Thanh Toán" at bounding box center [1284, 499] width 199 height 25
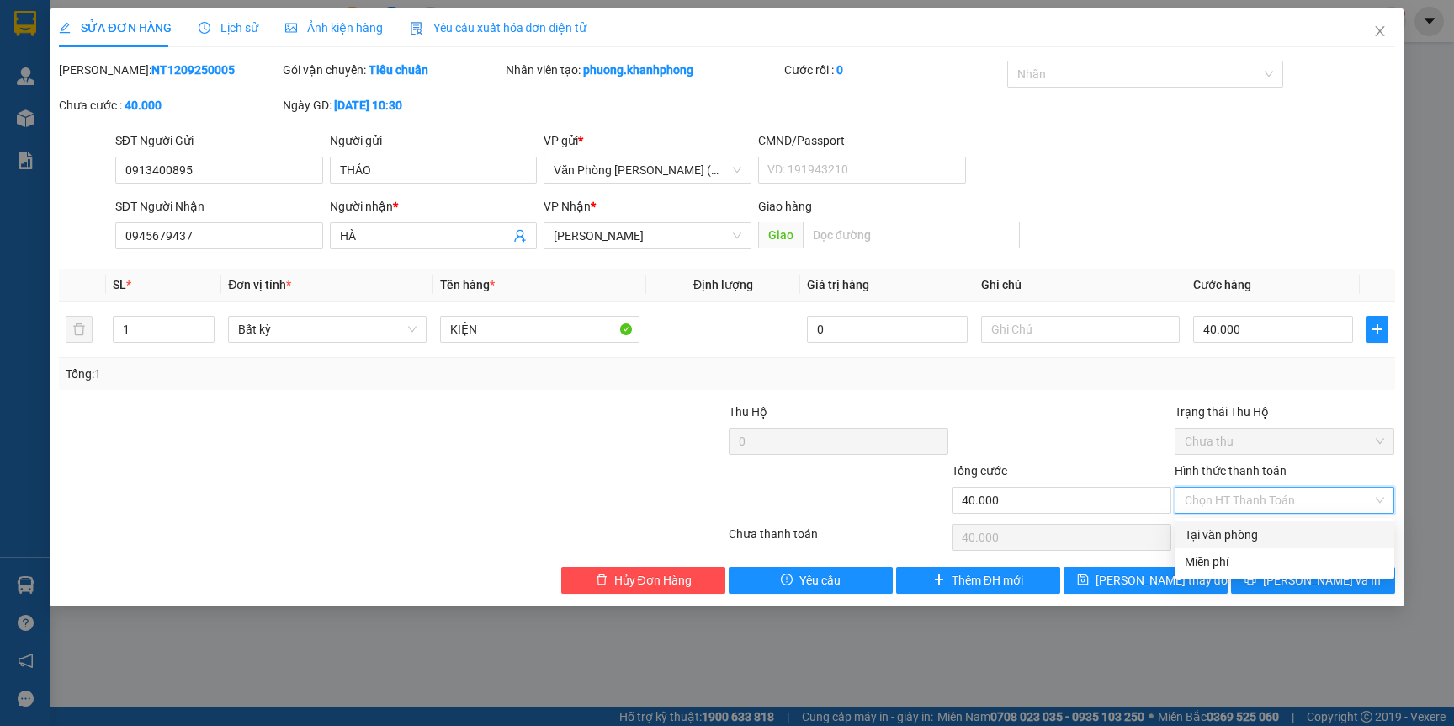
click at [1048, 412] on div at bounding box center [1061, 431] width 223 height 59
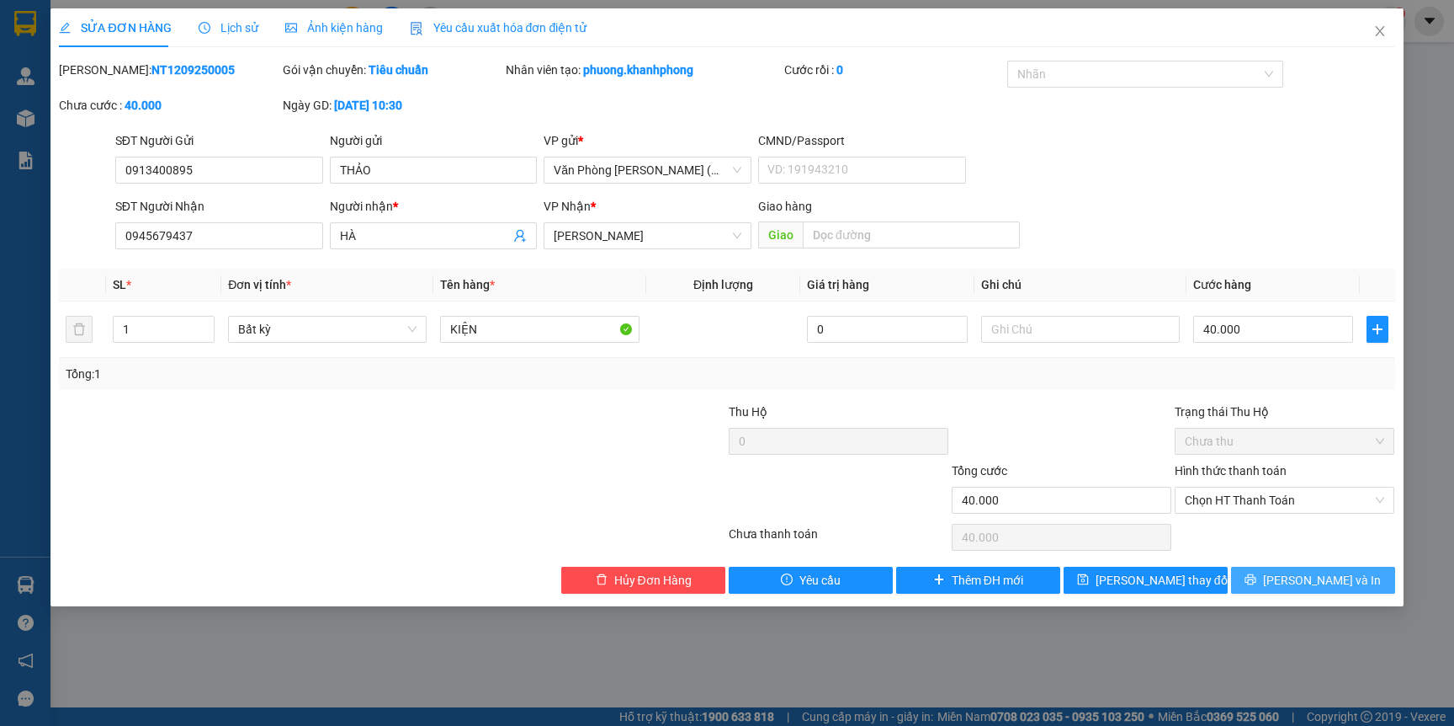
click at [1301, 586] on span "[PERSON_NAME] và In" at bounding box center [1322, 580] width 118 height 19
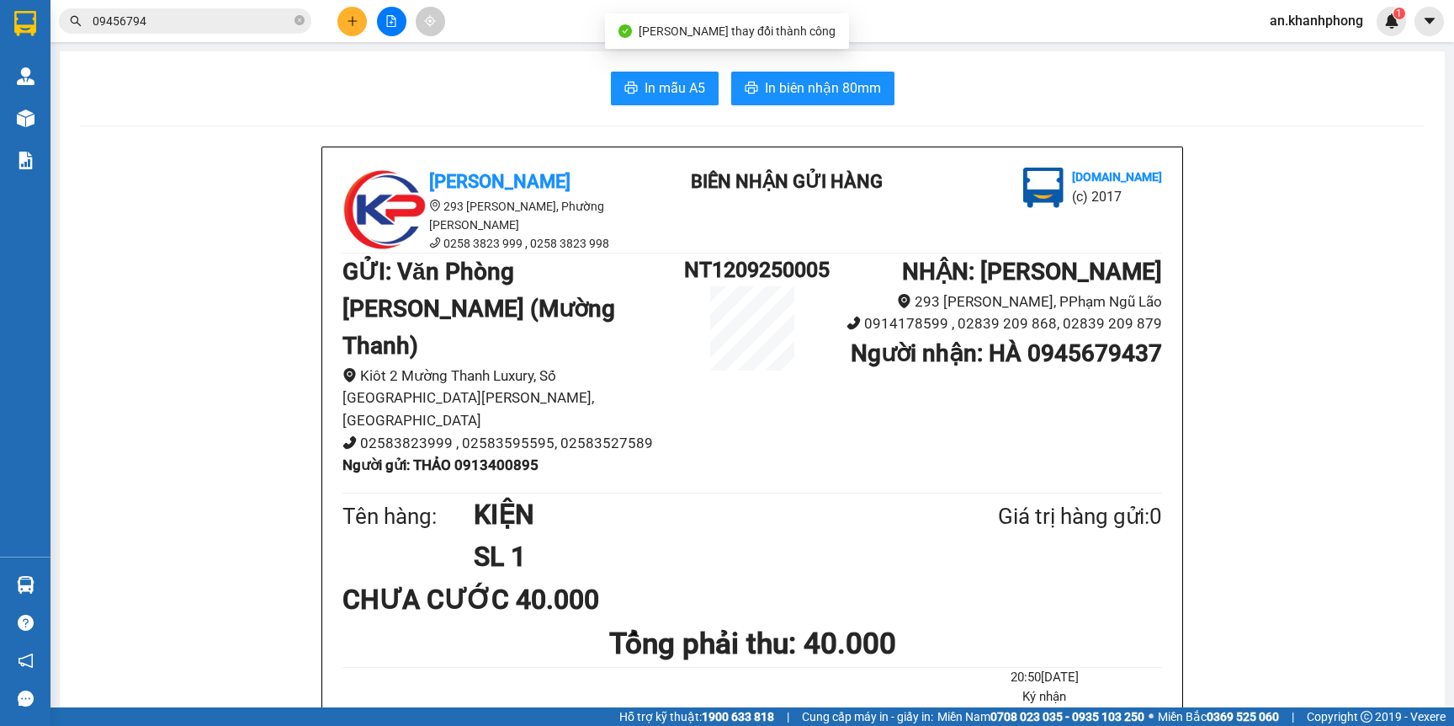
click at [759, 262] on h1 "NT1209250005" at bounding box center [752, 269] width 136 height 33
copy h1 "NT1209250005"
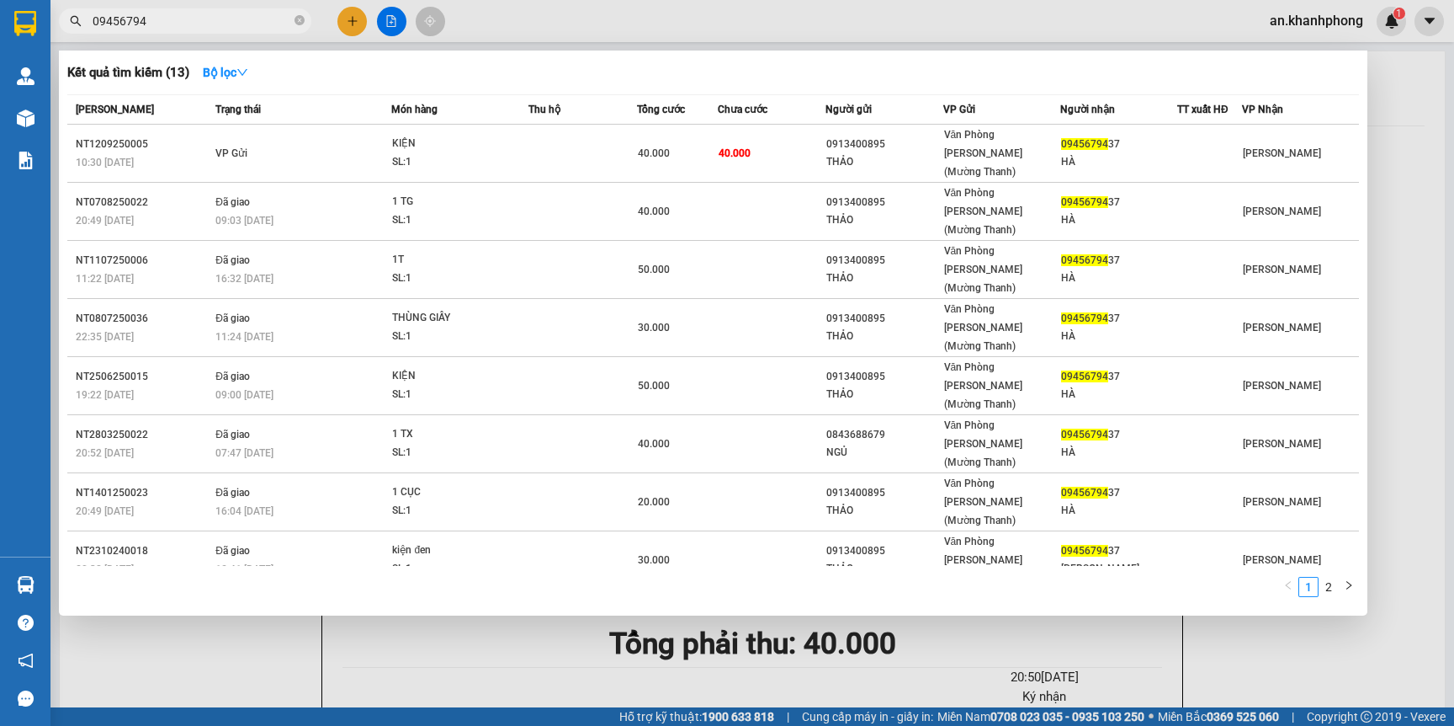
click at [189, 22] on input "09456794" at bounding box center [192, 21] width 199 height 19
paste input "NT1209250005"
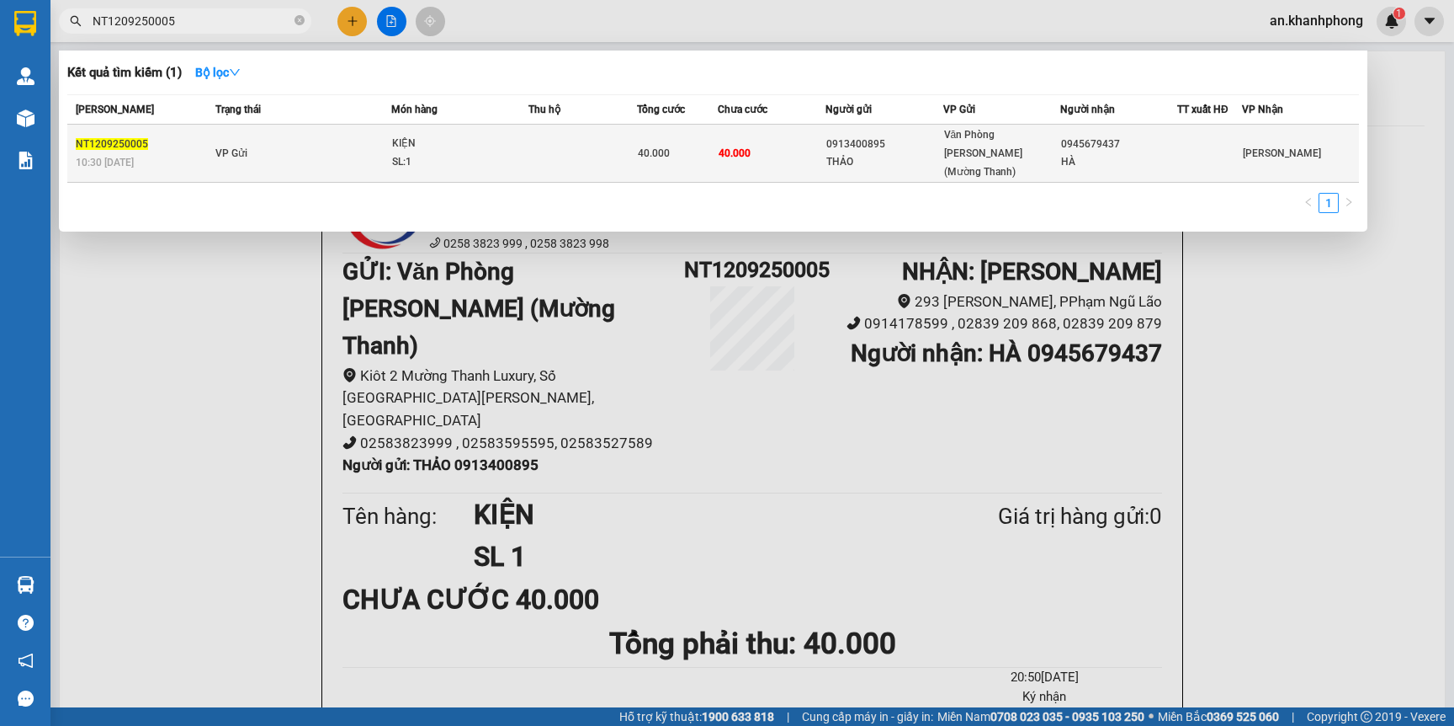
type input "NT1209250005"
click at [1039, 146] on div "Văn Phòng [PERSON_NAME] (Mường Thanh)" at bounding box center [1001, 153] width 115 height 56
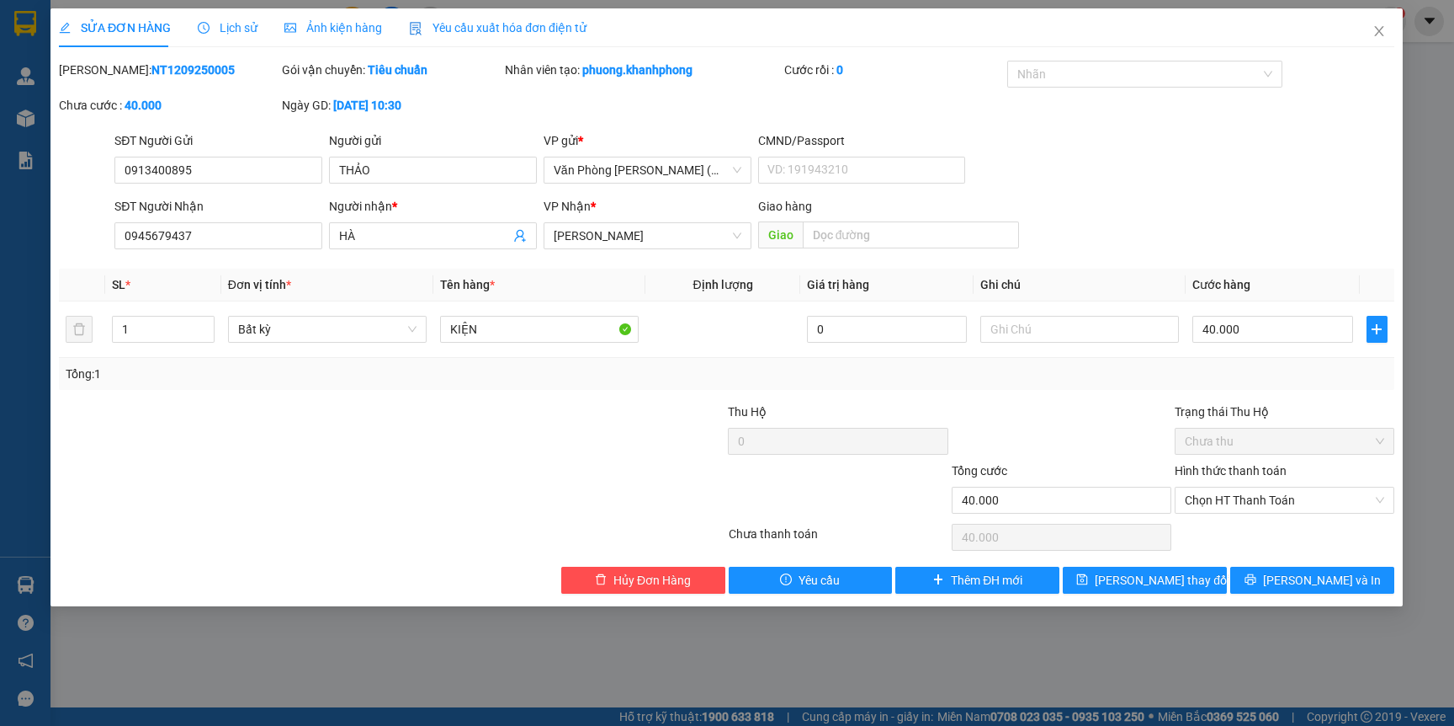
type input "0913400895"
type input "THẢO"
type input "0945679437"
type input "HÀ"
type input "40.000"
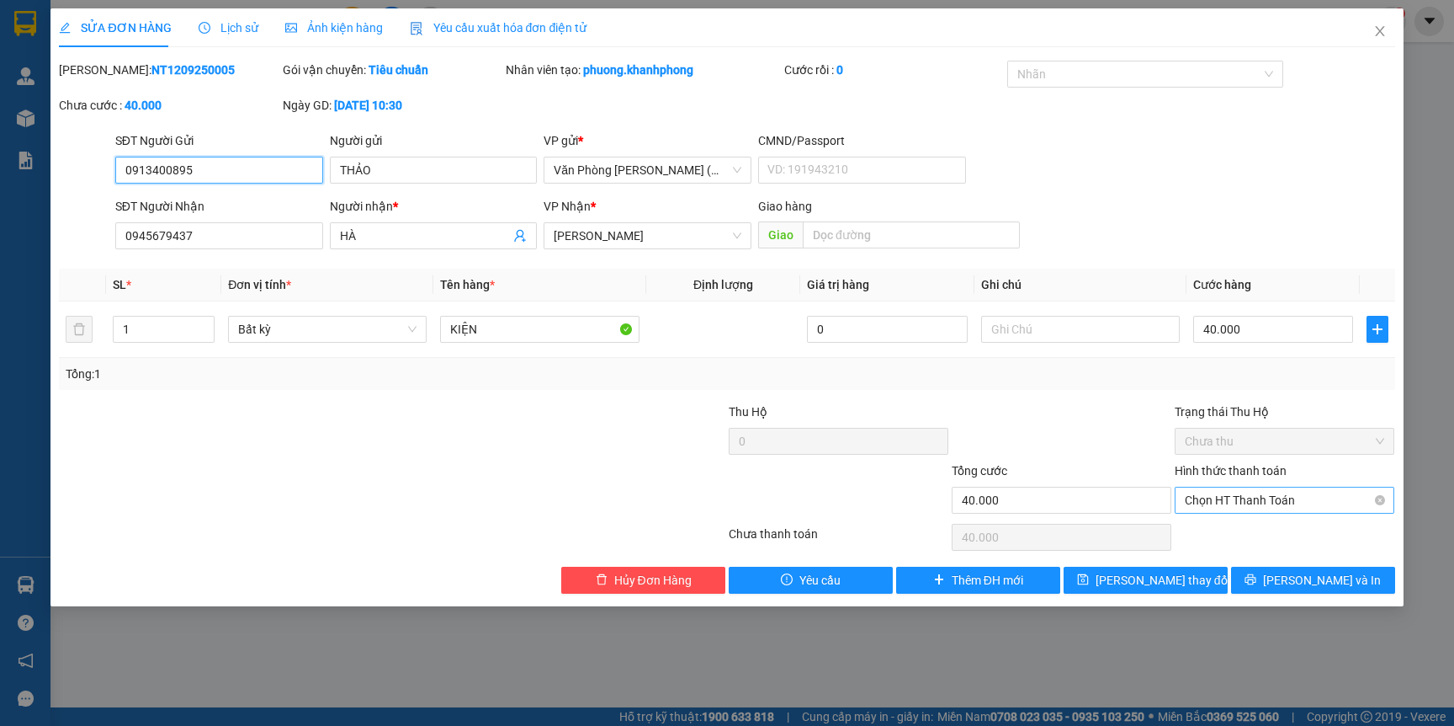
click at [1262, 493] on span "Chọn HT Thanh Toán" at bounding box center [1284, 499] width 199 height 25
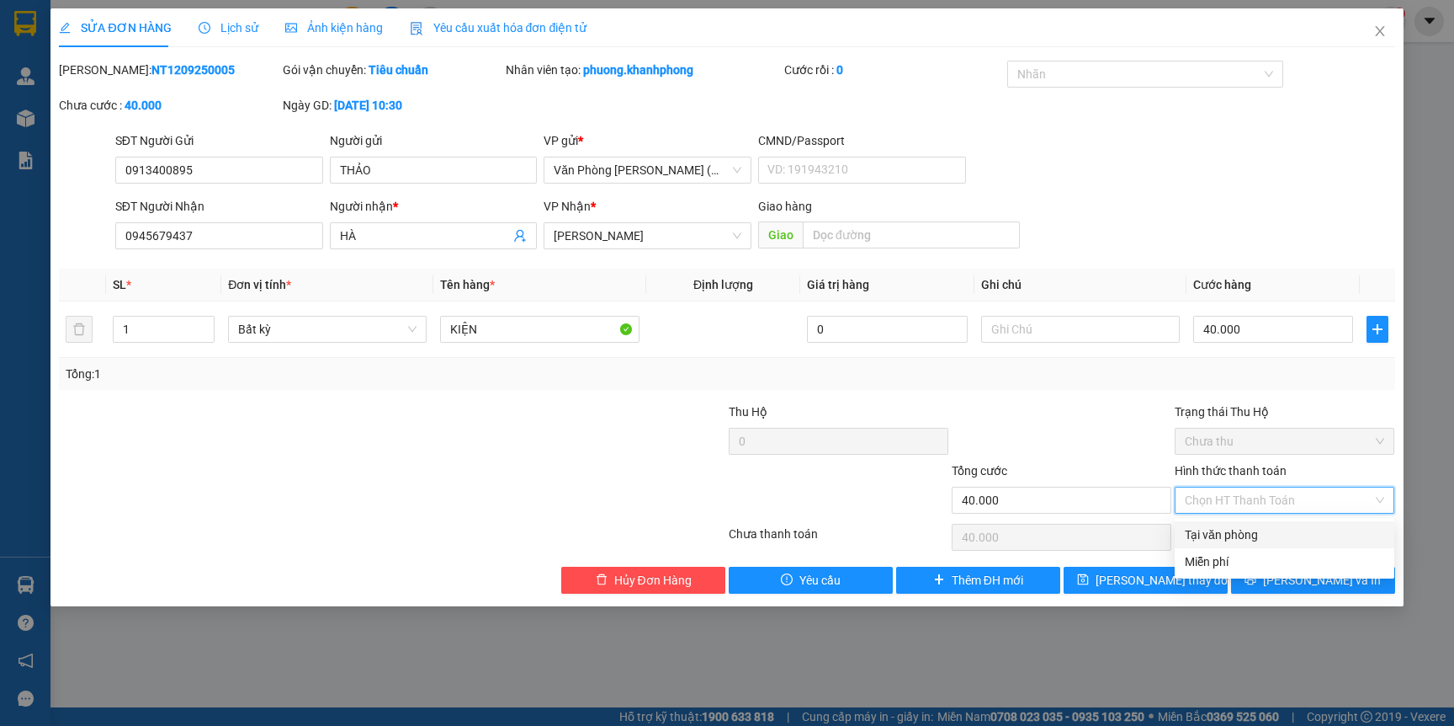
click at [1240, 530] on div "Tại văn phòng" at bounding box center [1284, 534] width 199 height 19
type input "0"
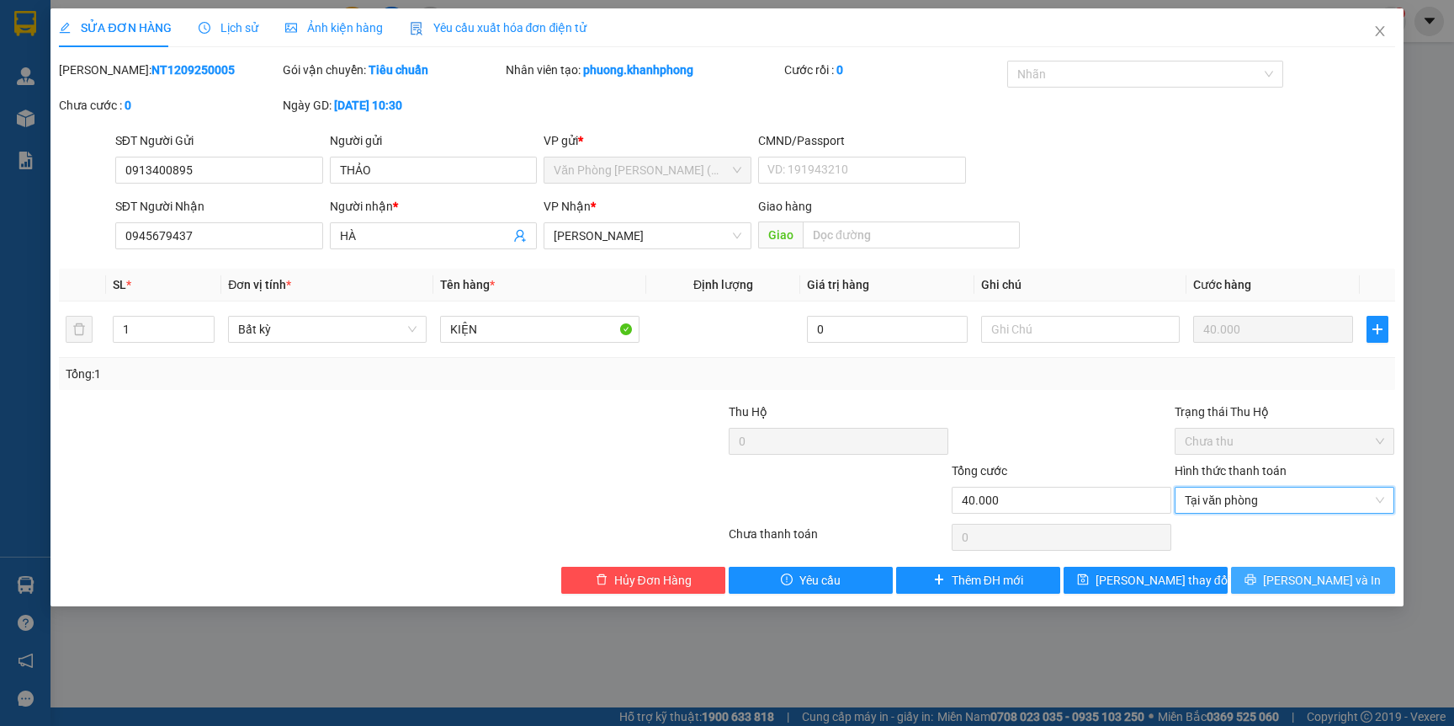
click at [1340, 579] on span "[PERSON_NAME] và In" at bounding box center [1322, 580] width 118 height 19
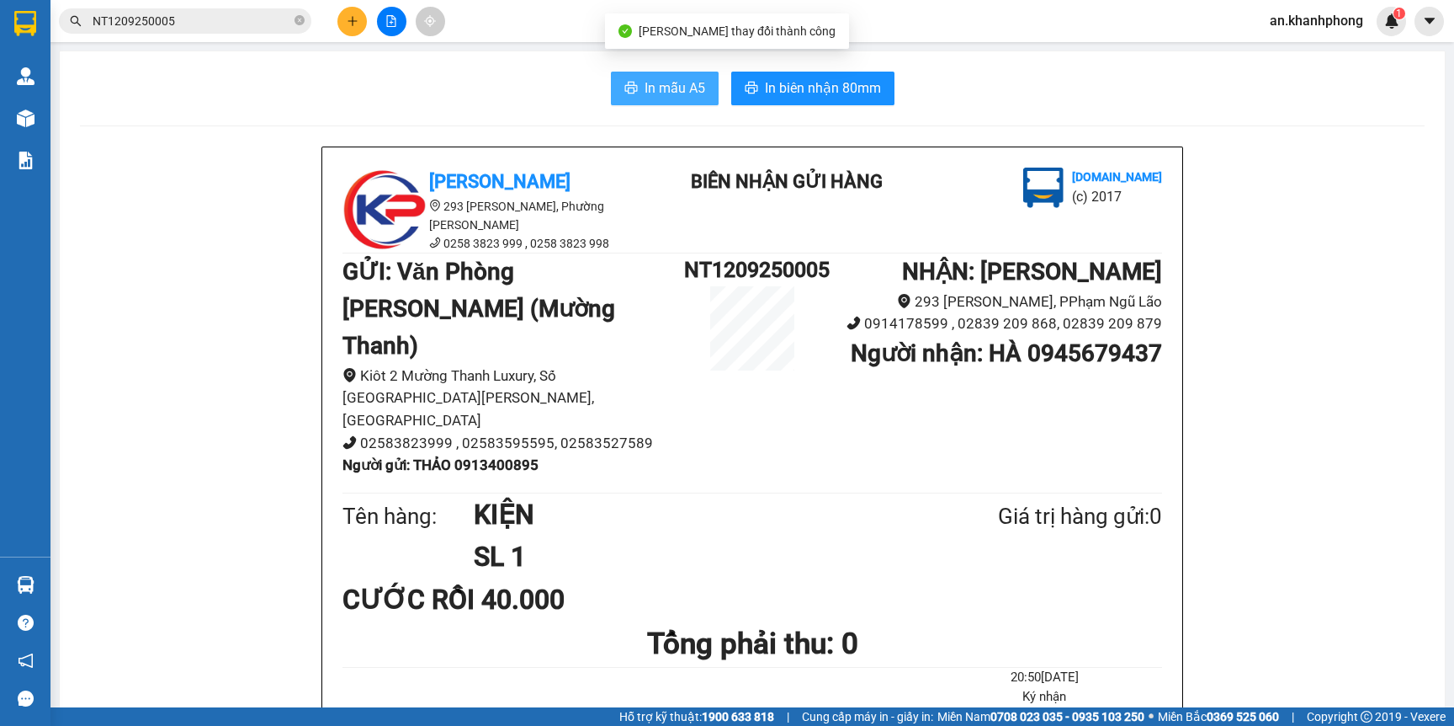
click at [678, 86] on span "In mẫu A5" at bounding box center [675, 87] width 61 height 21
click at [338, 19] on button at bounding box center [352, 21] width 29 height 29
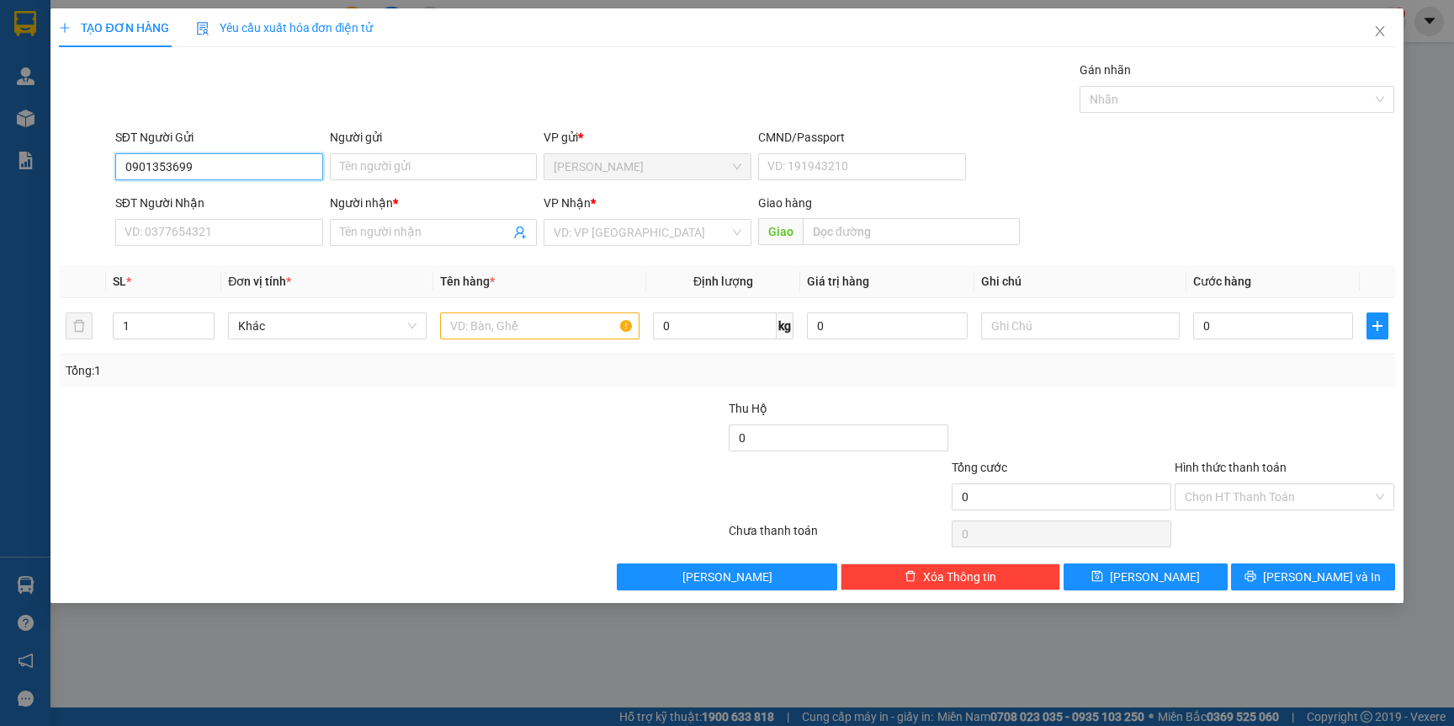
click at [221, 167] on input "0901353699" at bounding box center [219, 166] width 208 height 27
type input "0901353699"
click at [356, 170] on input "Người gửi" at bounding box center [434, 166] width 208 height 27
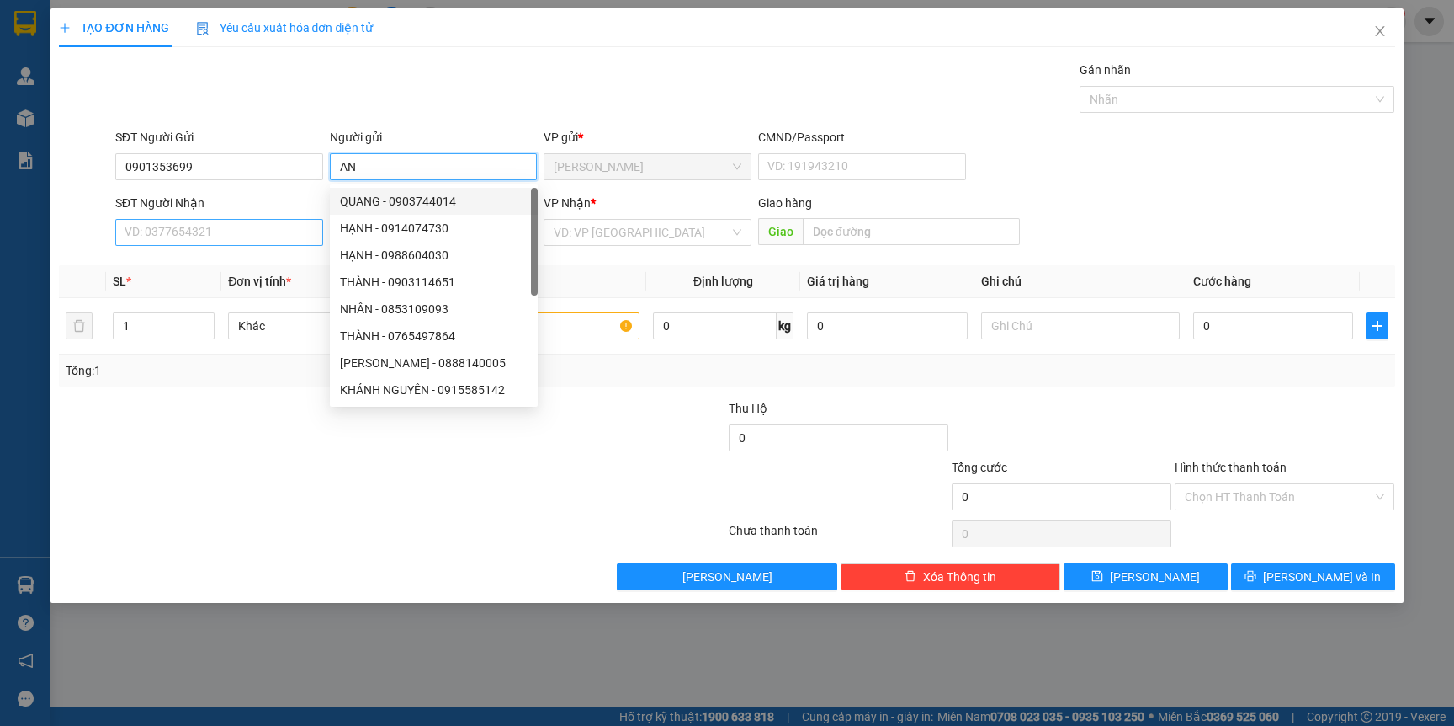
type input "AN"
click at [188, 237] on input "SĐT Người Nhận" at bounding box center [219, 232] width 208 height 27
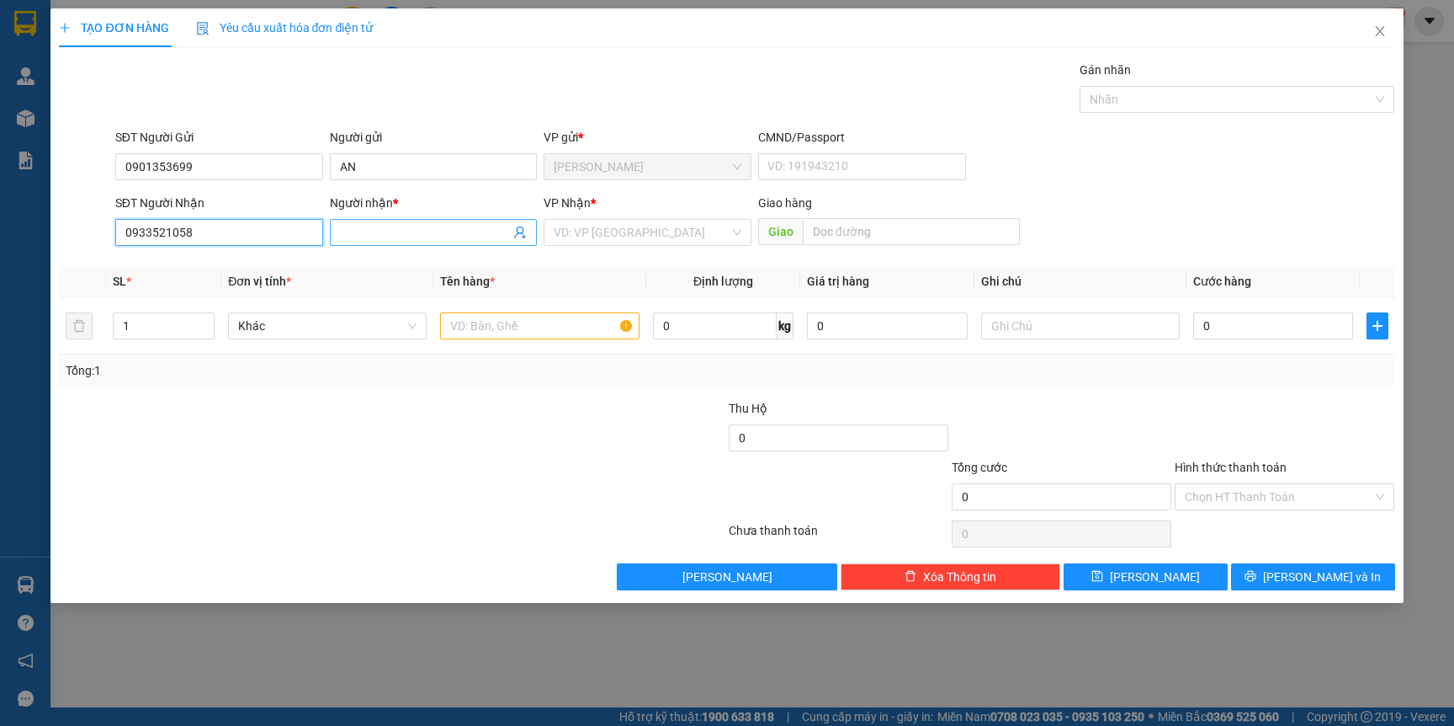
type input "0933521058"
click at [413, 231] on input "Người nhận *" at bounding box center [425, 232] width 171 height 19
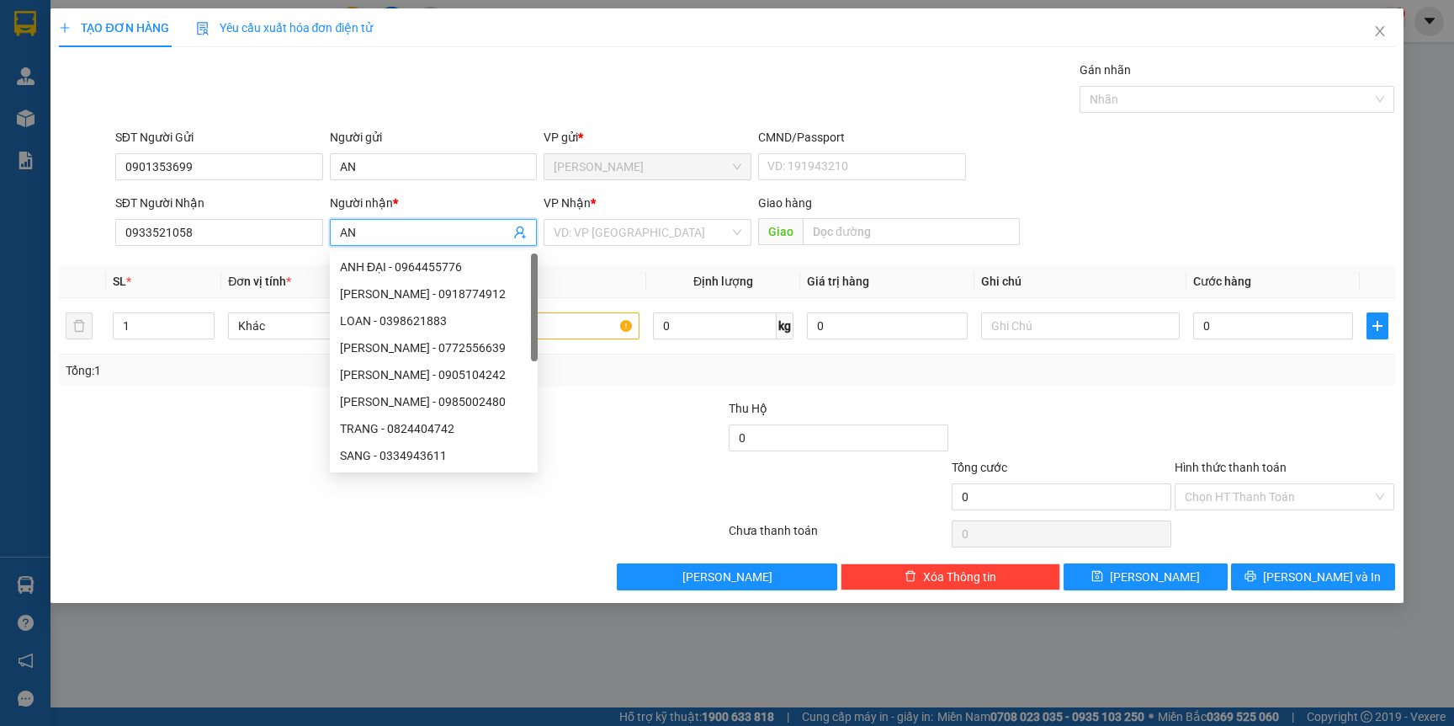
type input "A"
type input "LỰC"
click at [166, 428] on div at bounding box center [280, 428] width 446 height 59
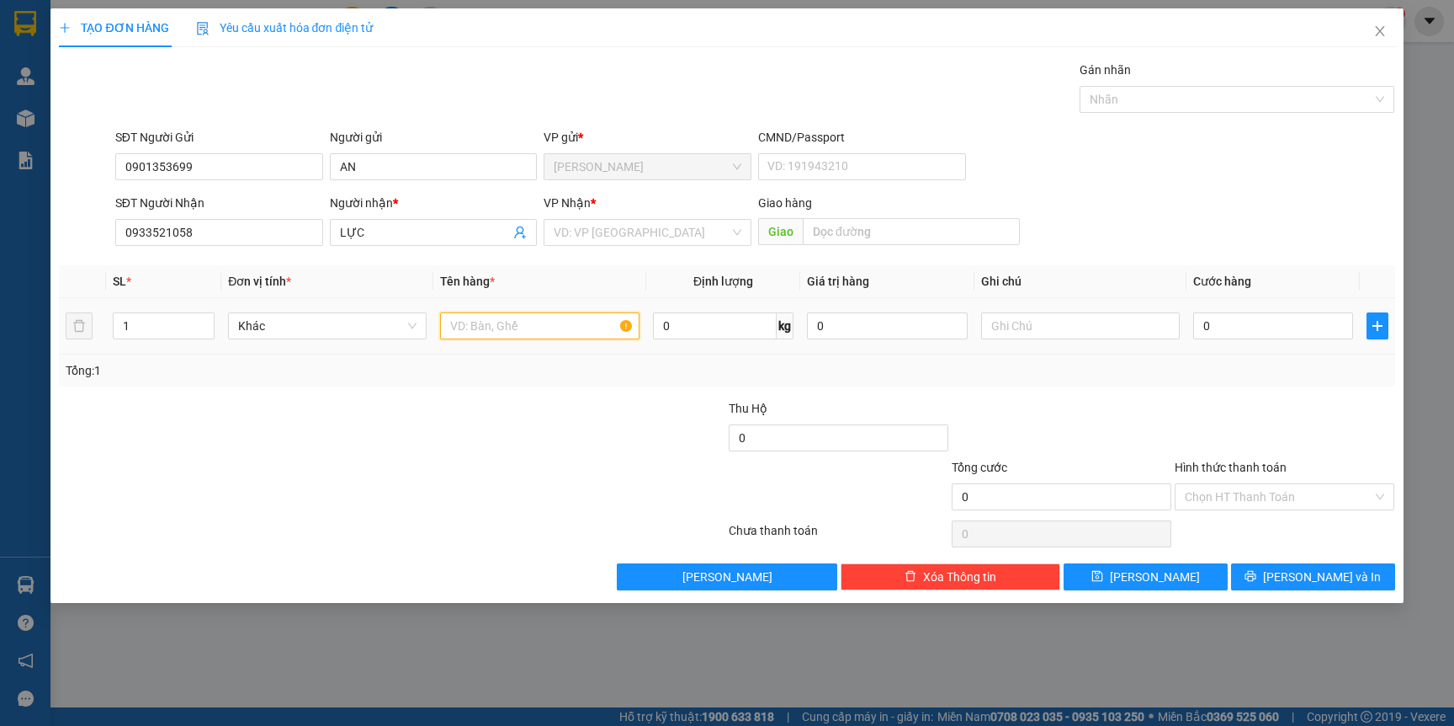
click at [555, 338] on input "text" at bounding box center [539, 325] width 199 height 27
click at [574, 435] on div at bounding box center [615, 428] width 223 height 59
click at [641, 237] on input "search" at bounding box center [642, 232] width 176 height 25
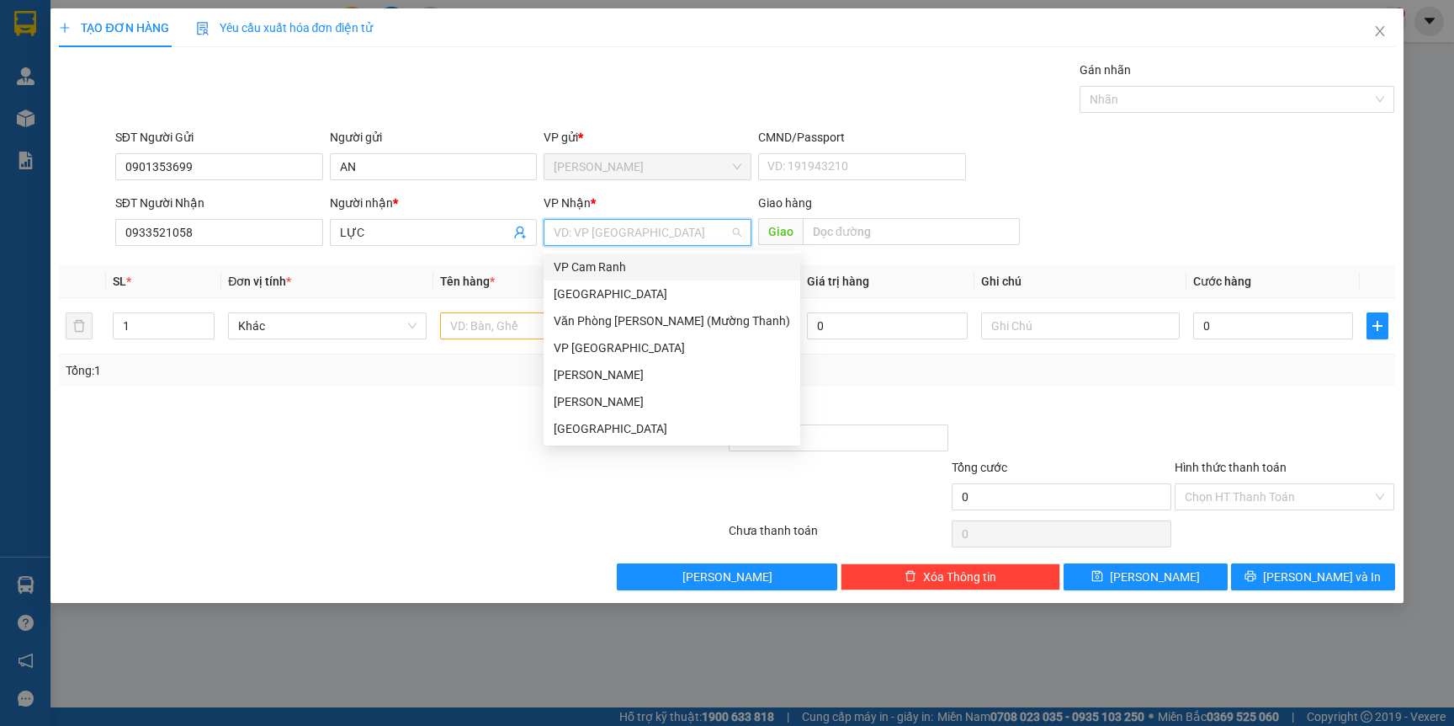
click at [624, 263] on div "VP Cam Ranh" at bounding box center [672, 267] width 237 height 19
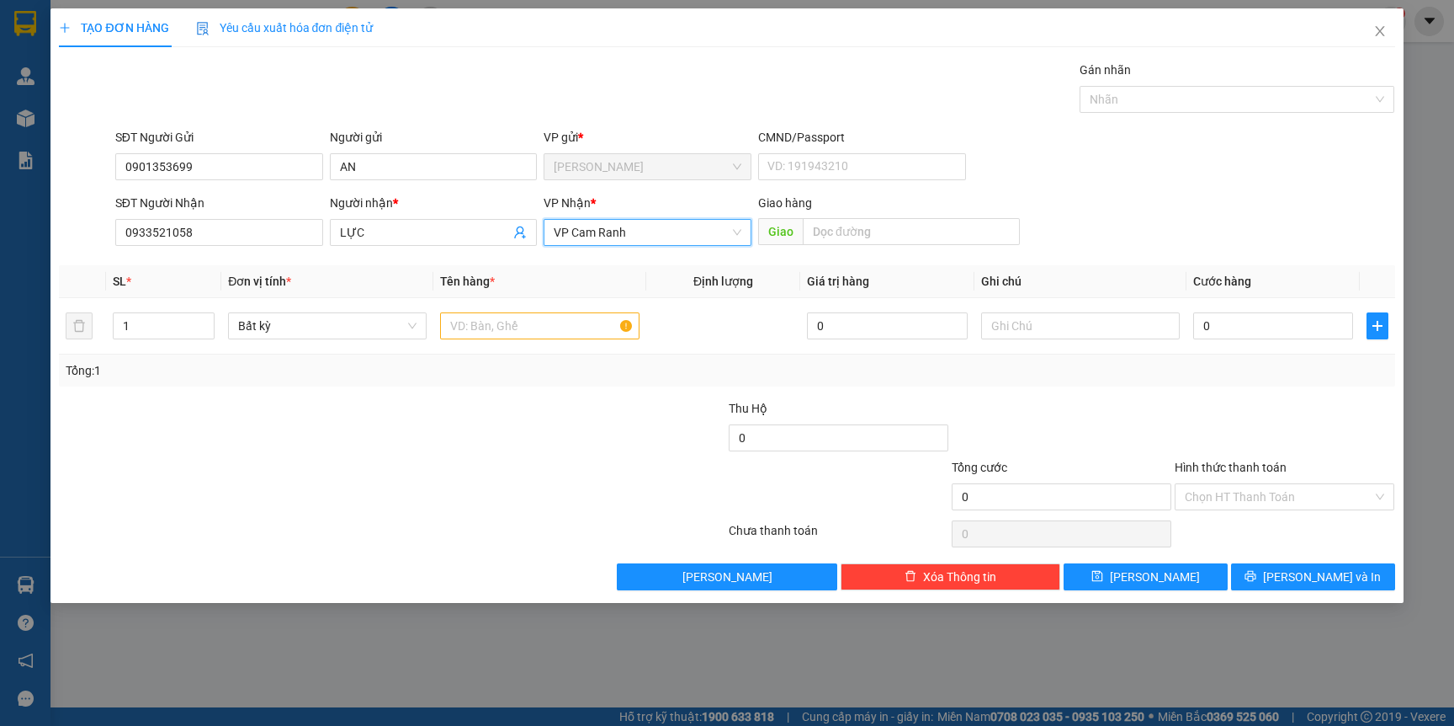
click at [533, 408] on div at bounding box center [615, 428] width 223 height 59
click at [528, 327] on input "text" at bounding box center [539, 325] width 199 height 27
click at [1246, 337] on input "0" at bounding box center [1273, 325] width 160 height 27
type input "3"
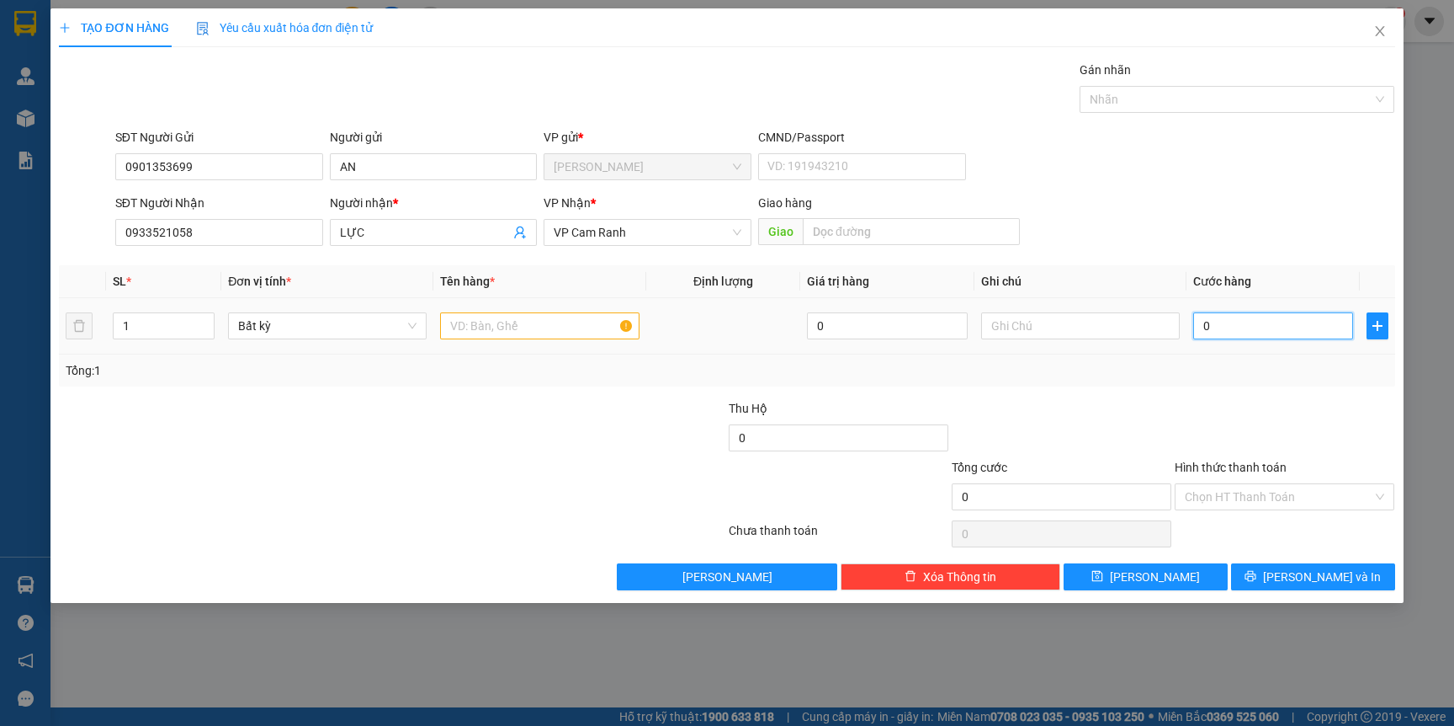
type input "3"
type input "30"
type input "30.000"
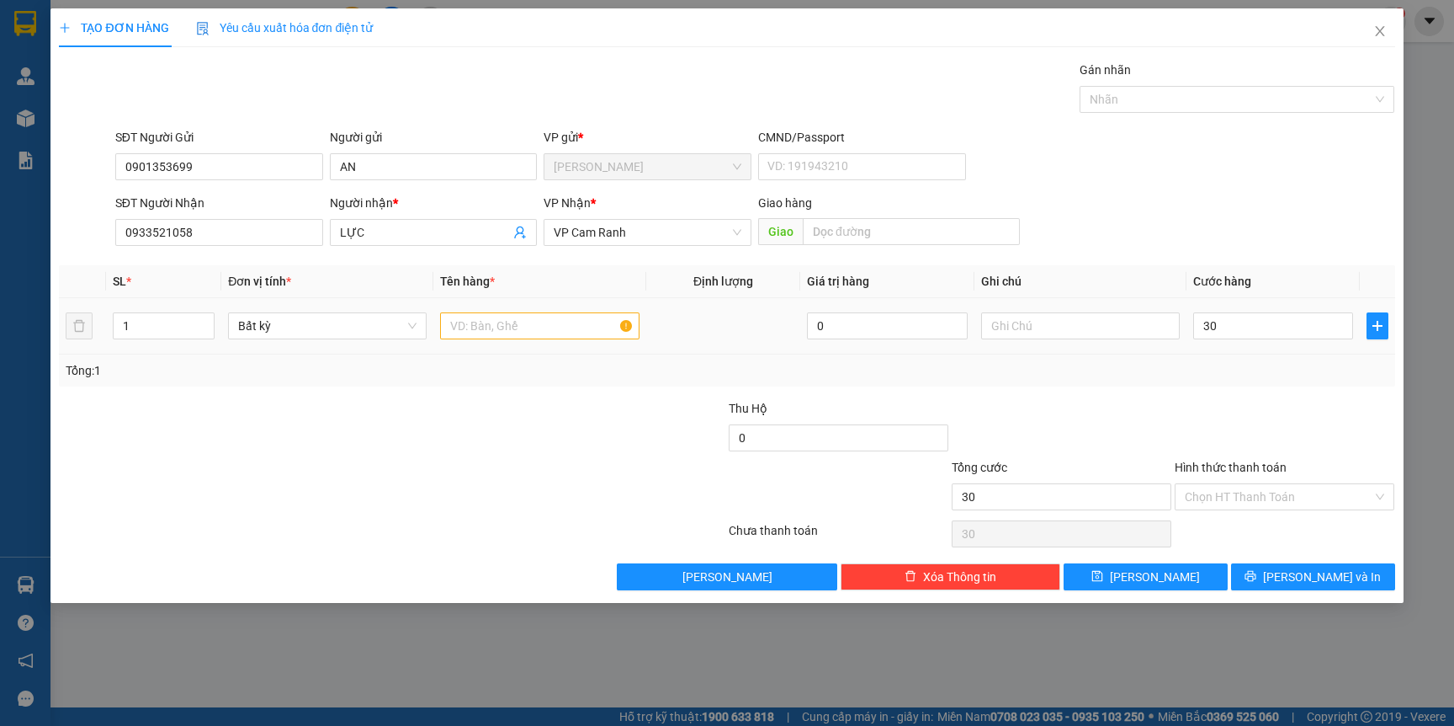
type input "30.000"
click at [1275, 385] on div "Tổng: 1" at bounding box center [727, 370] width 1336 height 32
click at [559, 340] on div at bounding box center [539, 326] width 199 height 34
click at [570, 334] on input "text" at bounding box center [539, 325] width 199 height 27
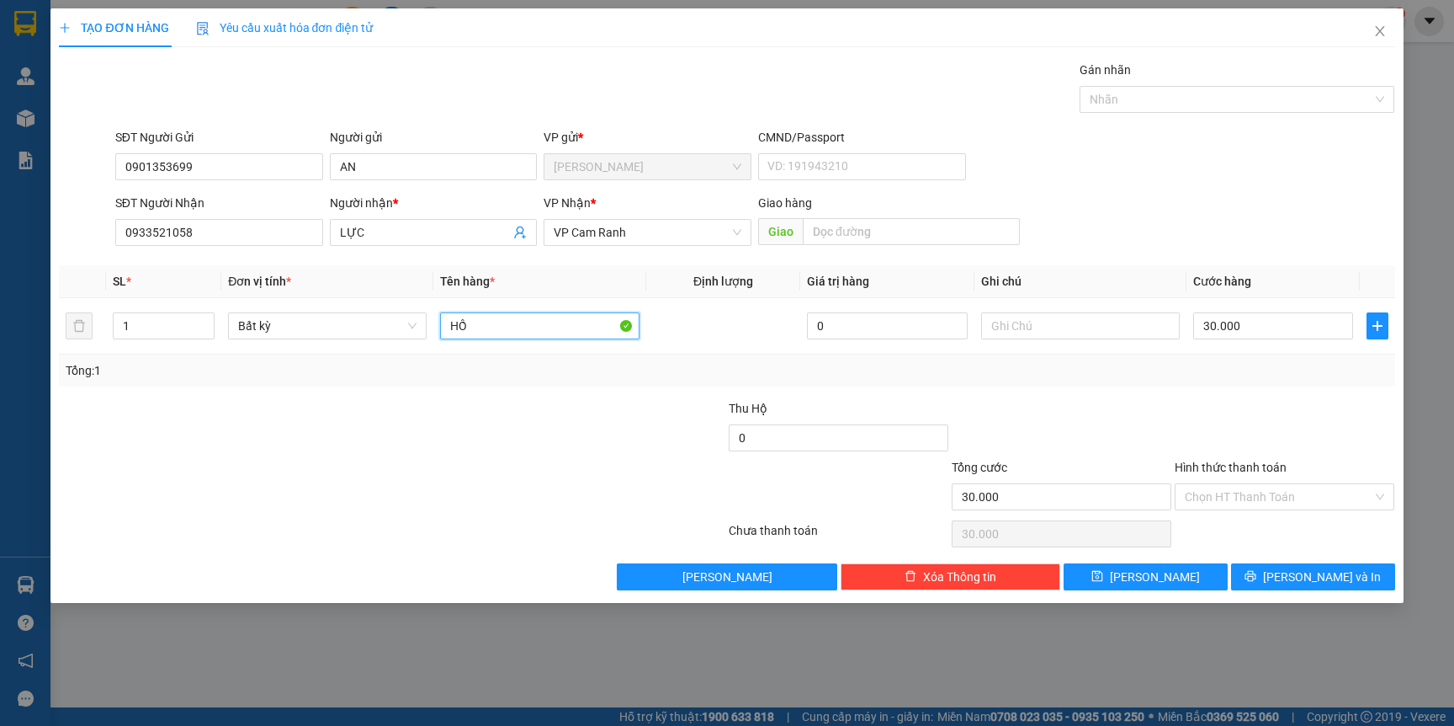
type input "H"
type input "VI SA"
click at [1200, 411] on div at bounding box center [1284, 428] width 223 height 59
click at [1257, 581] on icon "printer" at bounding box center [1251, 576] width 12 height 12
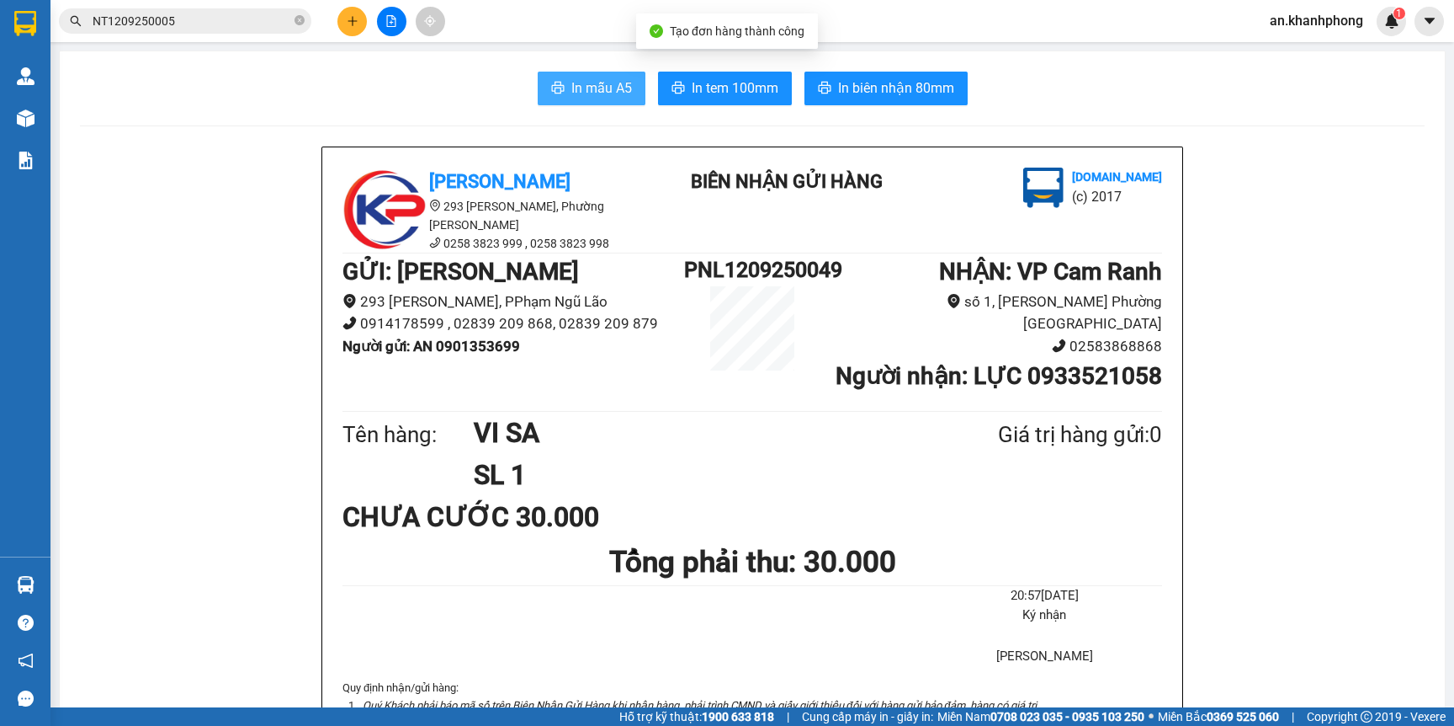
click at [598, 85] on span "In mẫu A5" at bounding box center [601, 87] width 61 height 21
click at [785, 258] on h1 "PNL1209250049" at bounding box center [752, 269] width 136 height 33
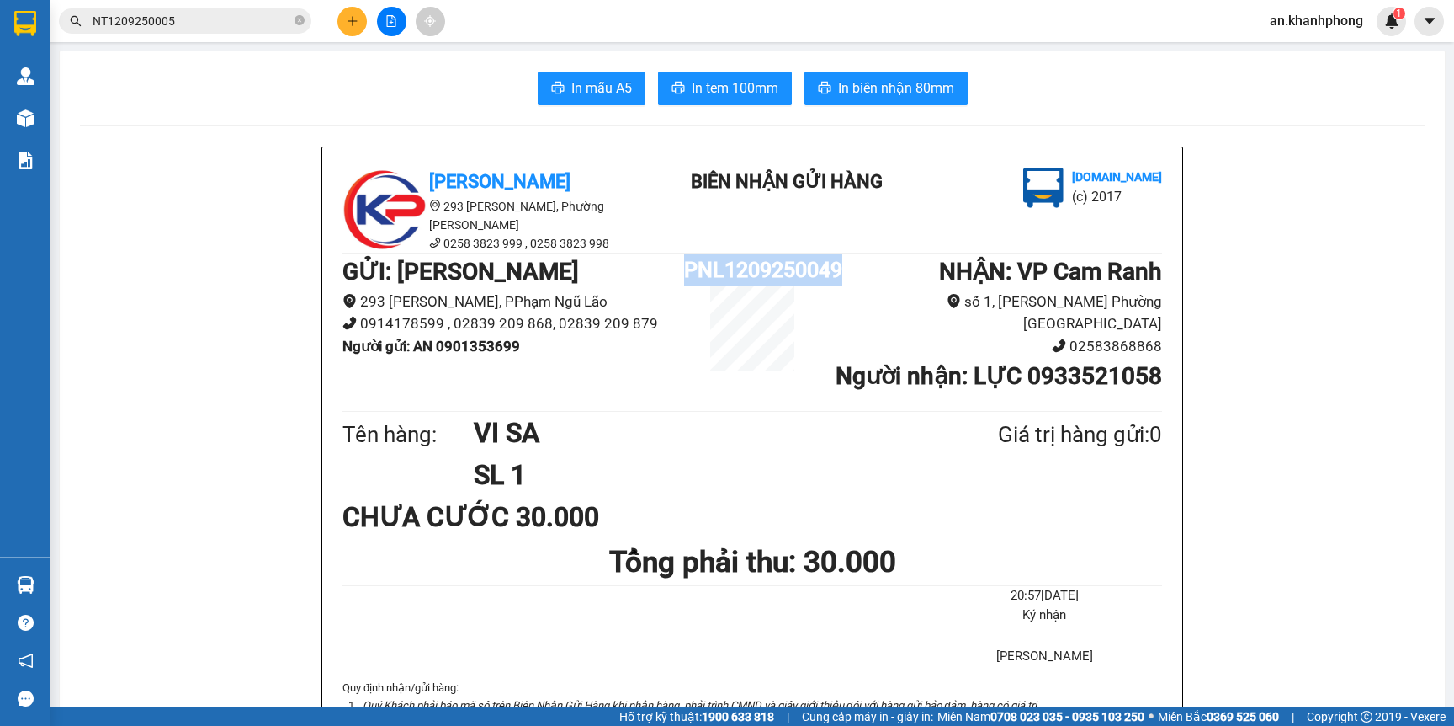
click at [785, 258] on h1 "PNL1209250049" at bounding box center [752, 269] width 136 height 33
copy h1 "PNL1209250049"
click at [225, 17] on input "NT1209250005" at bounding box center [192, 21] width 199 height 19
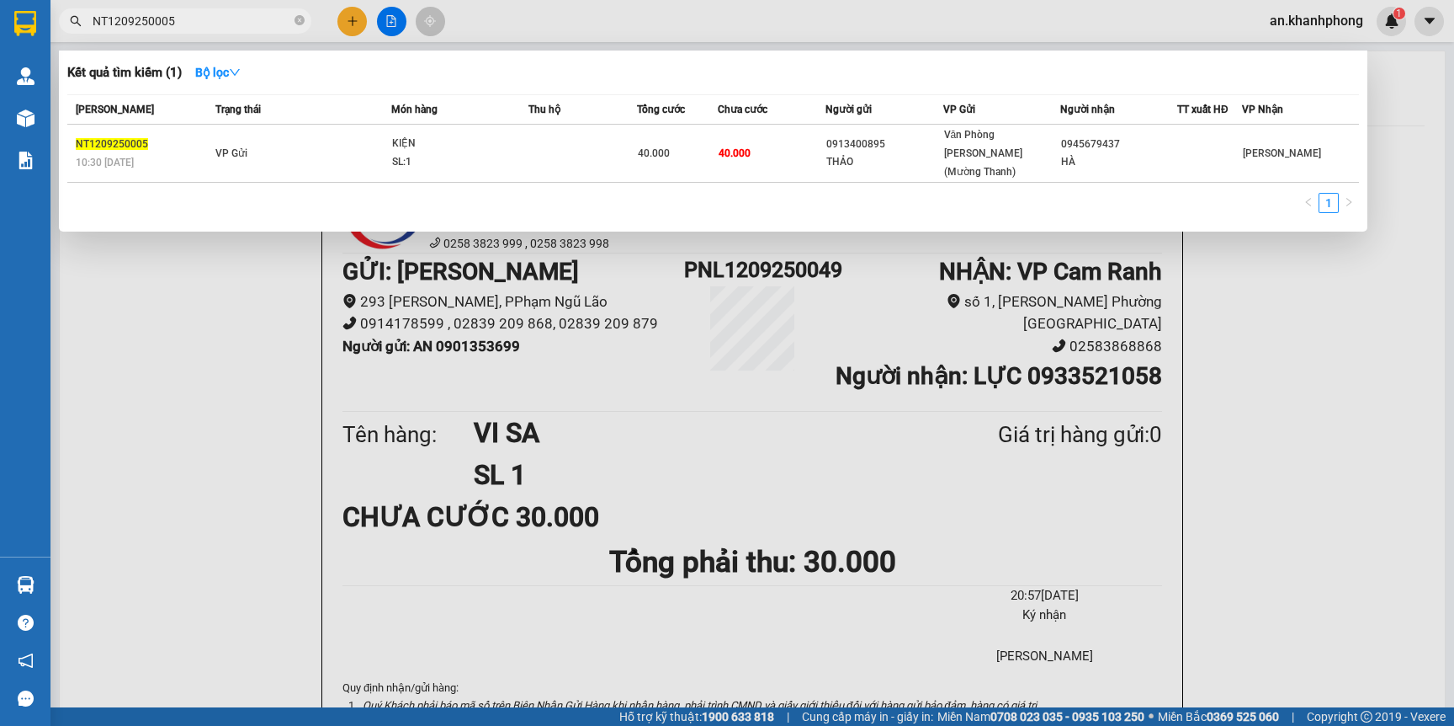
paste input "PNL1209250049"
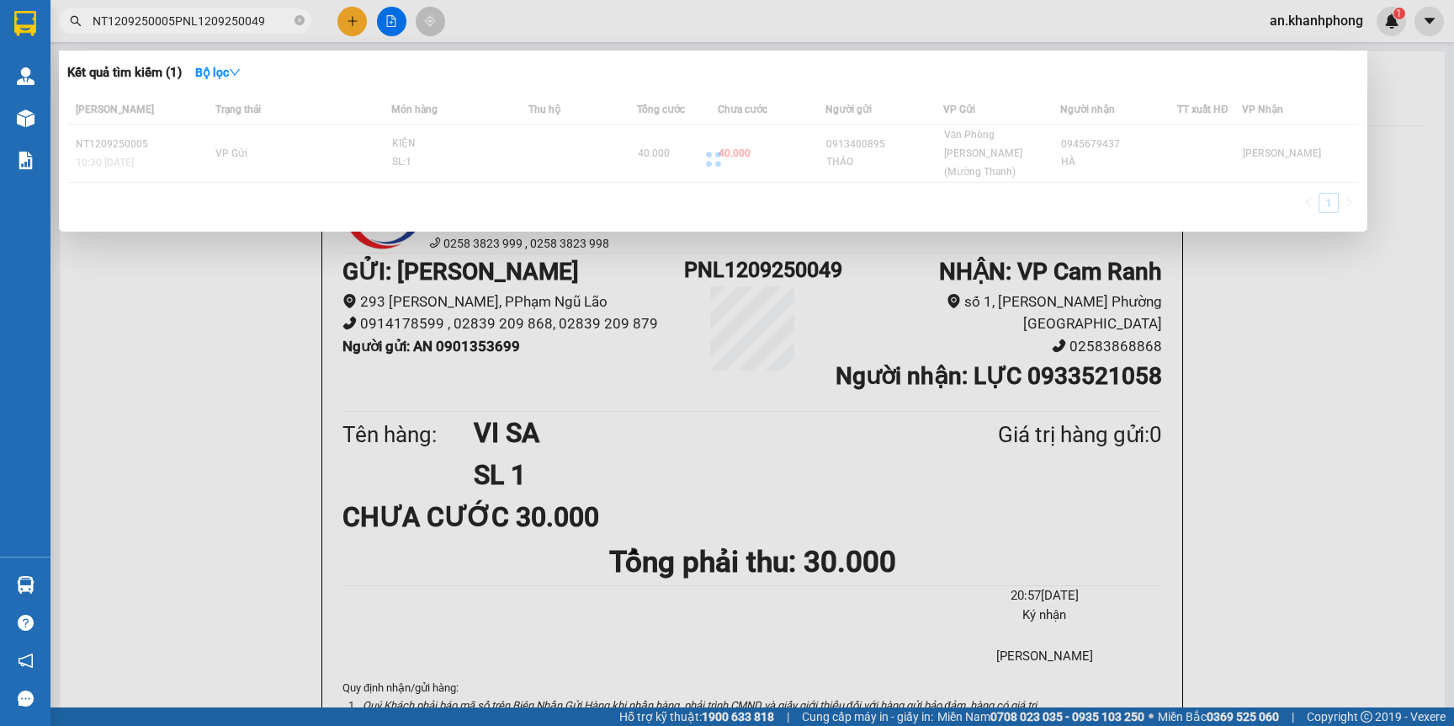
click at [242, 26] on input "NT1209250005PNL1209250049" at bounding box center [192, 21] width 199 height 19
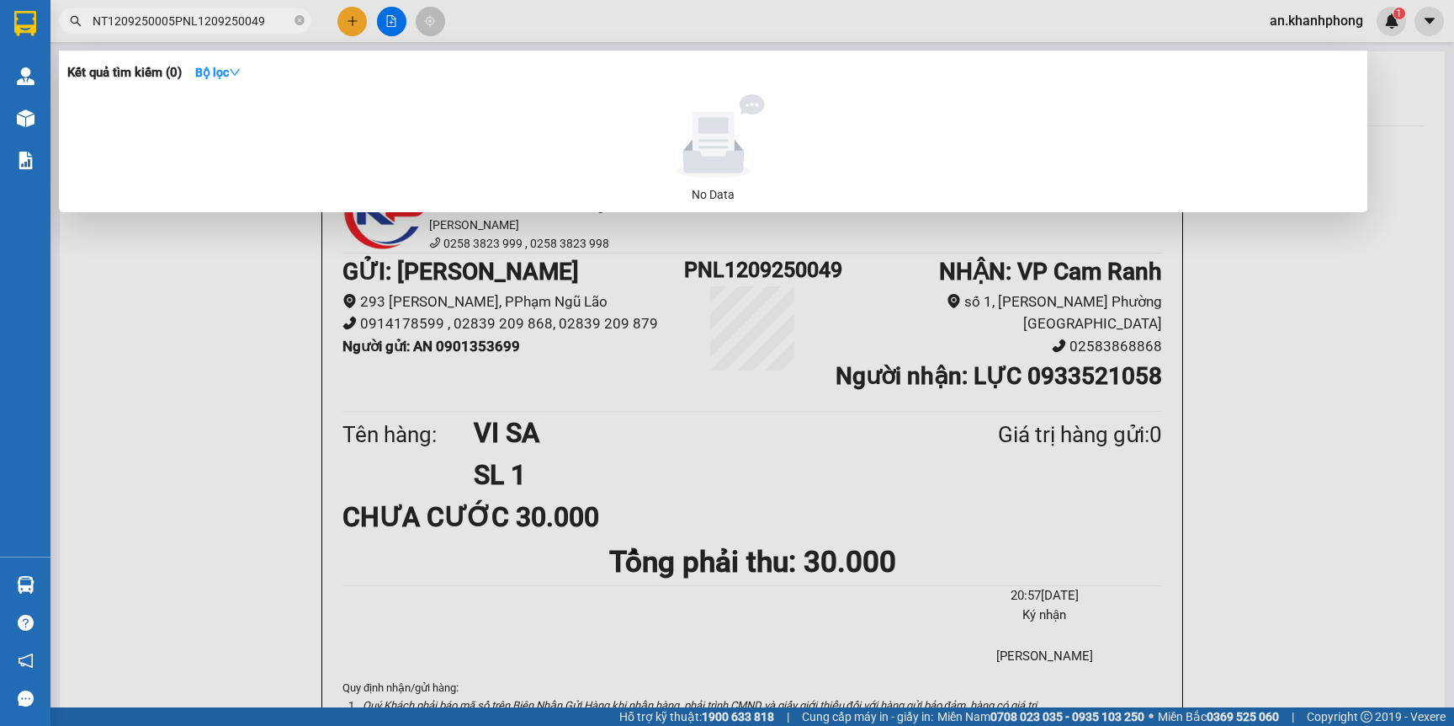
click at [242, 26] on input "NT1209250005PNL1209250049" at bounding box center [192, 21] width 199 height 19
paste input "text"
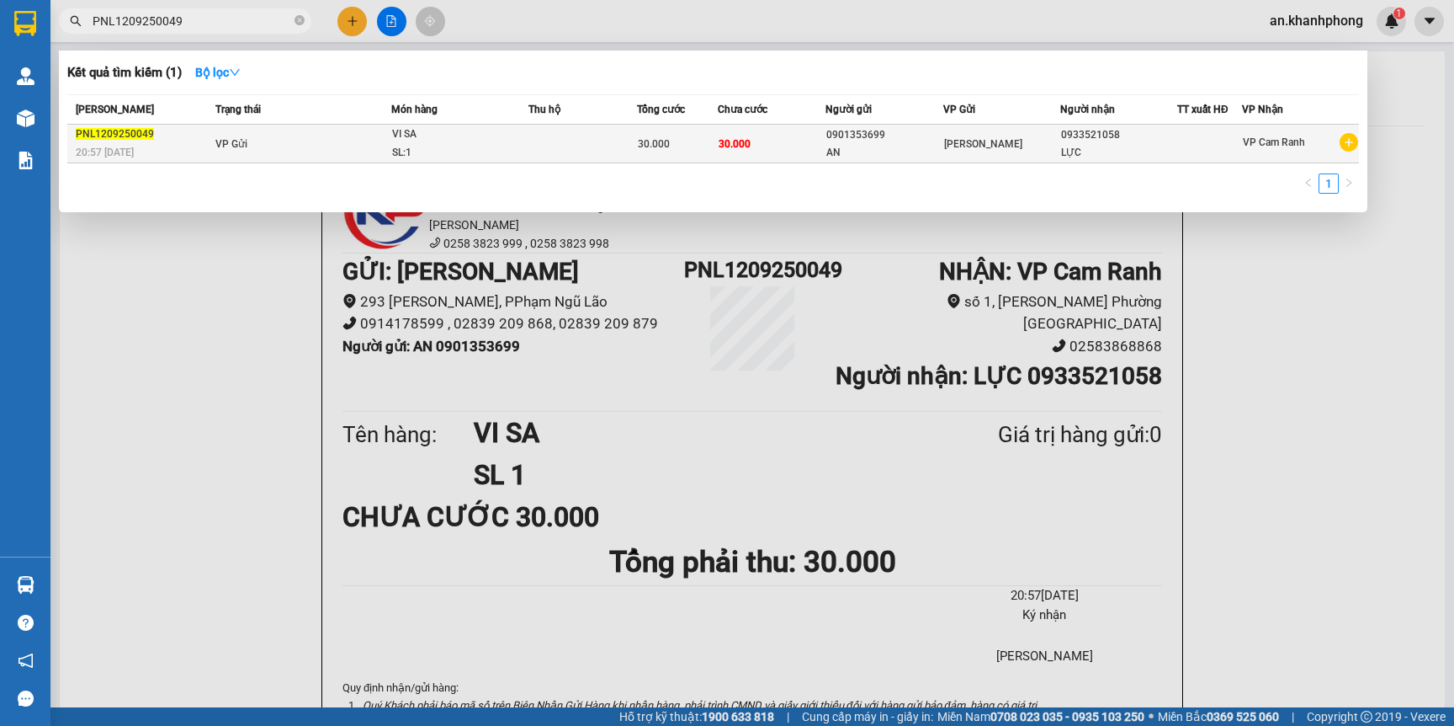
type input "PNL1209250049"
click at [913, 130] on div "0901353699" at bounding box center [884, 135] width 115 height 18
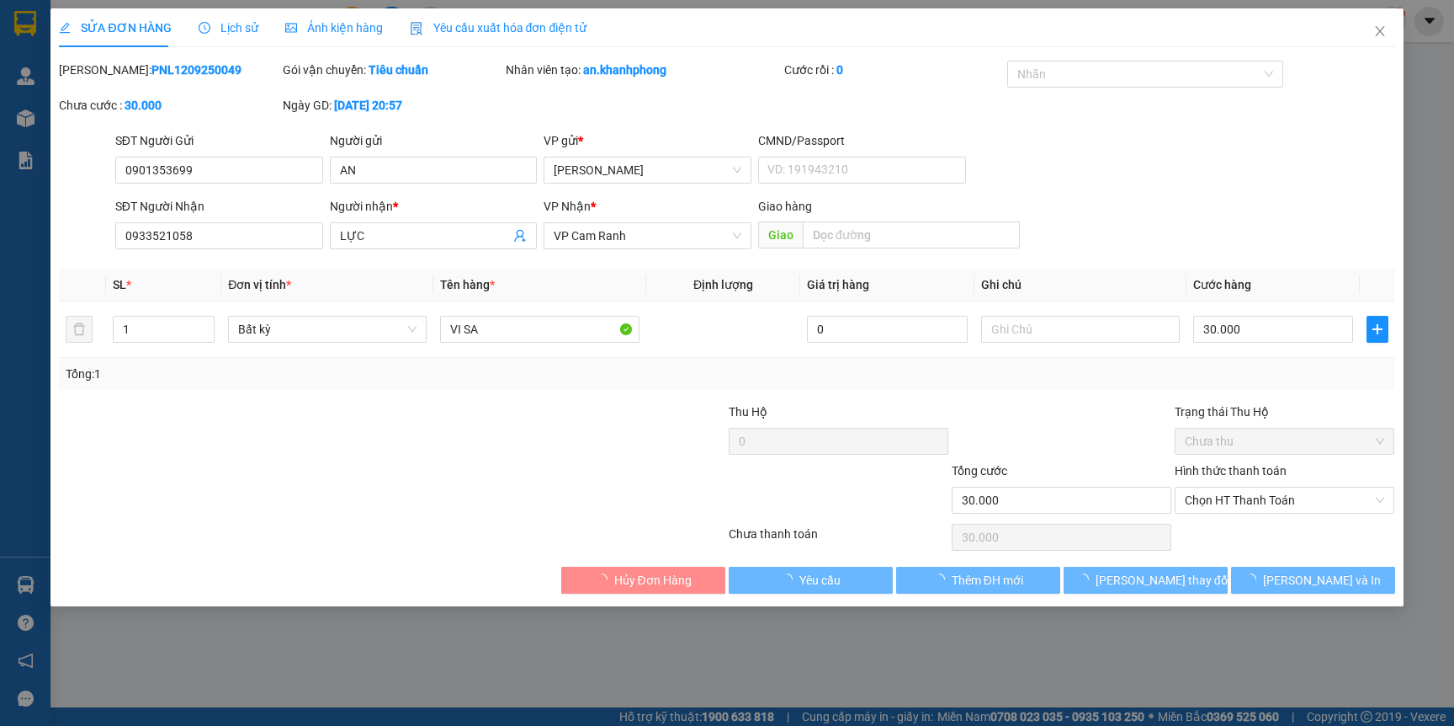
type input "0901353699"
type input "AN"
type input "0933521058"
type input "LỰC"
type input "30.000"
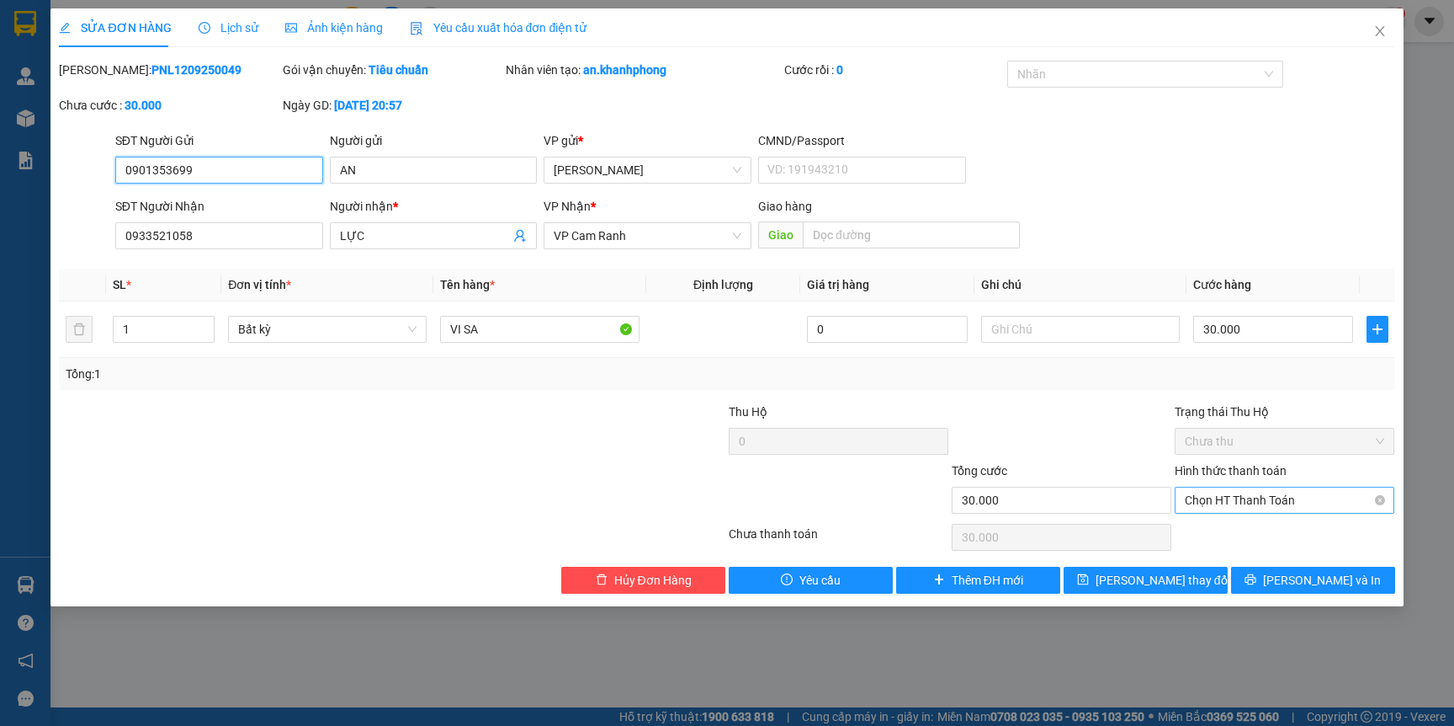
click at [1270, 504] on span "Chọn HT Thanh Toán" at bounding box center [1284, 499] width 199 height 25
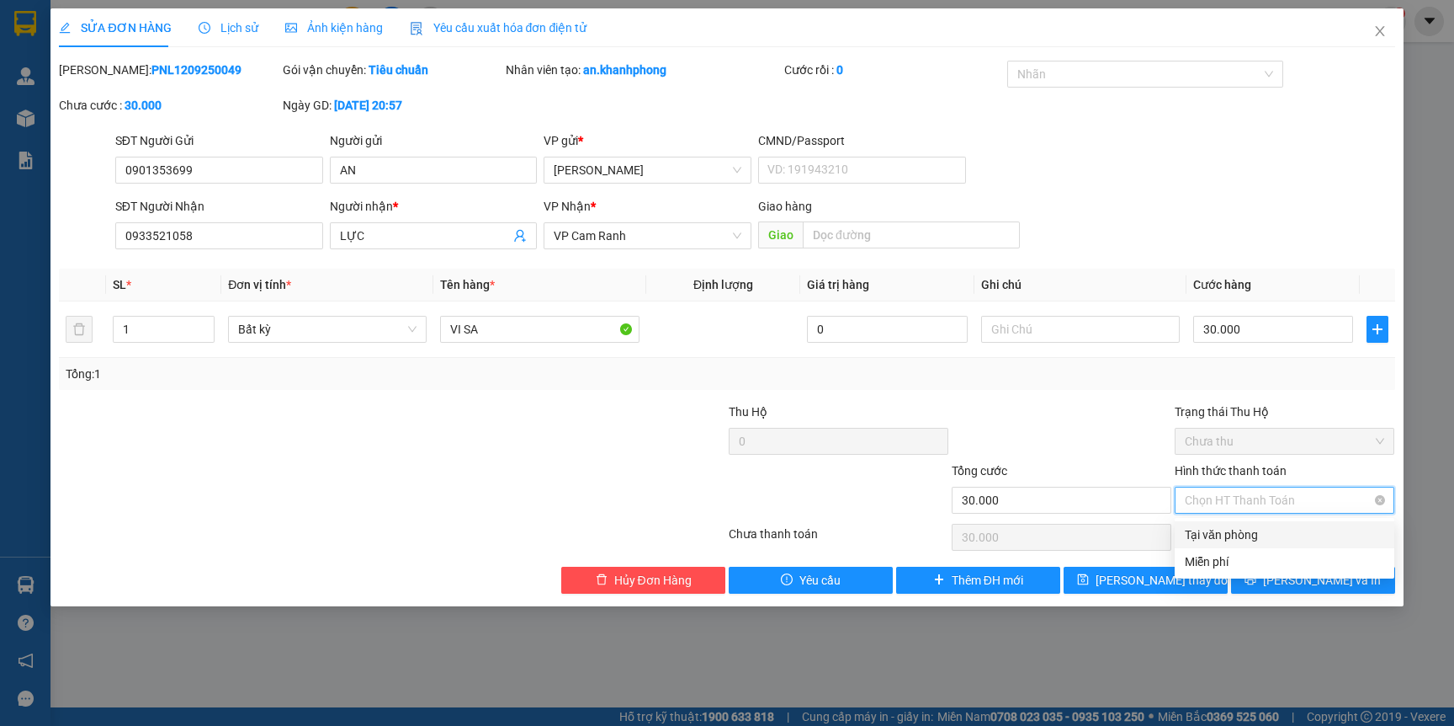
click at [1261, 539] on div "Tại văn phòng" at bounding box center [1284, 534] width 199 height 19
type input "0"
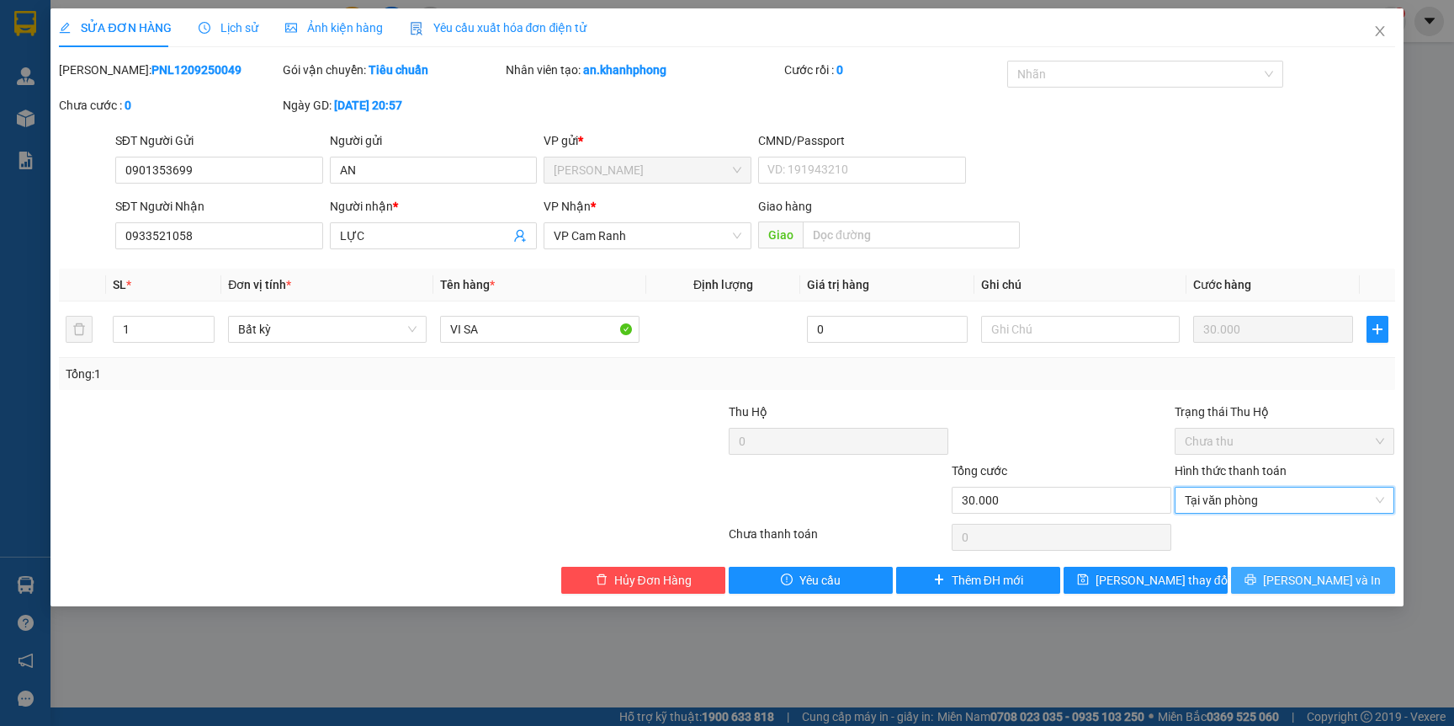
click at [1305, 593] on button "[PERSON_NAME] và In" at bounding box center [1313, 579] width 164 height 27
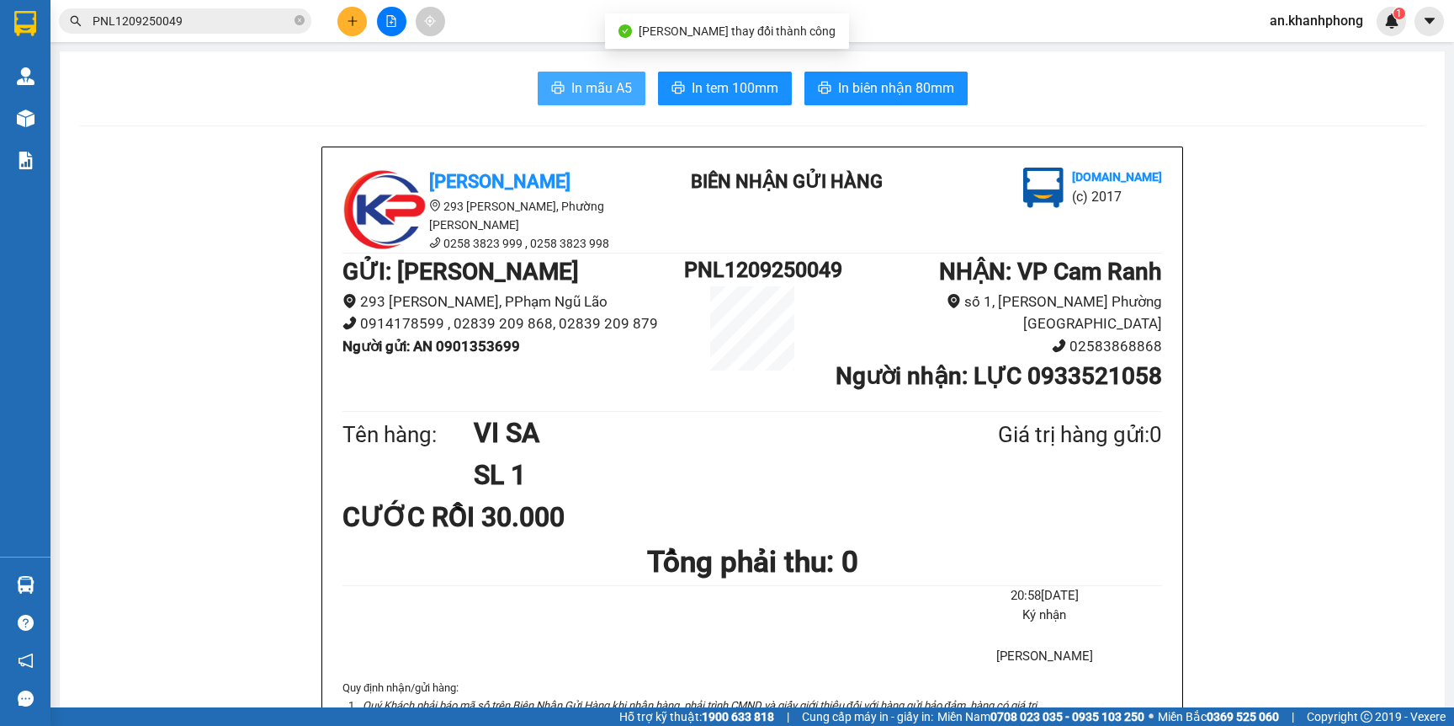
click at [571, 89] on span "In mẫu A5" at bounding box center [601, 87] width 61 height 21
click at [344, 25] on button at bounding box center [352, 21] width 29 height 29
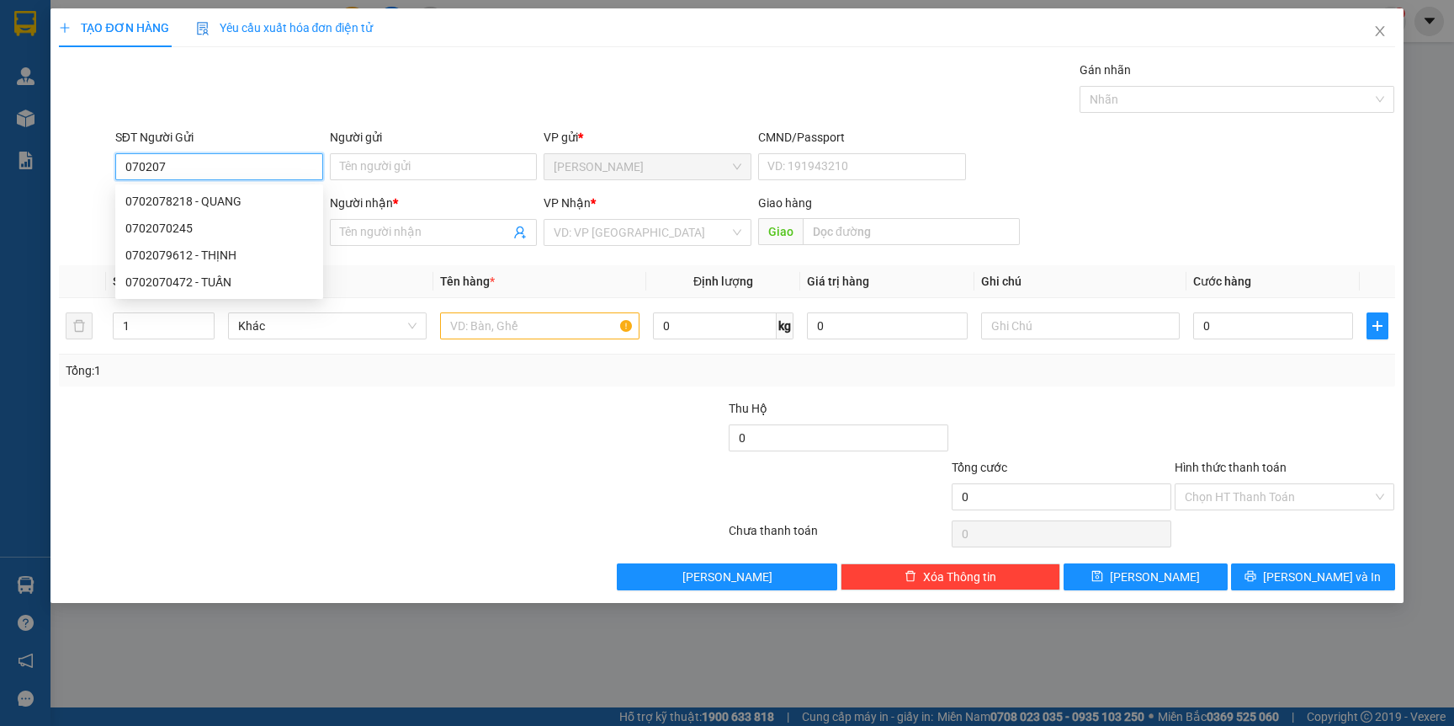
click at [135, 165] on input "070207" at bounding box center [219, 166] width 208 height 27
click at [266, 197] on div "0886070207 - [PERSON_NAME]" at bounding box center [219, 201] width 188 height 19
type input "0886070207"
type input "[PERSON_NAME]"
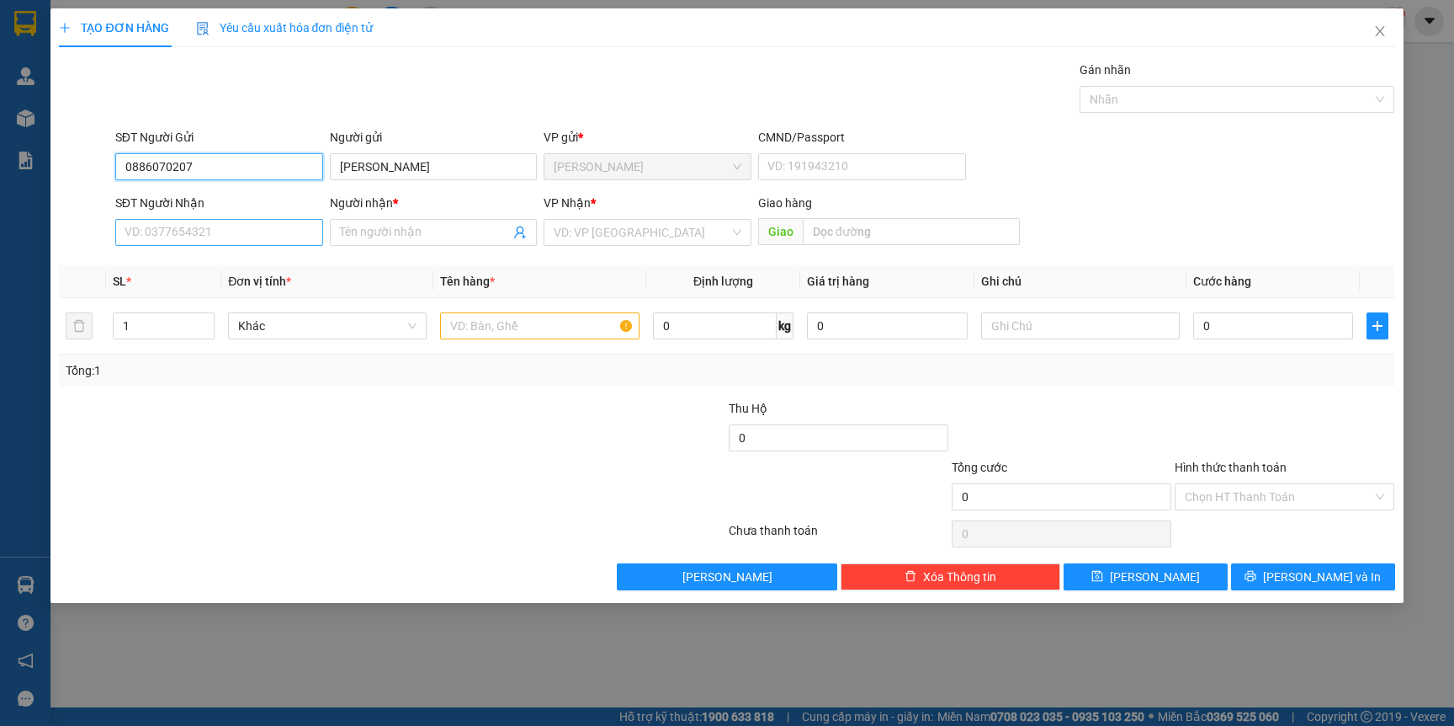
type input "0886070207"
click at [233, 231] on input "SĐT Người Nhận" at bounding box center [219, 232] width 208 height 27
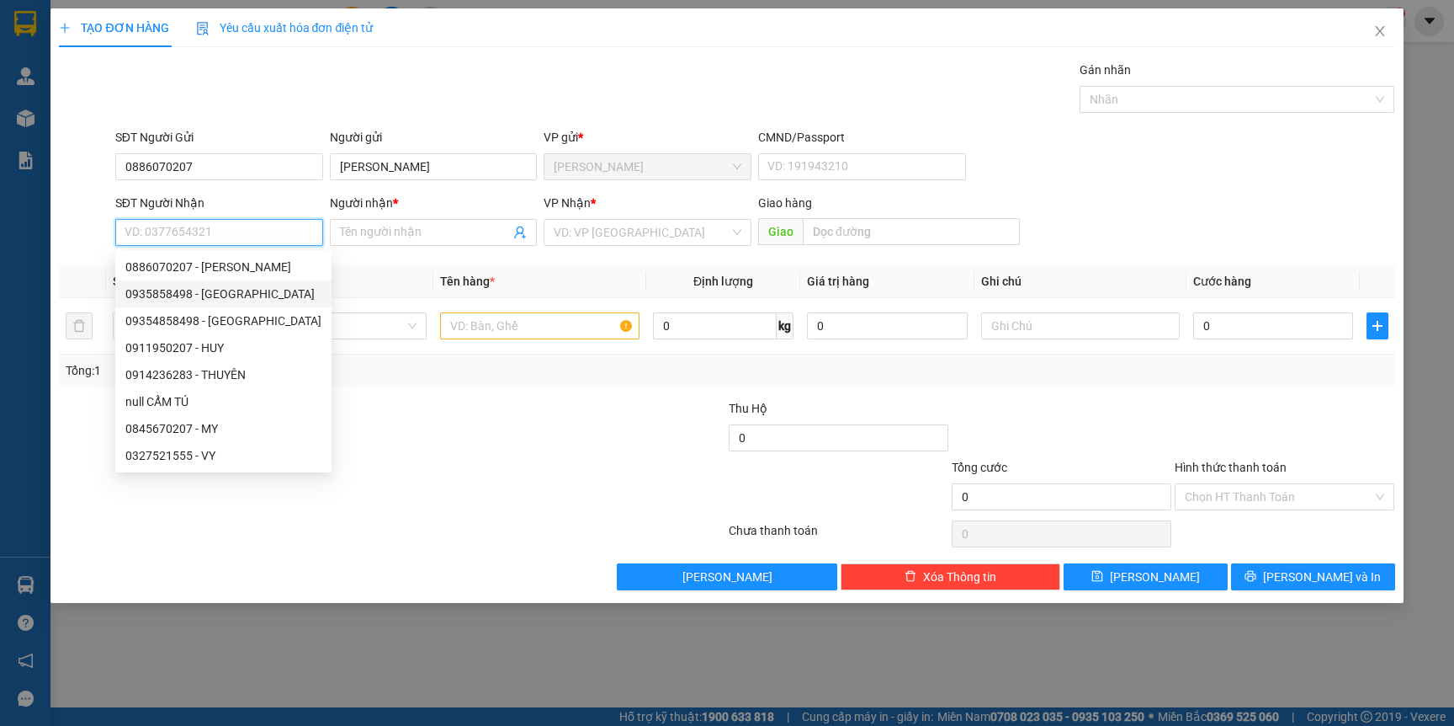
click at [218, 296] on div "0935858498 - [GEOGRAPHIC_DATA]" at bounding box center [223, 293] width 196 height 19
type input "0935858498"
type input "CẨM TÚ"
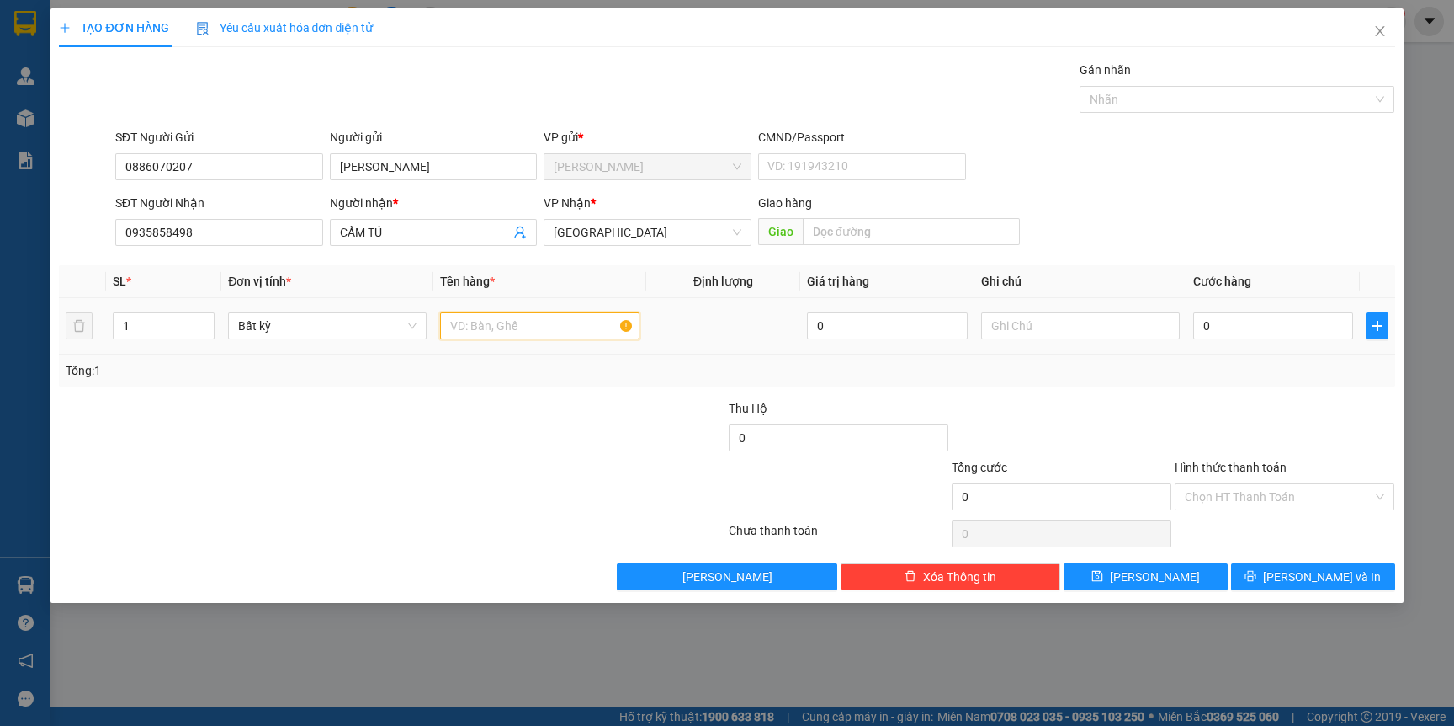
click at [502, 330] on input "text" at bounding box center [539, 325] width 199 height 27
click at [155, 324] on input "1" at bounding box center [164, 325] width 101 height 25
type input "3"
click at [559, 327] on input "text" at bounding box center [539, 325] width 199 height 27
type input "TG"
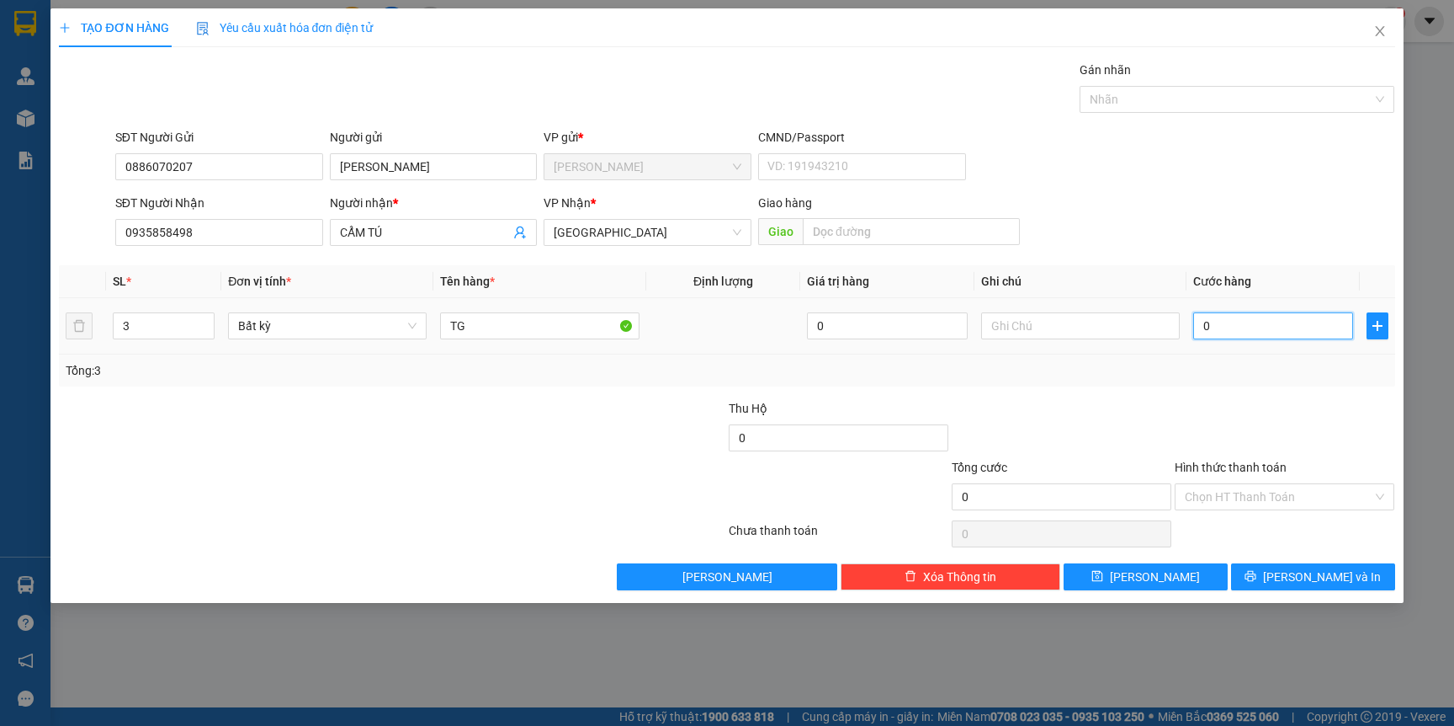
click at [1270, 332] on input "0" at bounding box center [1273, 325] width 160 height 27
type input "1"
type input "15"
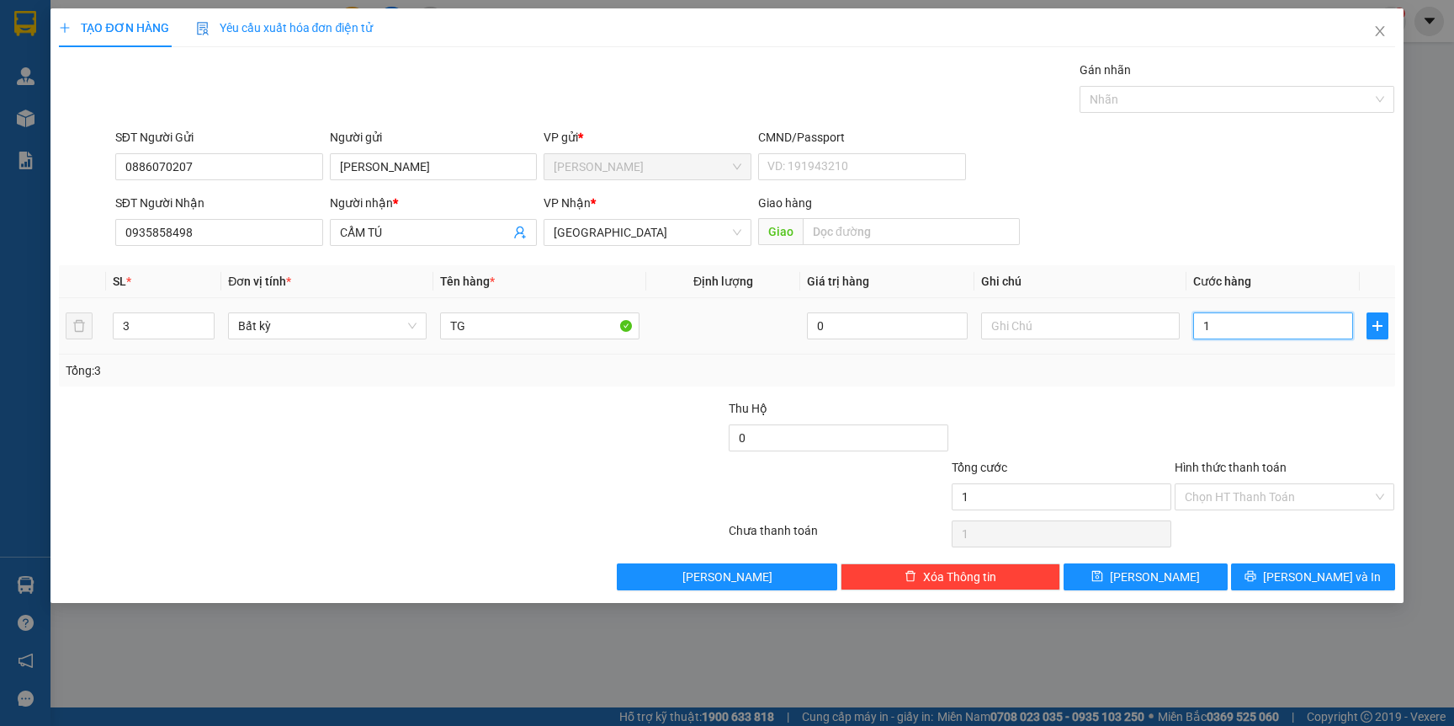
type input "15"
type input "150"
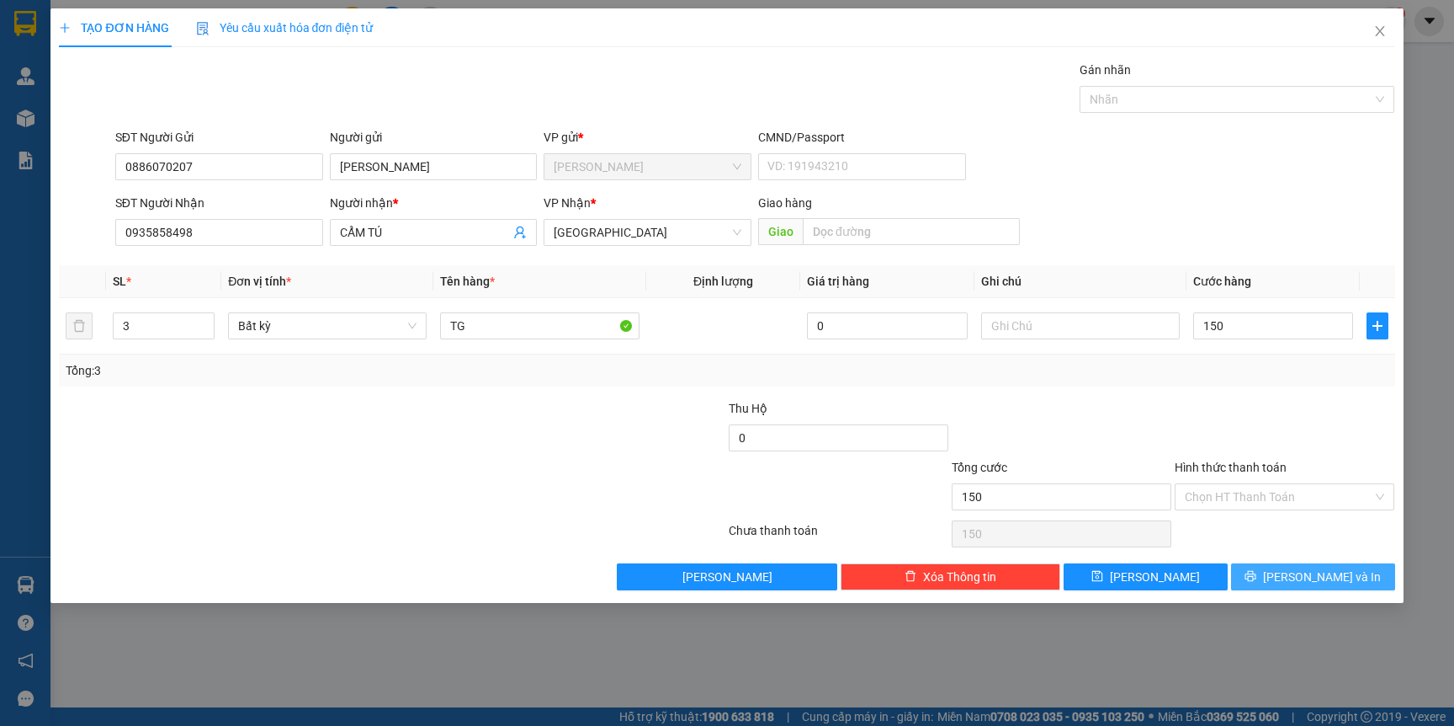
type input "150.000"
click at [1301, 577] on span "[PERSON_NAME] và In" at bounding box center [1322, 576] width 118 height 19
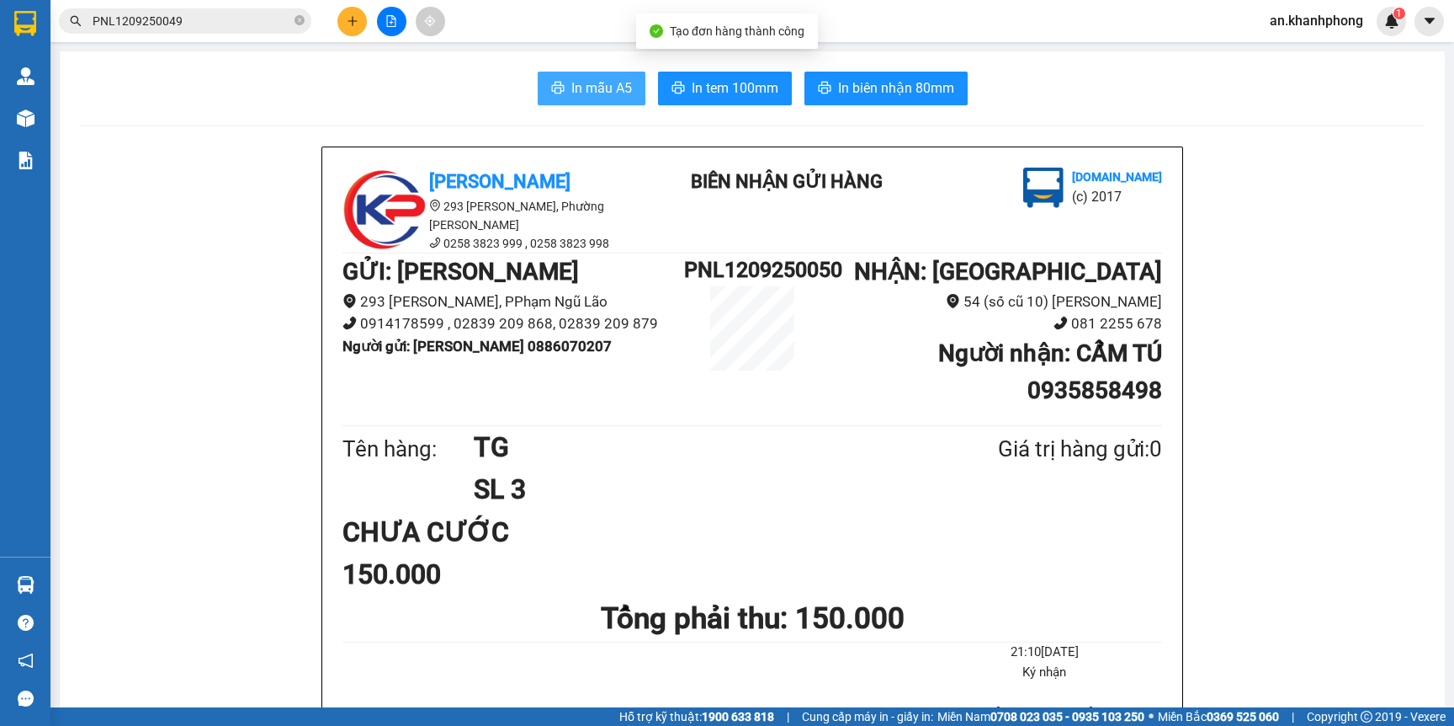
click at [597, 98] on span "In mẫu A5" at bounding box center [601, 87] width 61 height 21
click at [352, 20] on icon "plus" at bounding box center [352, 20] width 9 height 1
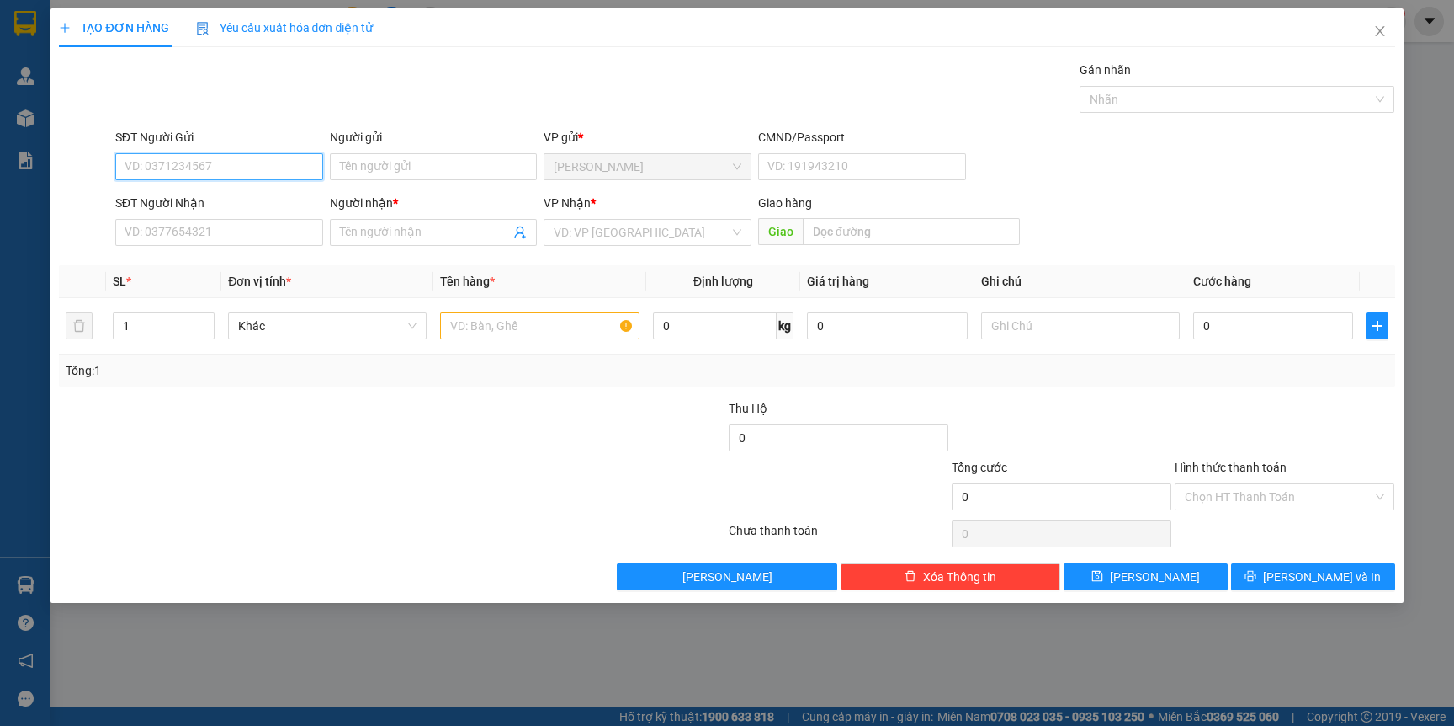
click at [175, 162] on input "SĐT Người Gửi" at bounding box center [219, 166] width 208 height 27
type input "0901216768"
click at [423, 177] on input "Người gửi" at bounding box center [434, 166] width 208 height 27
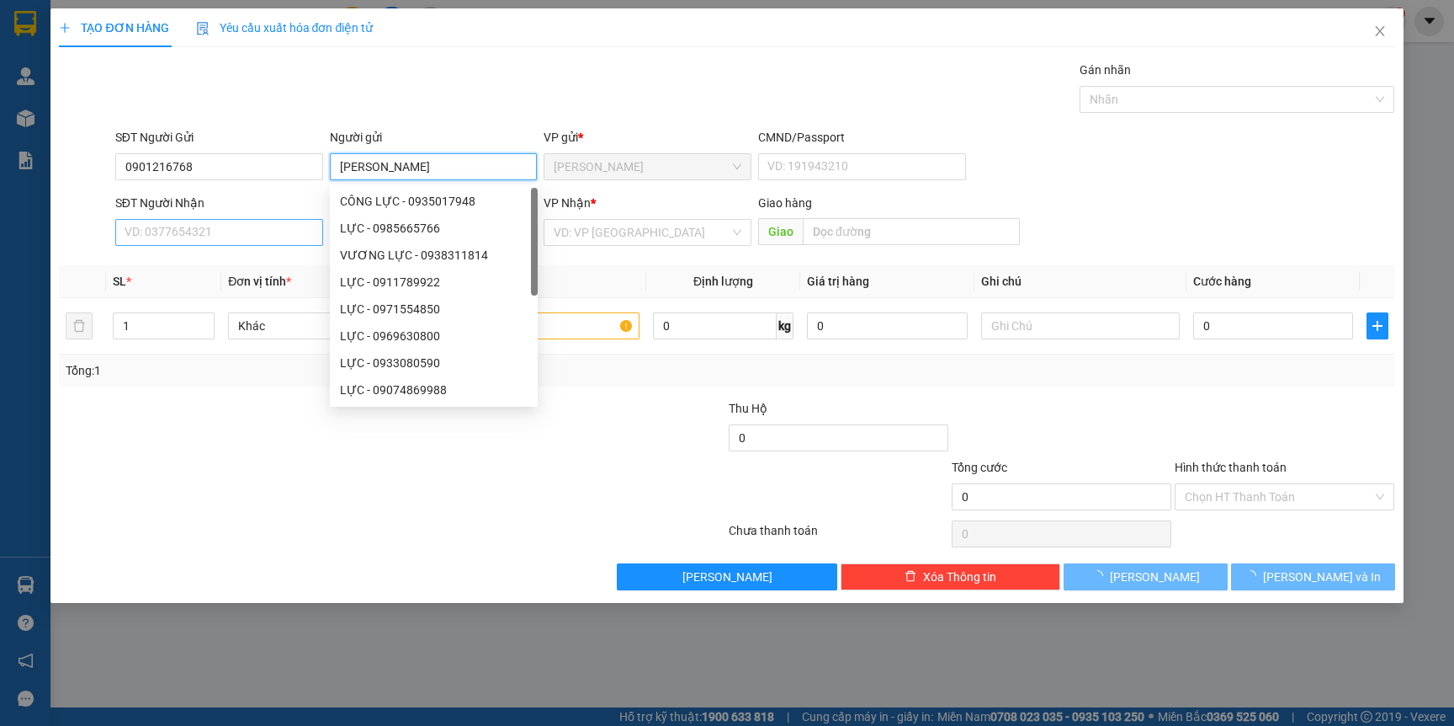
type input "[PERSON_NAME]"
click at [183, 243] on input "SĐT Người Nhận" at bounding box center [219, 232] width 208 height 27
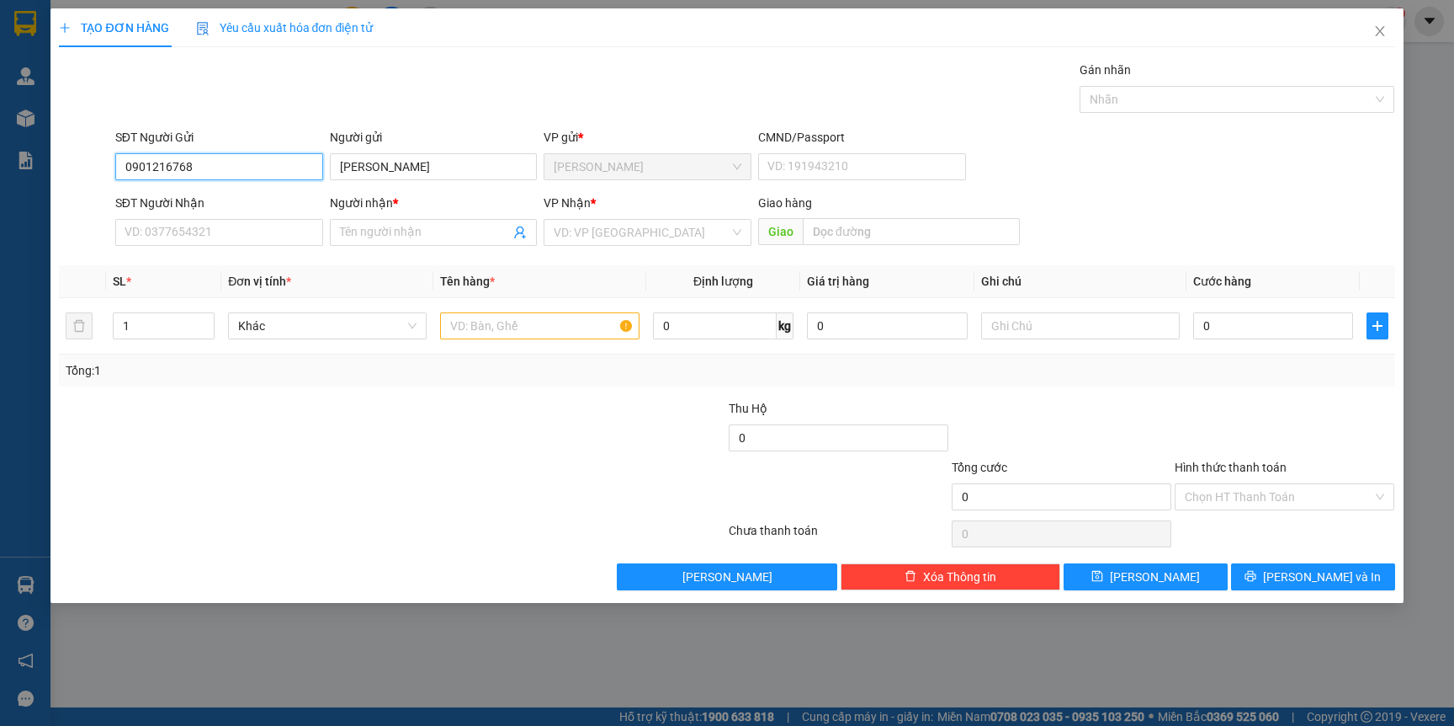
click at [233, 172] on input "0901216768" at bounding box center [219, 166] width 208 height 27
click at [1374, 32] on icon "close" at bounding box center [1380, 30] width 13 height 13
